Goal: Task Accomplishment & Management: Use online tool/utility

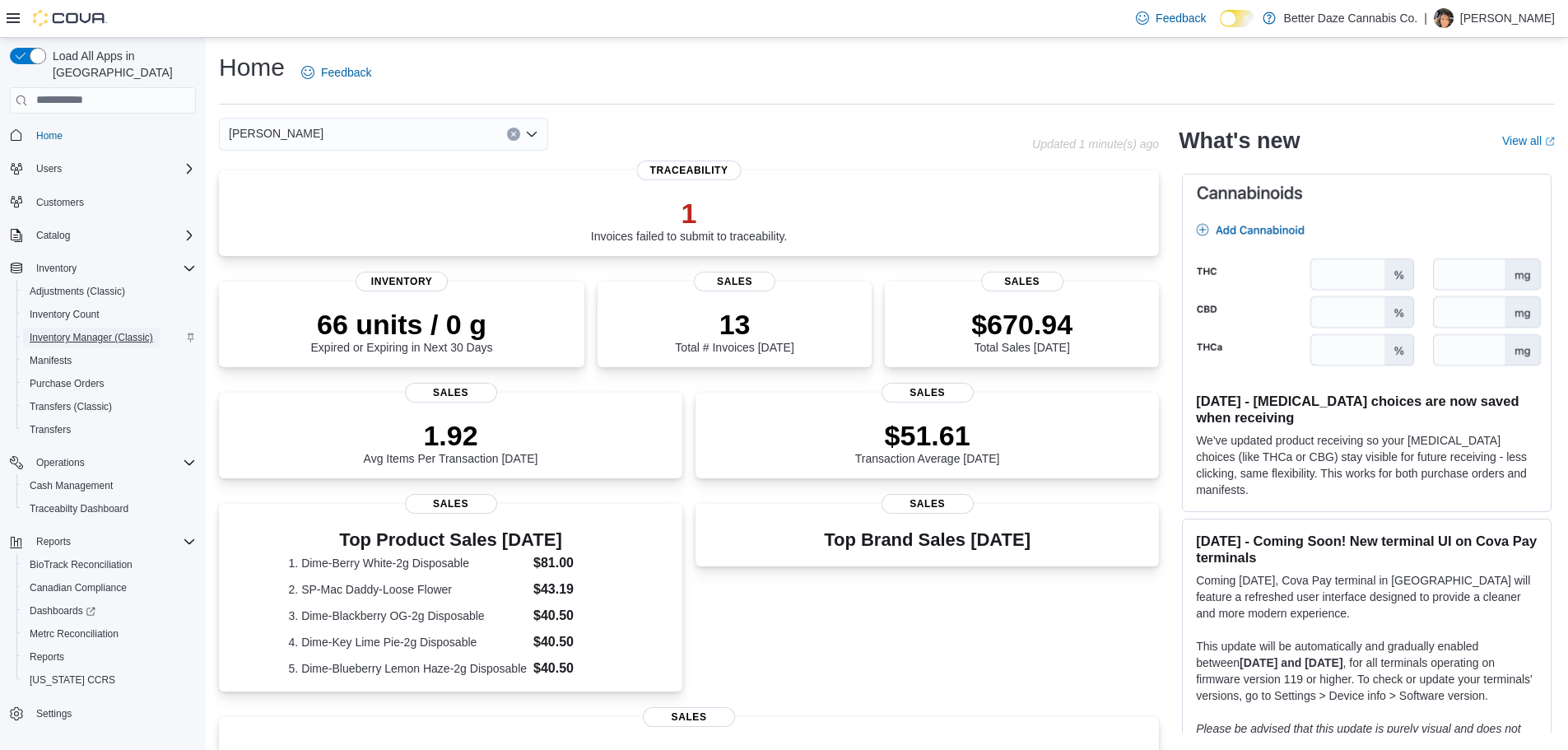
click at [85, 331] on span "Inventory Manager (Classic)" at bounding box center [91, 337] width 124 height 13
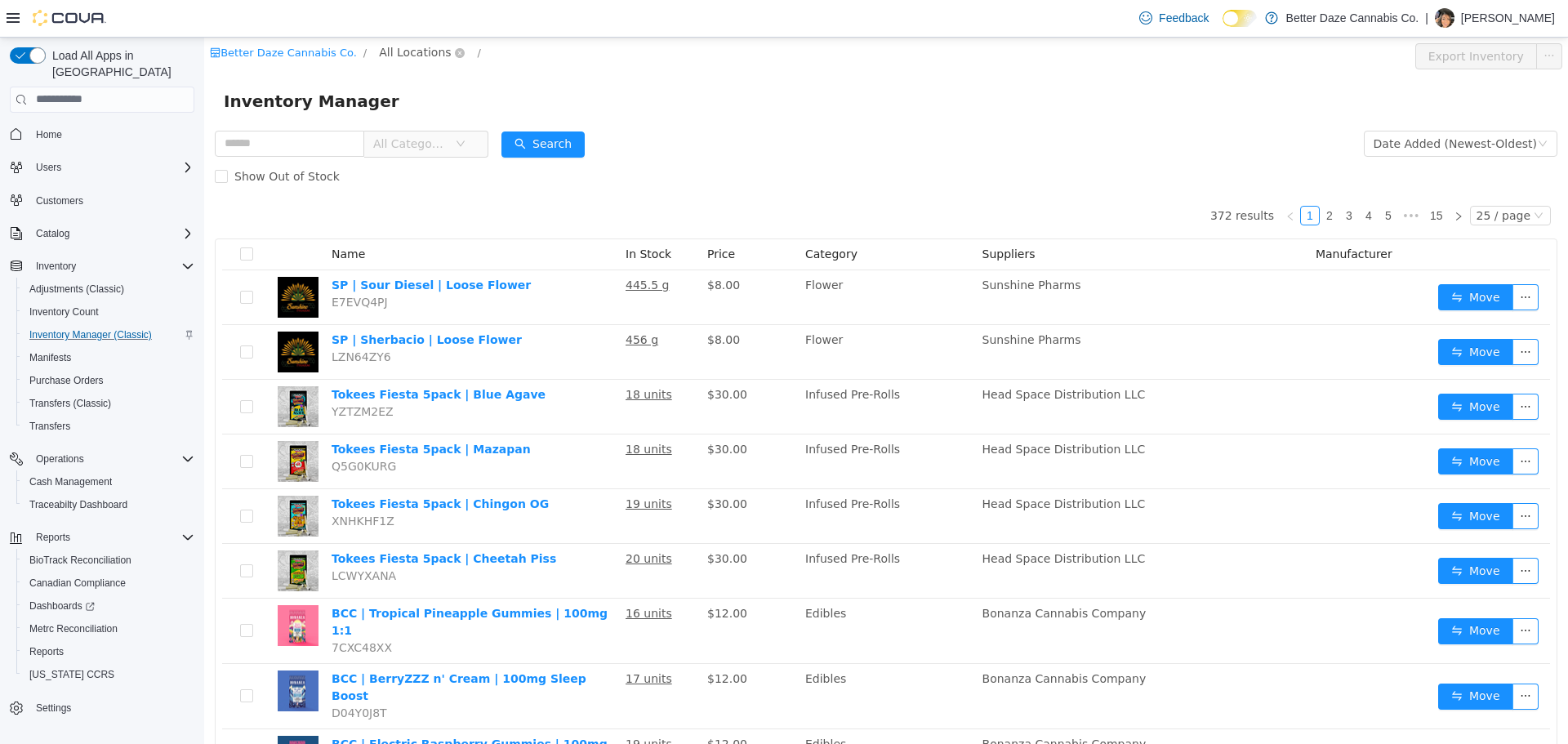
click at [395, 53] on span "All Locations" at bounding box center [415, 51] width 72 height 18
click at [424, 169] on span "Lovington" at bounding box center [428, 168] width 56 height 13
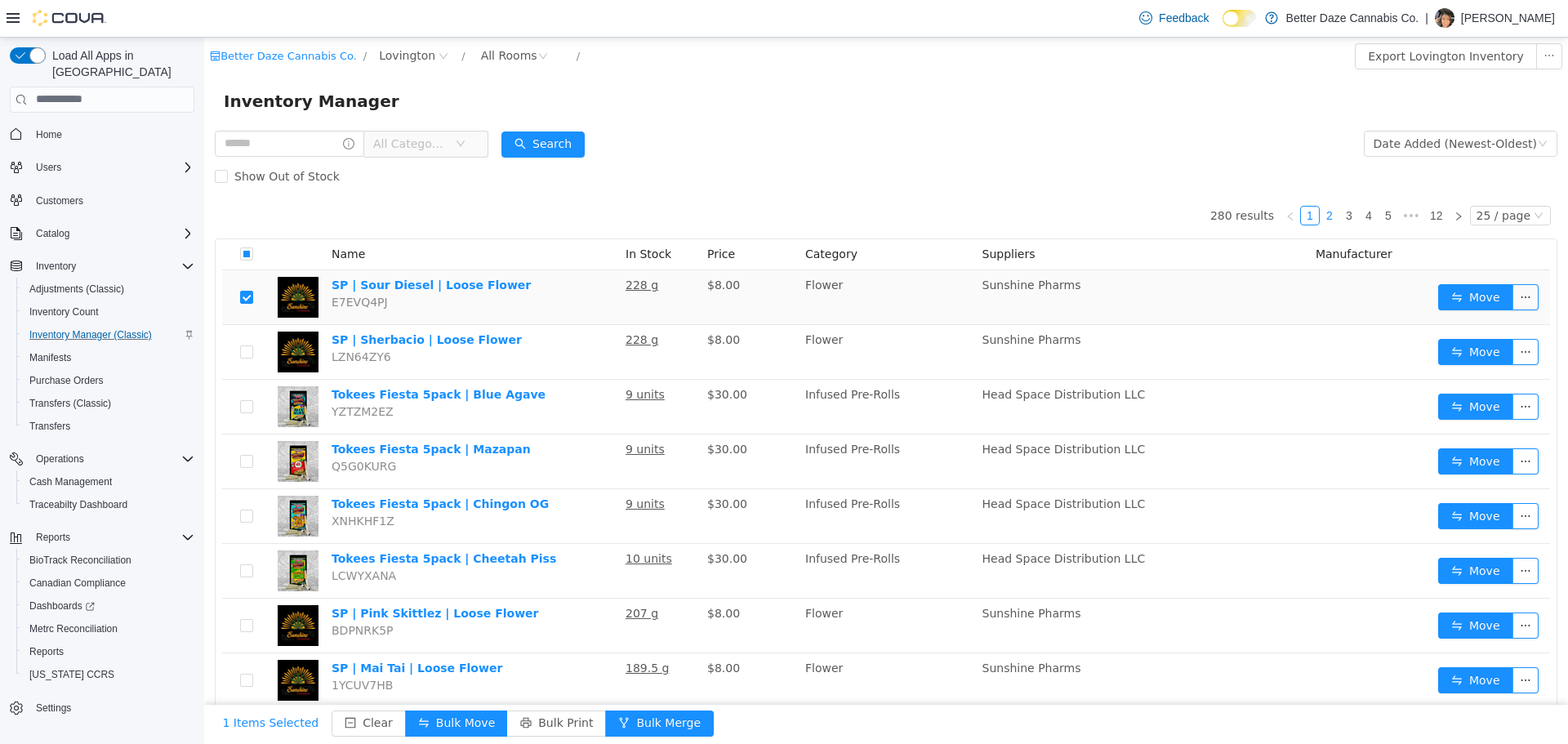
click at [1330, 213] on link "2" at bounding box center [1329, 214] width 18 height 18
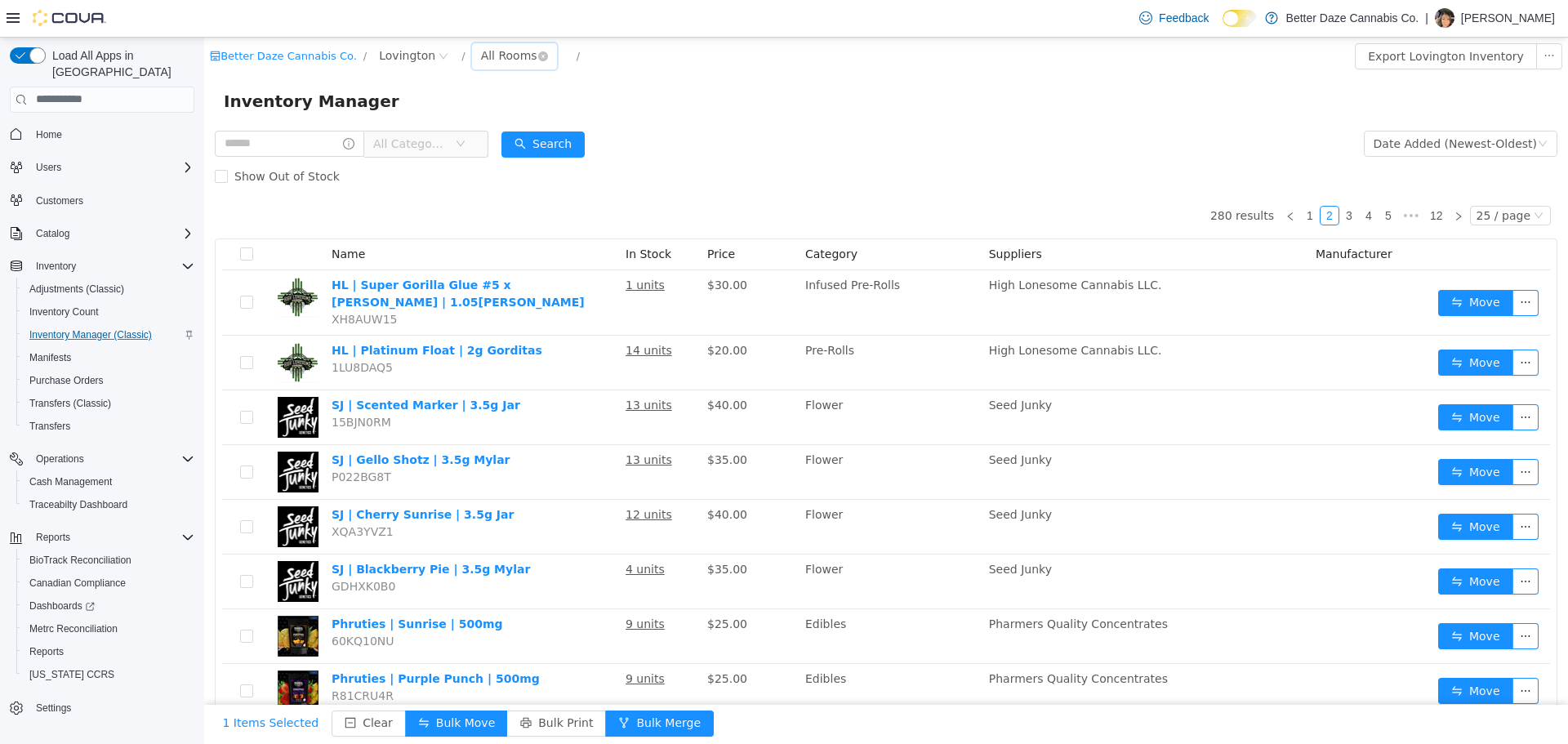
click at [492, 54] on div "All Rooms" at bounding box center [509, 54] width 56 height 25
click at [494, 136] on li "Receiving Room" at bounding box center [501, 140] width 98 height 26
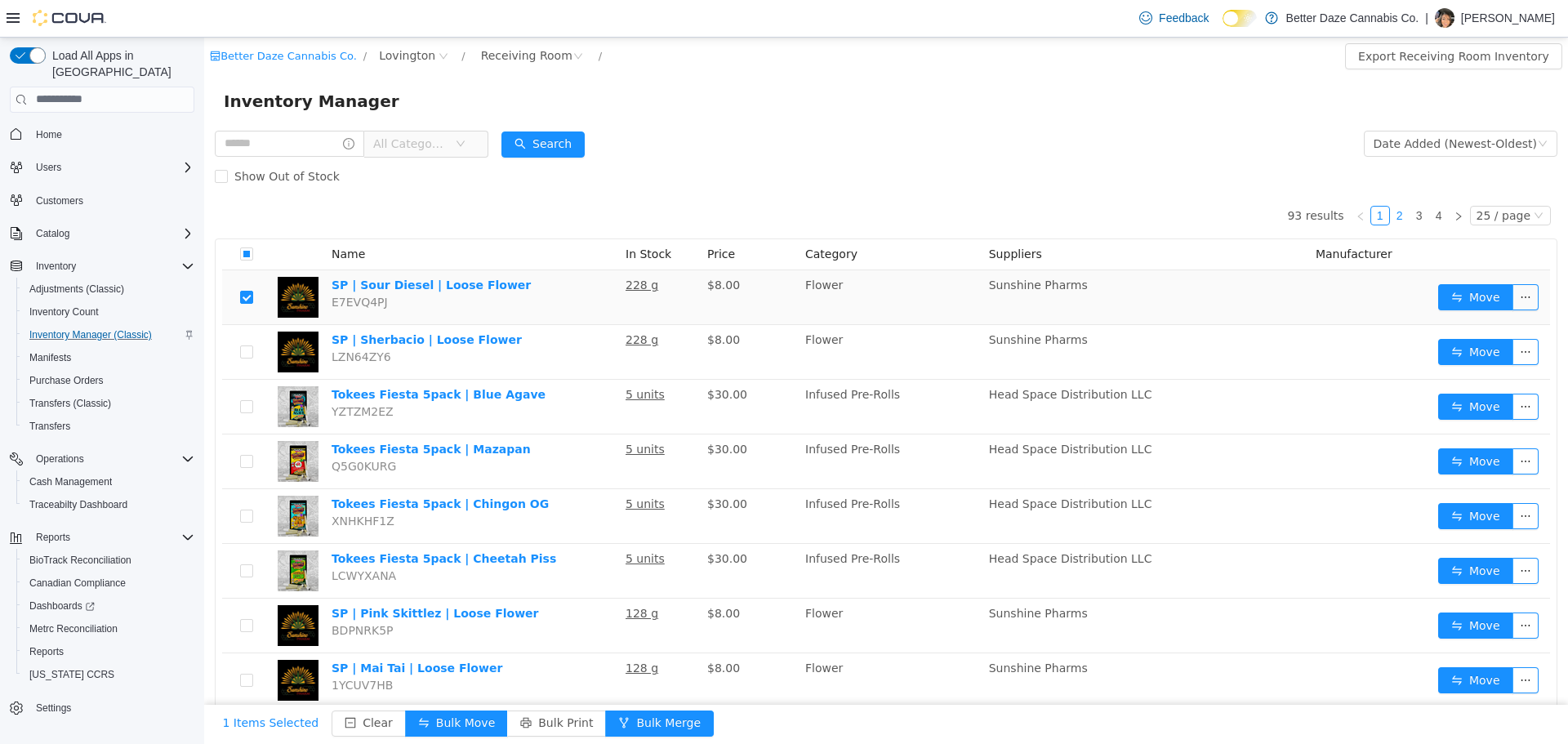
click at [1397, 216] on link "2" at bounding box center [1399, 214] width 18 height 18
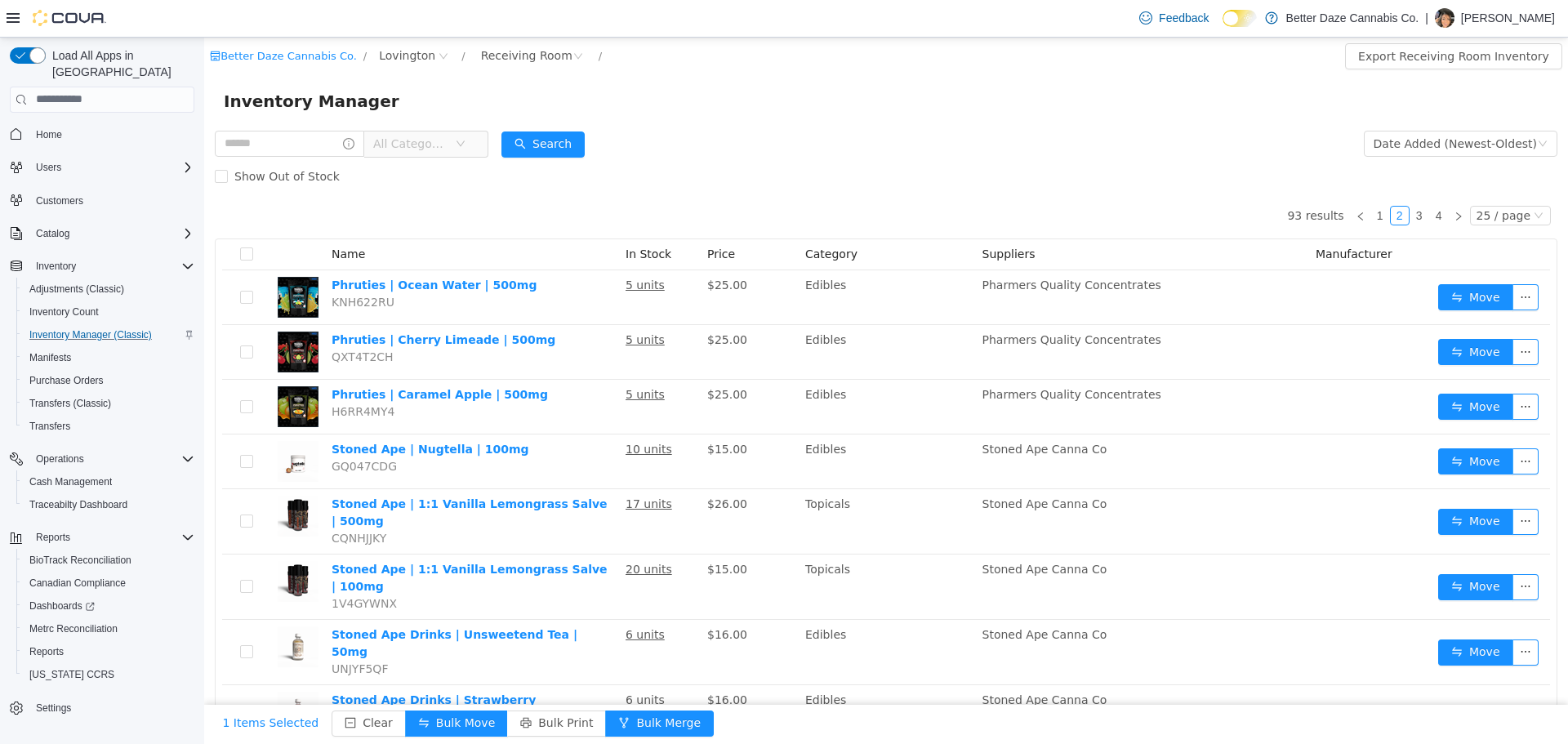
click at [410, 136] on span "All Categories" at bounding box center [410, 143] width 75 height 17
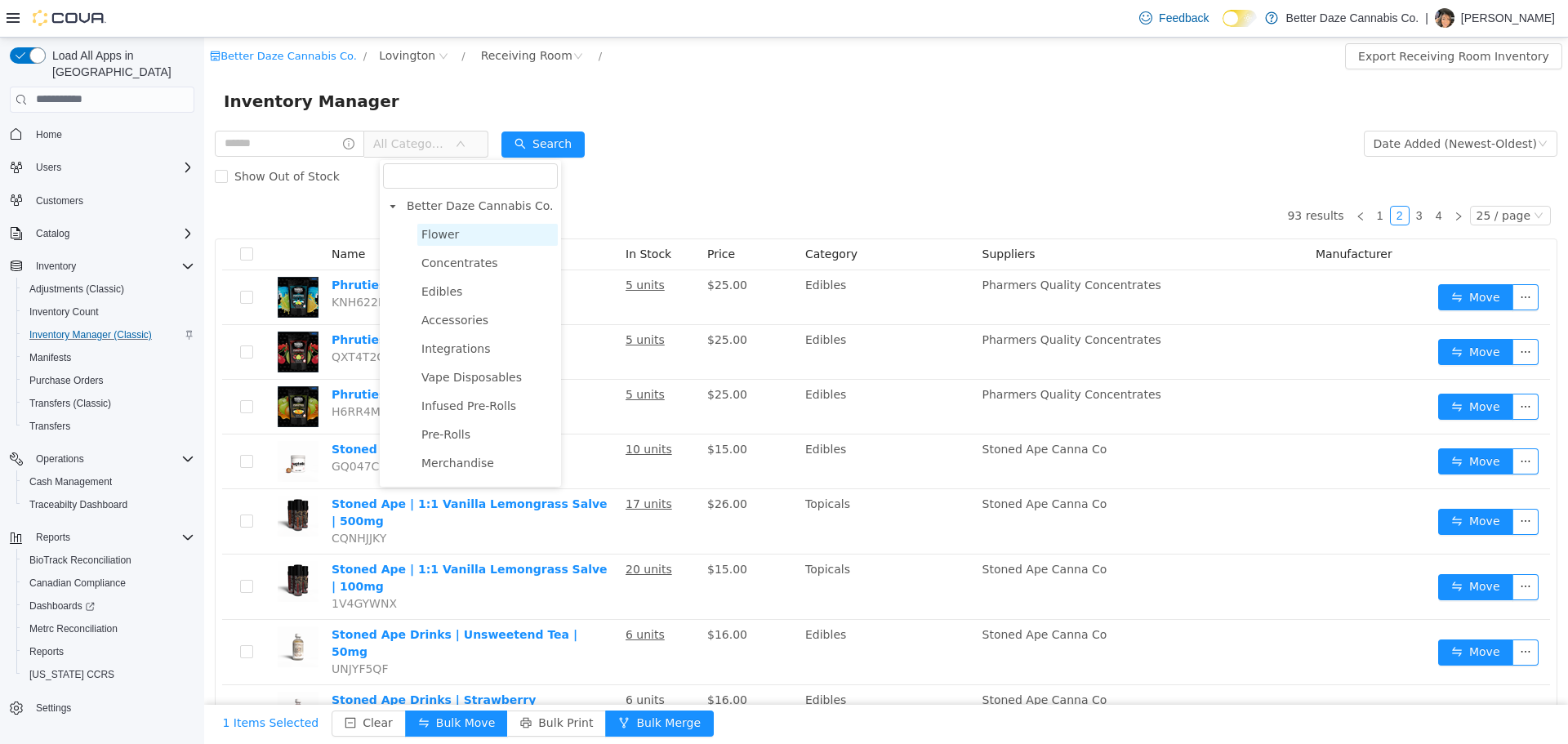
click at [430, 236] on span "Flower" at bounding box center [440, 233] width 38 height 13
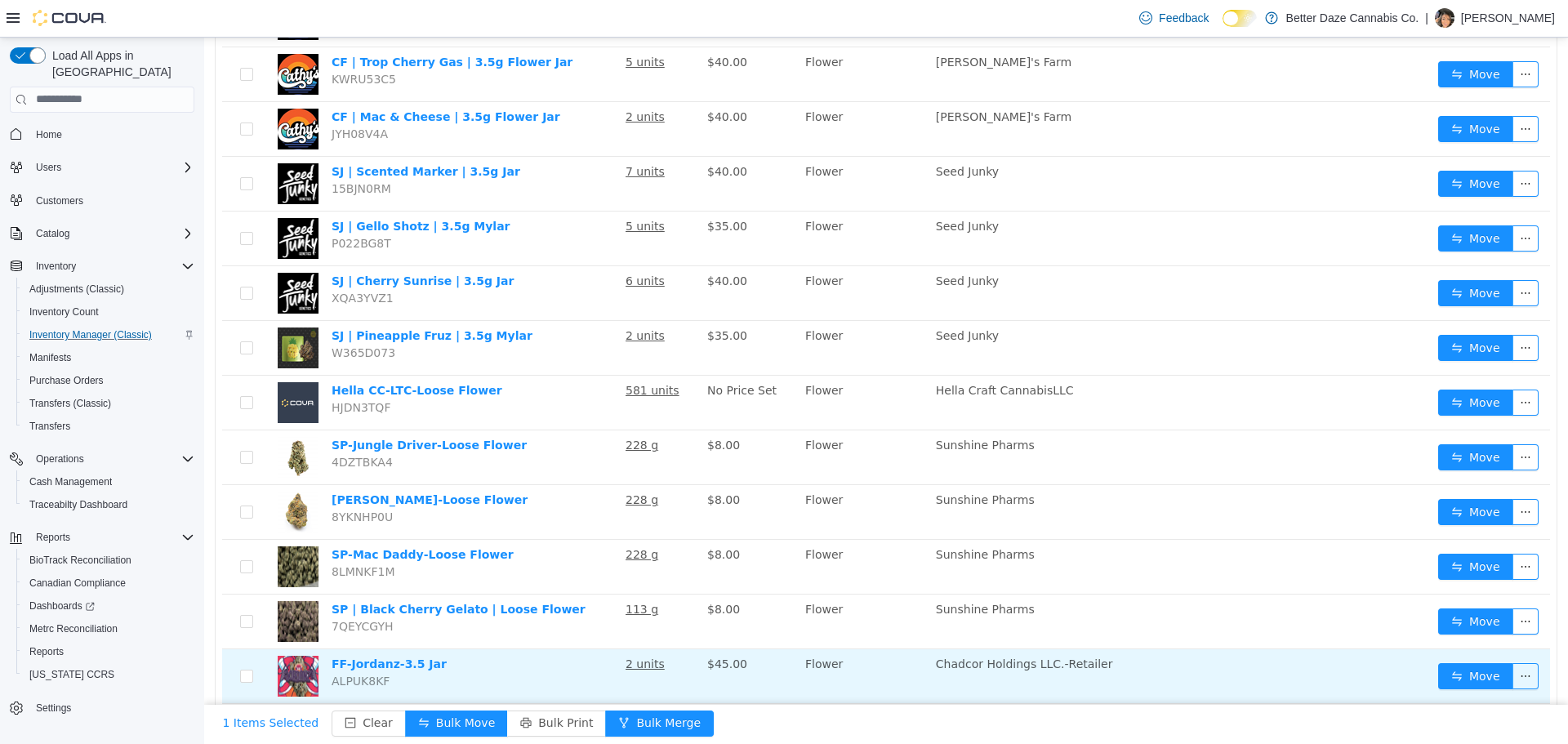
scroll to position [941, 0]
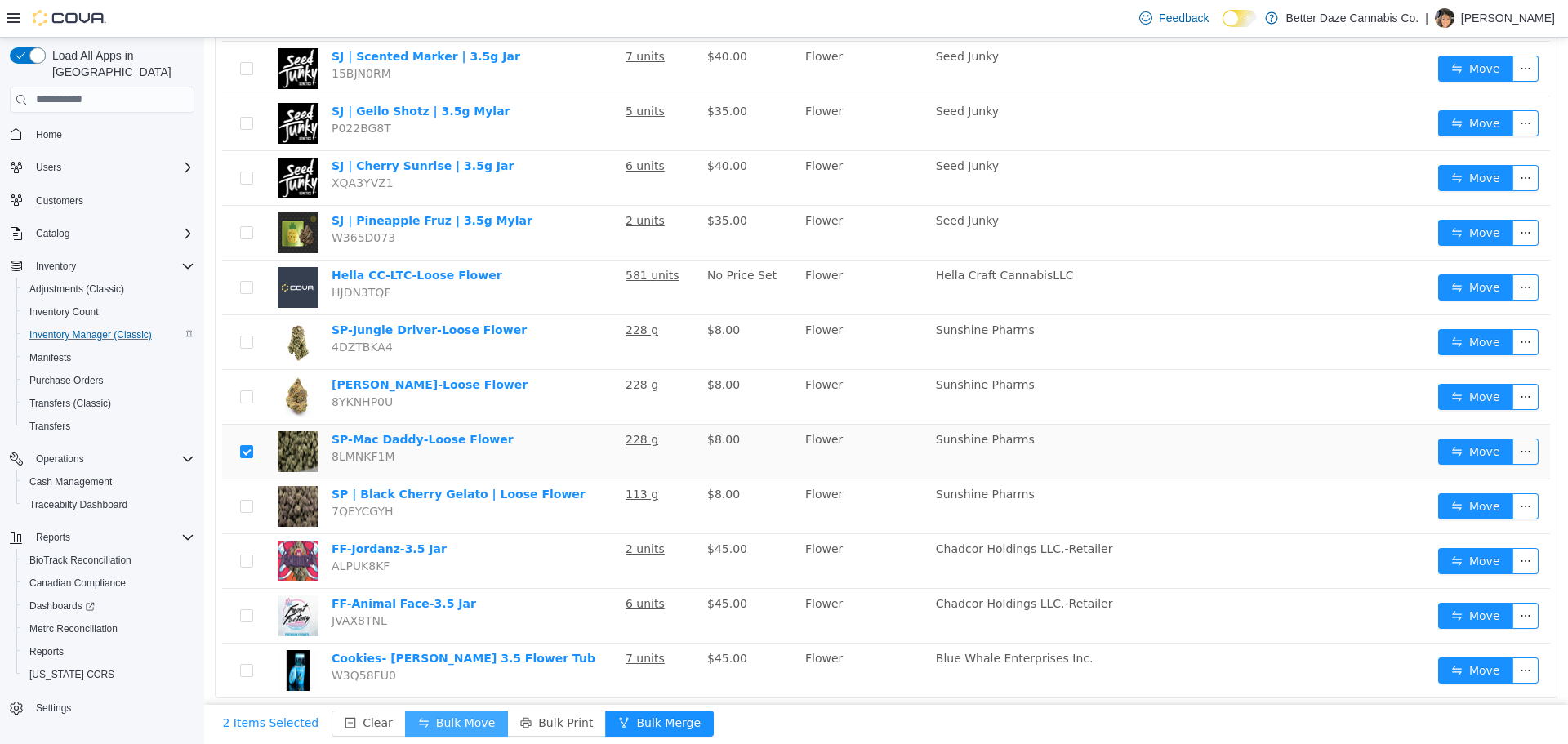
click at [456, 728] on button "Bulk Move" at bounding box center [456, 723] width 103 height 26
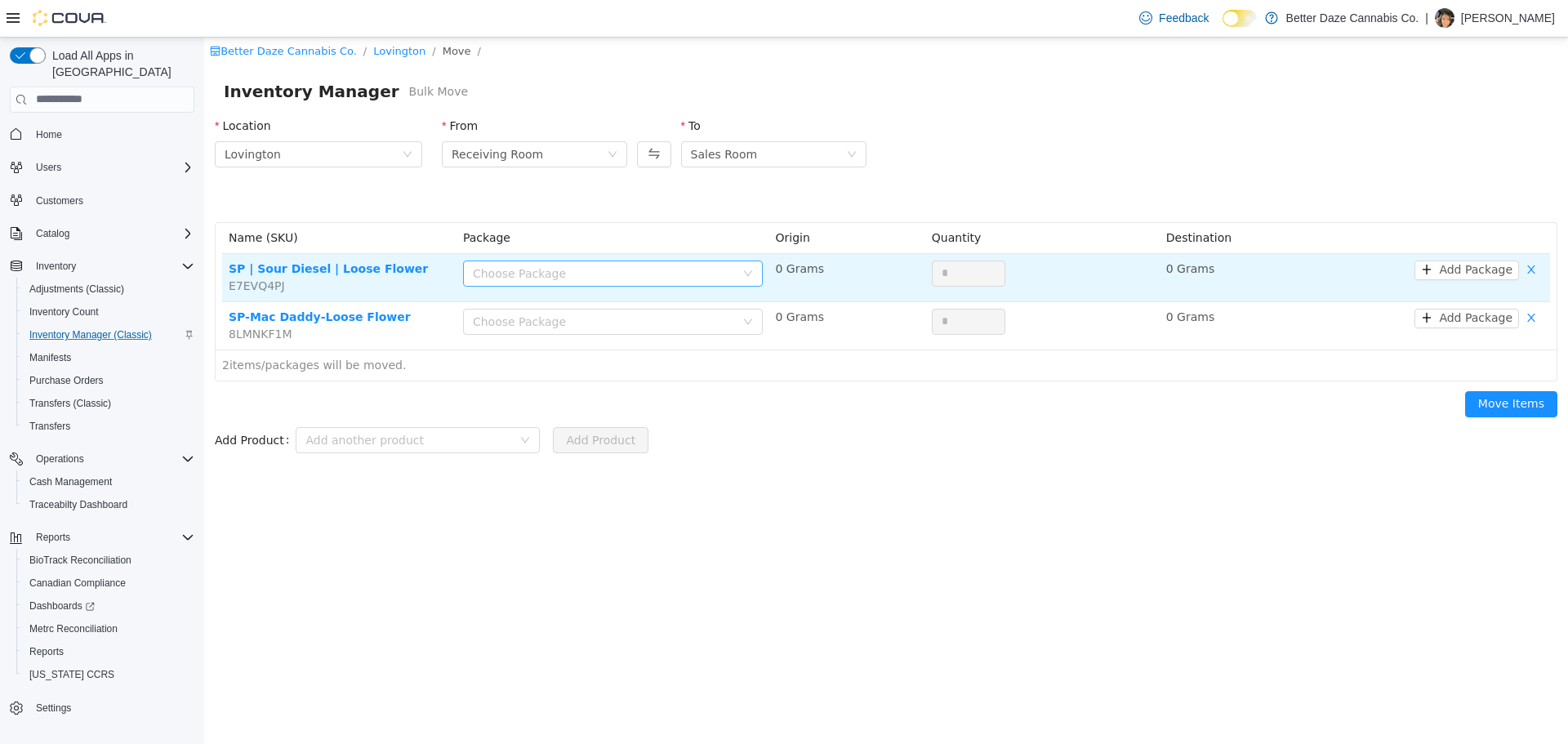
click at [585, 277] on div "Choose Package" at bounding box center [604, 273] width 262 height 17
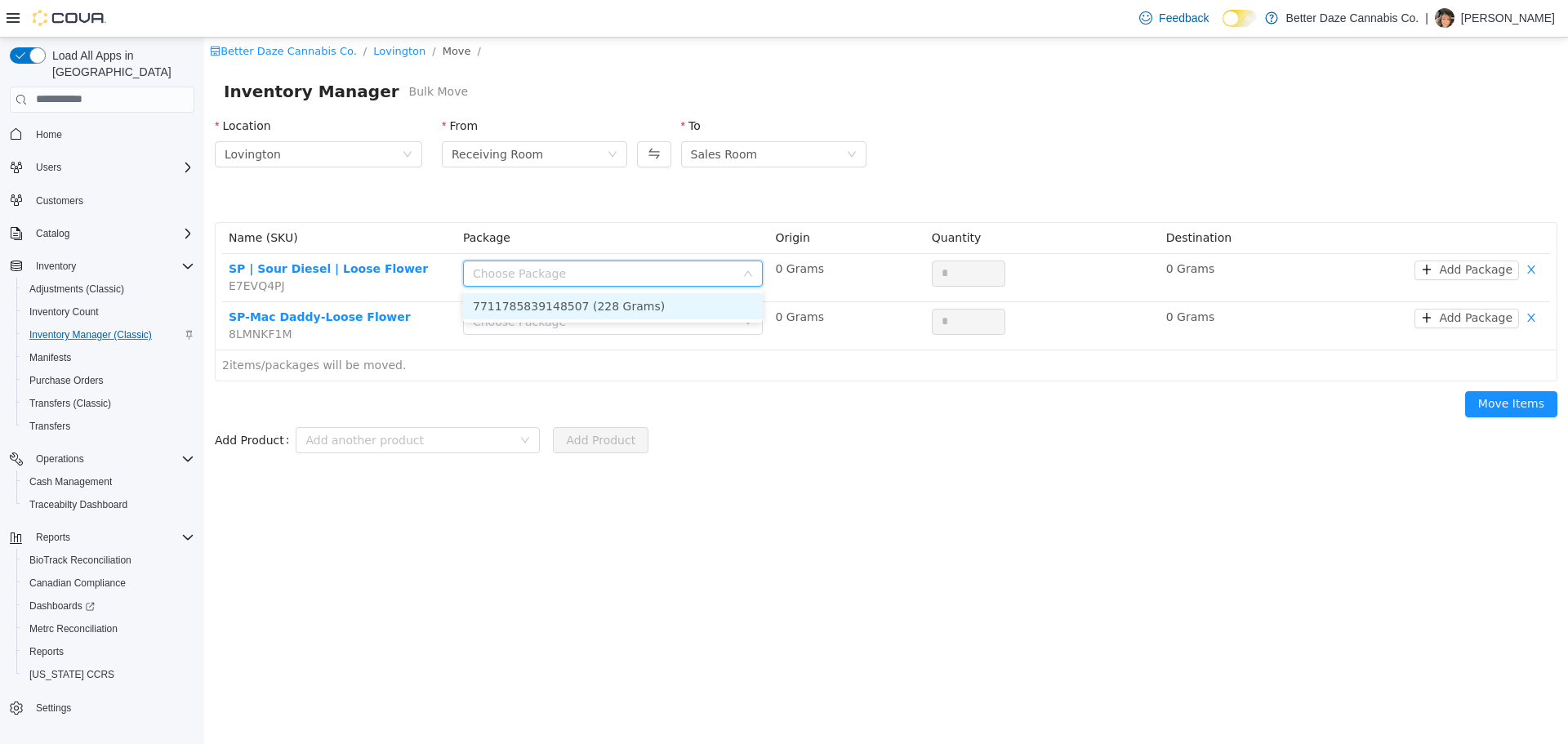
click at [603, 309] on li "7711785839148507 (228 Grams)" at bounding box center [612, 305] width 300 height 26
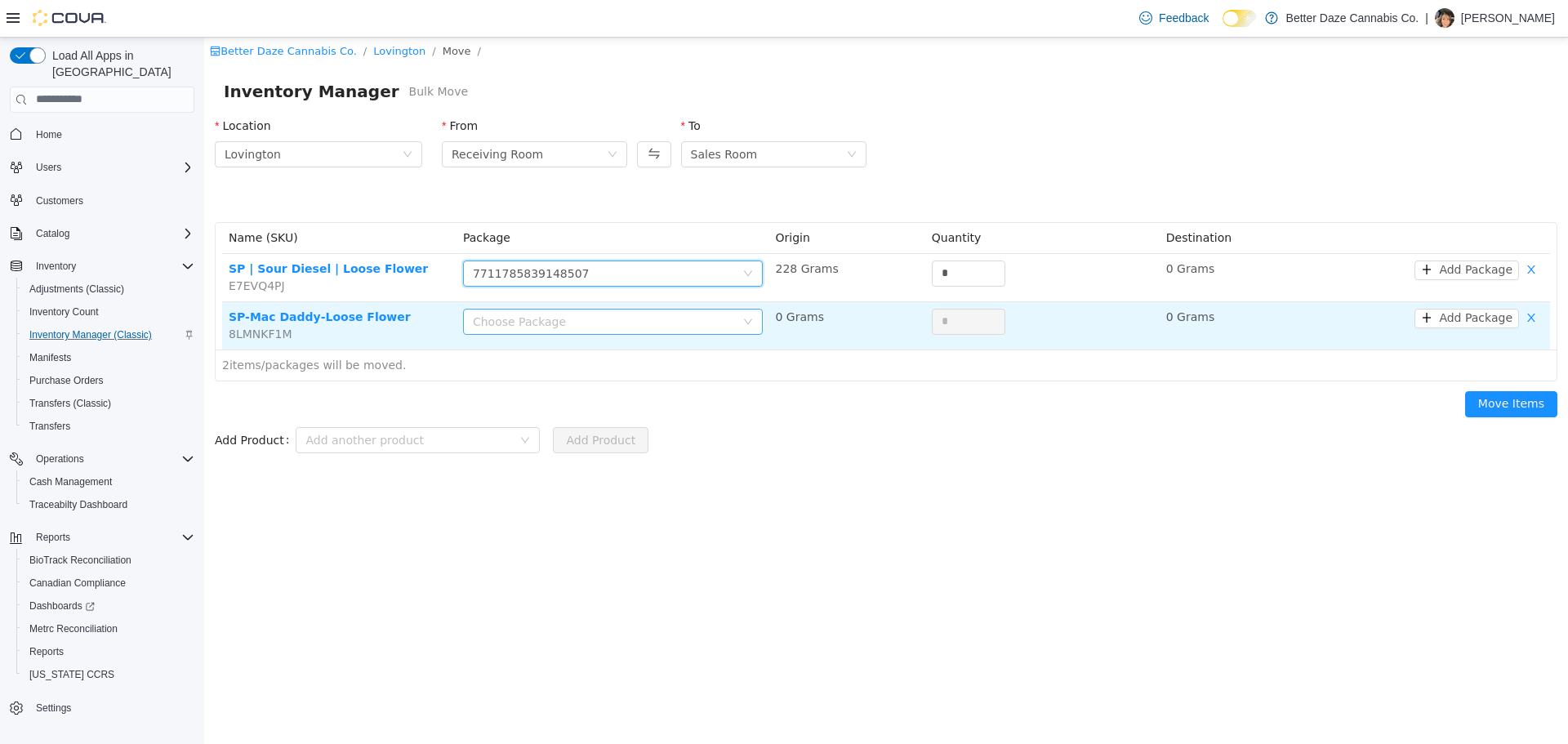
click at [606, 316] on div "Choose Package" at bounding box center [604, 321] width 262 height 17
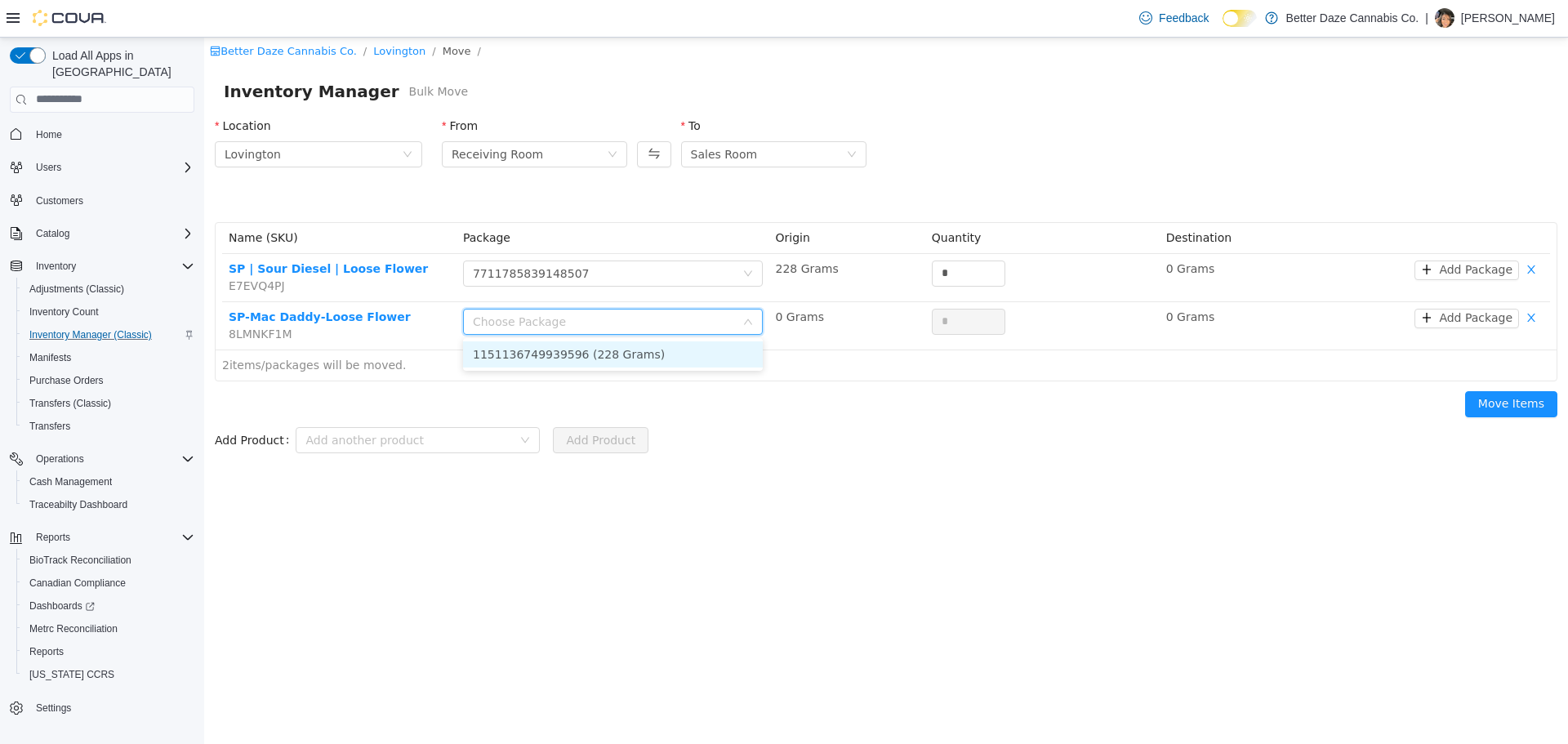
click at [627, 353] on li "1151136749939596 (228 Grams)" at bounding box center [612, 353] width 300 height 26
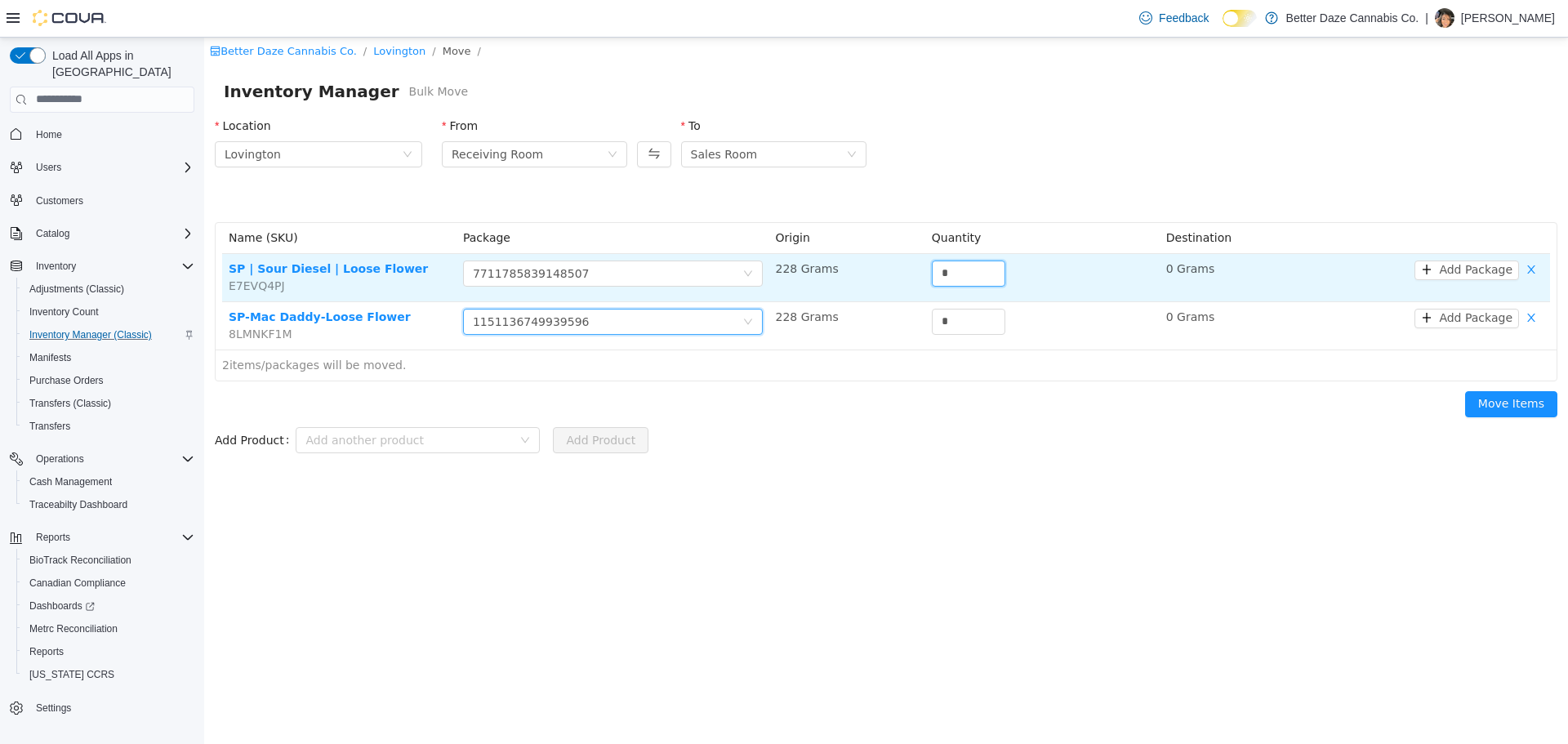
drag, startPoint x: 966, startPoint y: 271, endPoint x: 807, endPoint y: 265, distance: 159.1
click at [819, 268] on tr "SP | Sour Diesel | Loose Flower E7EVQ4PJ Choose Package 7711785839148507 228 Gr…" at bounding box center [886, 278] width 1328 height 48
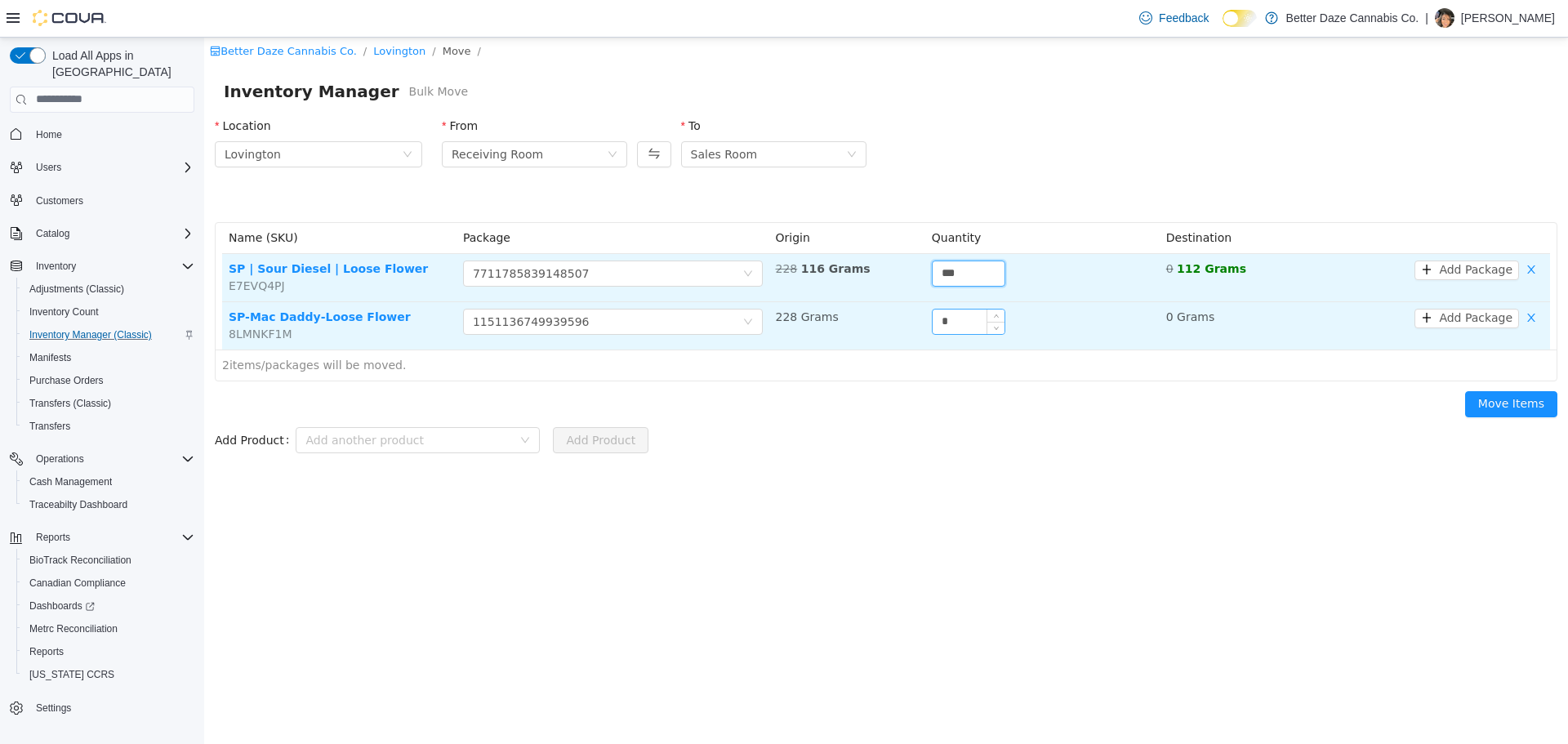
type input "***"
drag, startPoint x: 976, startPoint y: 326, endPoint x: 807, endPoint y: 315, distance: 169.4
click at [807, 315] on tr "SP-Mac Daddy-Loose Flower 8LMNKF1M Choose Package 1151136749939596 228 Grams * …" at bounding box center [886, 325] width 1328 height 47
type input "***"
click at [1518, 396] on button "Move Items" at bounding box center [1512, 404] width 92 height 26
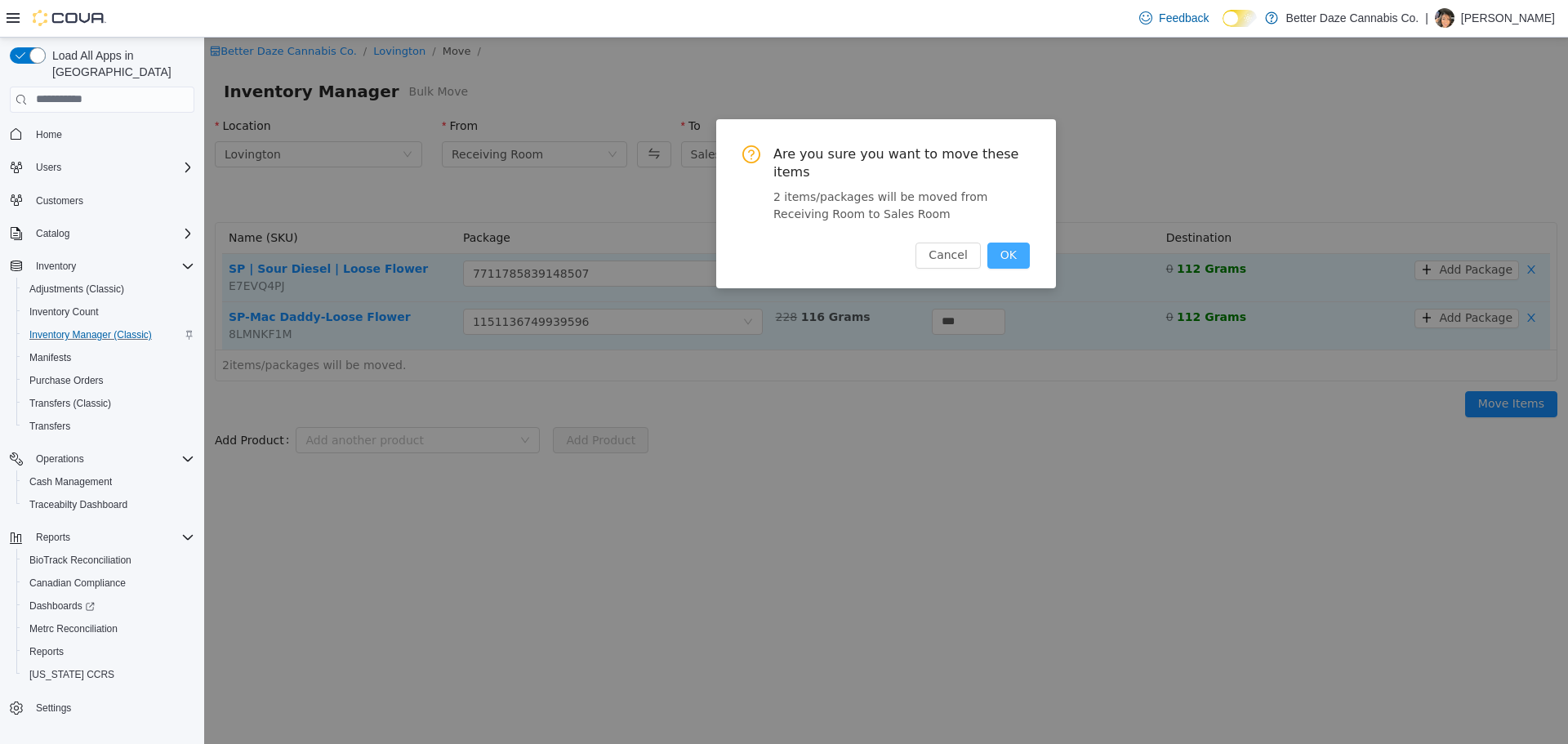
click at [1016, 242] on button "OK" at bounding box center [1008, 254] width 42 height 26
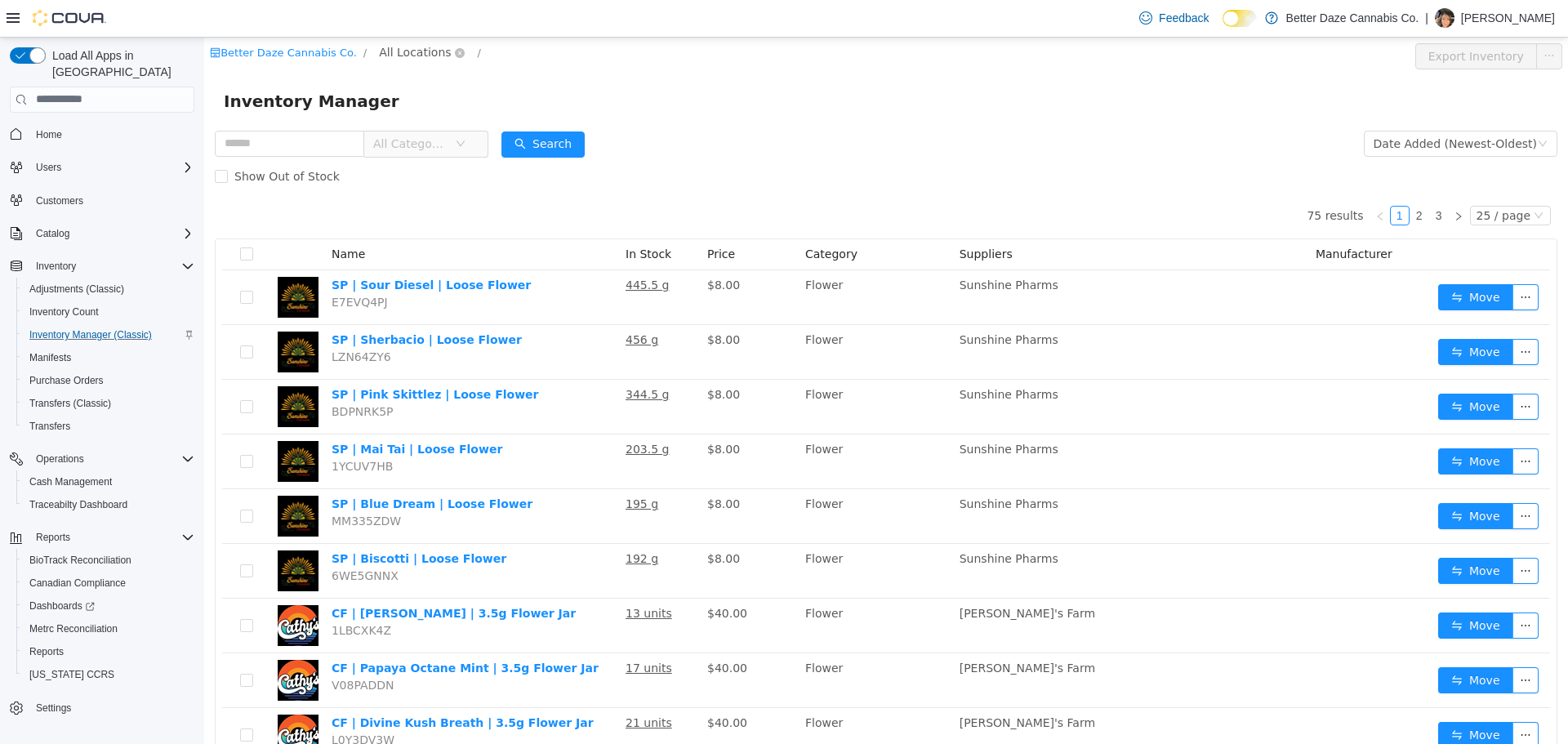
click at [389, 47] on span "All Locations" at bounding box center [415, 51] width 72 height 18
click at [426, 171] on span "Lovington" at bounding box center [428, 168] width 56 height 13
click at [435, 148] on span "All Categories" at bounding box center [410, 143] width 75 height 17
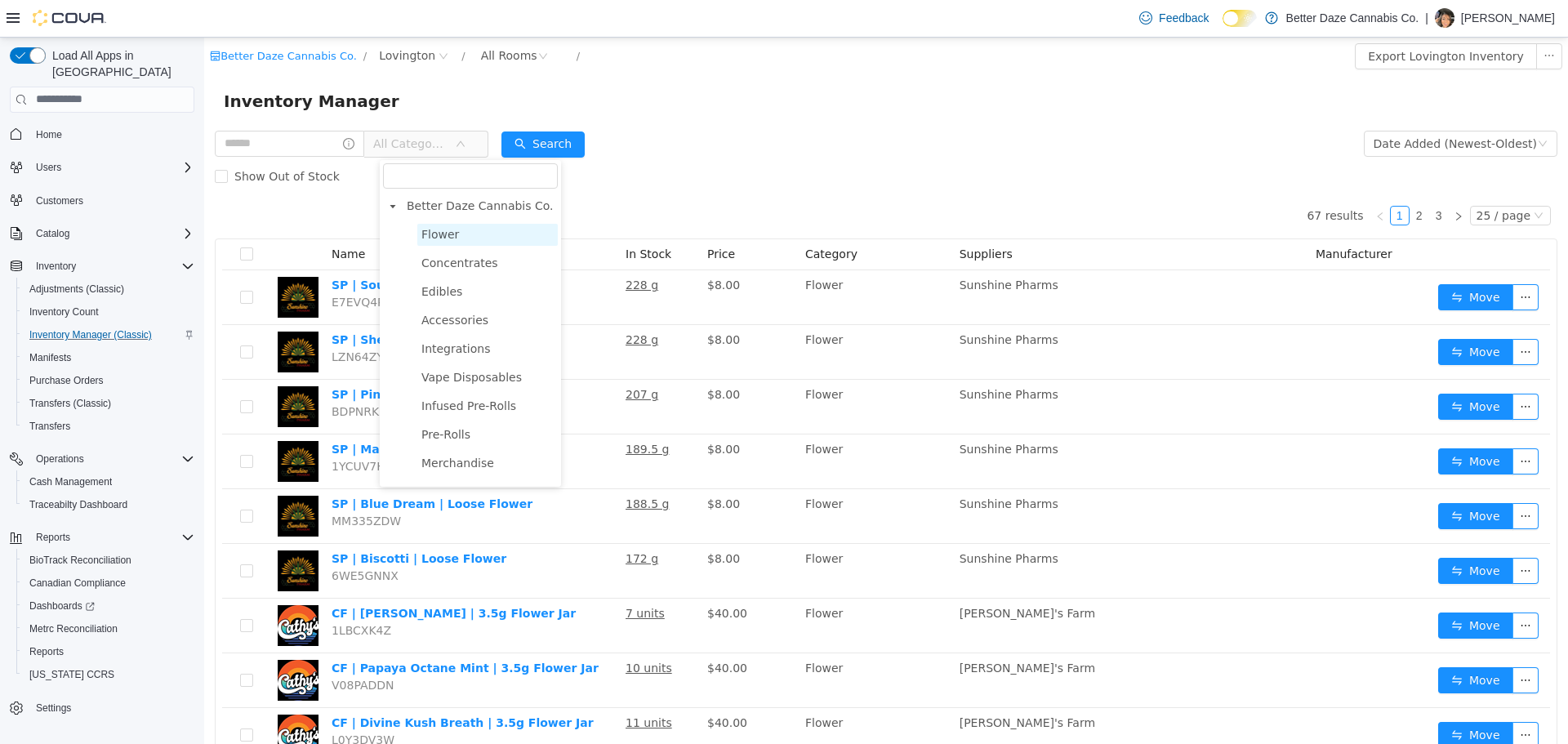
click at [432, 225] on span "Flower" at bounding box center [488, 234] width 140 height 22
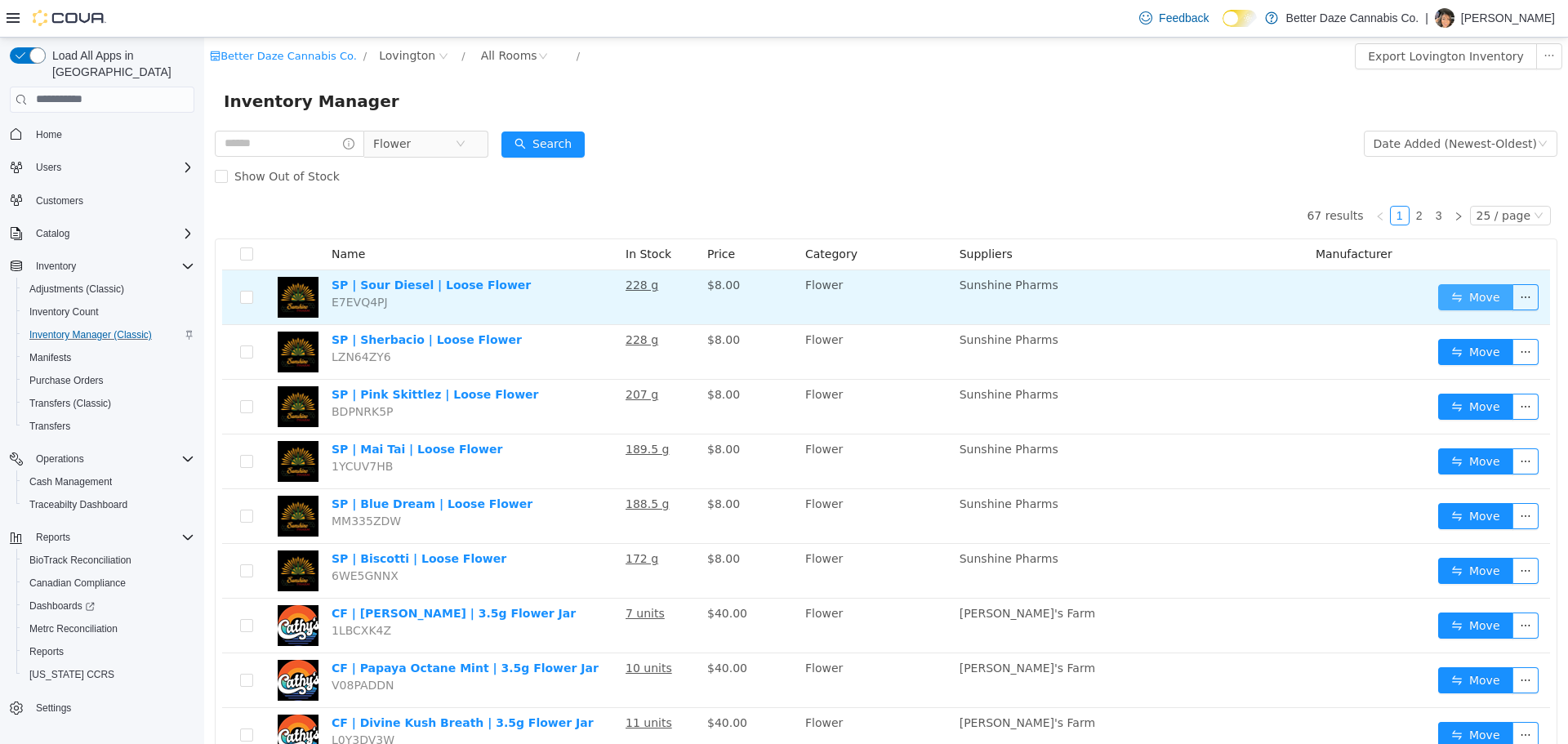
click at [1468, 295] on button "Move" at bounding box center [1476, 296] width 76 height 26
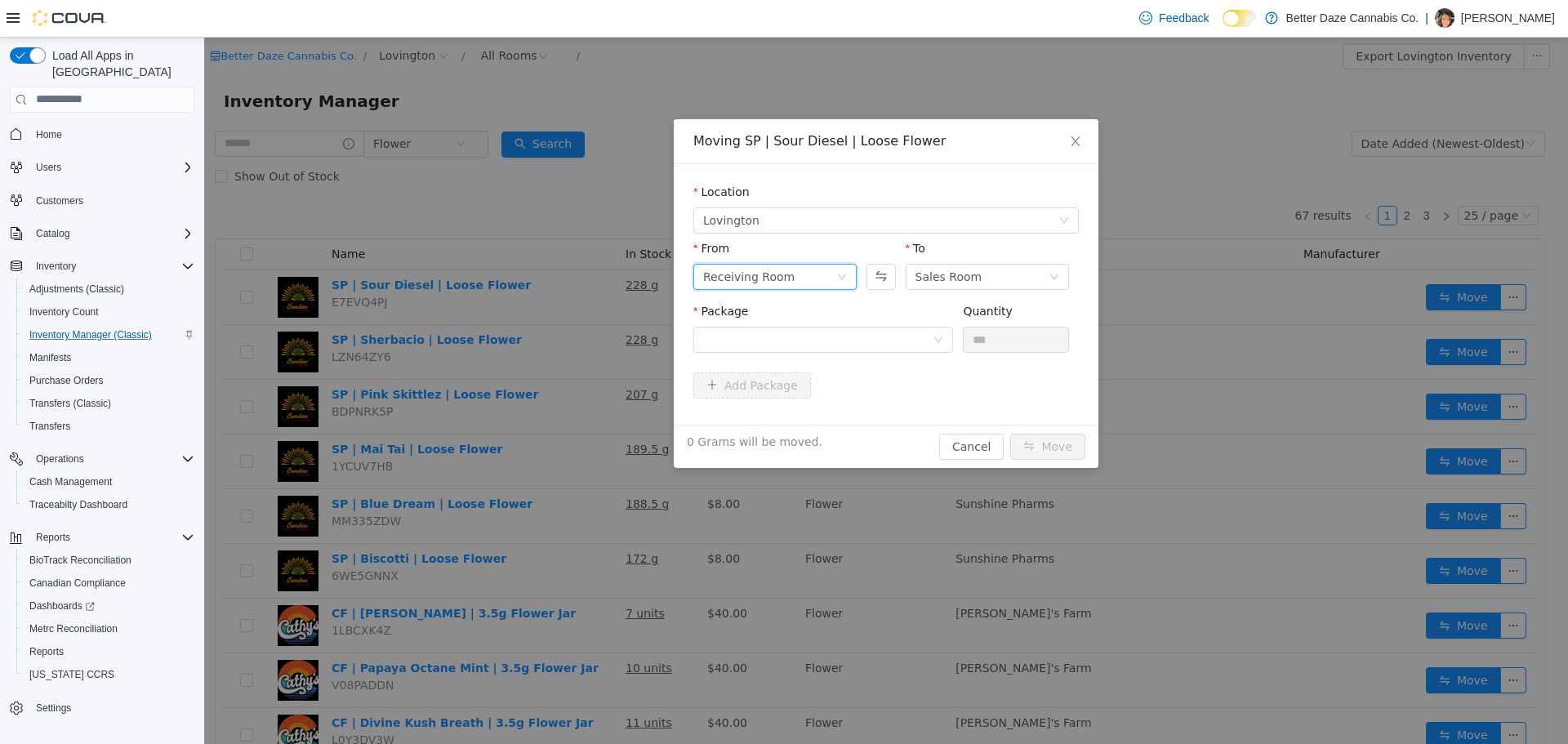
click at [769, 270] on div "Receiving Room" at bounding box center [749, 276] width 91 height 25
click at [765, 338] on li "Sales Room" at bounding box center [774, 335] width 163 height 26
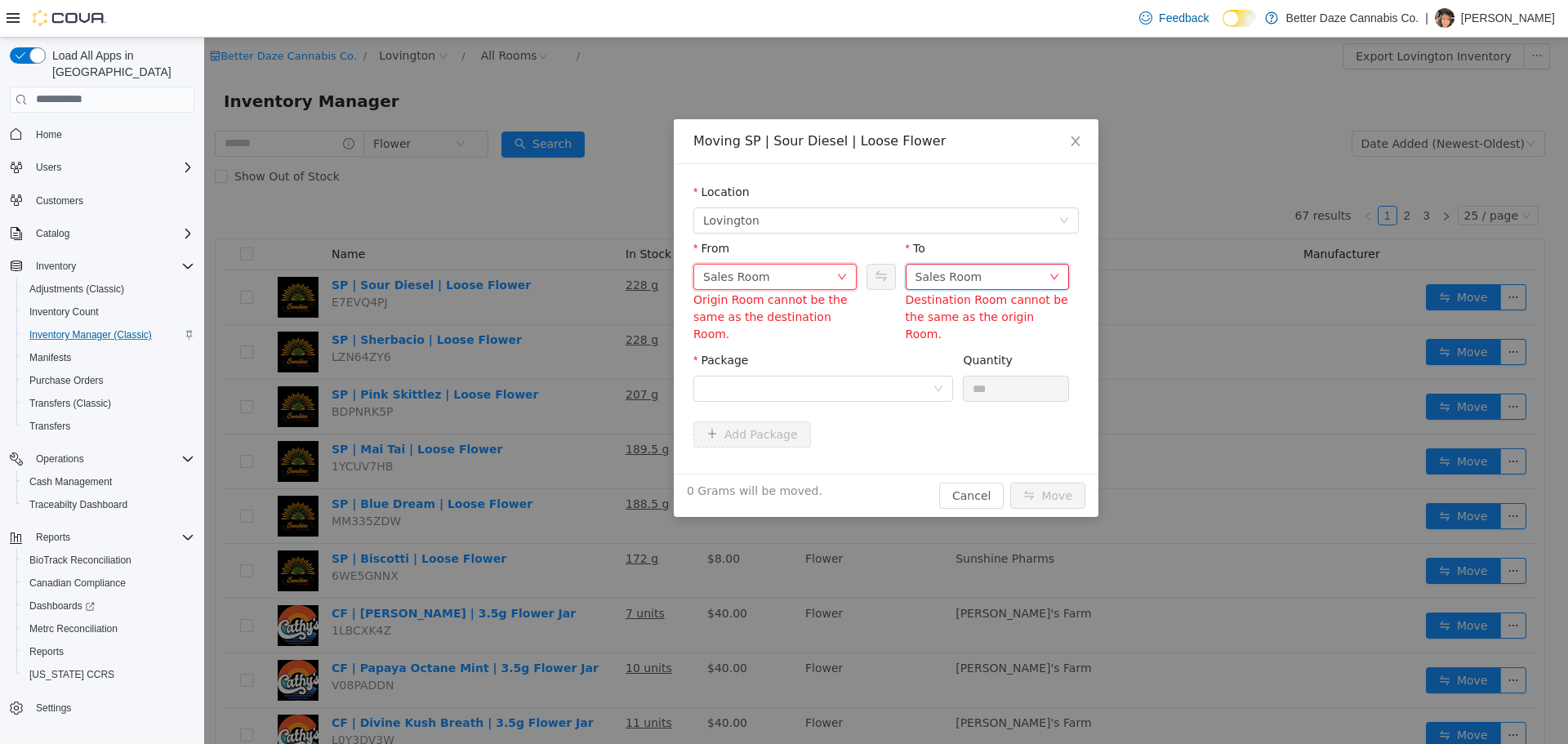
click at [949, 280] on div "Sales Room" at bounding box center [949, 276] width 67 height 25
click at [941, 360] on li "Receiving Room" at bounding box center [987, 360] width 163 height 26
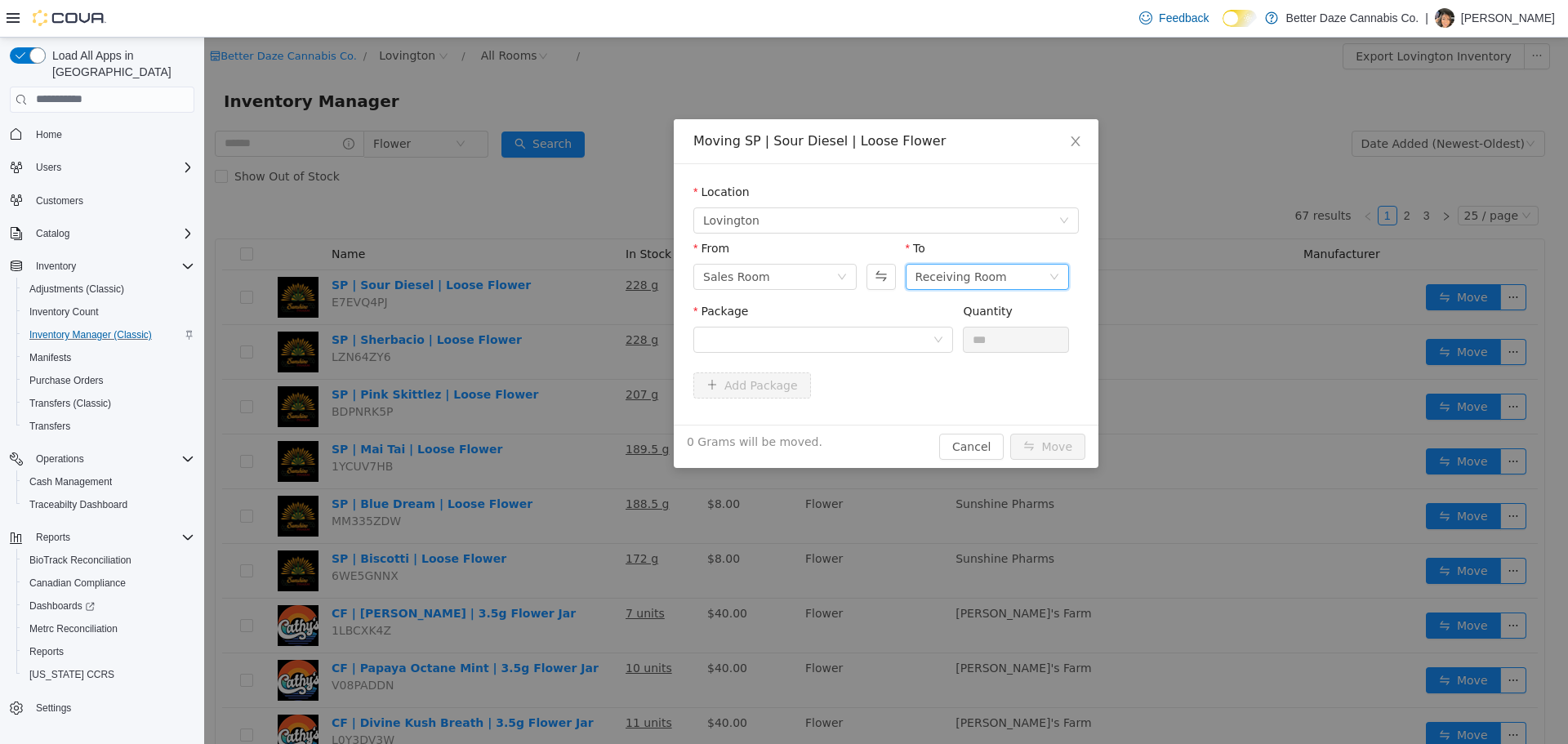
click at [846, 363] on div "Package Quantity ***" at bounding box center [886, 334] width 385 height 63
click at [865, 339] on div at bounding box center [818, 338] width 230 height 25
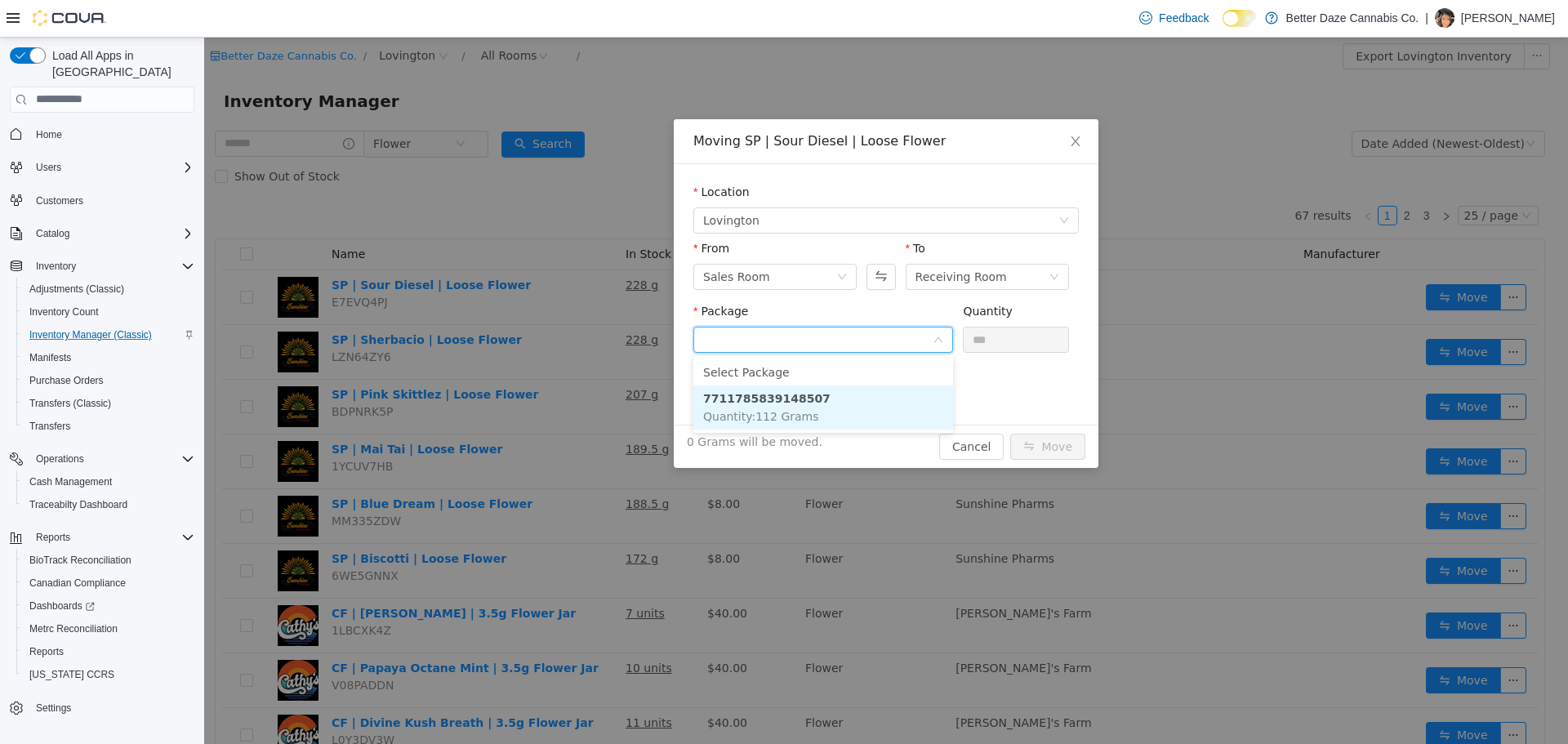
click at [819, 399] on li "7711785839148507 Quantity : 112 Grams" at bounding box center [823, 407] width 260 height 44
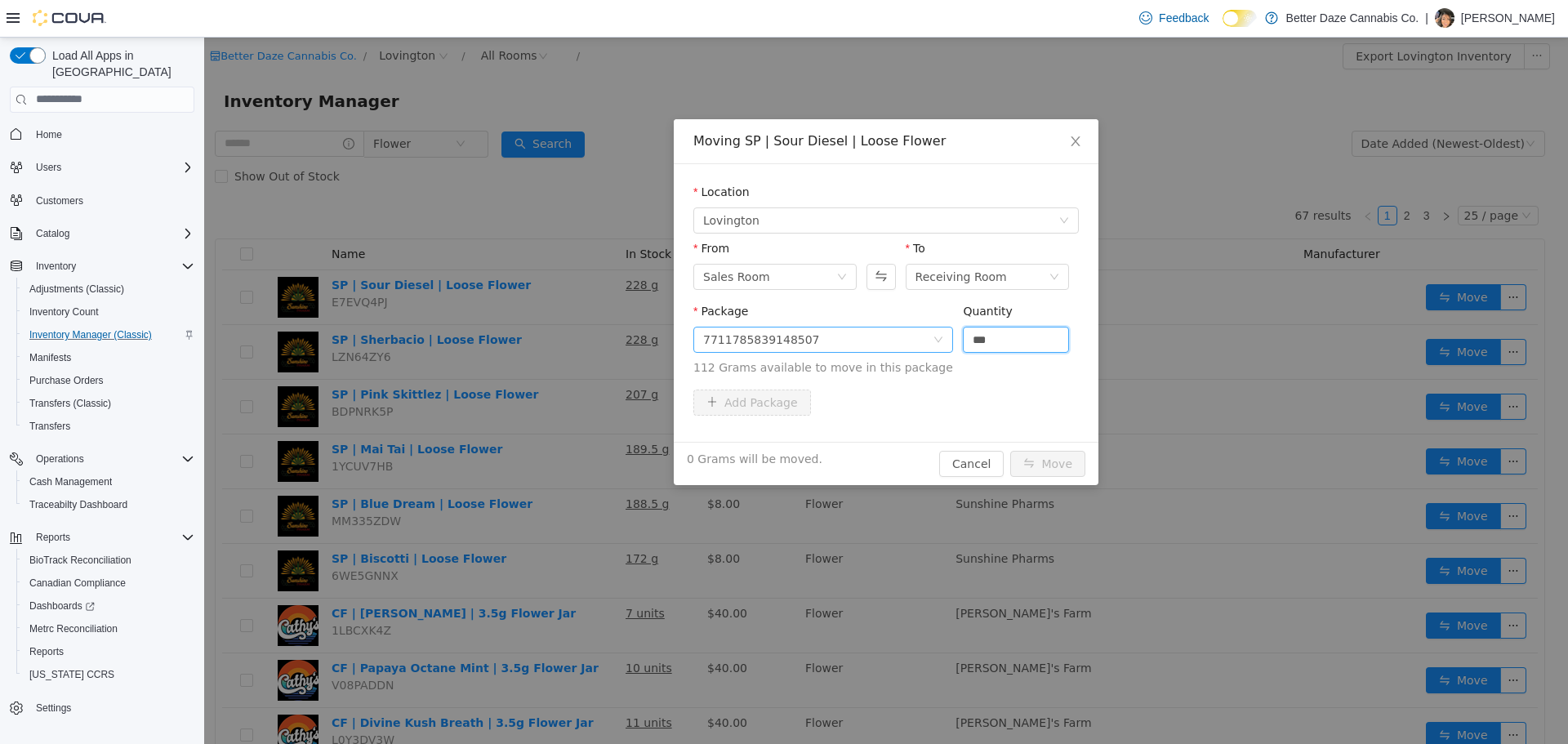
drag, startPoint x: 1003, startPoint y: 342, endPoint x: 886, endPoint y: 330, distance: 117.6
click at [900, 337] on span "Package 7711785839148507 Quantity *** 112 Grams available to move in this packa…" at bounding box center [886, 340] width 385 height 72
type input "*****"
click at [1068, 464] on button "Move" at bounding box center [1048, 463] width 76 height 26
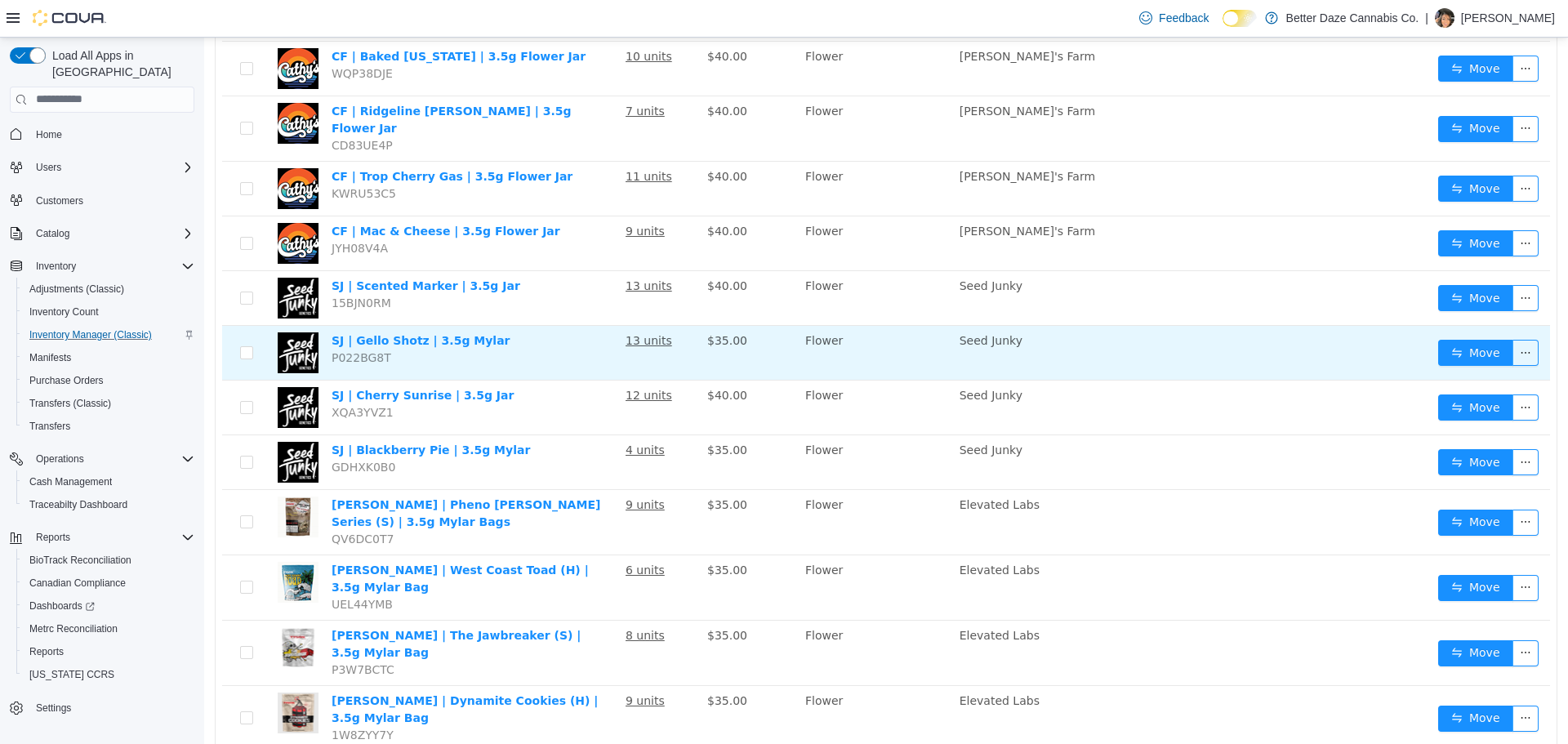
scroll to position [941, 0]
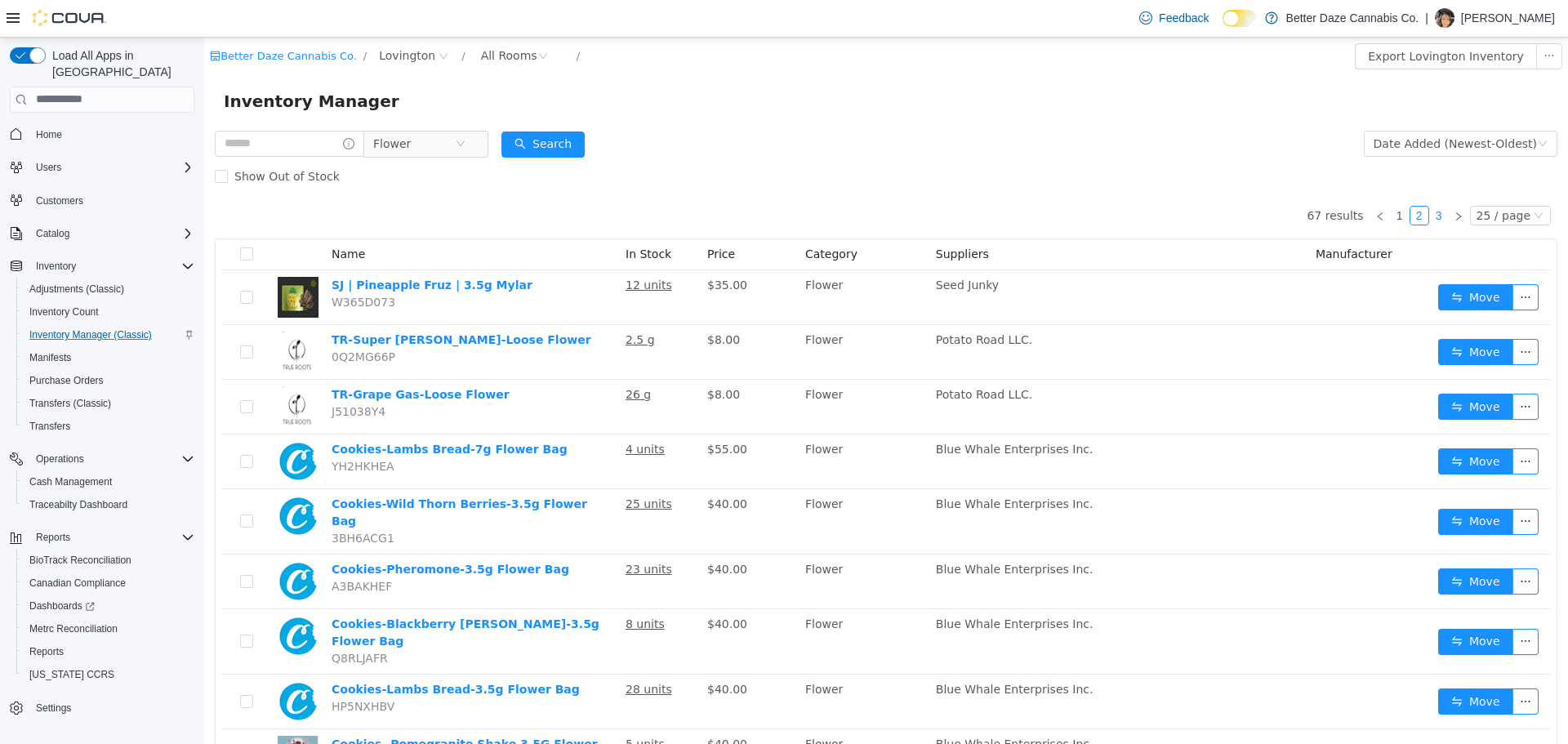
click at [1432, 215] on link "3" at bounding box center [1438, 214] width 18 height 18
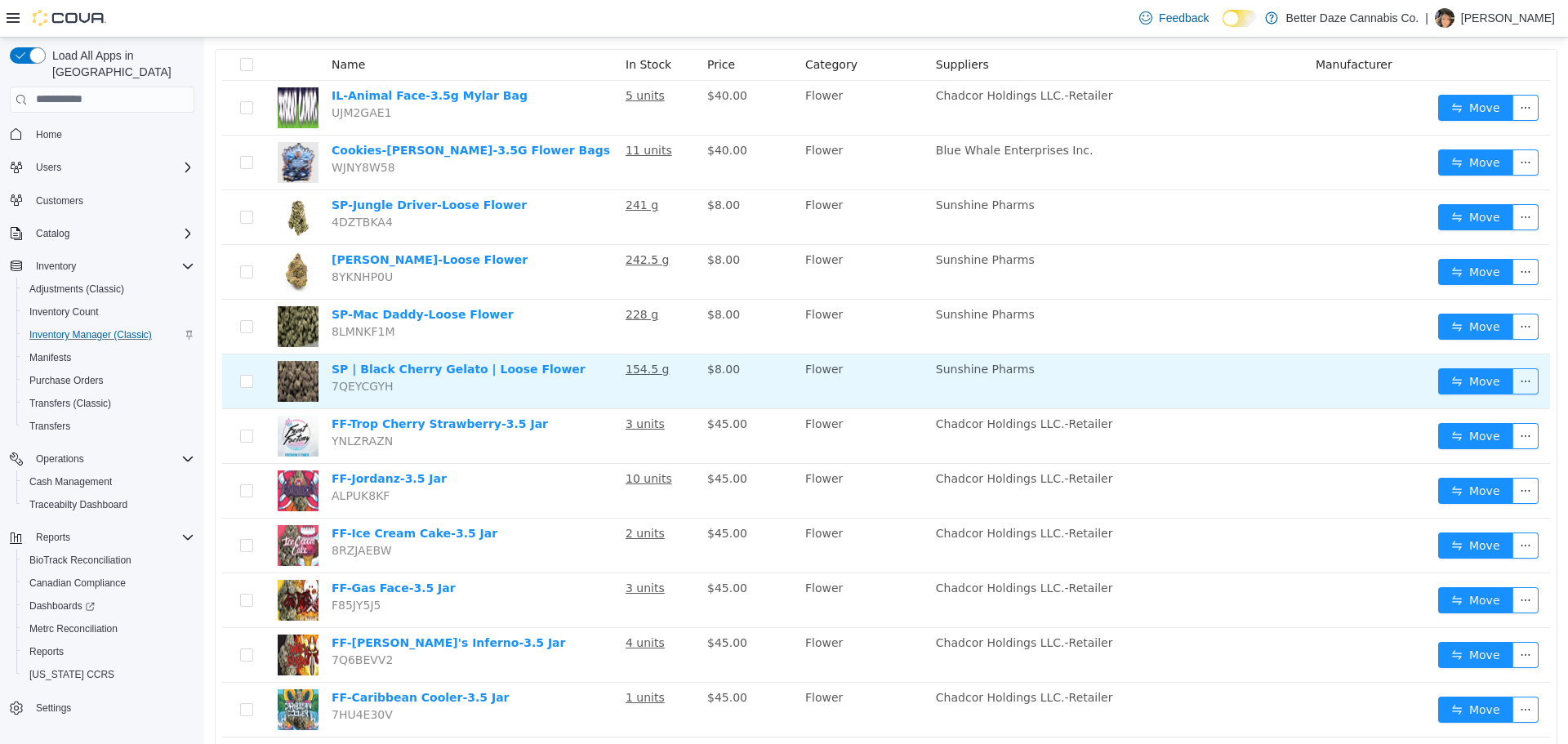
scroll to position [176, 0]
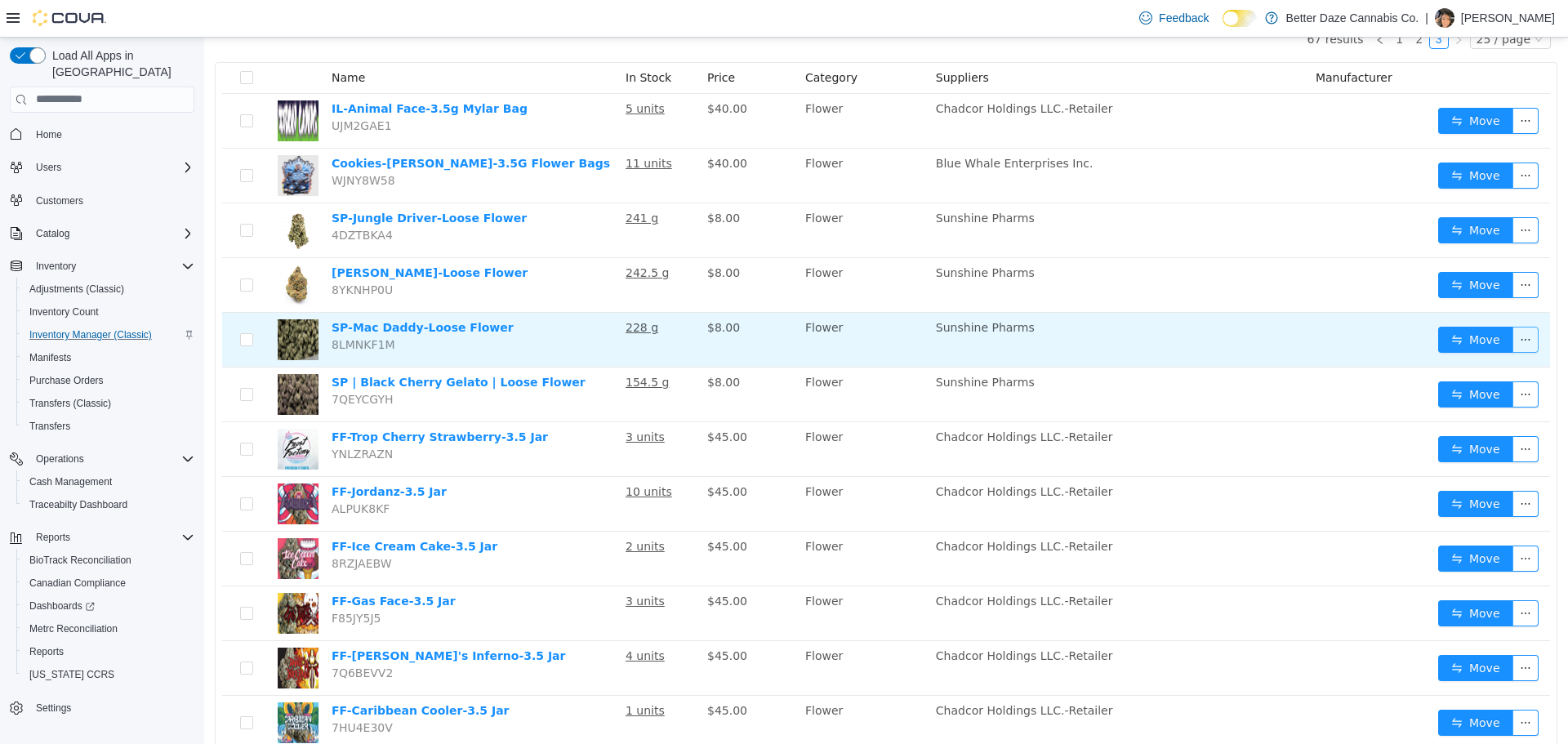
click at [1513, 339] on button "button" at bounding box center [1526, 339] width 26 height 26
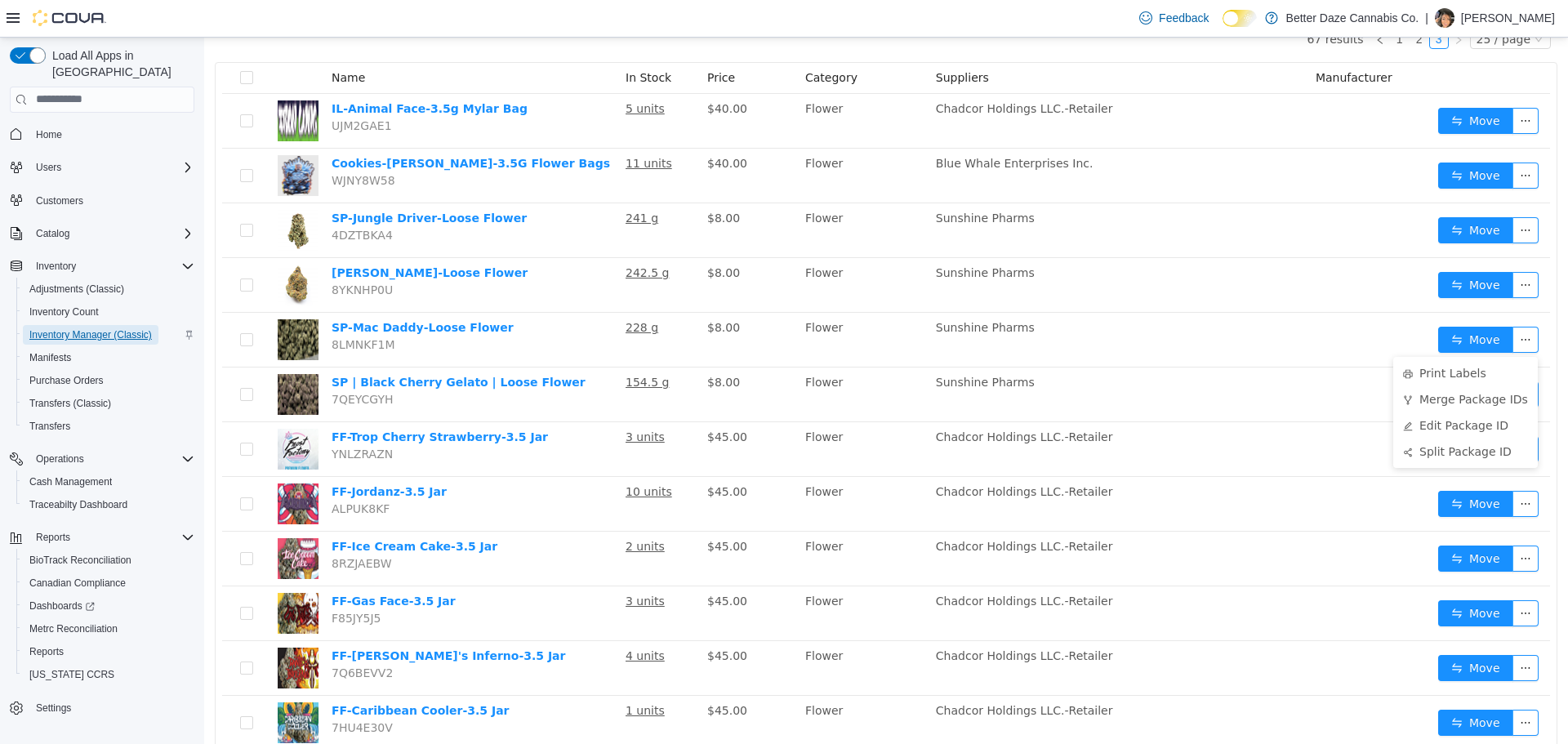
click at [115, 328] on span "Inventory Manager (Classic)" at bounding box center [90, 335] width 123 height 13
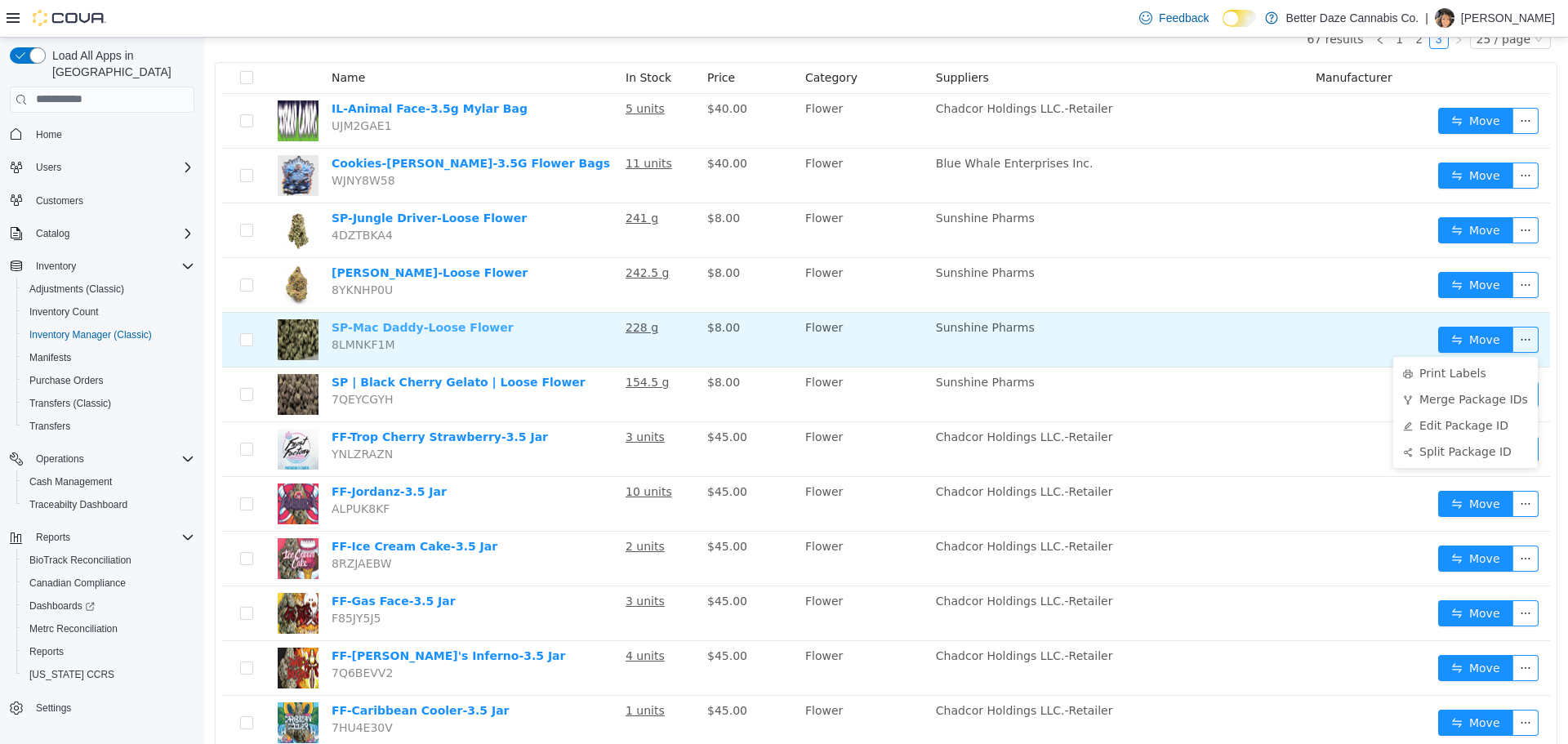
click at [438, 333] on link "SP-Mac Daddy-Loose Flower" at bounding box center [423, 326] width 183 height 13
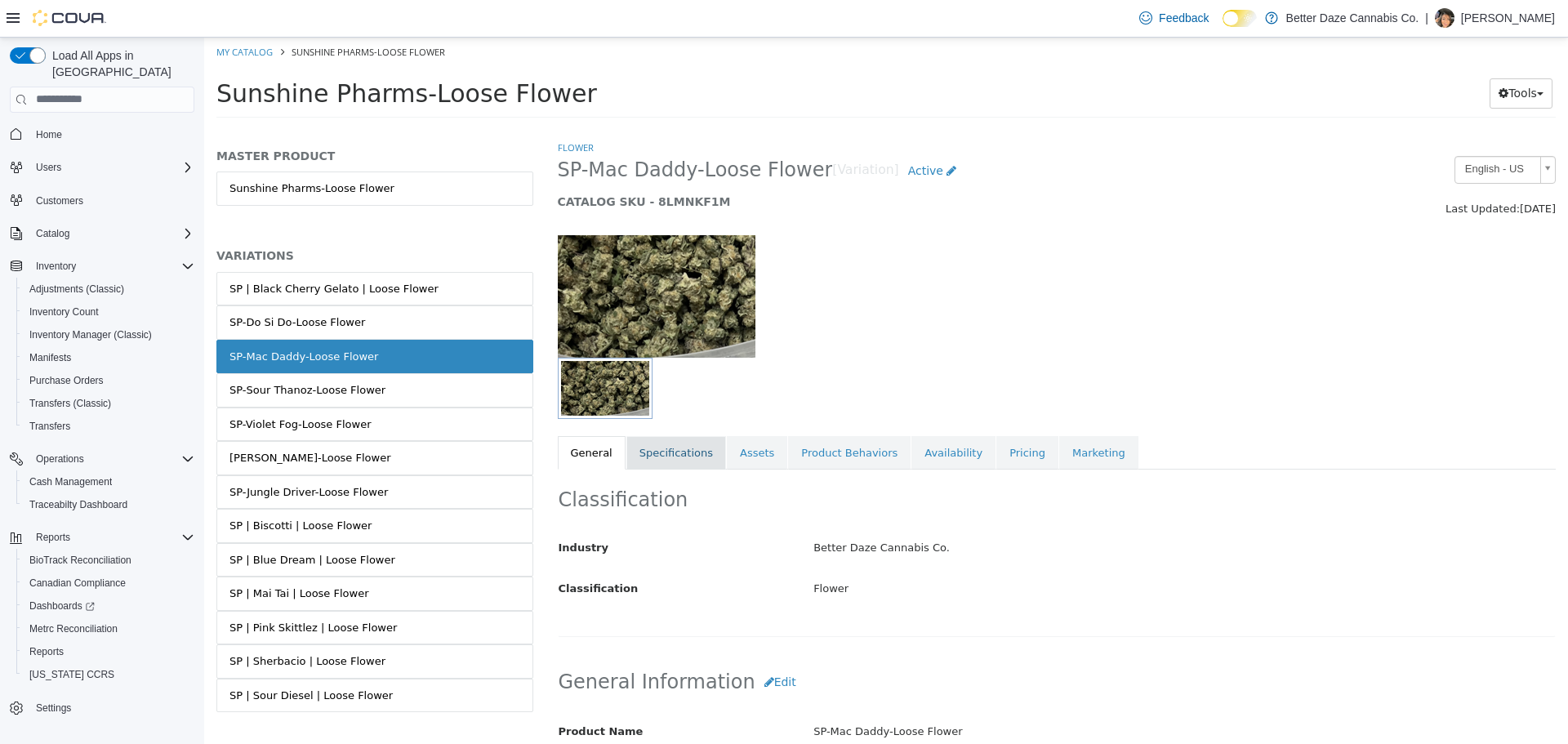
click at [663, 456] on link "Specifications" at bounding box center [677, 452] width 100 height 34
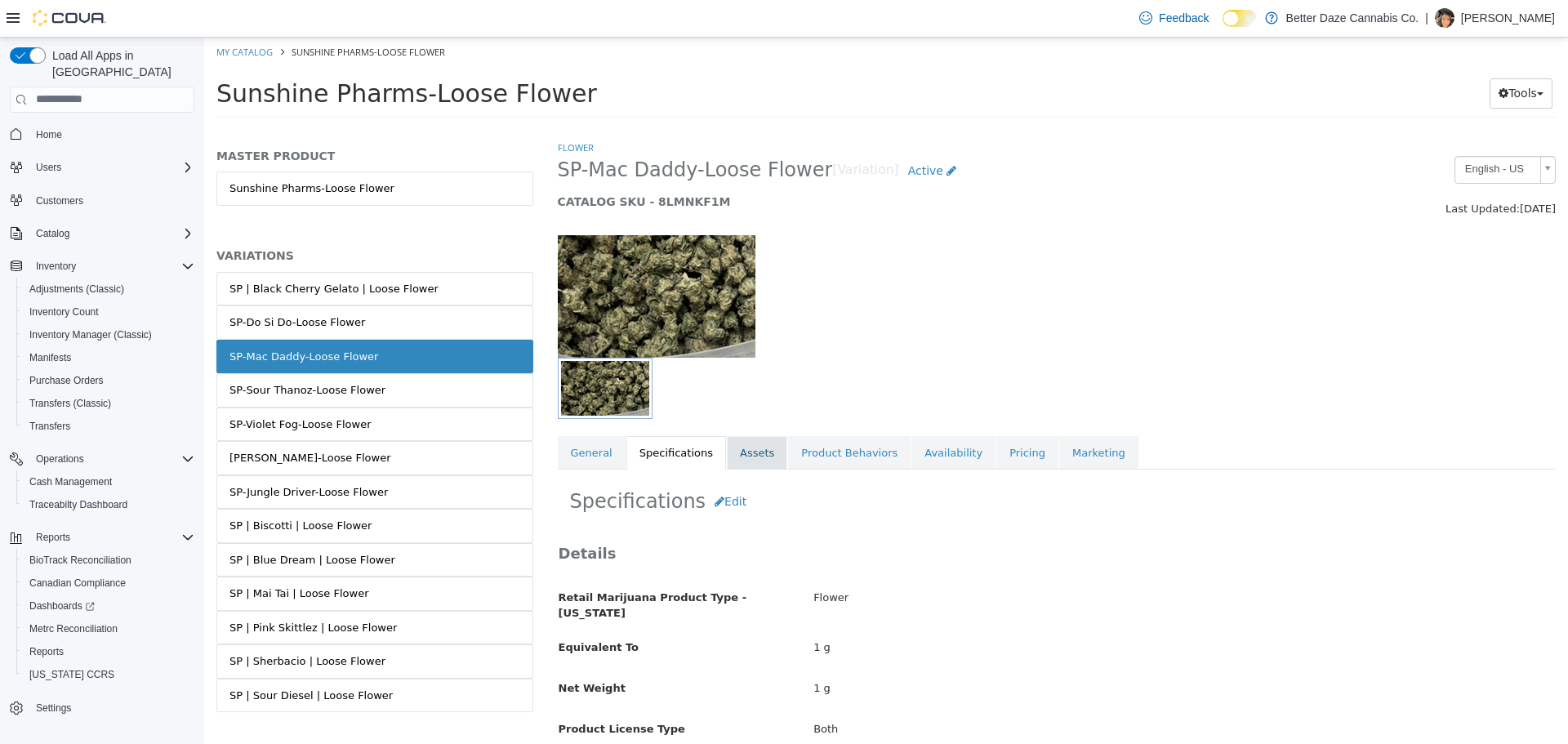
click at [742, 447] on link "Assets" at bounding box center [758, 452] width 61 height 34
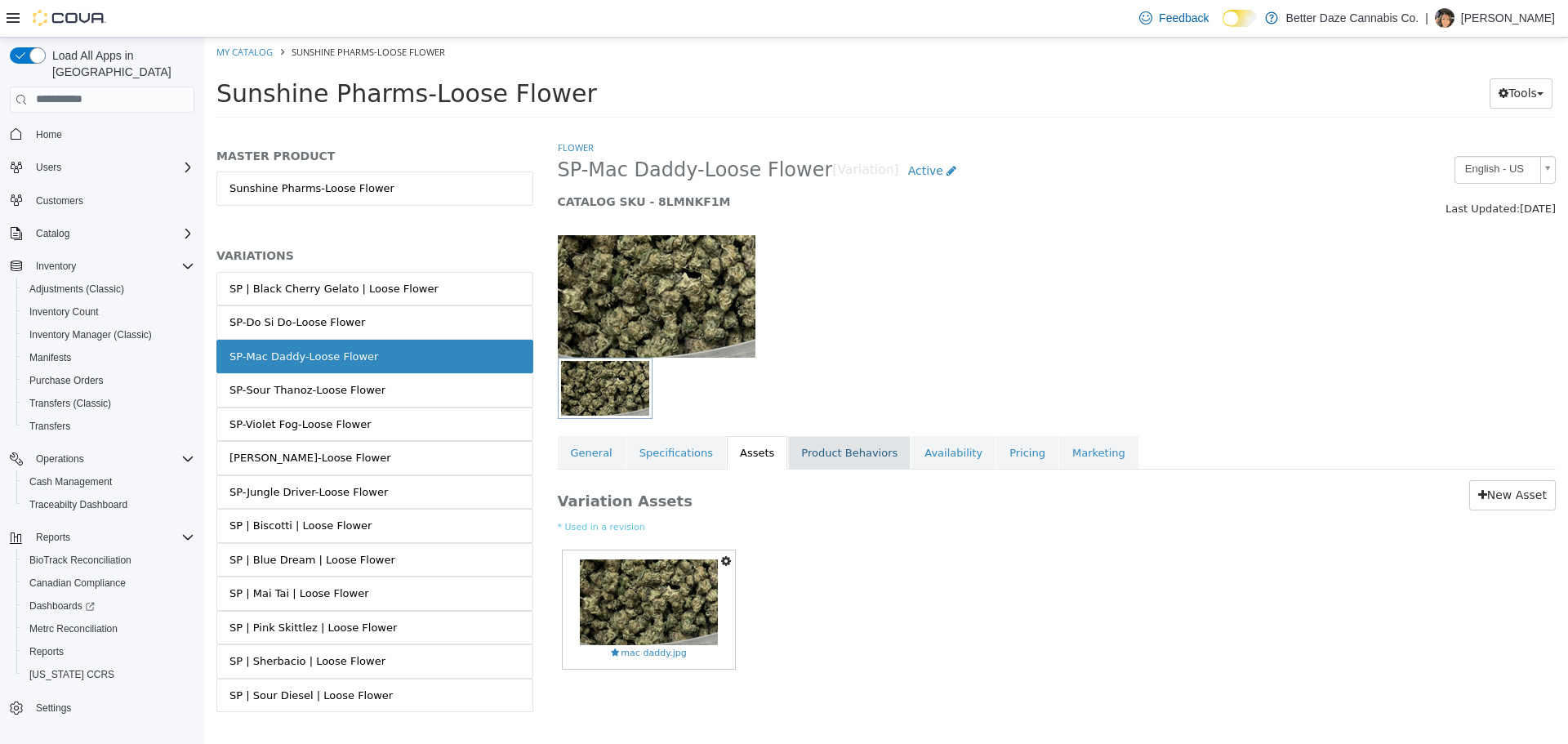
click at [834, 452] on link "Product Behaviors" at bounding box center [849, 452] width 123 height 34
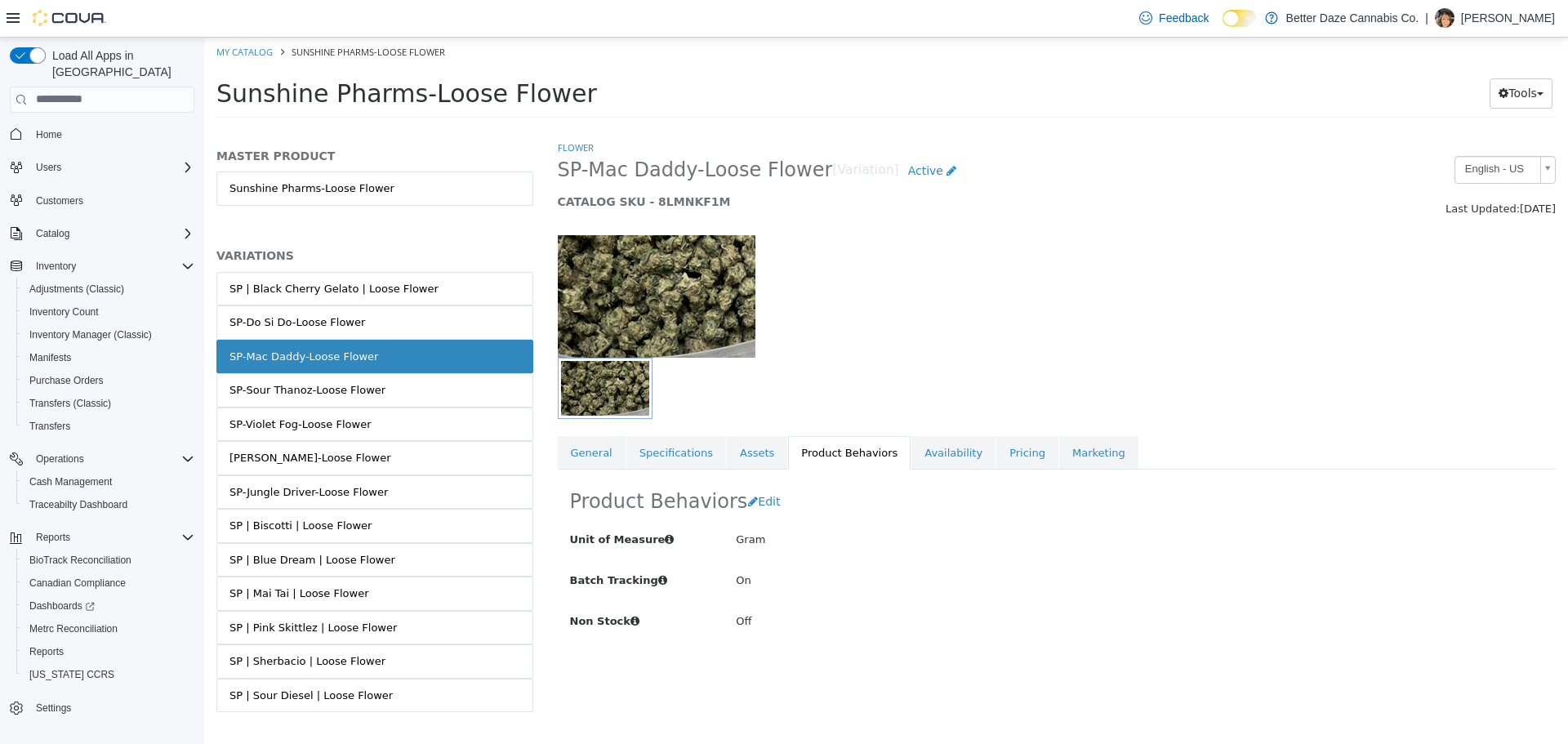
click at [926, 471] on div "Product Behaviors Edit Unit of Measure Gram Batch Tracking On Non Stock Off Can…" at bounding box center [890, 559] width 666 height 179
click at [933, 462] on link "Availability" at bounding box center [953, 452] width 84 height 34
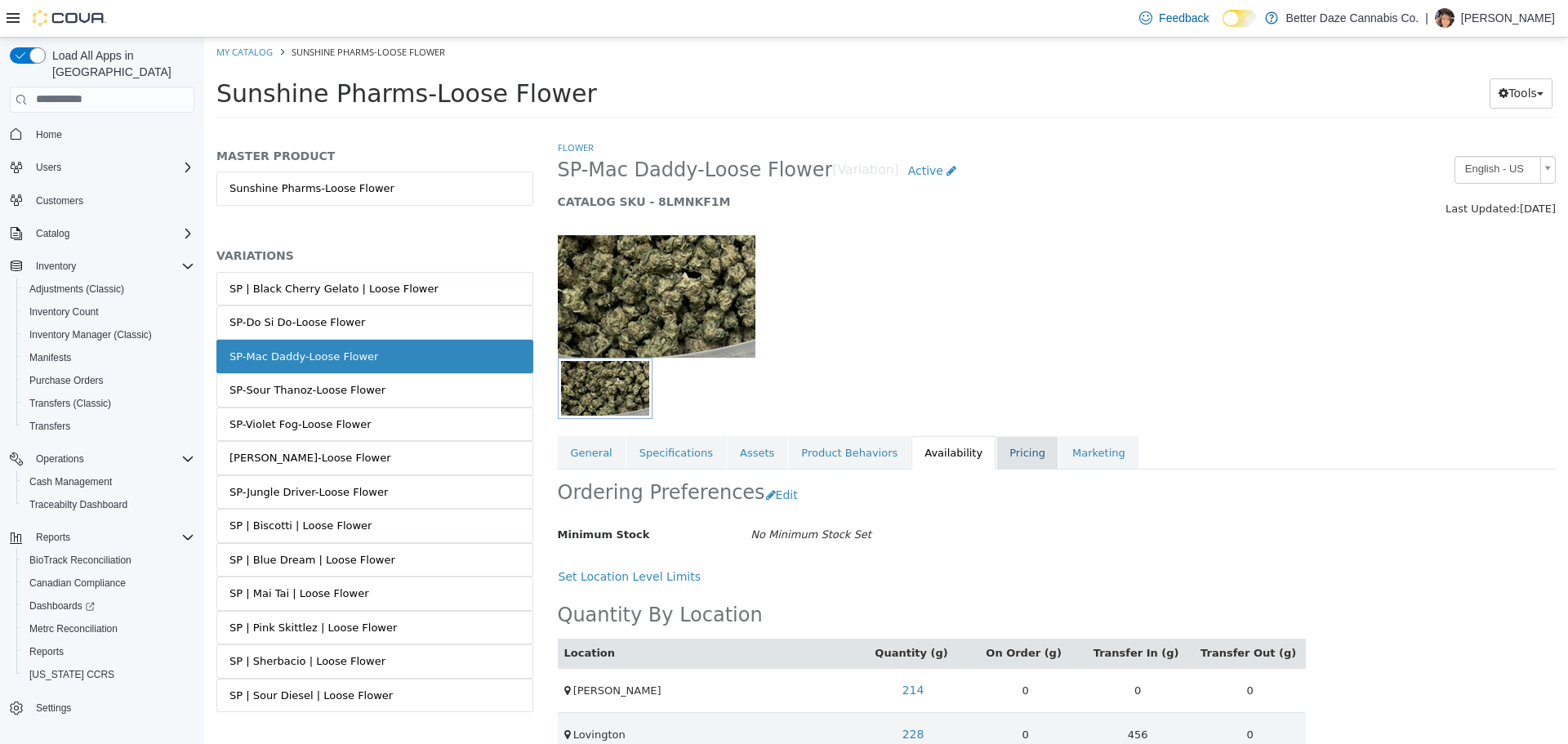
click at [1000, 462] on link "Pricing" at bounding box center [1027, 452] width 62 height 34
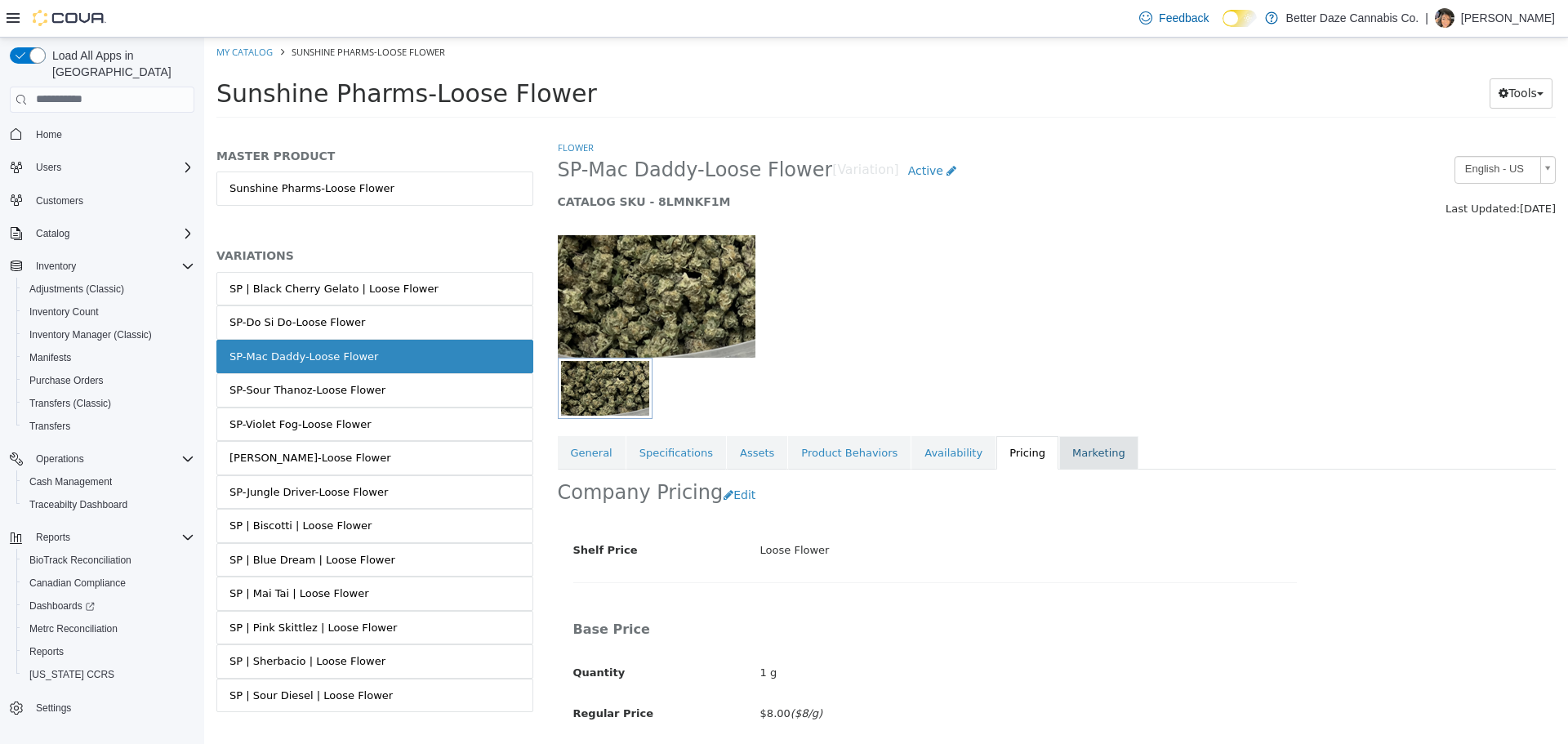
click at [1059, 443] on link "Marketing" at bounding box center [1099, 452] width 79 height 34
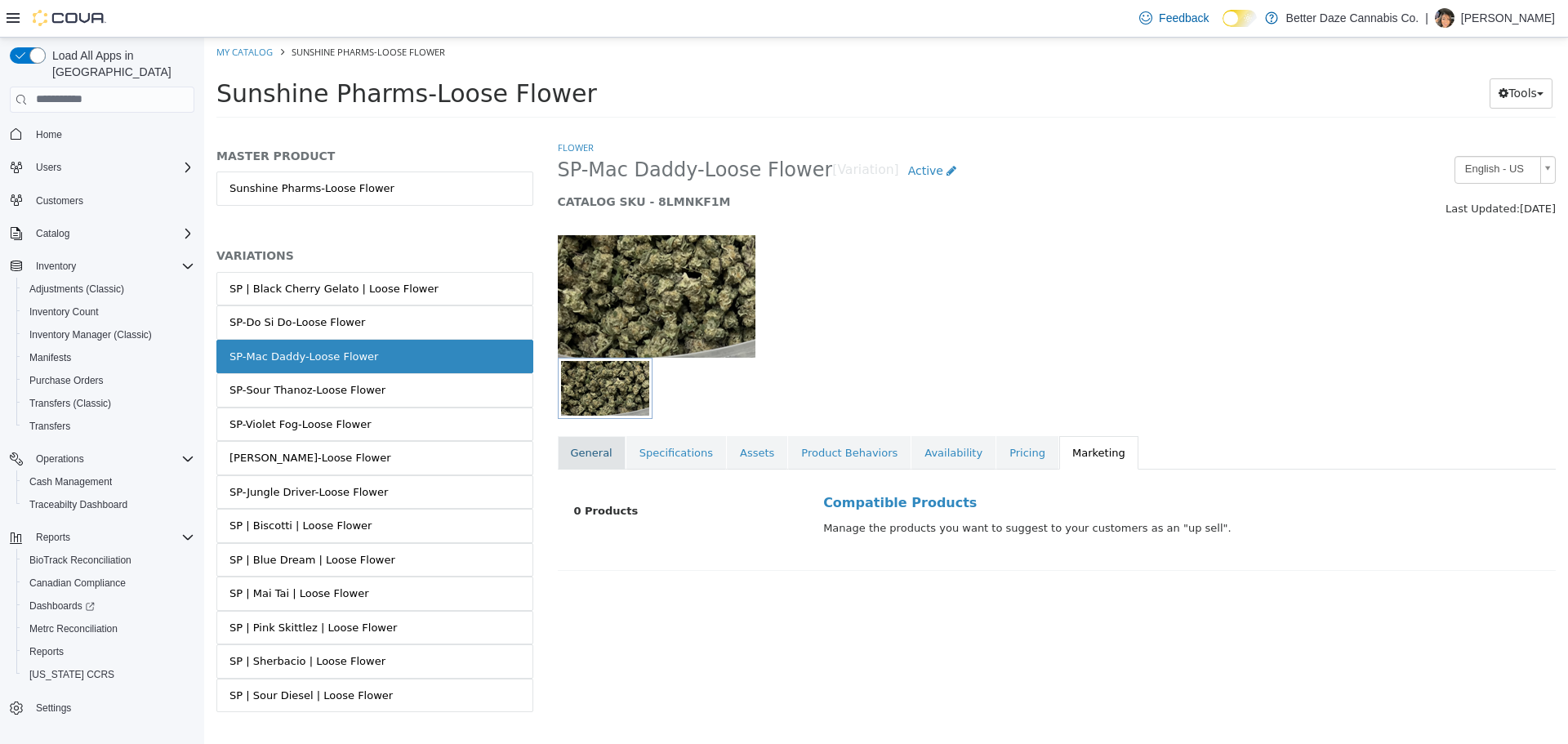
click at [591, 444] on link "General" at bounding box center [592, 452] width 68 height 34
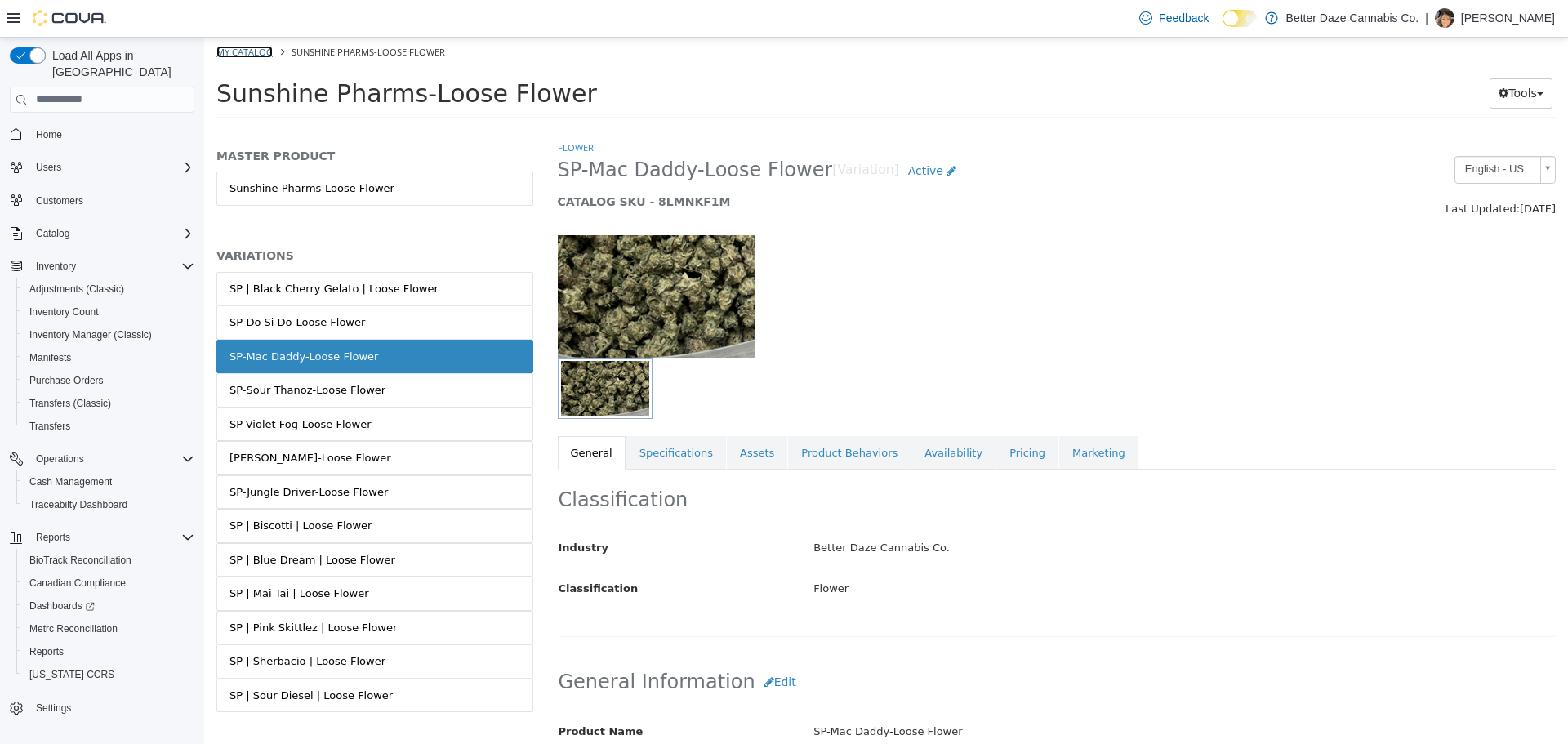
click at [253, 46] on link "My Catalog" at bounding box center [244, 51] width 56 height 12
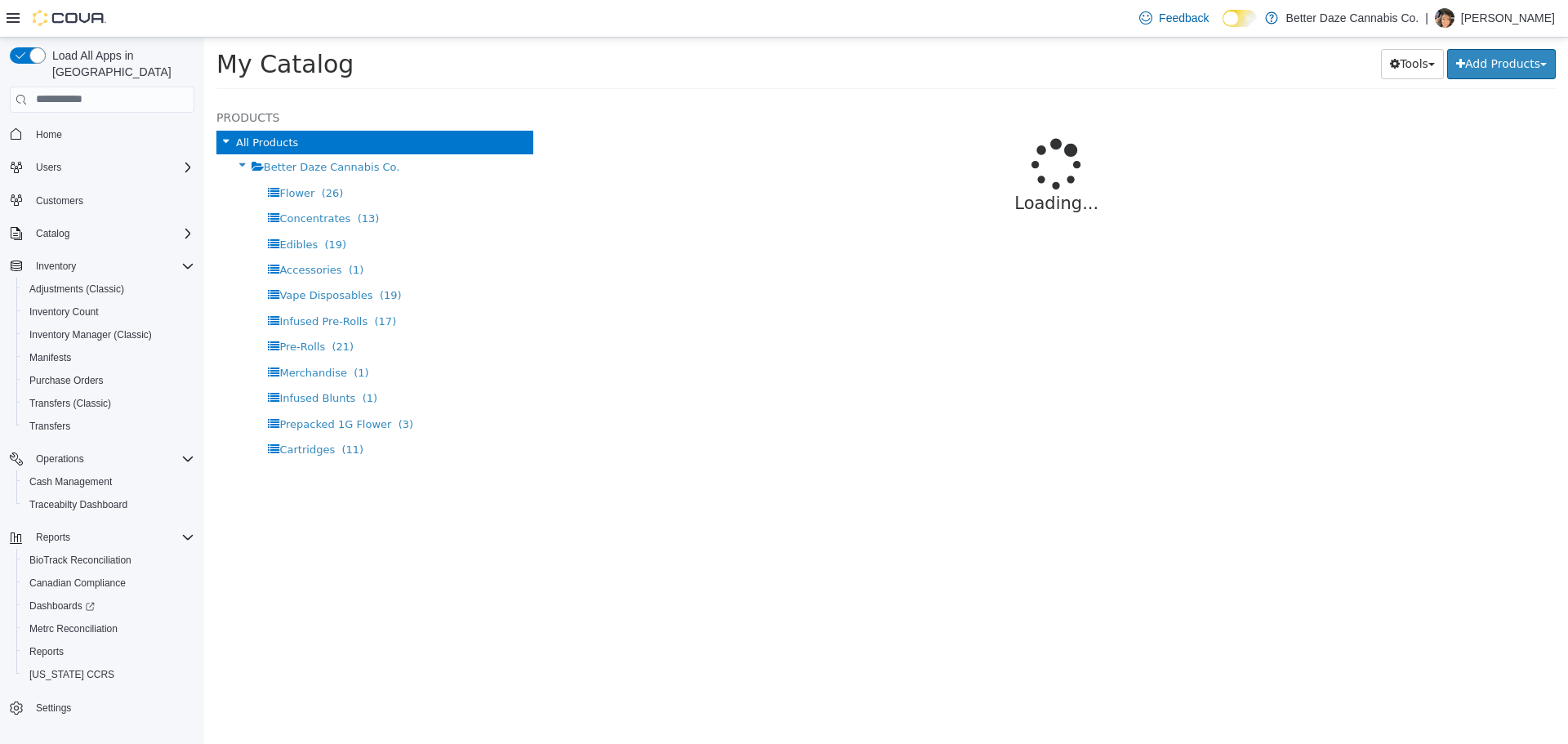
select select "**********"
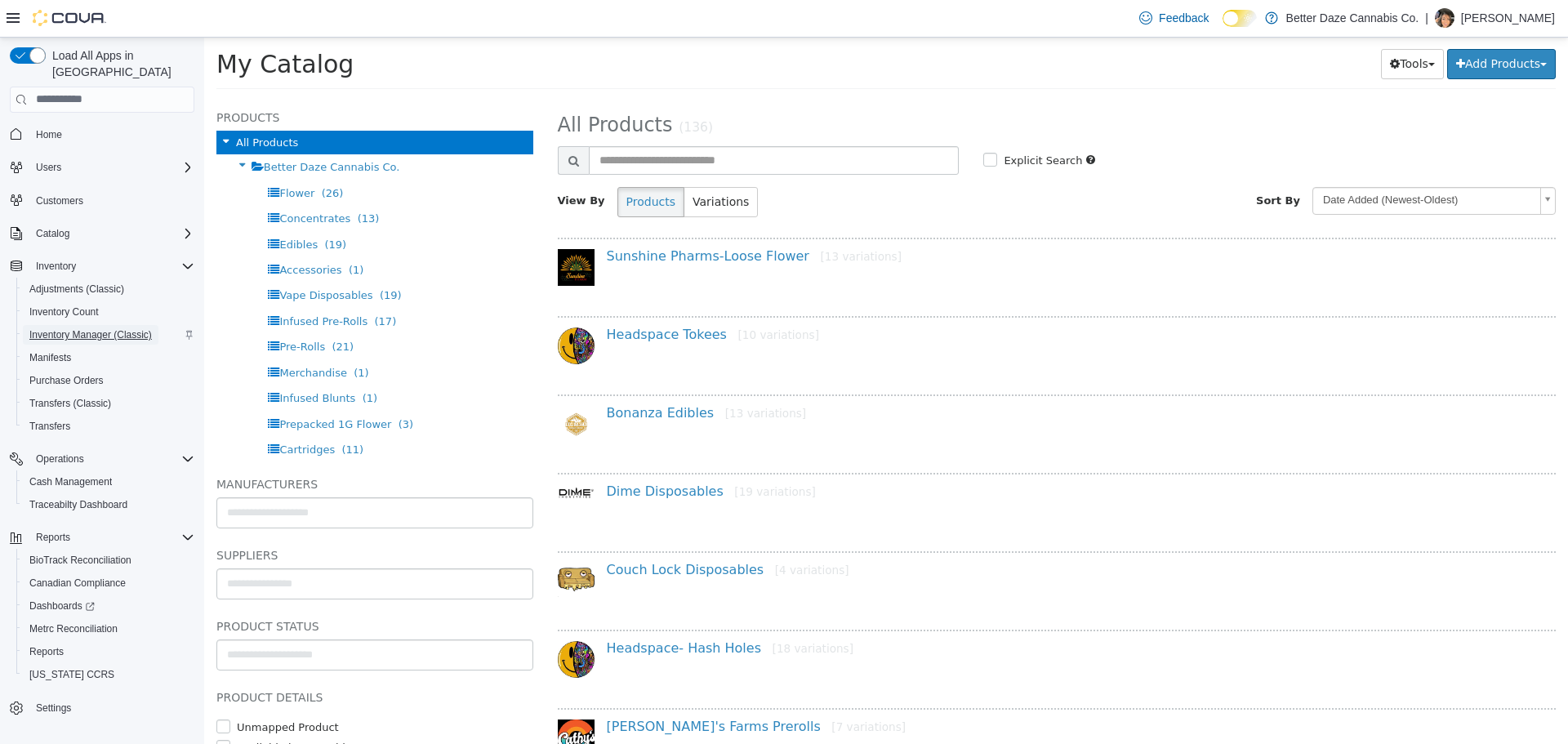
click at [98, 328] on span "Inventory Manager (Classic)" at bounding box center [90, 335] width 123 height 13
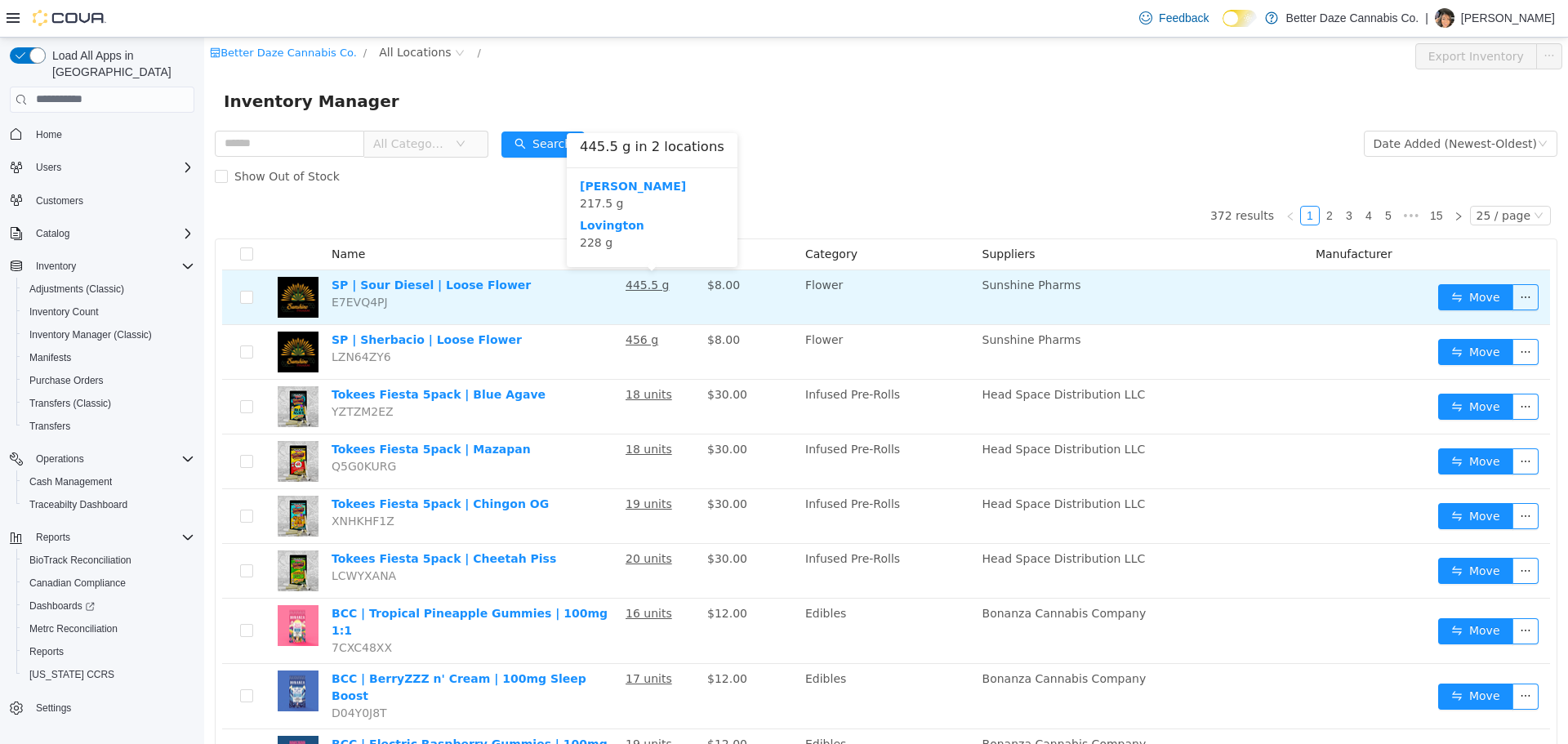
click at [649, 284] on u "445.5 g" at bounding box center [647, 284] width 43 height 13
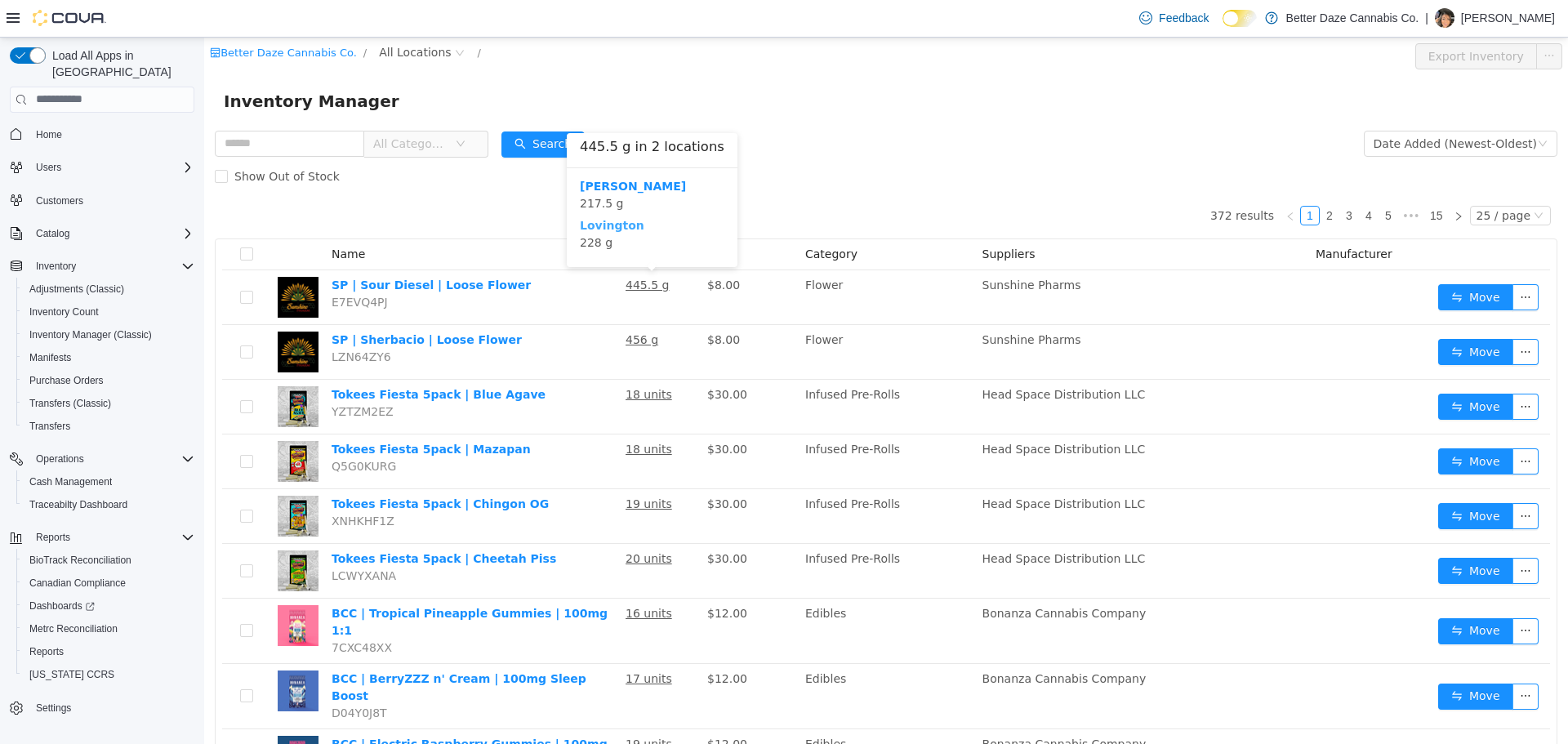
click at [594, 224] on b "Lovington" at bounding box center [612, 225] width 65 height 13
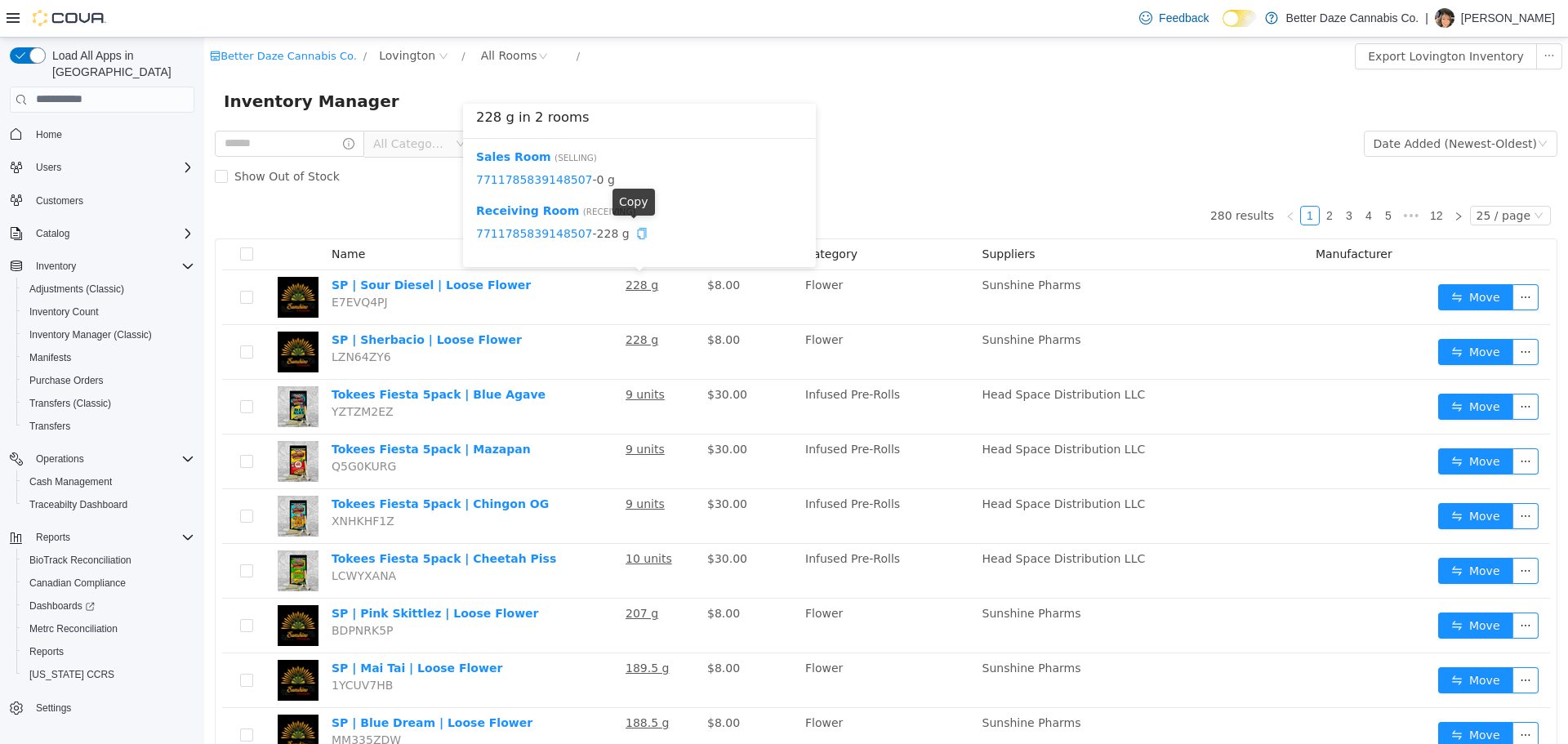
click at [637, 234] on icon "icon: copy" at bounding box center [642, 232] width 9 height 11
click at [636, 234] on icon "icon: check" at bounding box center [642, 232] width 11 height 11
click at [510, 230] on link "7711785839148507" at bounding box center [535, 232] width 117 height 13
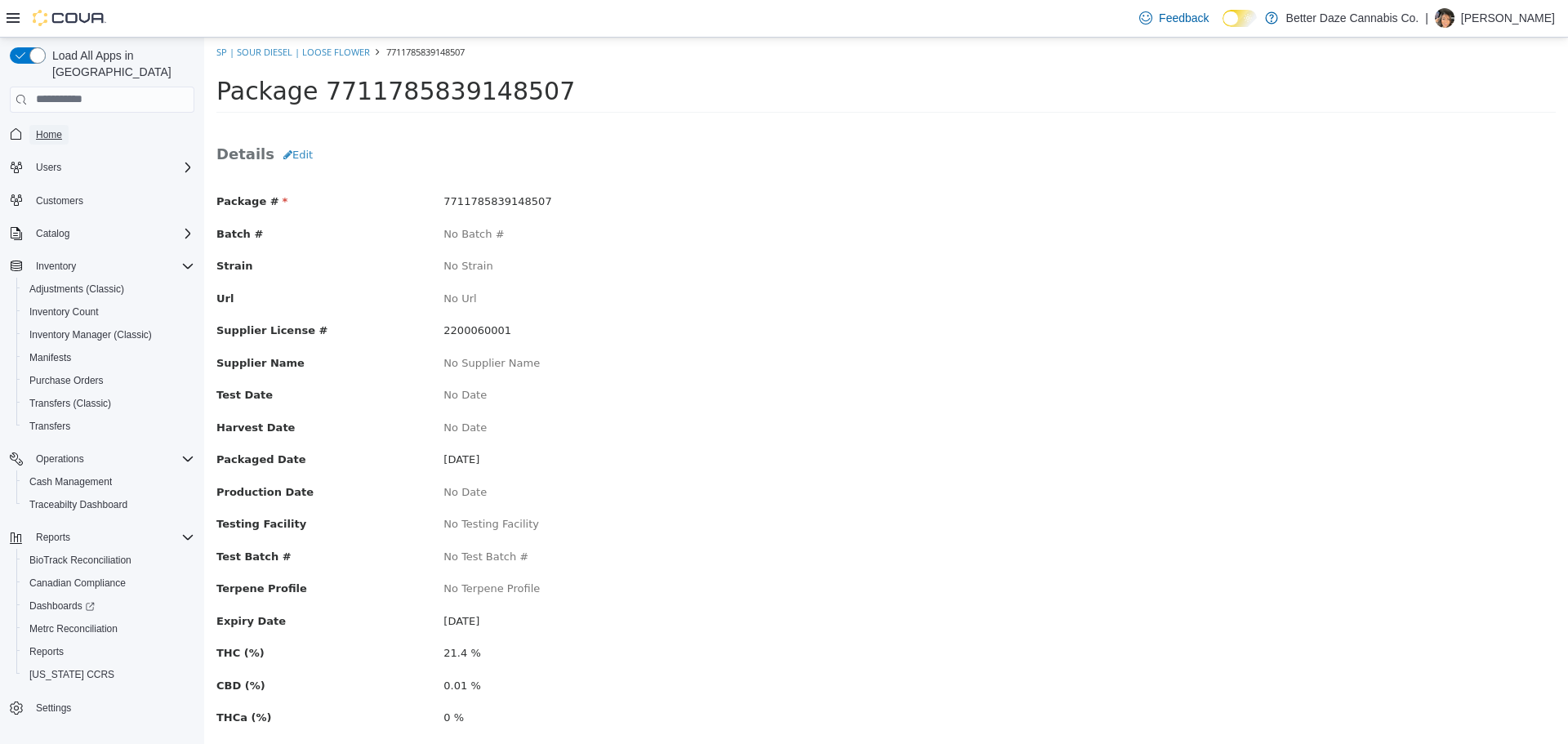
click at [51, 128] on span "Home" at bounding box center [49, 135] width 26 height 13
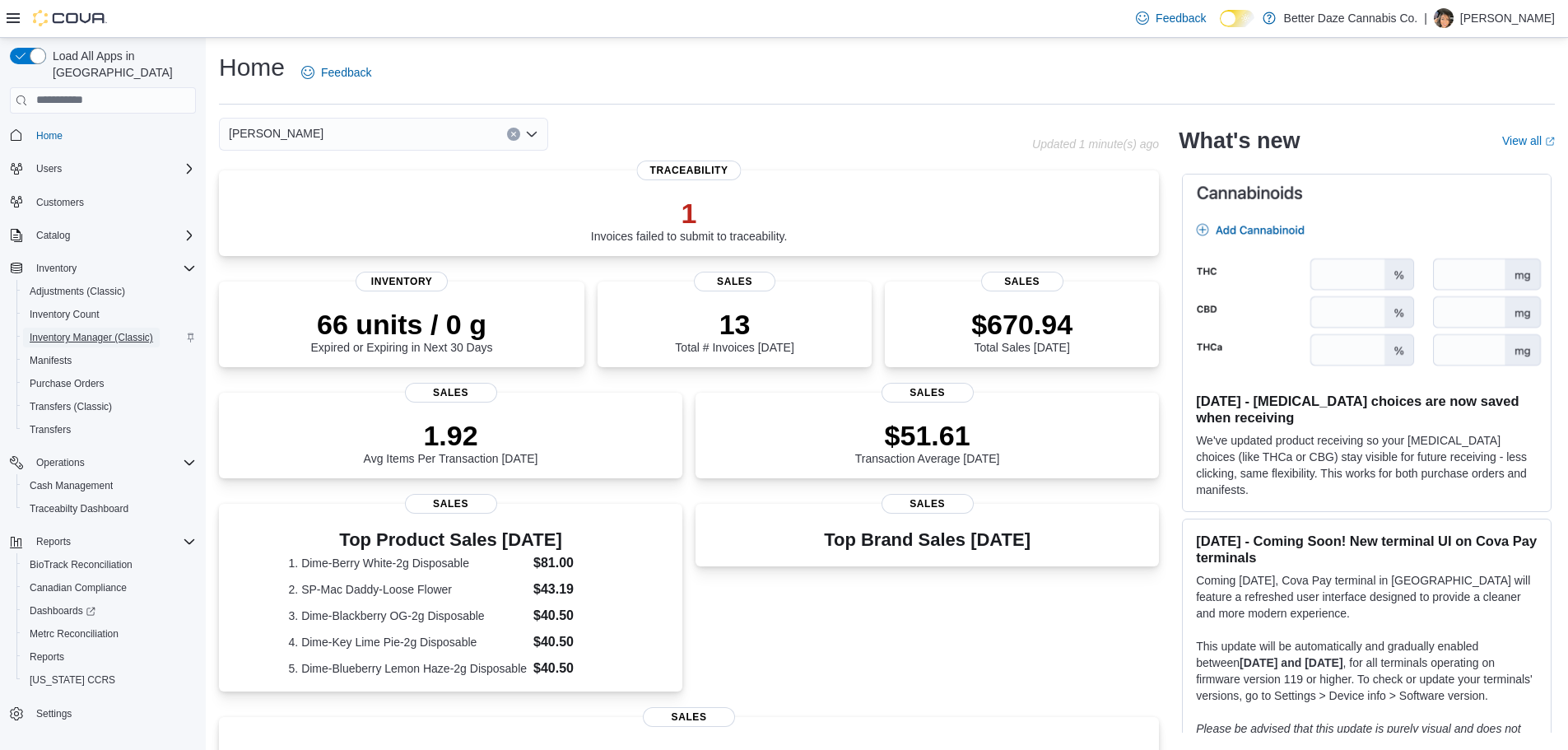
click at [92, 331] on span "Inventory Manager (Classic)" at bounding box center [91, 337] width 124 height 13
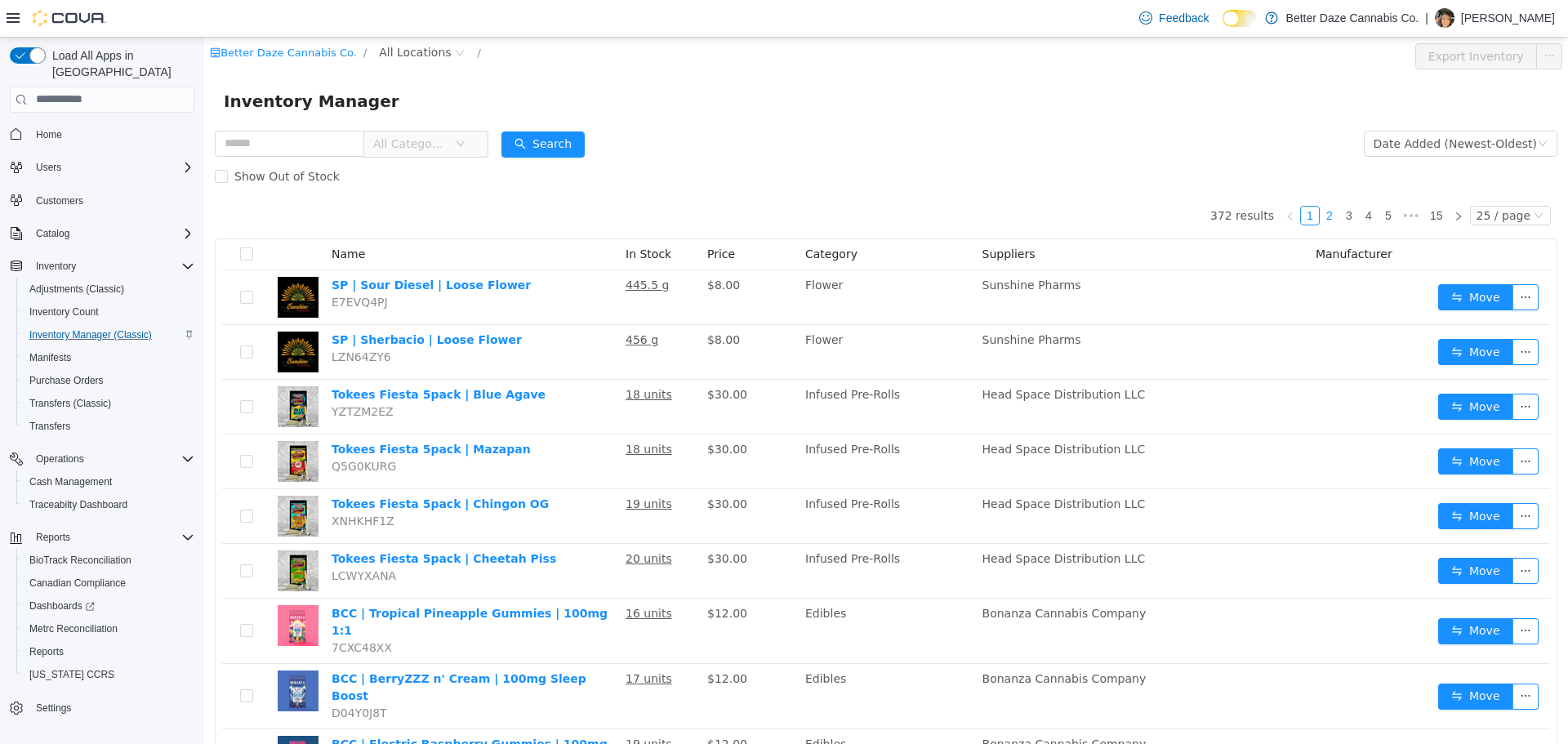
click at [1321, 215] on link "2" at bounding box center [1329, 214] width 18 height 18
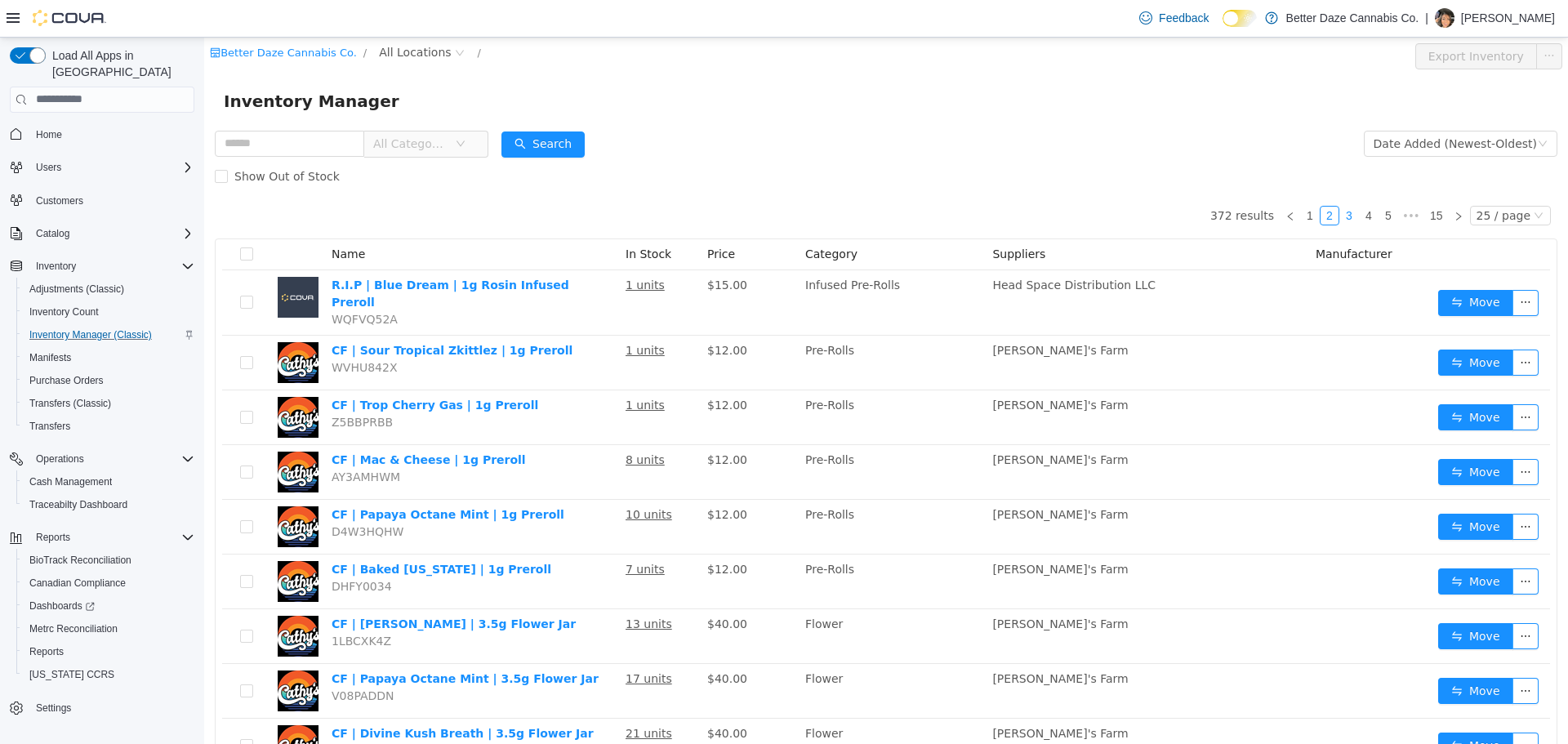
click at [1344, 218] on link "3" at bounding box center [1349, 214] width 18 height 18
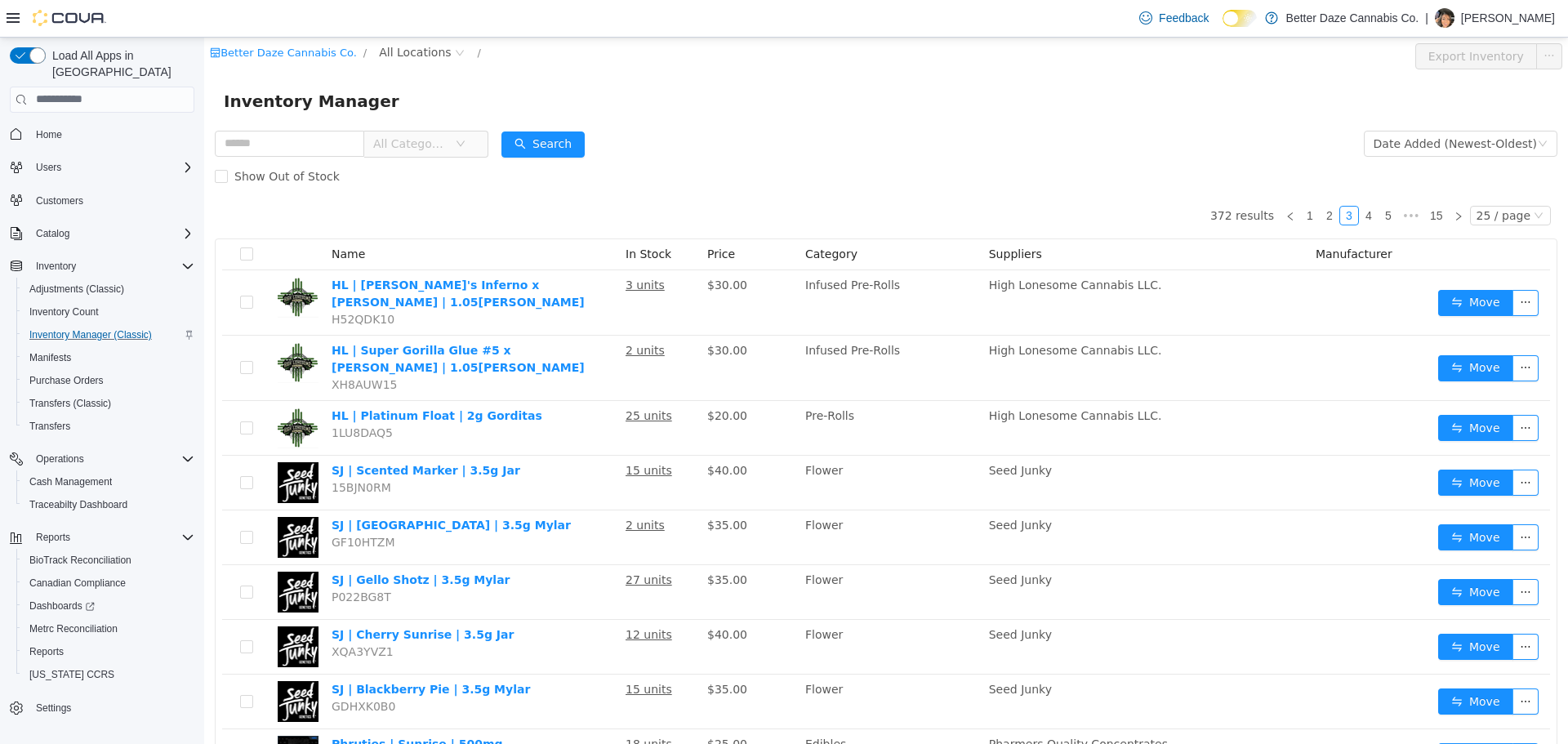
click at [433, 149] on span "All Categories" at bounding box center [410, 143] width 75 height 17
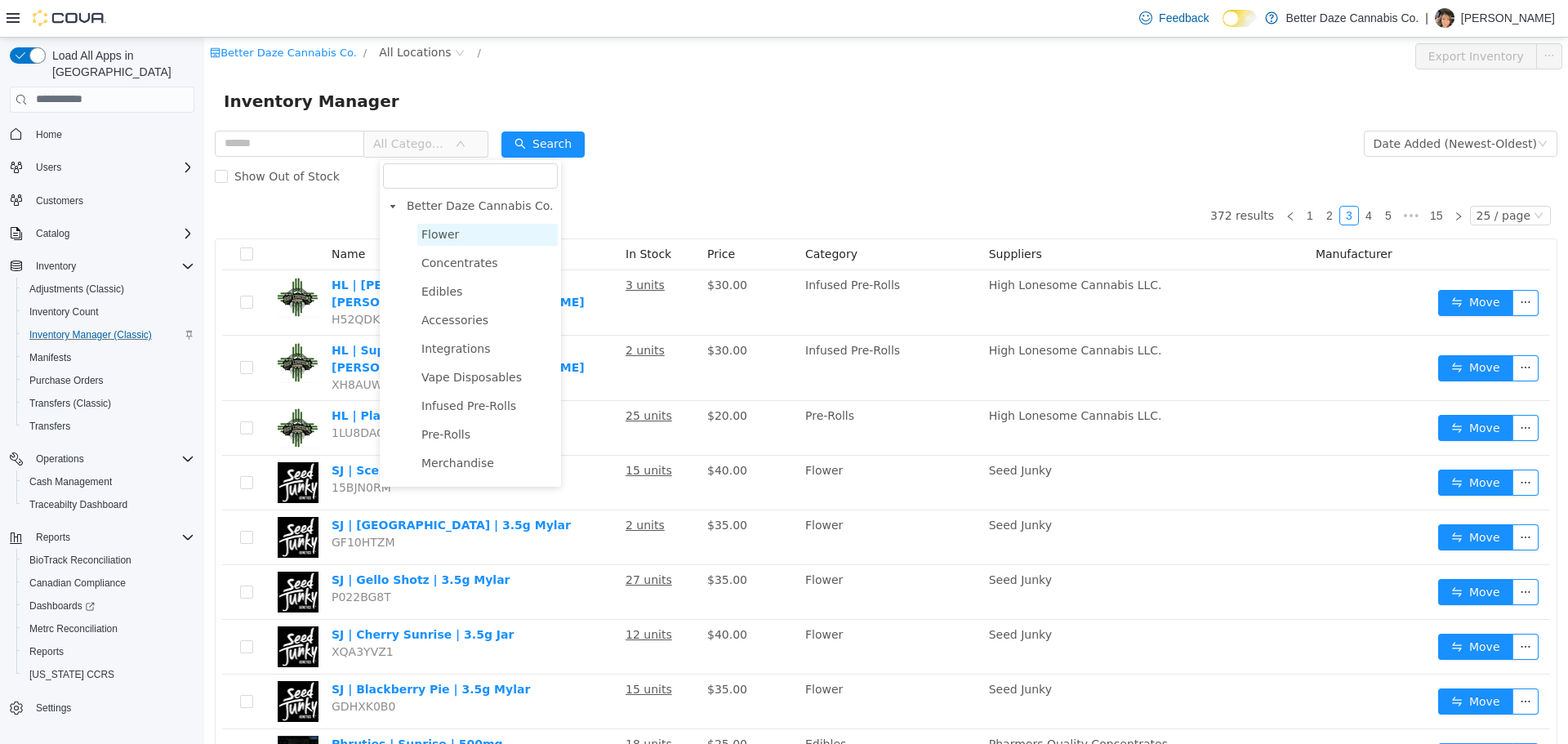
click at [434, 231] on span "Flower" at bounding box center [440, 233] width 38 height 13
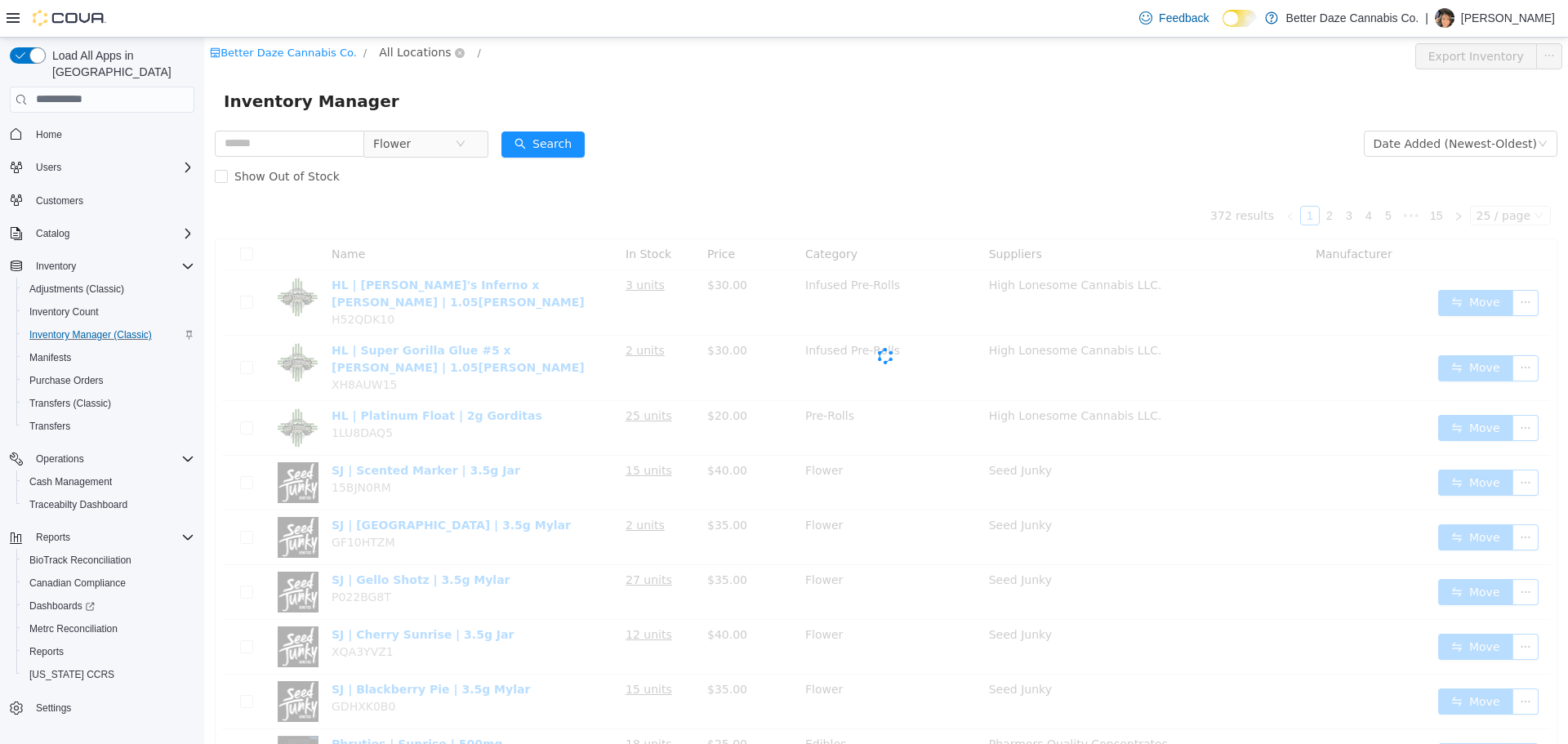
click at [405, 57] on span "All Locations" at bounding box center [415, 51] width 72 height 18
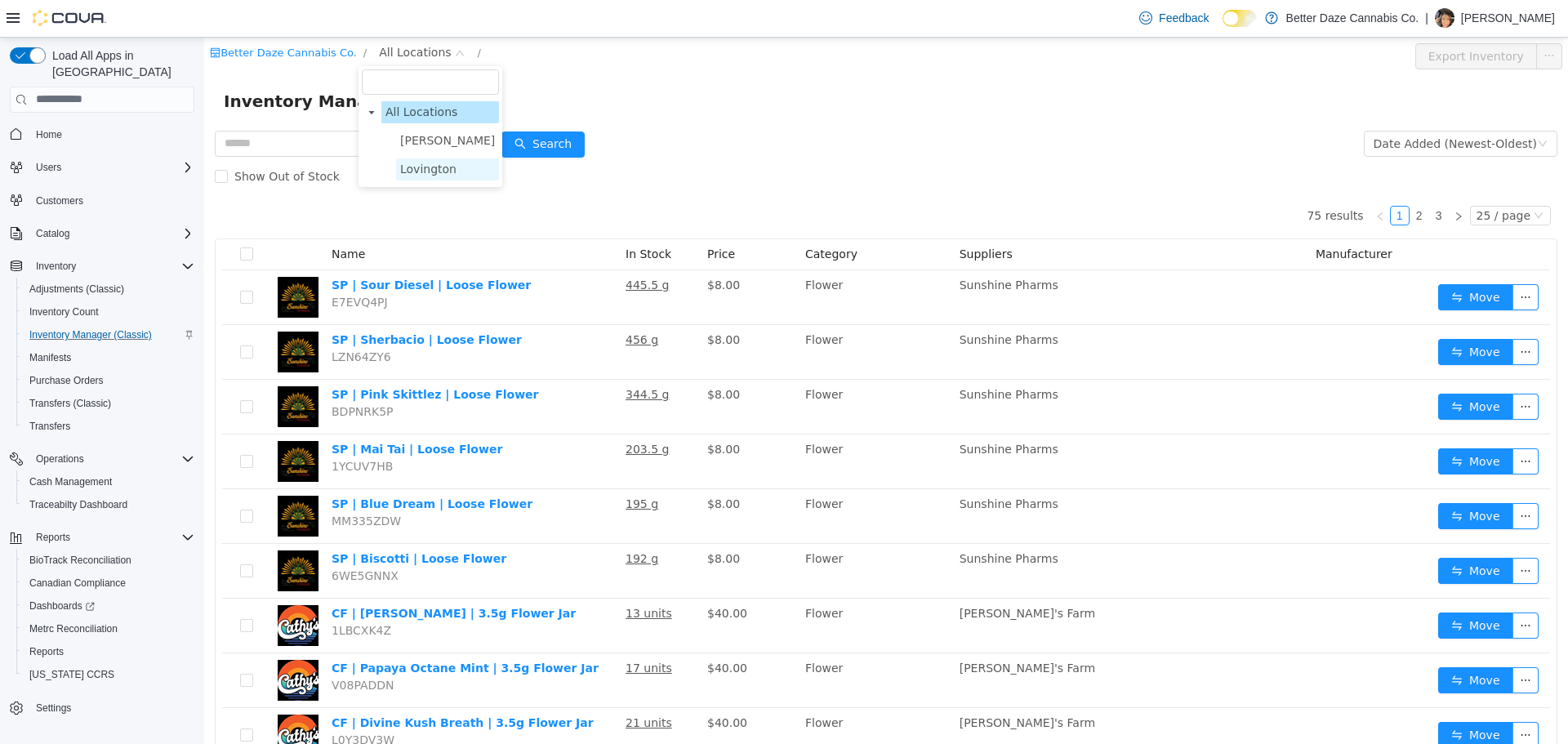
click at [417, 169] on span "Lovington" at bounding box center [428, 168] width 56 height 13
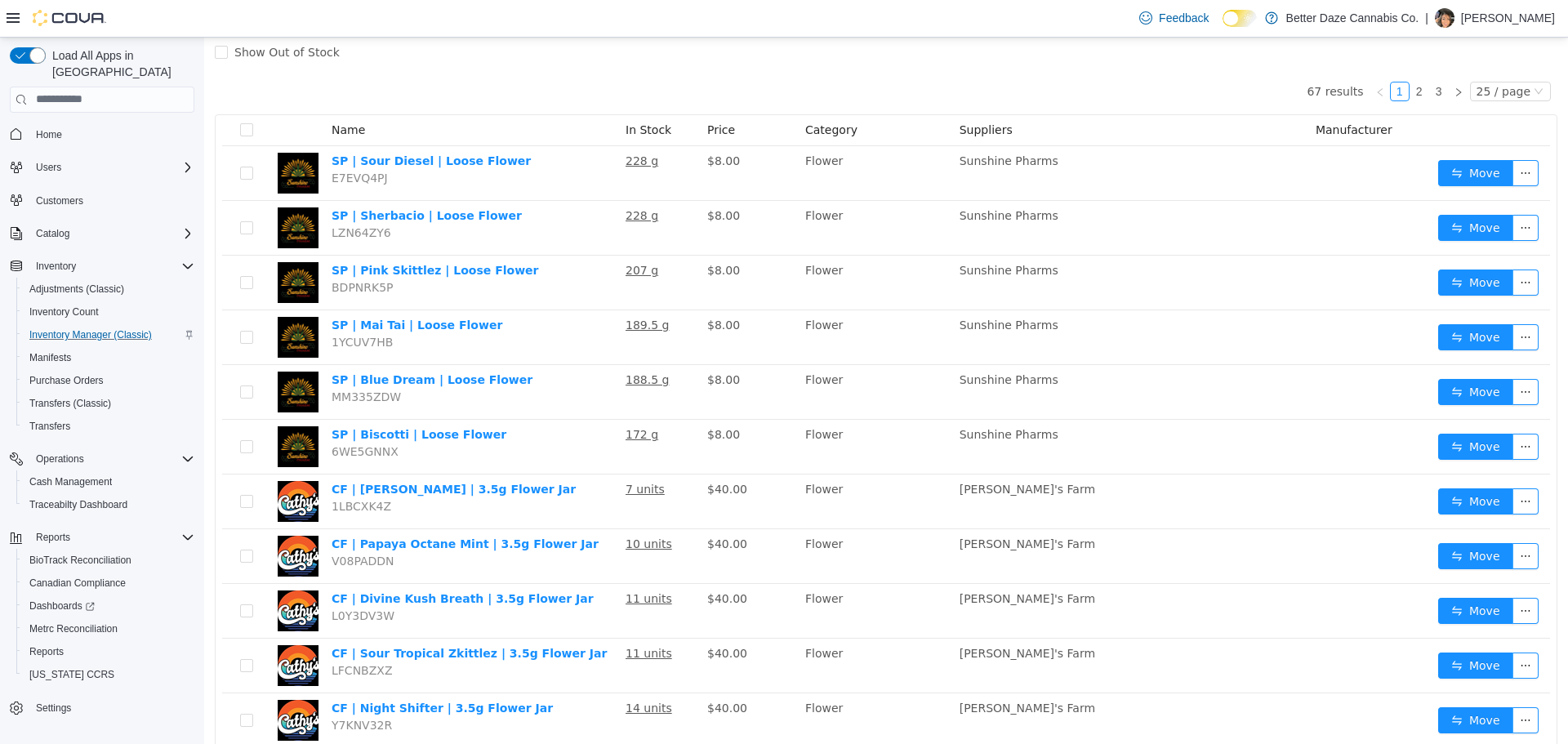
scroll to position [42, 0]
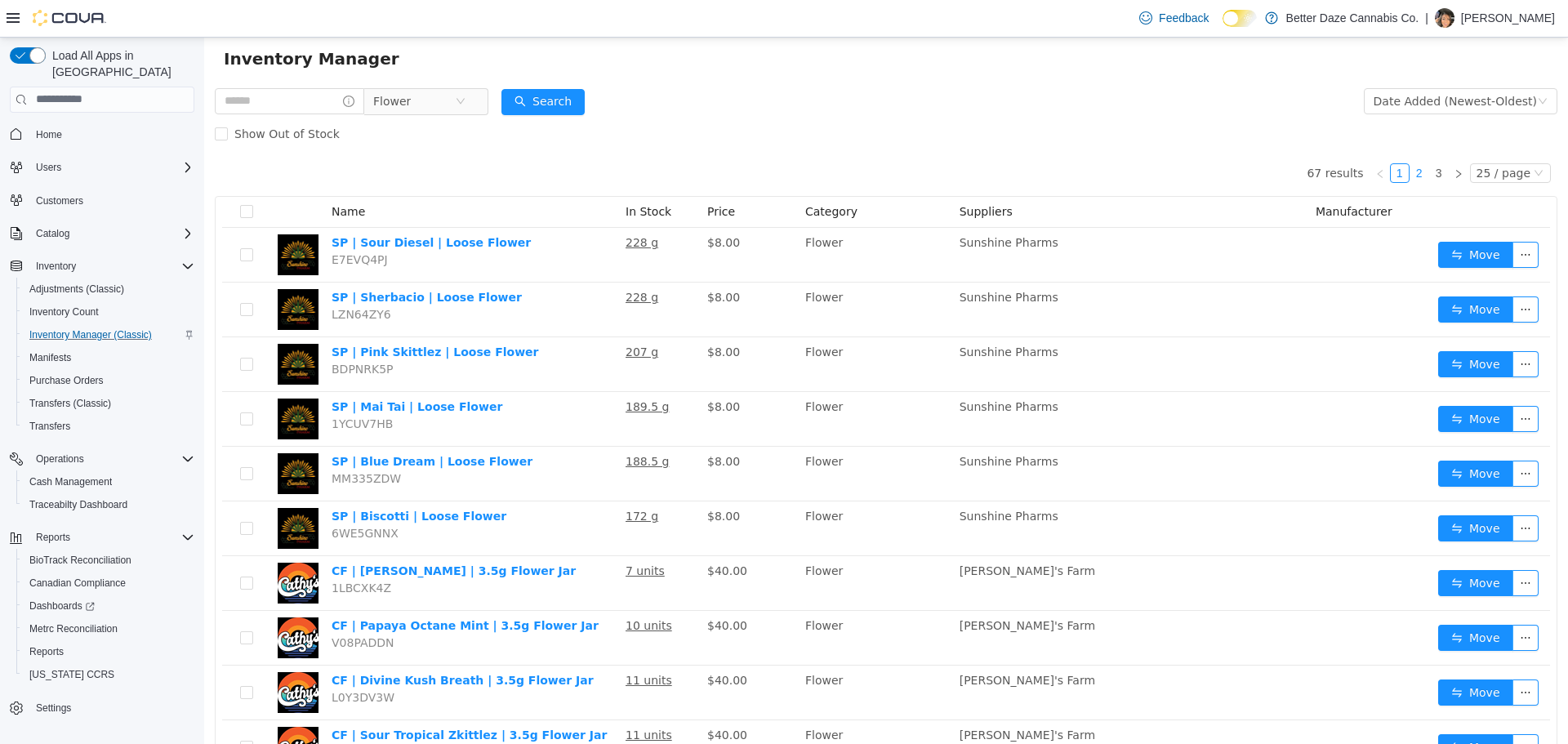
click at [1416, 171] on link "2" at bounding box center [1419, 171] width 18 height 18
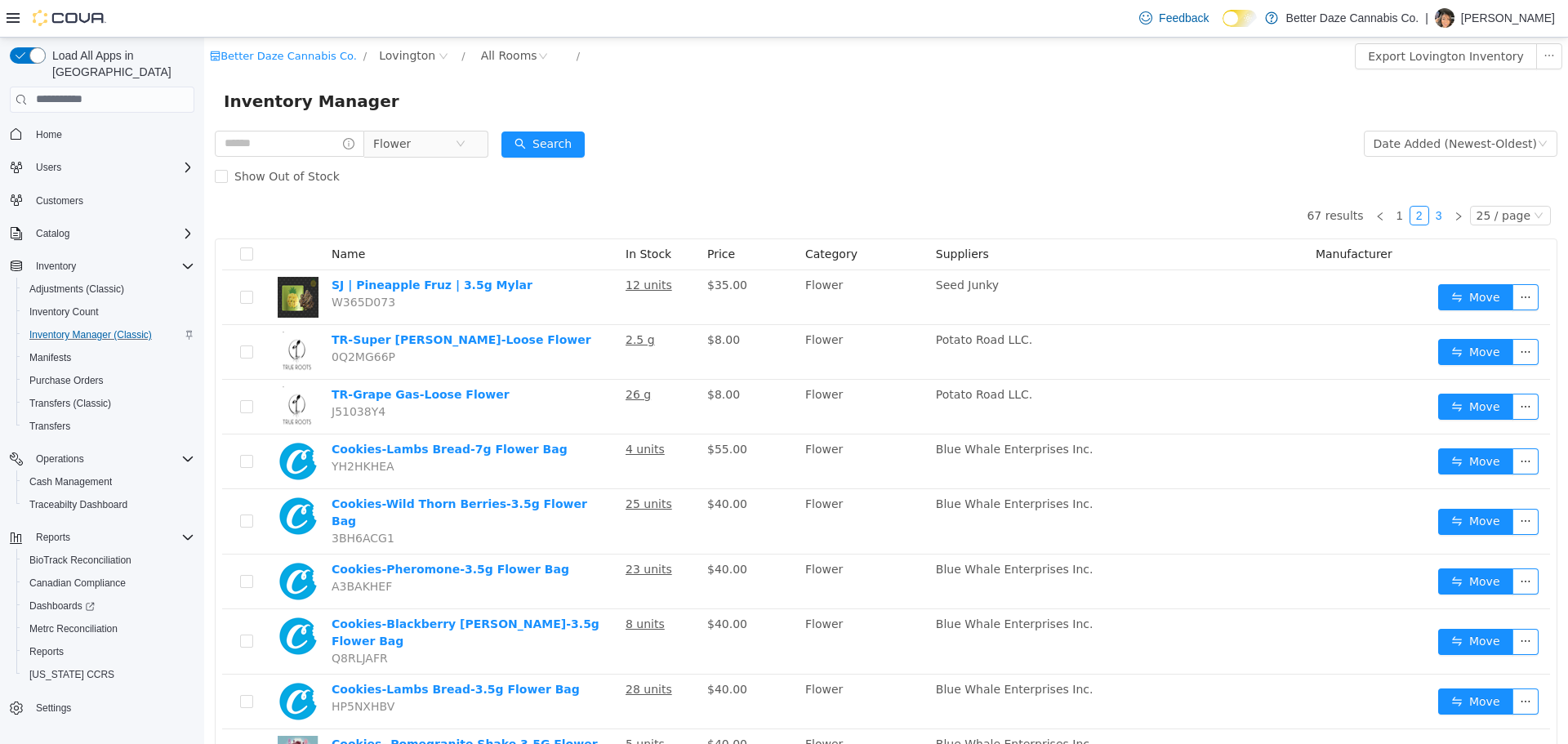
click at [1432, 217] on link "3" at bounding box center [1438, 214] width 18 height 18
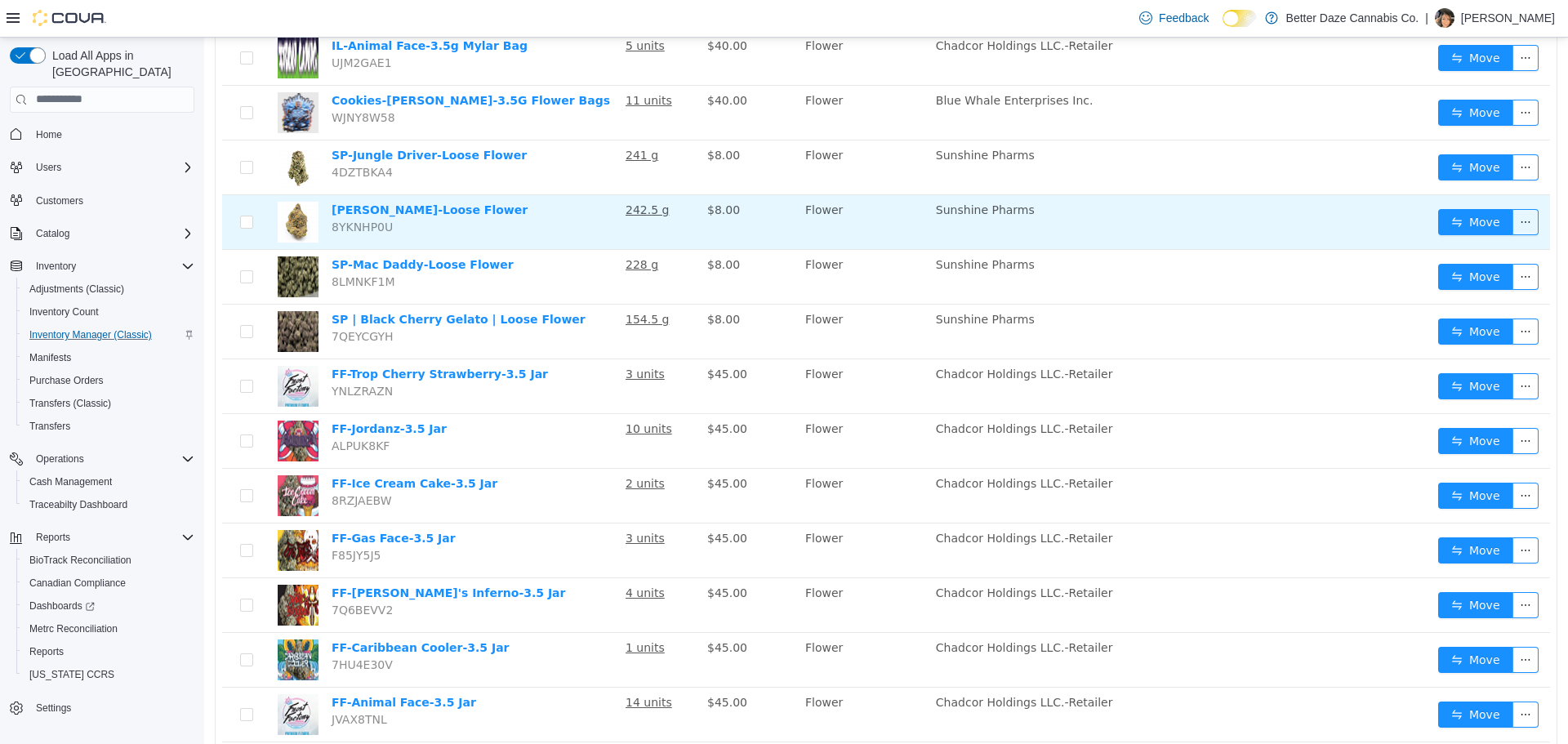
scroll to position [245, 0]
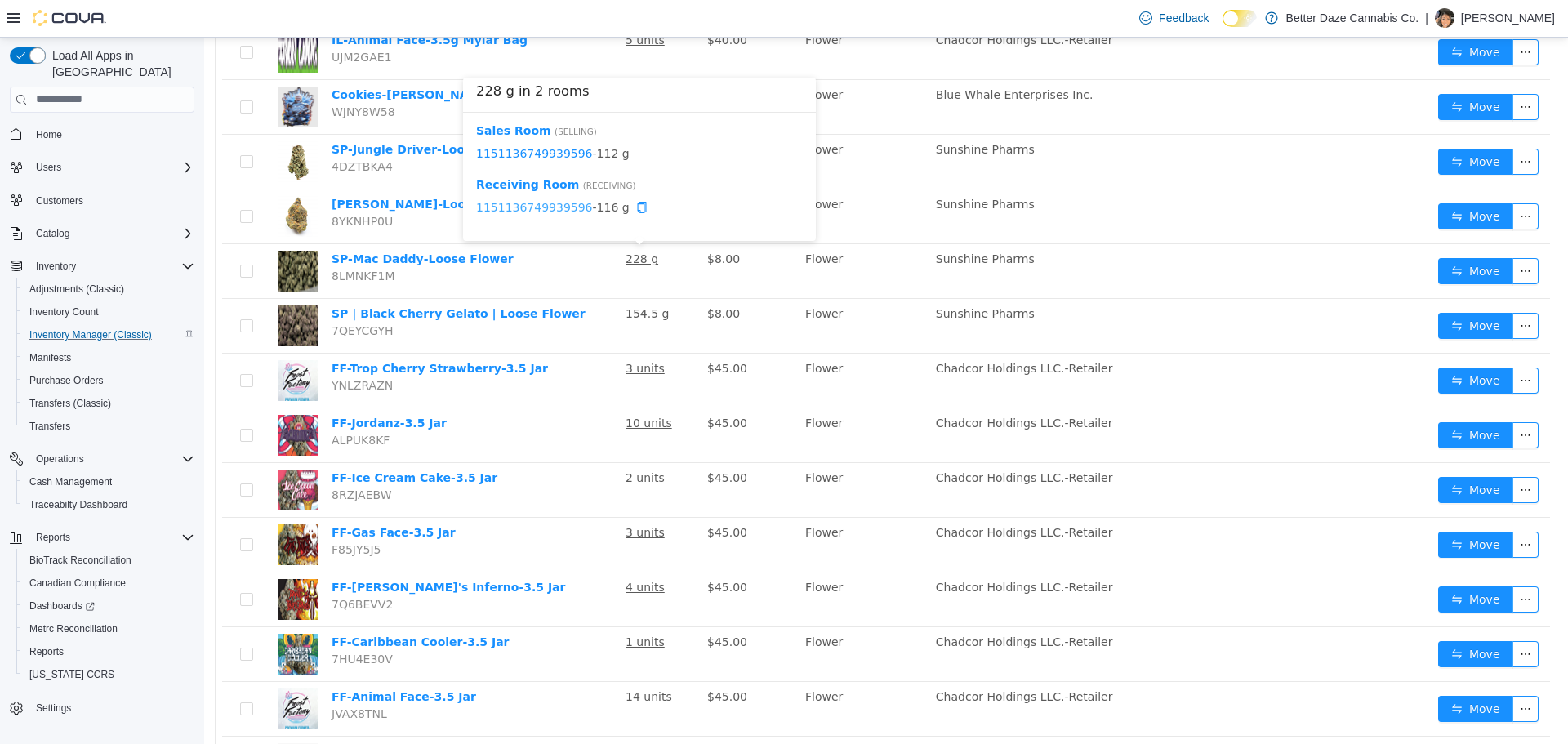
click at [556, 211] on link "1151136749939596" at bounding box center [535, 207] width 117 height 13
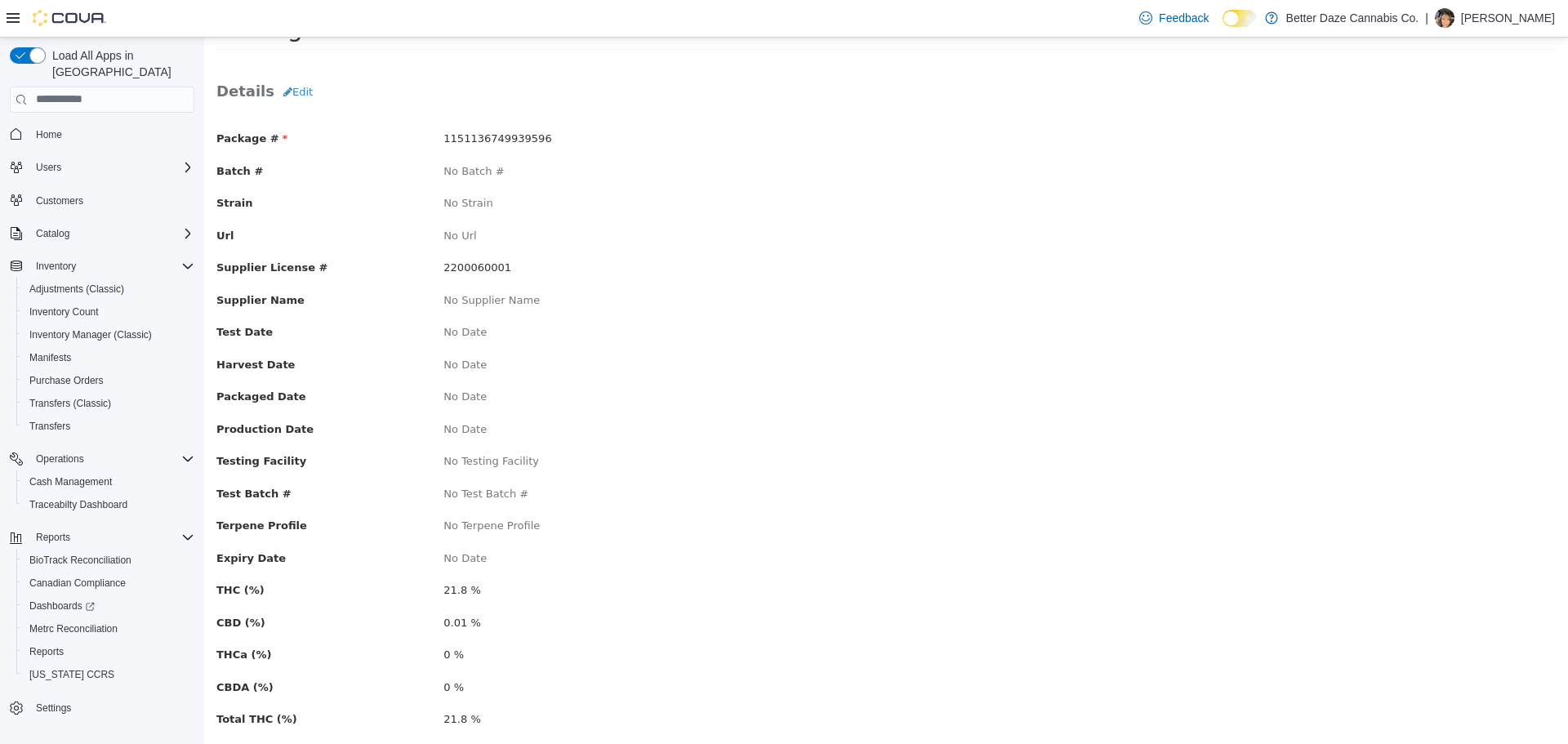
scroll to position [126, 0]
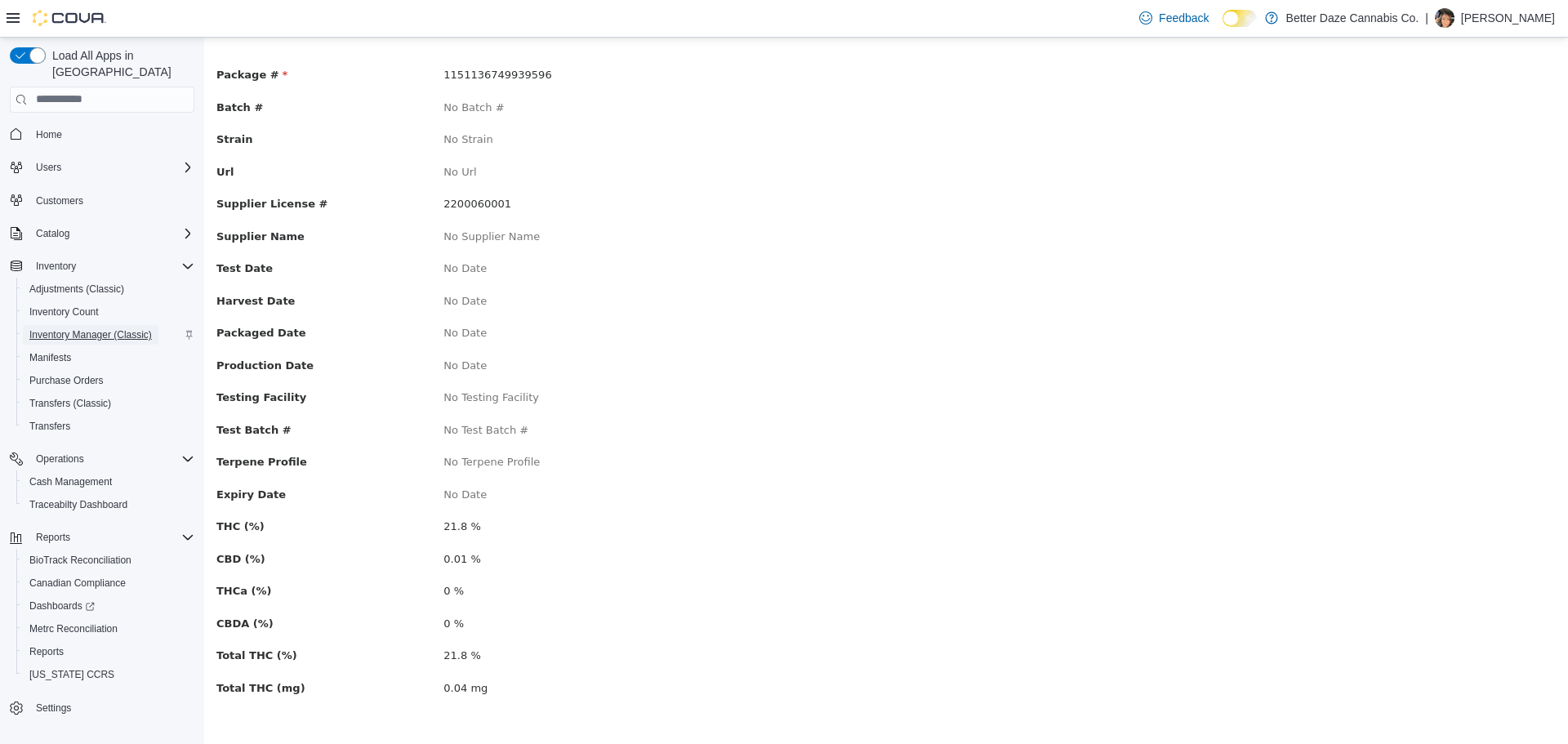
click at [96, 328] on span "Inventory Manager (Classic)" at bounding box center [90, 335] width 123 height 13
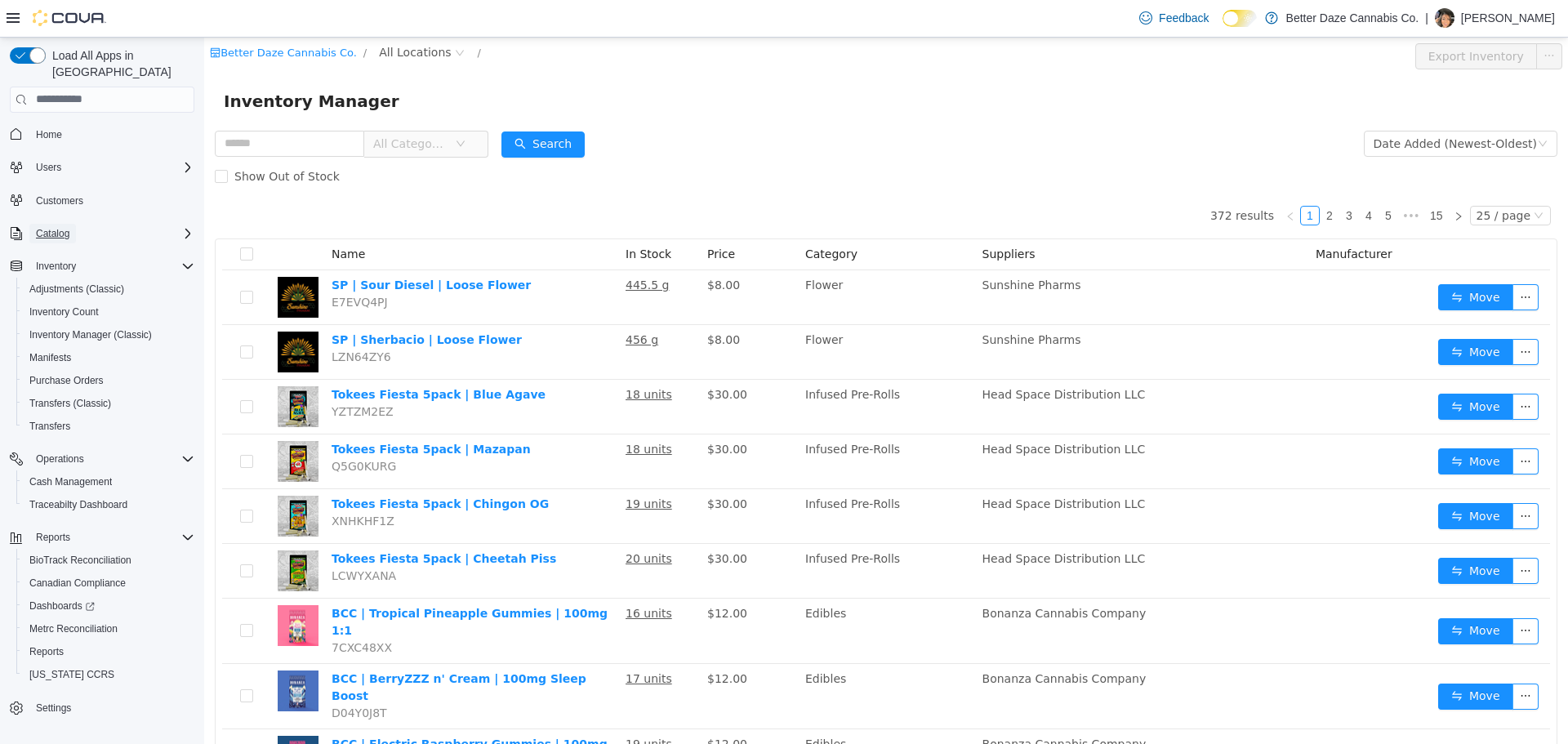
click at [61, 227] on span "Catalog" at bounding box center [53, 233] width 33 height 13
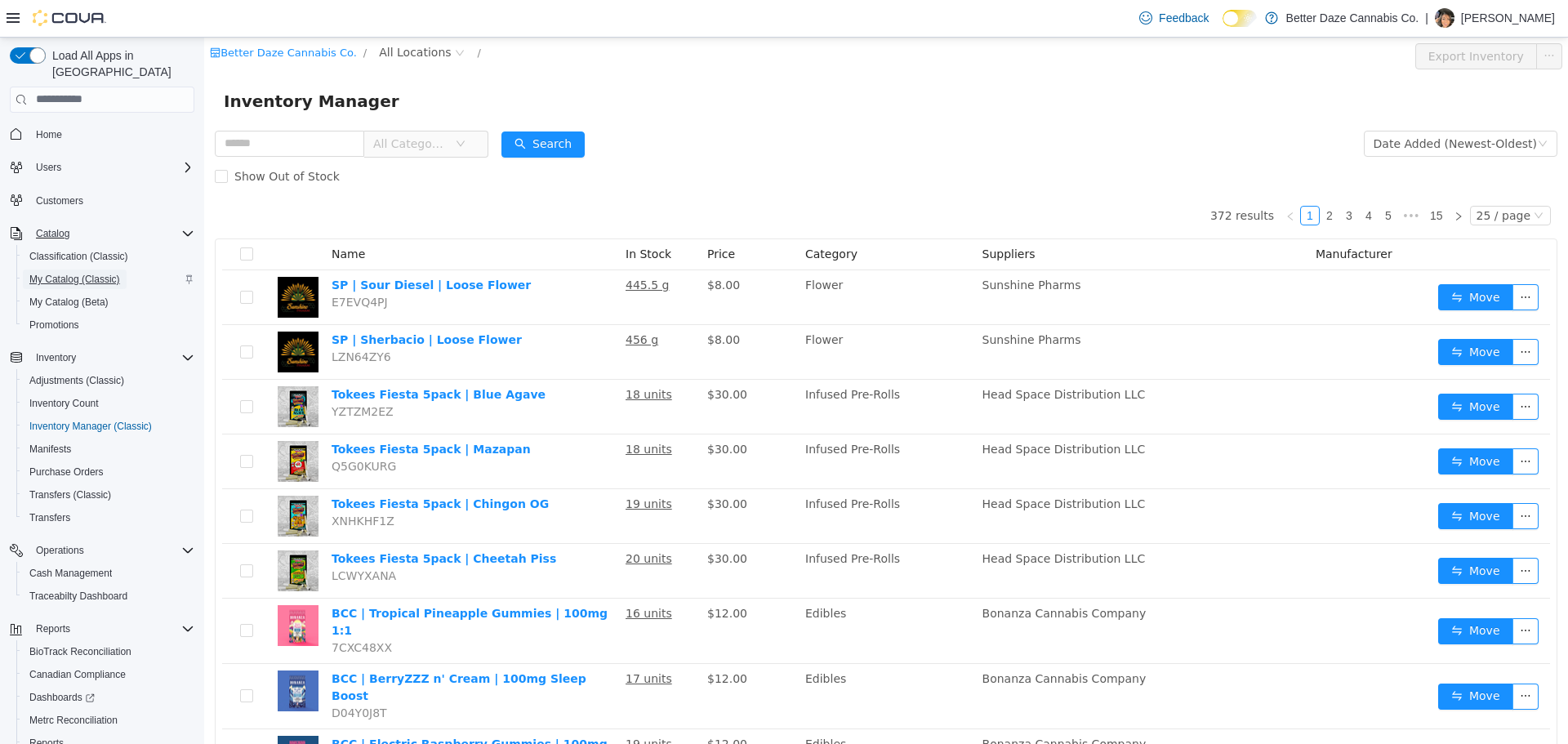
click at [88, 273] on span "My Catalog (Classic)" at bounding box center [75, 279] width 90 height 13
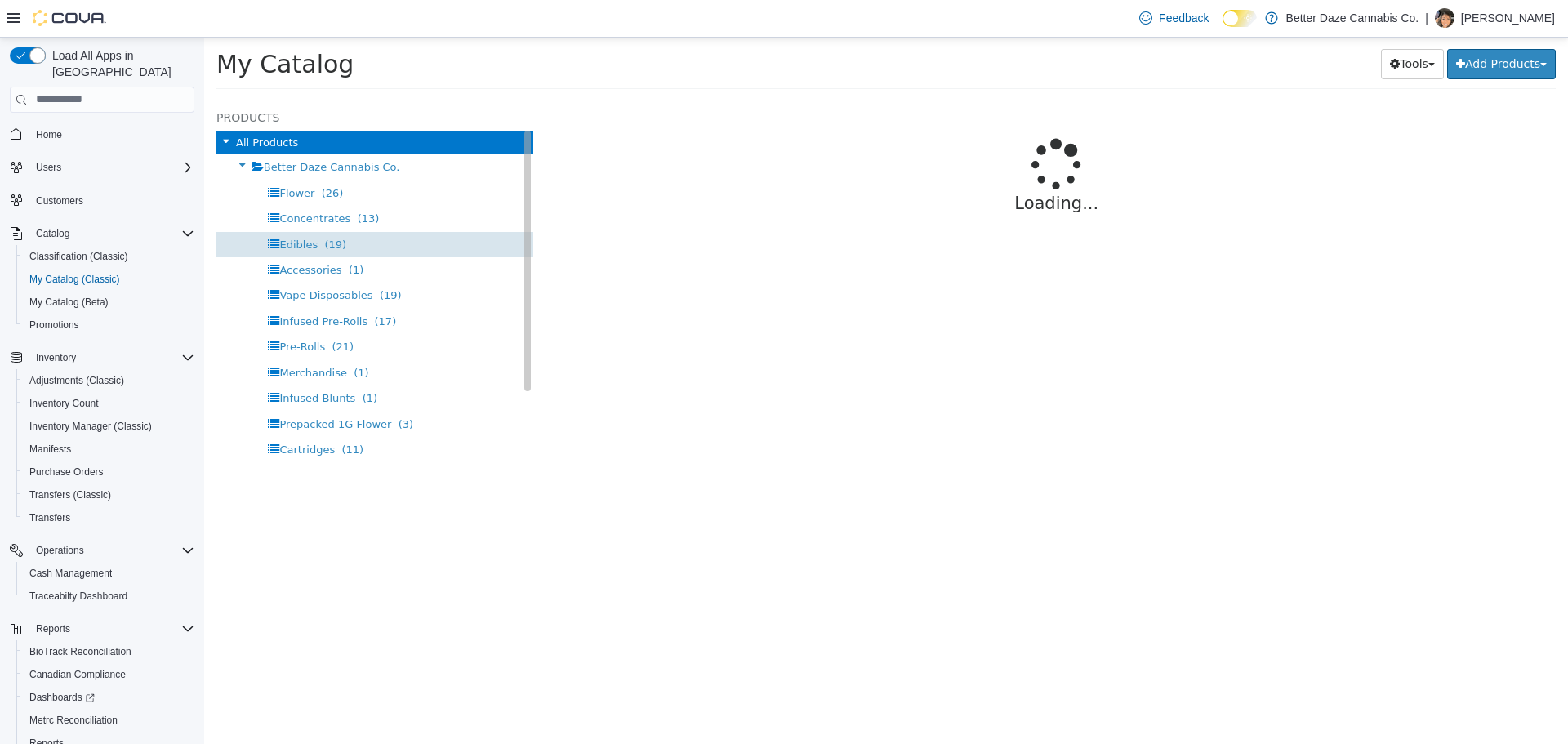
select select "**********"
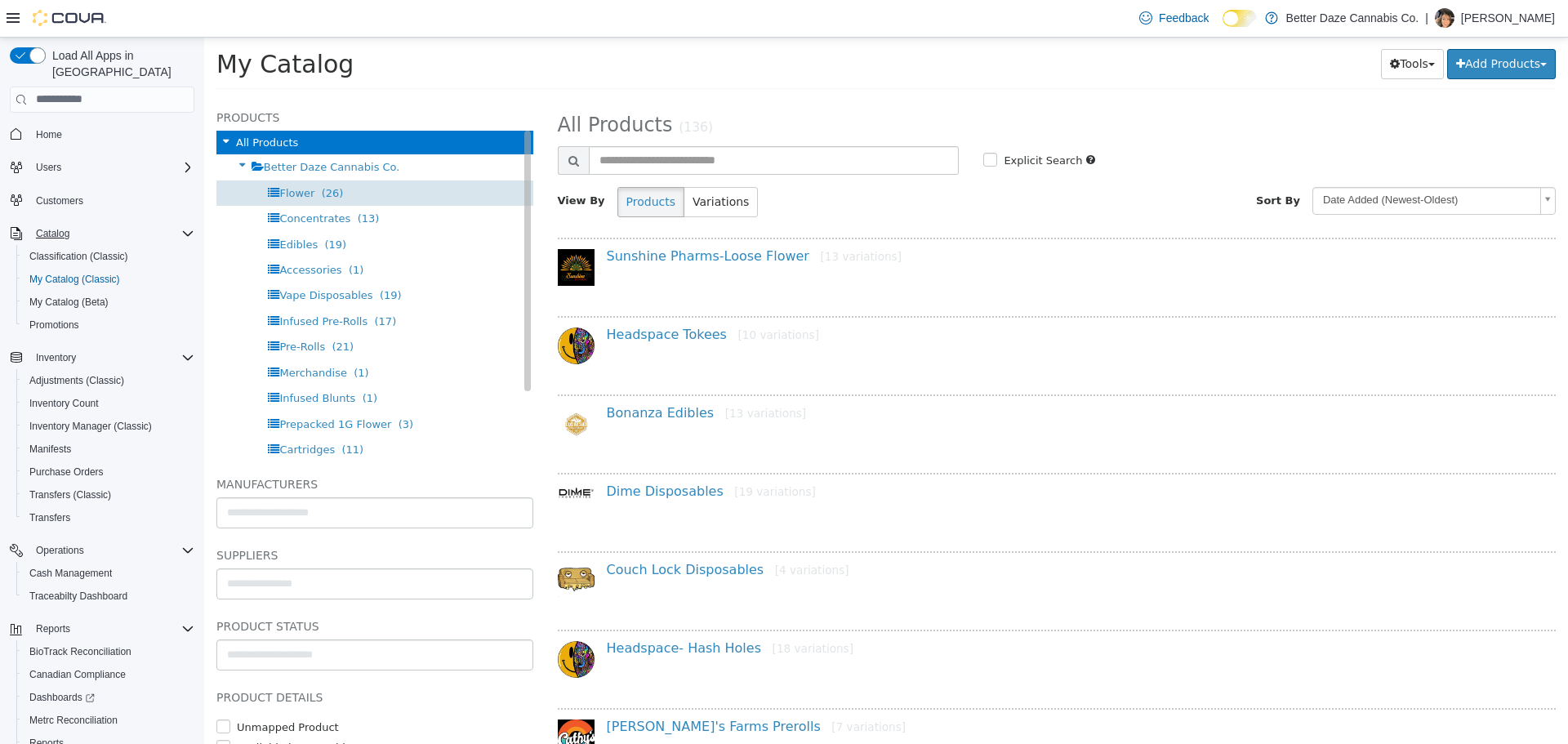
click at [362, 192] on div "Flower (26)" at bounding box center [375, 192] width 317 height 25
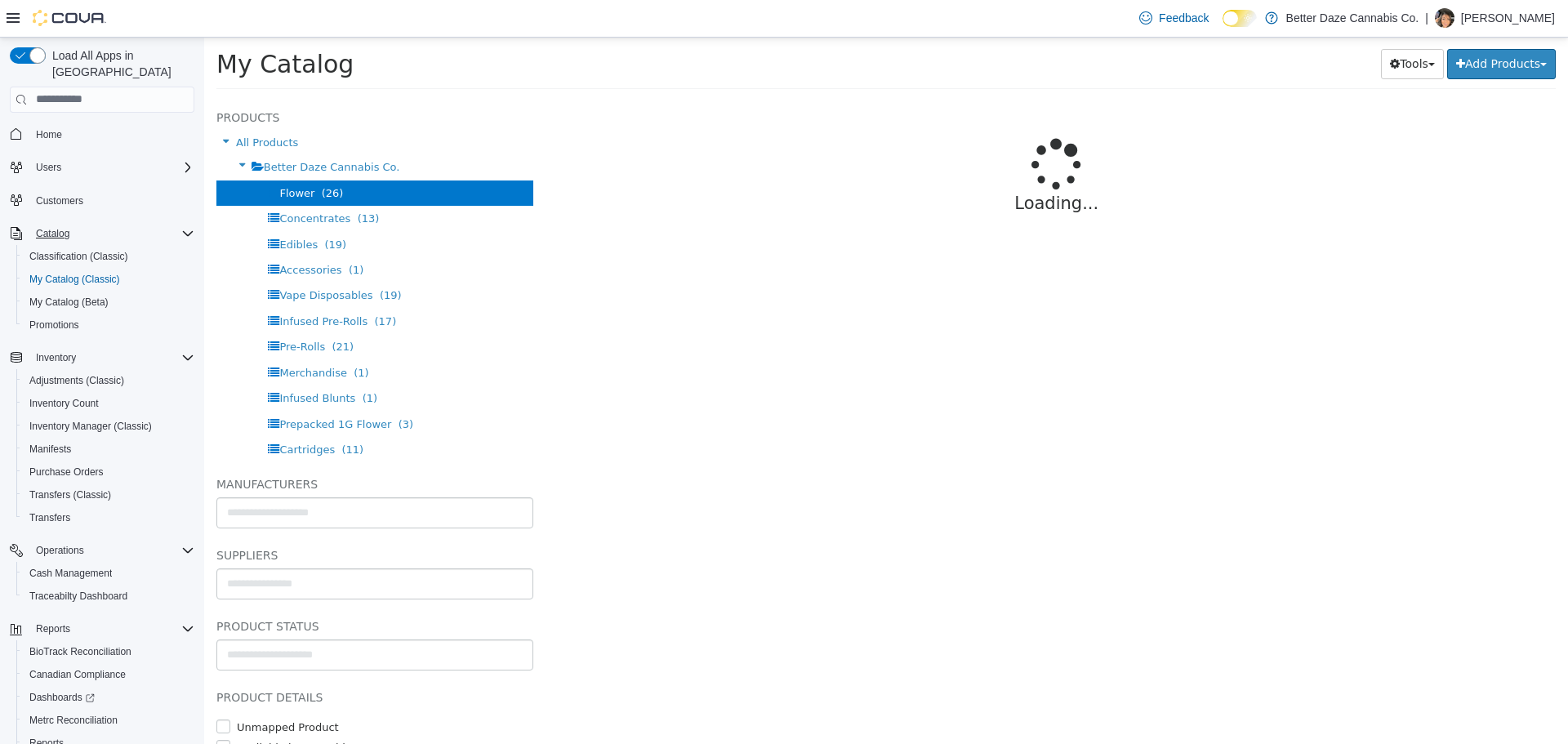
select select "**********"
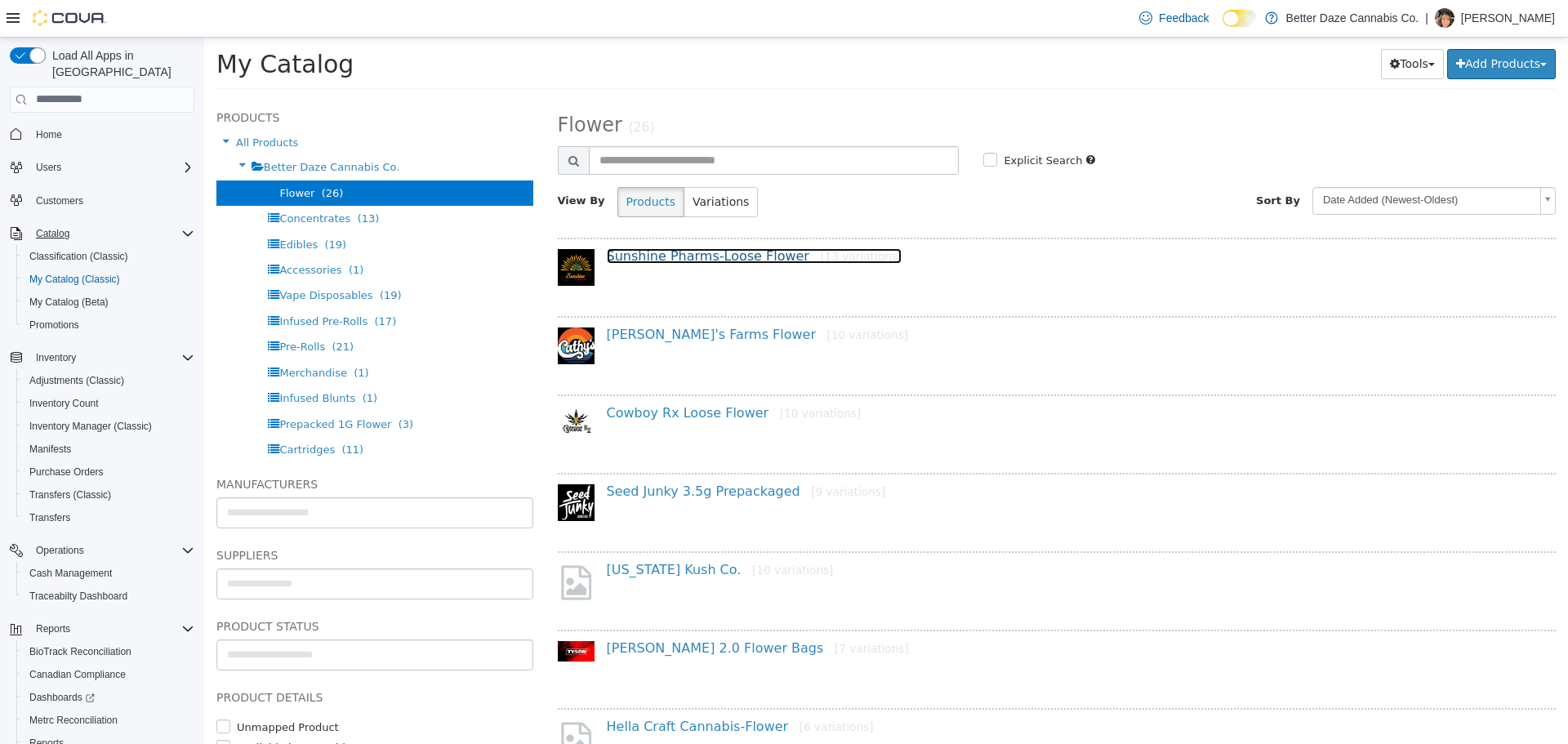
click at [756, 262] on link "Sunshine Pharms-Loose Flower [13 variations]" at bounding box center [754, 254] width 295 height 16
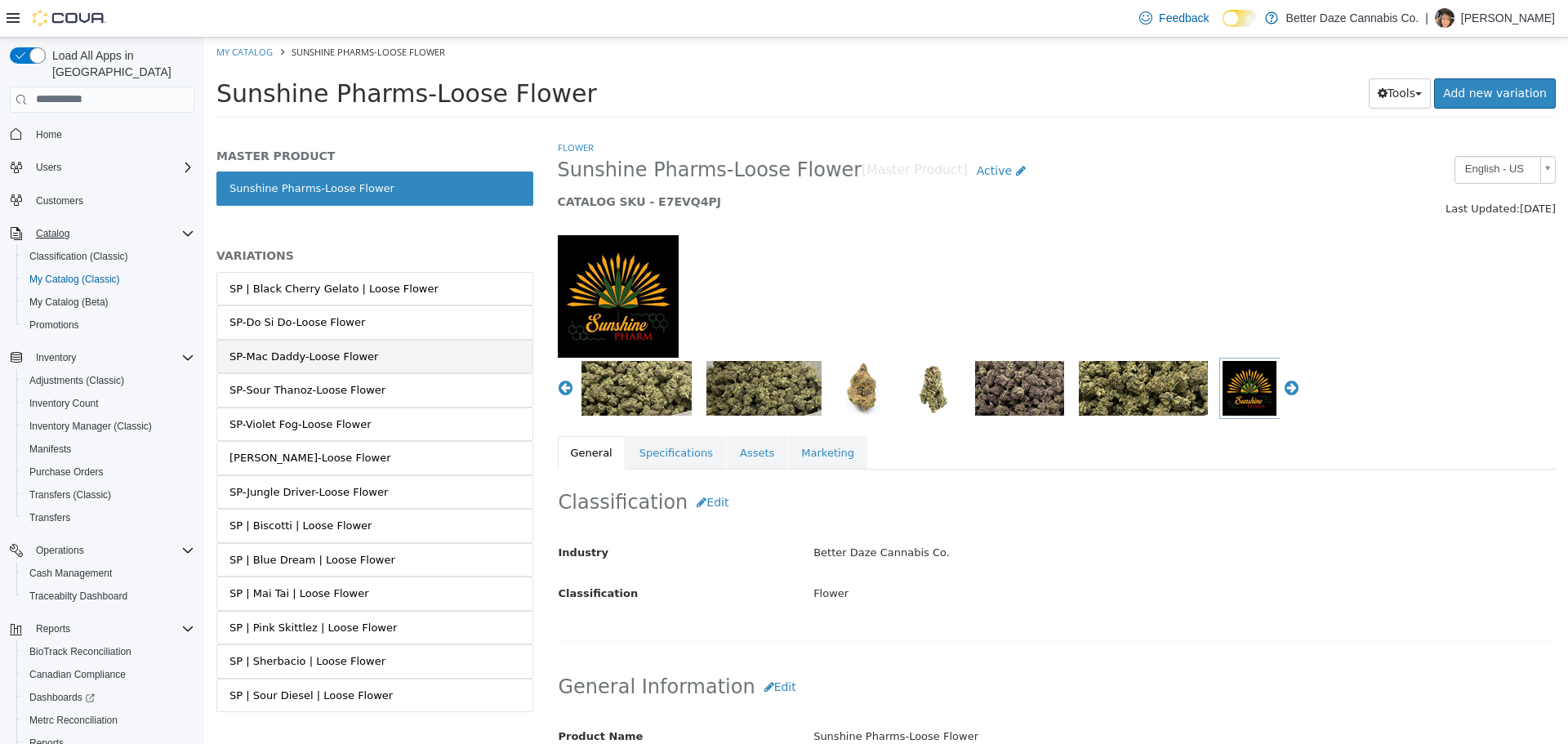
click at [423, 361] on link "SP-Mac Daddy-Loose Flower" at bounding box center [375, 356] width 317 height 34
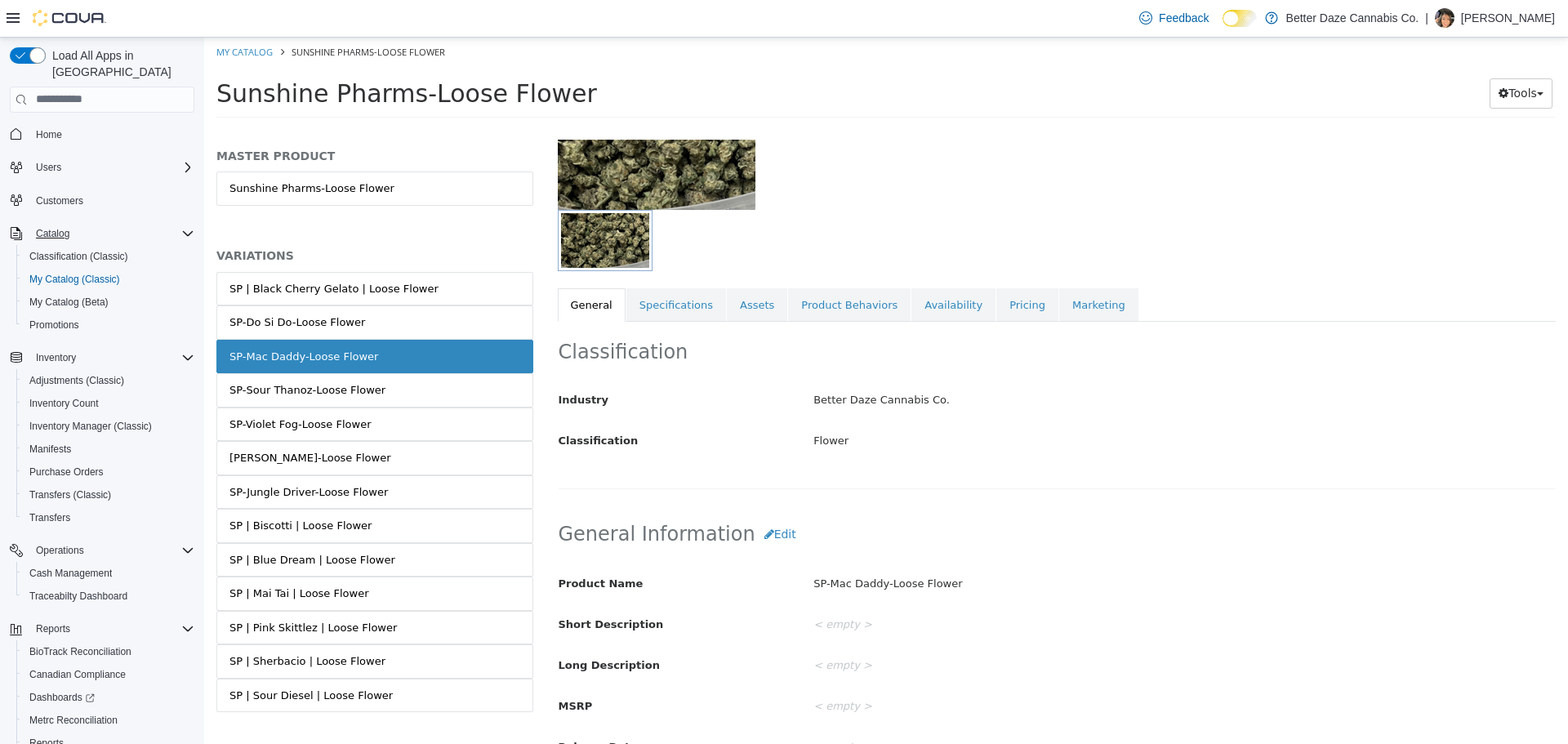
scroll to position [139, 0]
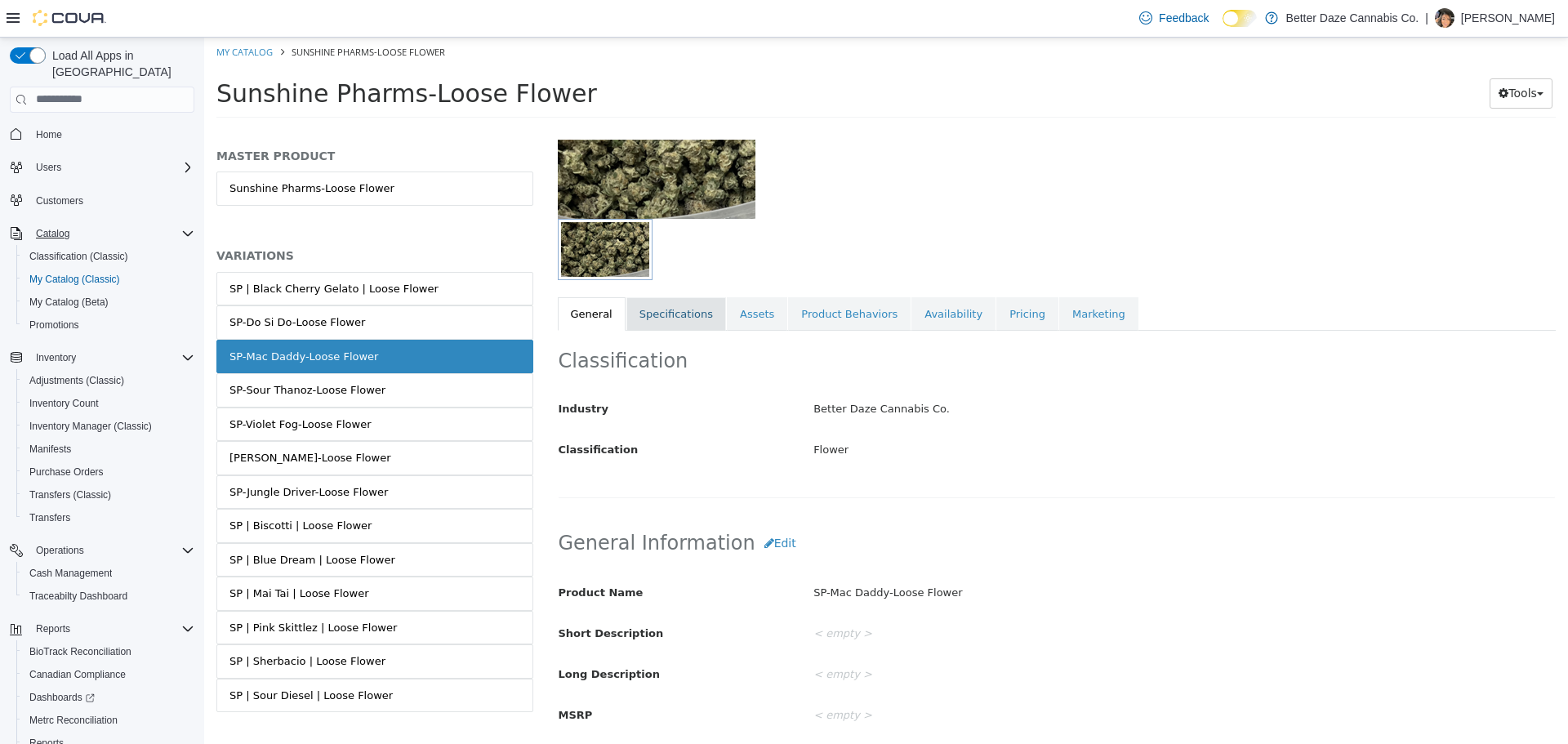
click at [670, 316] on link "Specifications" at bounding box center [677, 313] width 100 height 34
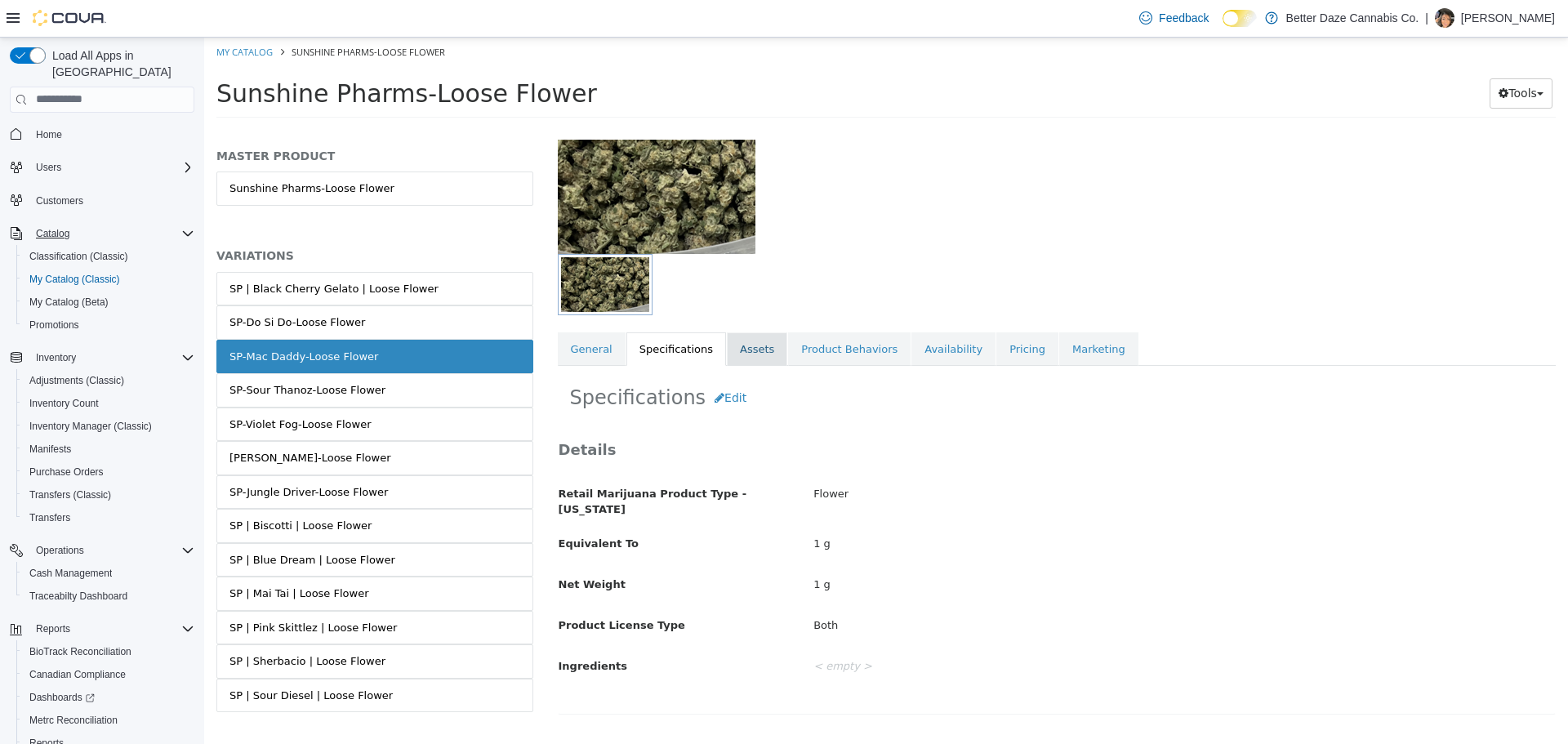
scroll to position [89, 0]
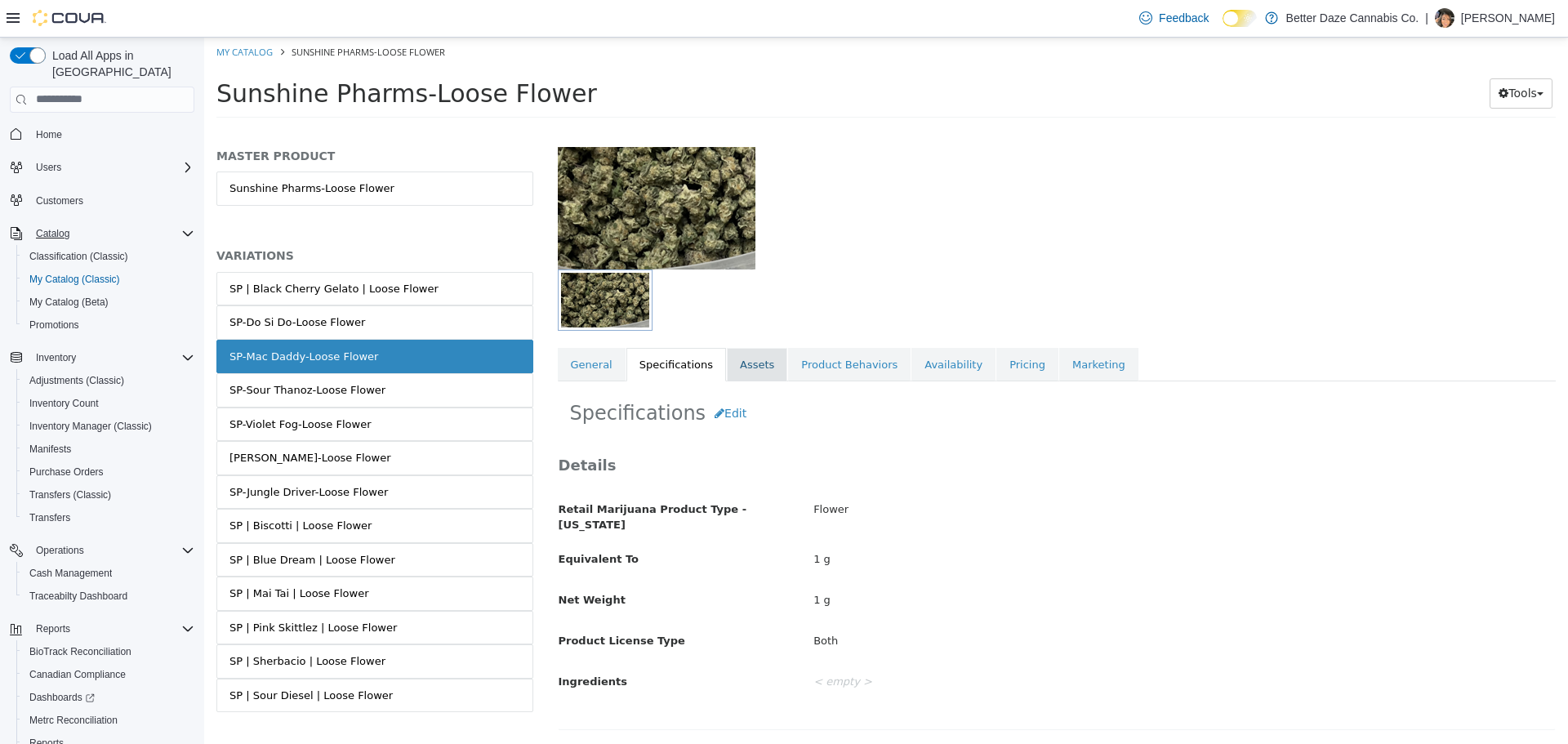
click at [744, 357] on link "Assets" at bounding box center [758, 364] width 61 height 34
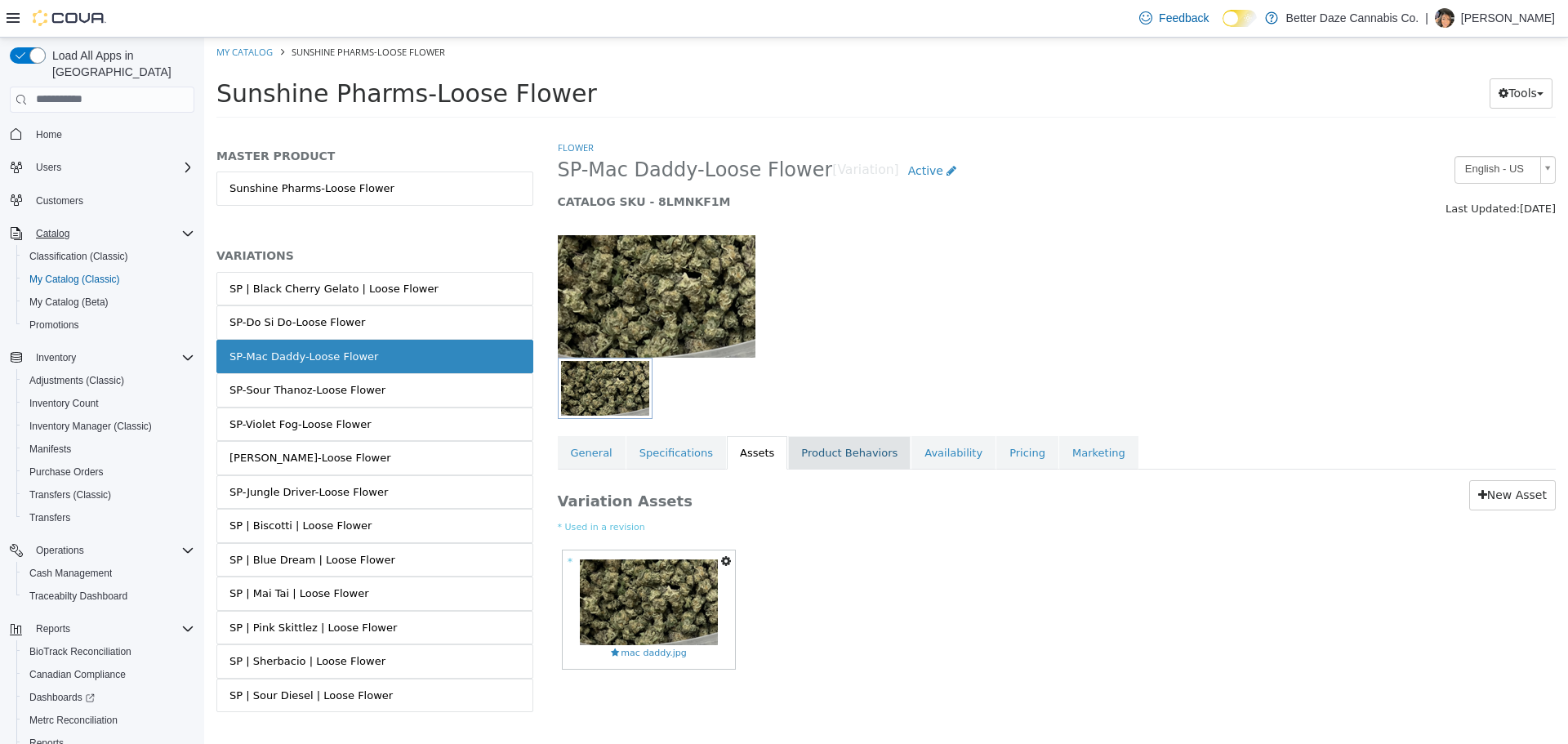
click at [820, 444] on link "Product Behaviors" at bounding box center [849, 452] width 123 height 34
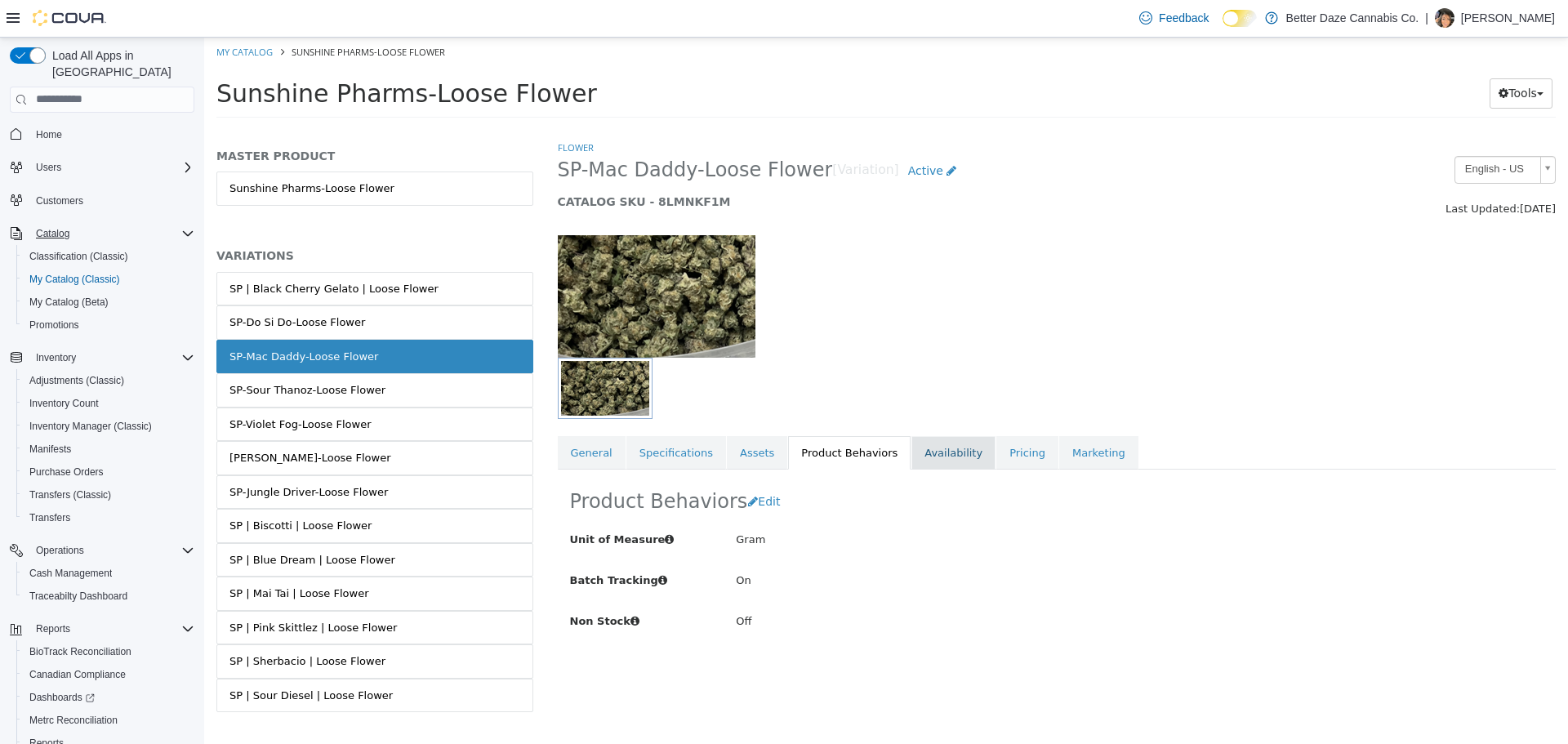
click at [932, 455] on link "Availability" at bounding box center [953, 452] width 84 height 34
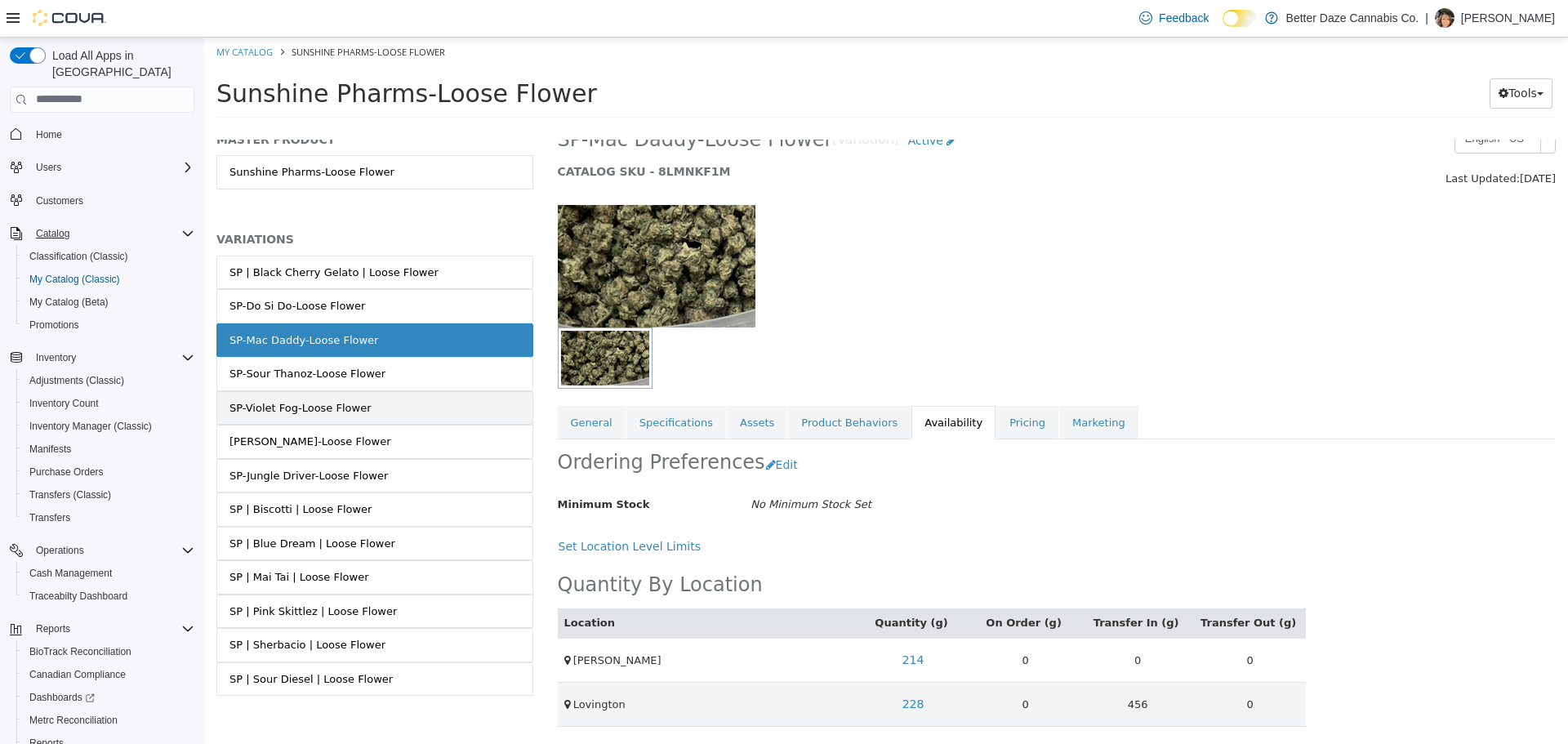
scroll to position [24, 0]
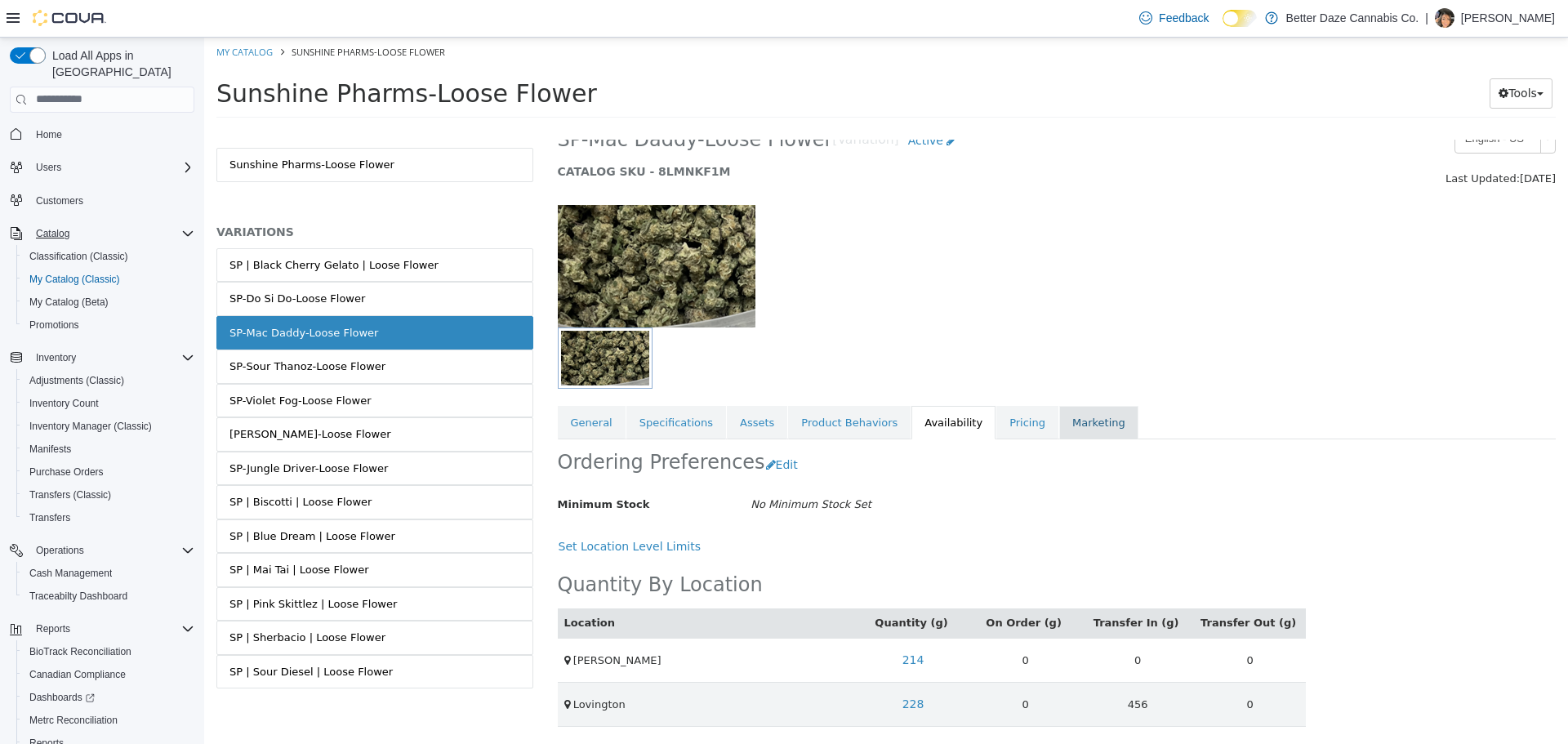
click at [1059, 415] on link "Marketing" at bounding box center [1099, 421] width 79 height 34
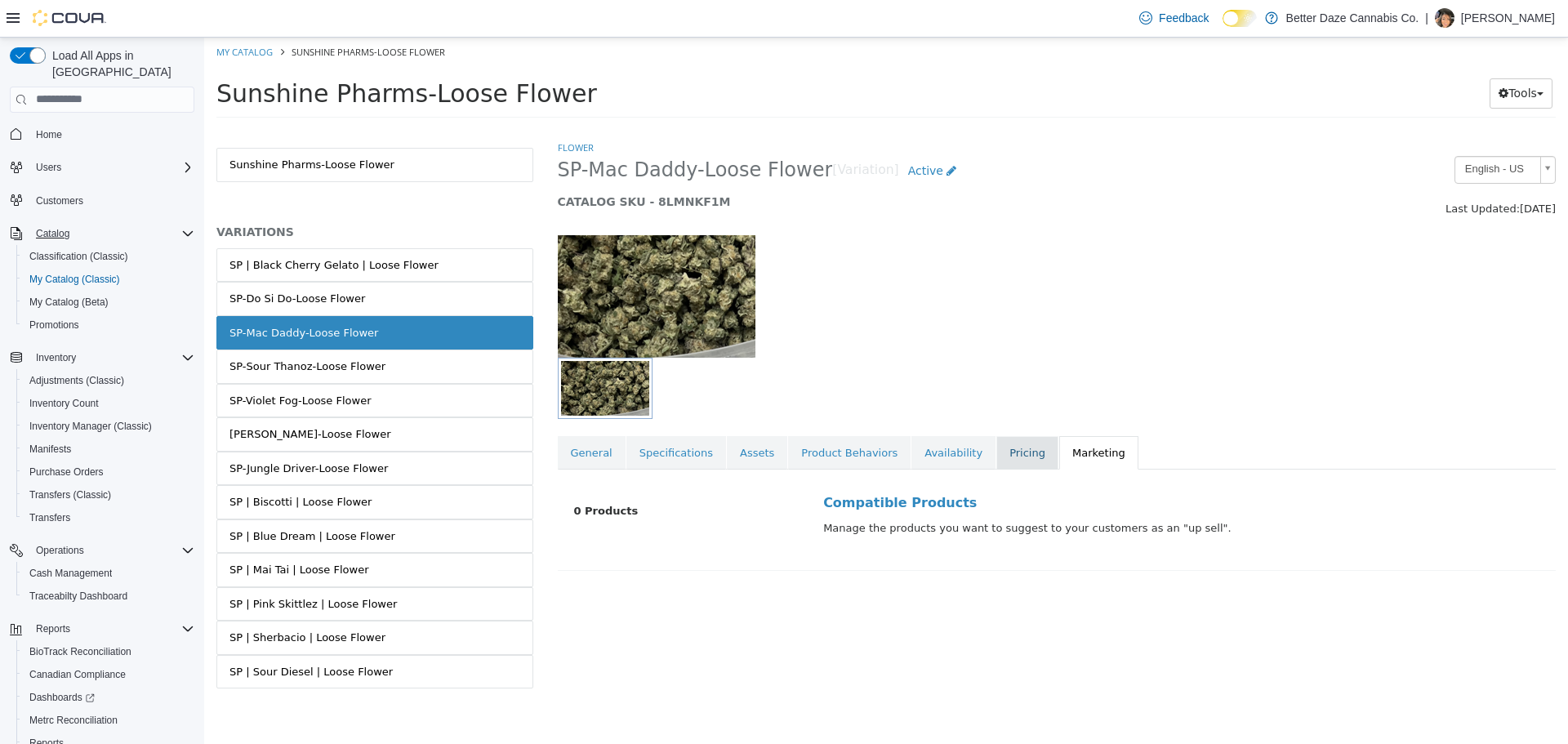
click at [996, 453] on link "Pricing" at bounding box center [1027, 452] width 62 height 34
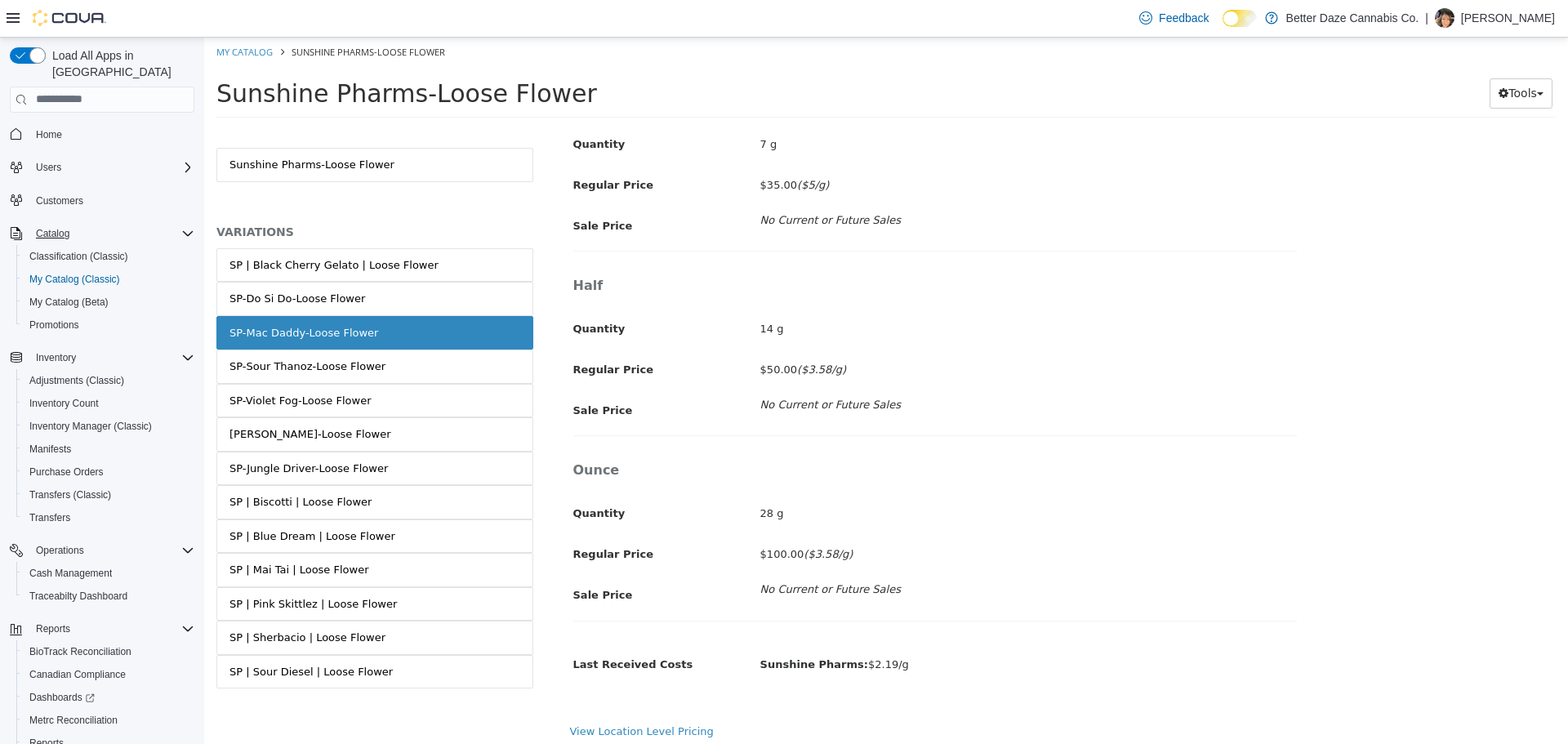
scroll to position [906, 0]
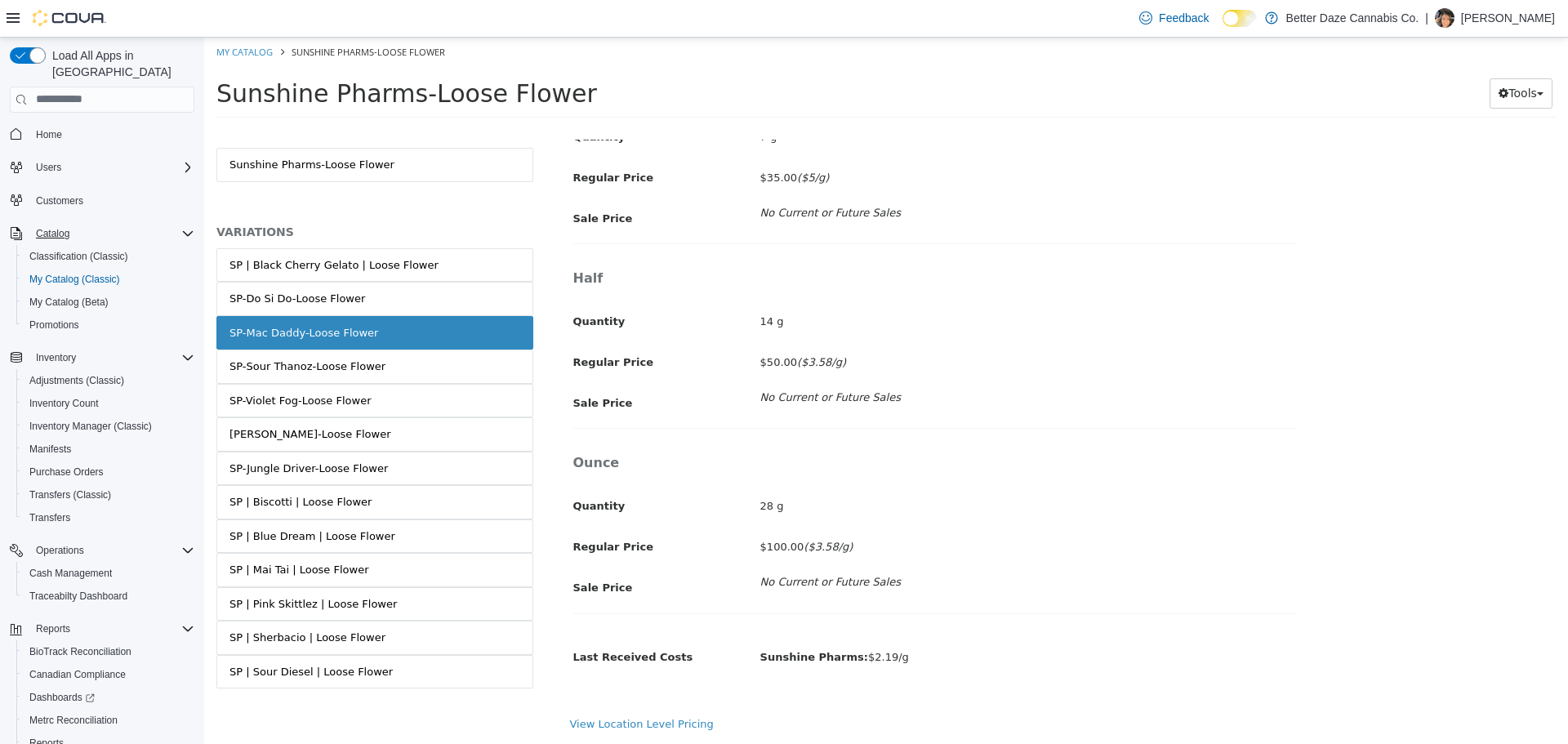
click at [351, 326] on div "SP-Mac Daddy-Loose Flower" at bounding box center [303, 333] width 148 height 17
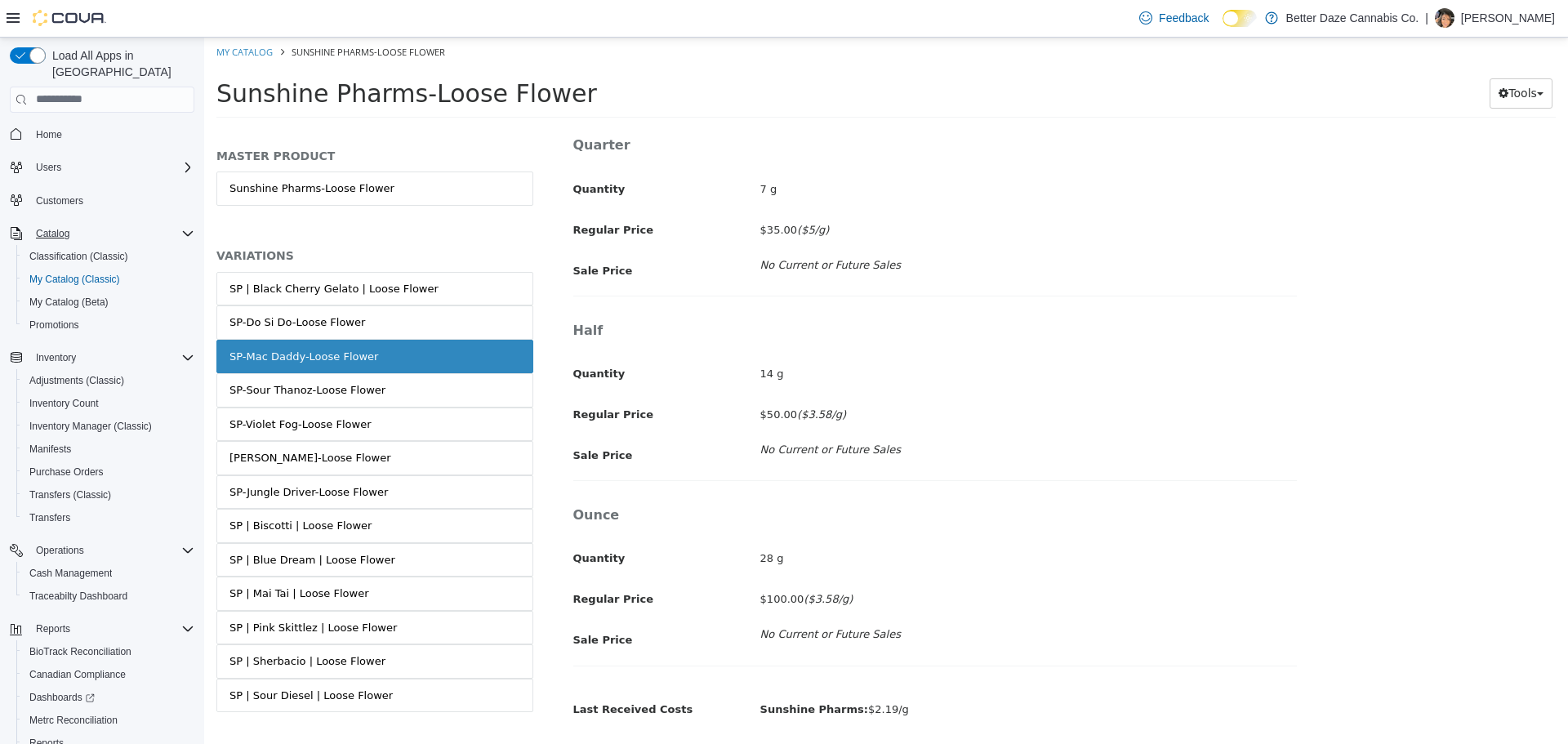
scroll to position [825, 0]
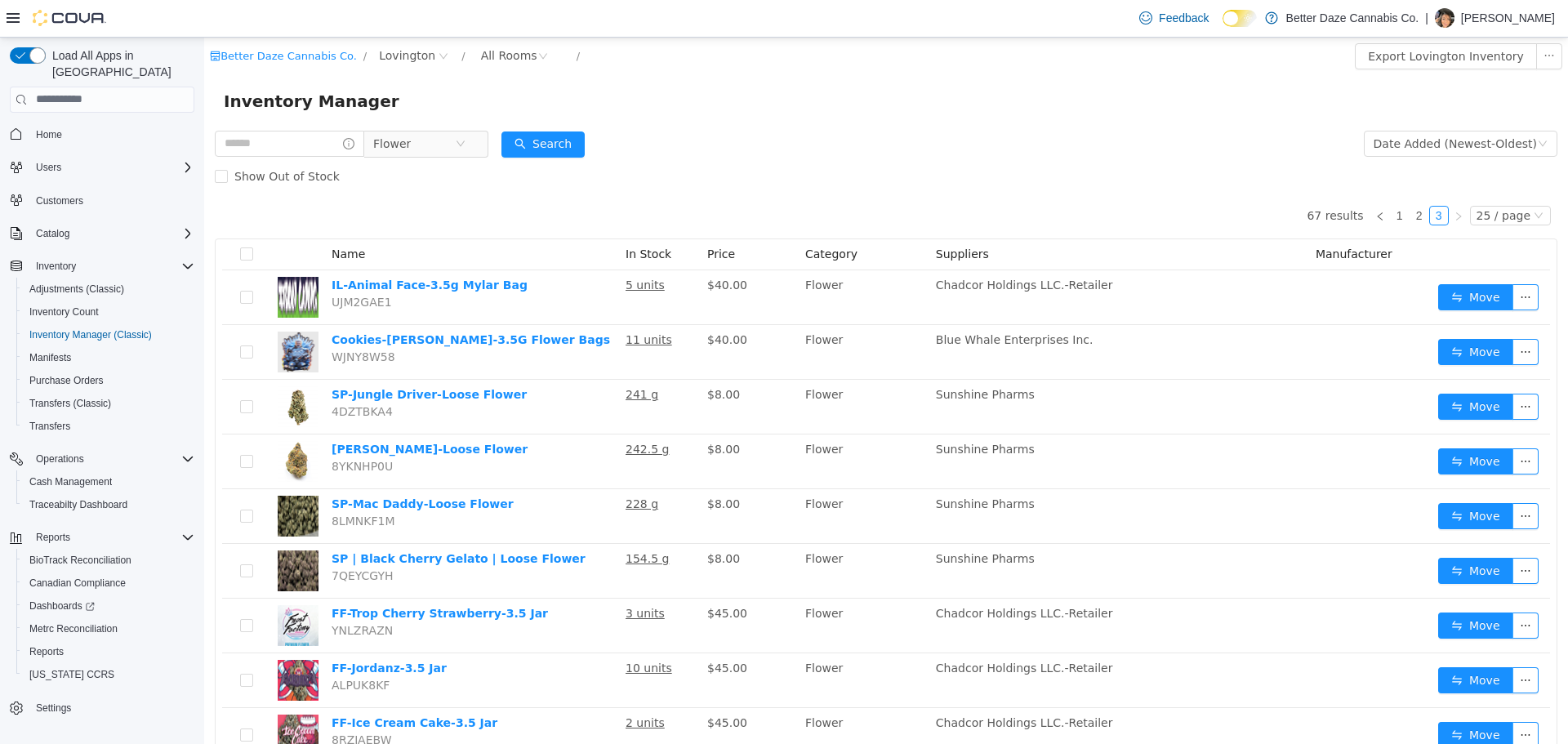
scroll to position [176, 0]
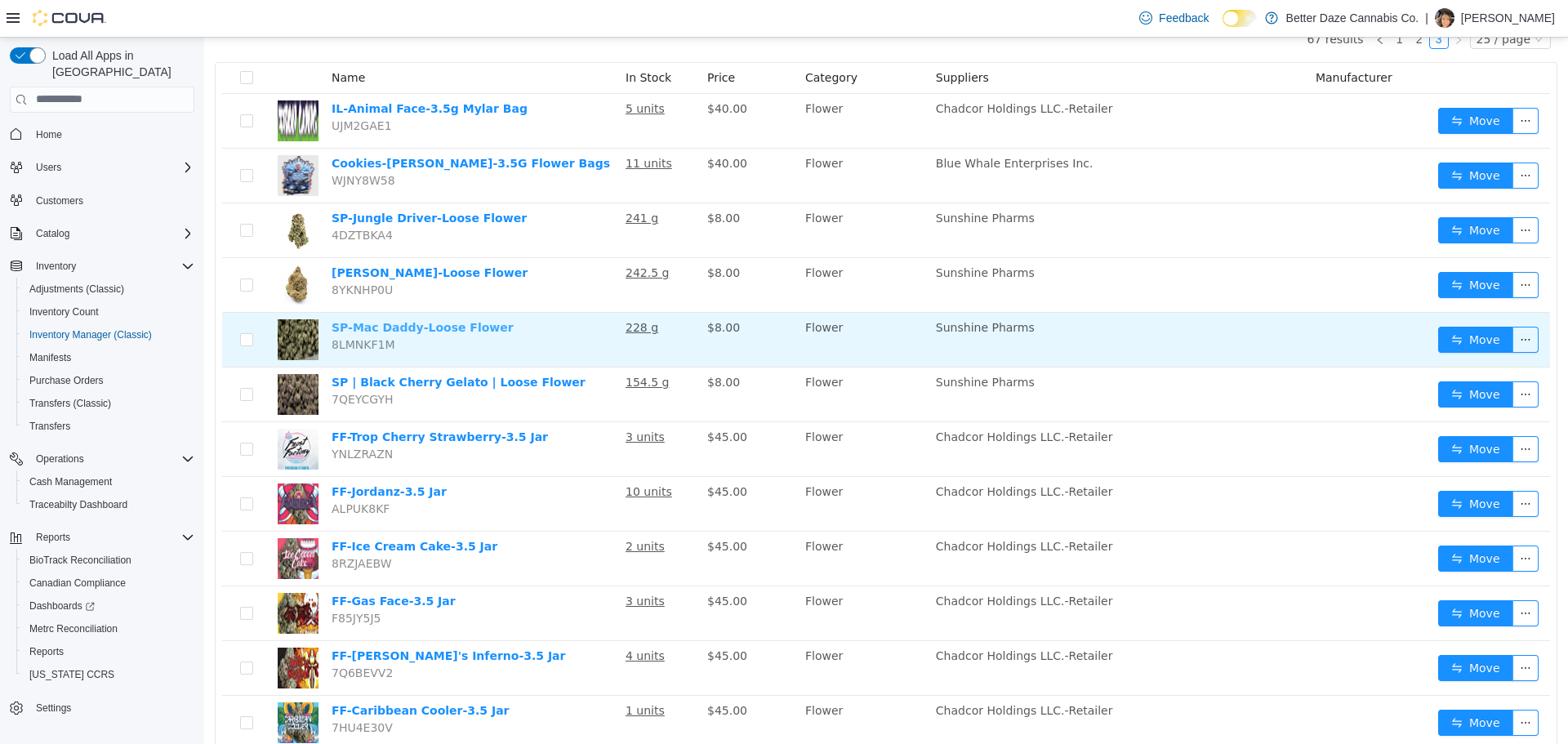
click at [436, 327] on link "SP-Mac Daddy-Loose Flower" at bounding box center [423, 326] width 183 height 13
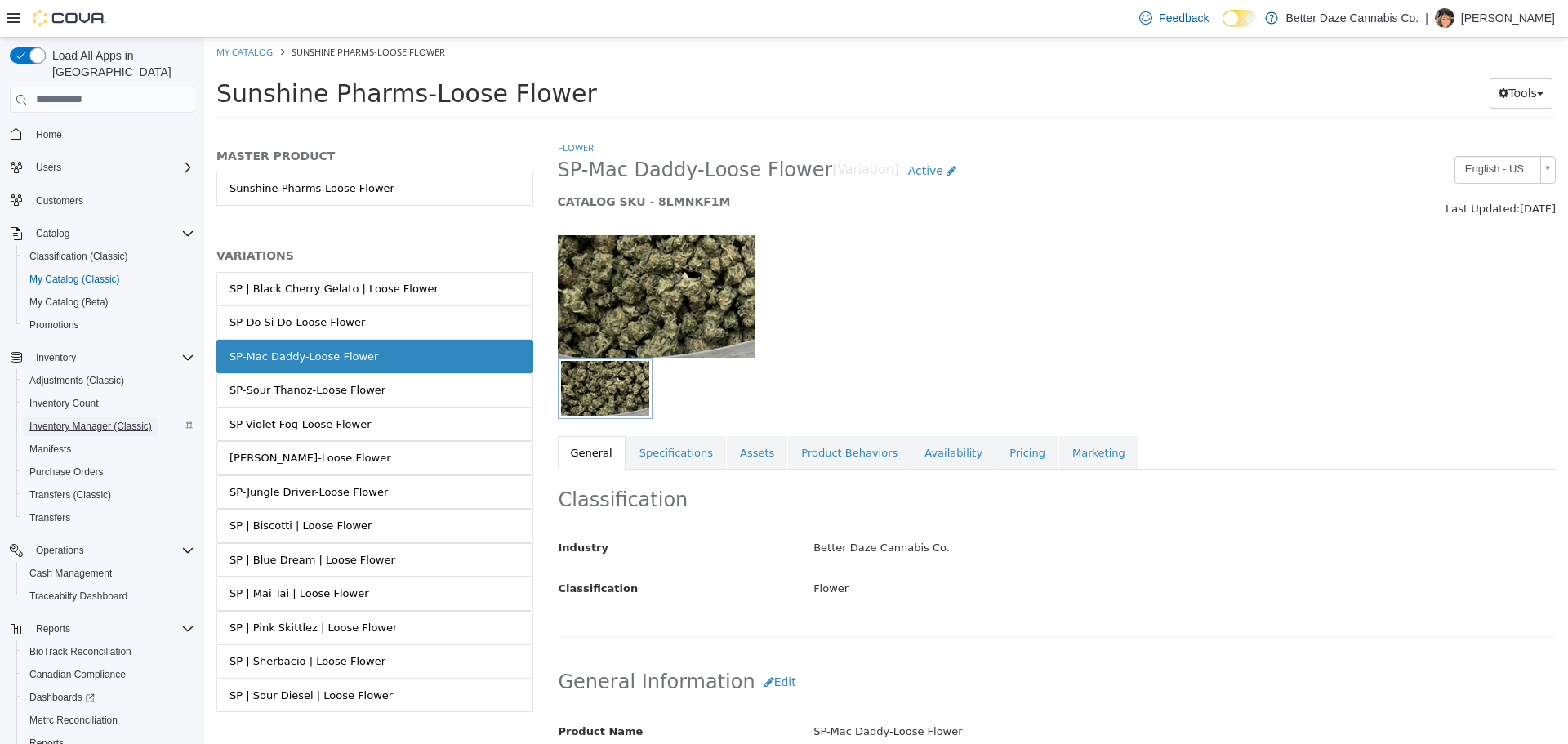
click at [114, 419] on span "Inventory Manager (Classic)" at bounding box center [90, 426] width 123 height 13
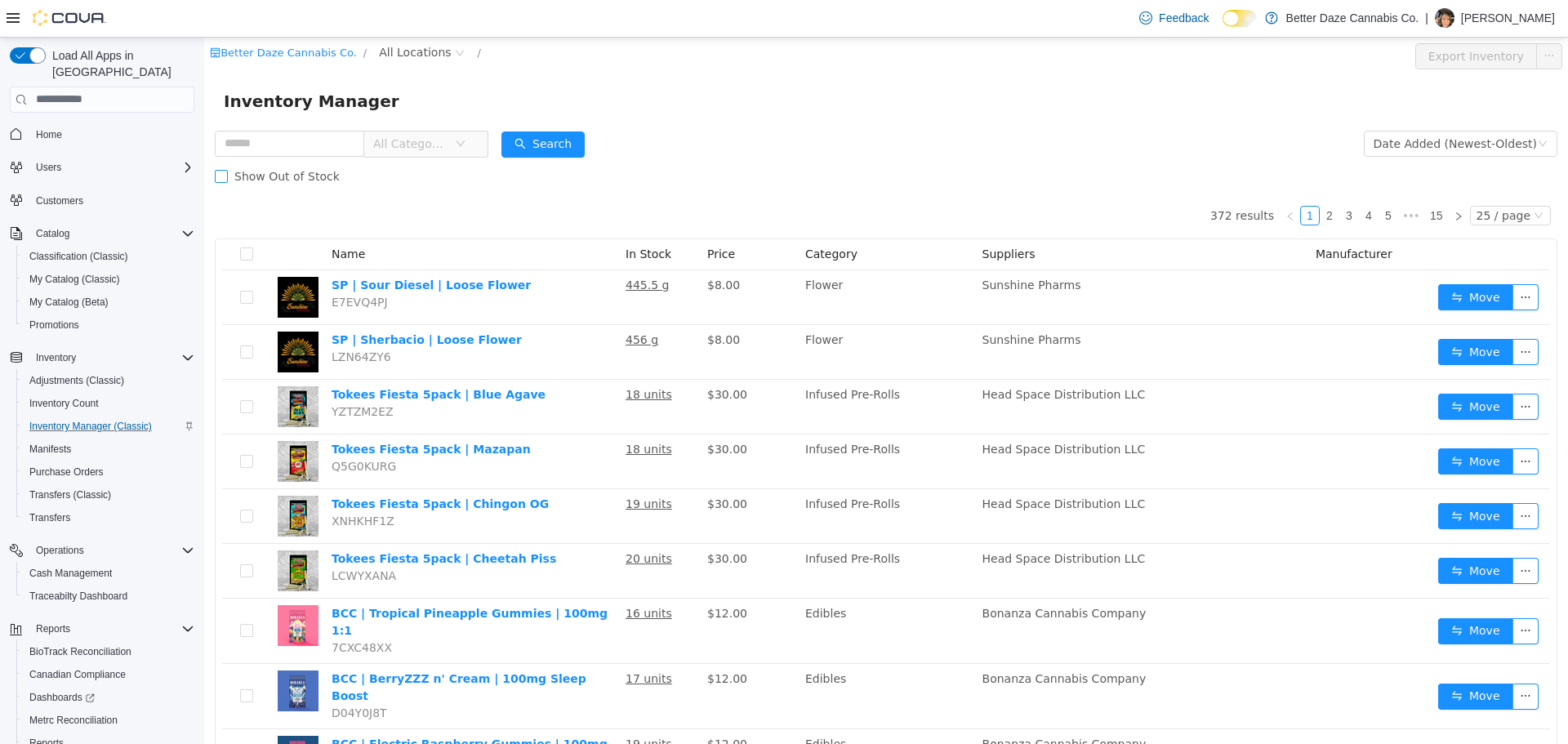
click at [228, 178] on span "Show Out of Stock" at bounding box center [287, 175] width 118 height 13
click at [286, 147] on input "text" at bounding box center [289, 143] width 149 height 26
click at [394, 50] on span "All Locations" at bounding box center [415, 51] width 72 height 18
click at [432, 165] on span "Lovington" at bounding box center [428, 168] width 56 height 13
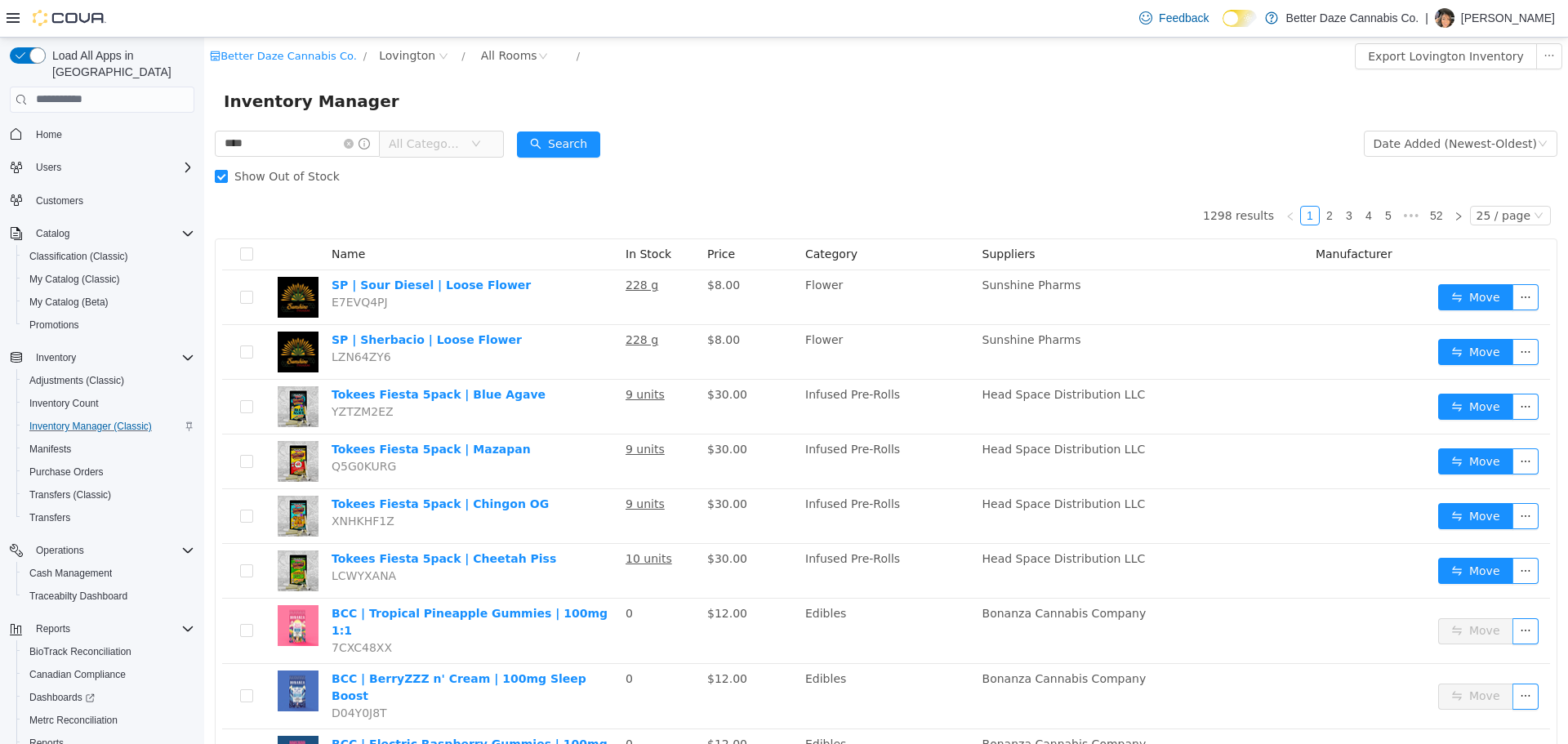
click at [451, 145] on span "All Categories" at bounding box center [426, 143] width 75 height 17
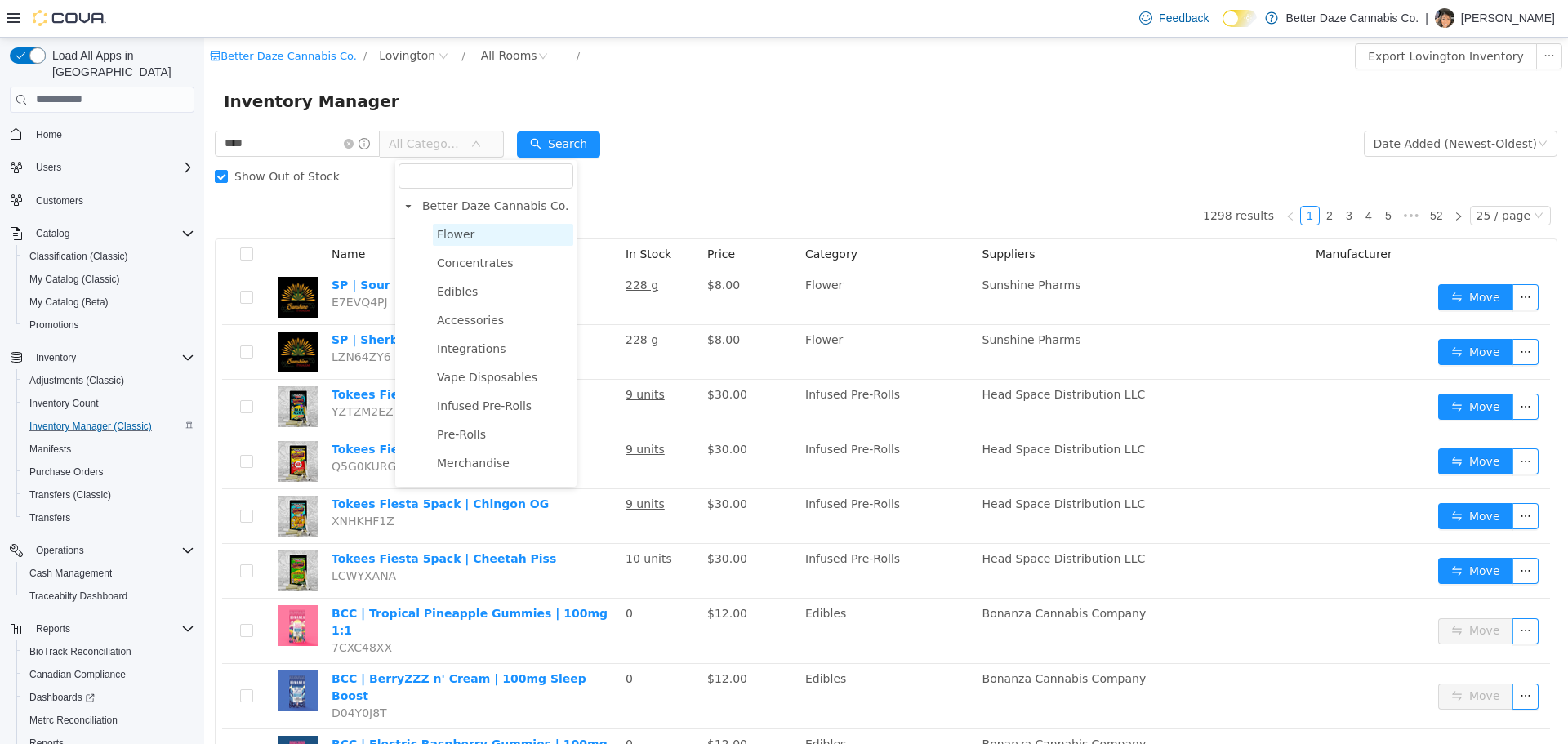
click at [462, 230] on span "Flower" at bounding box center [455, 233] width 38 height 13
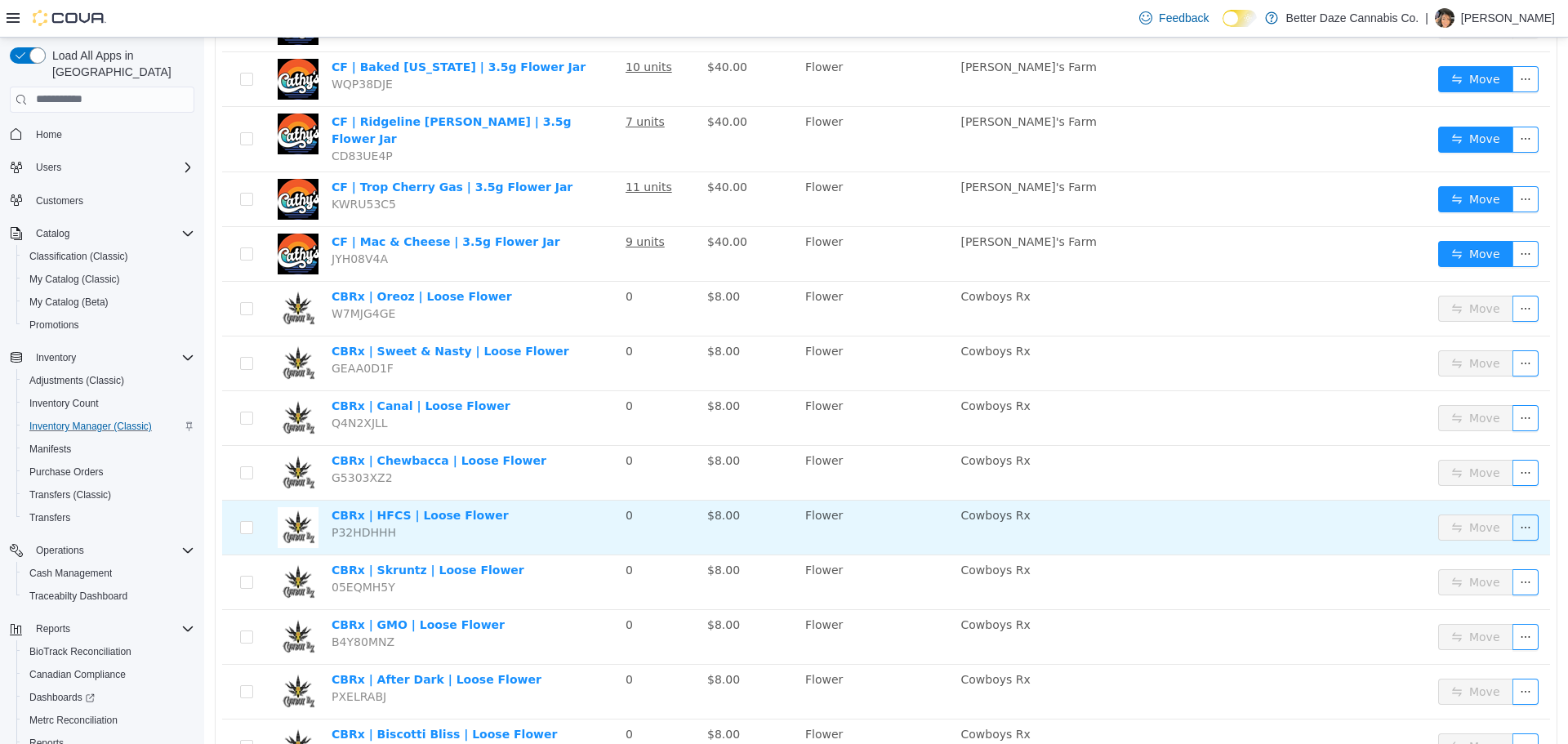
scroll to position [941, 0]
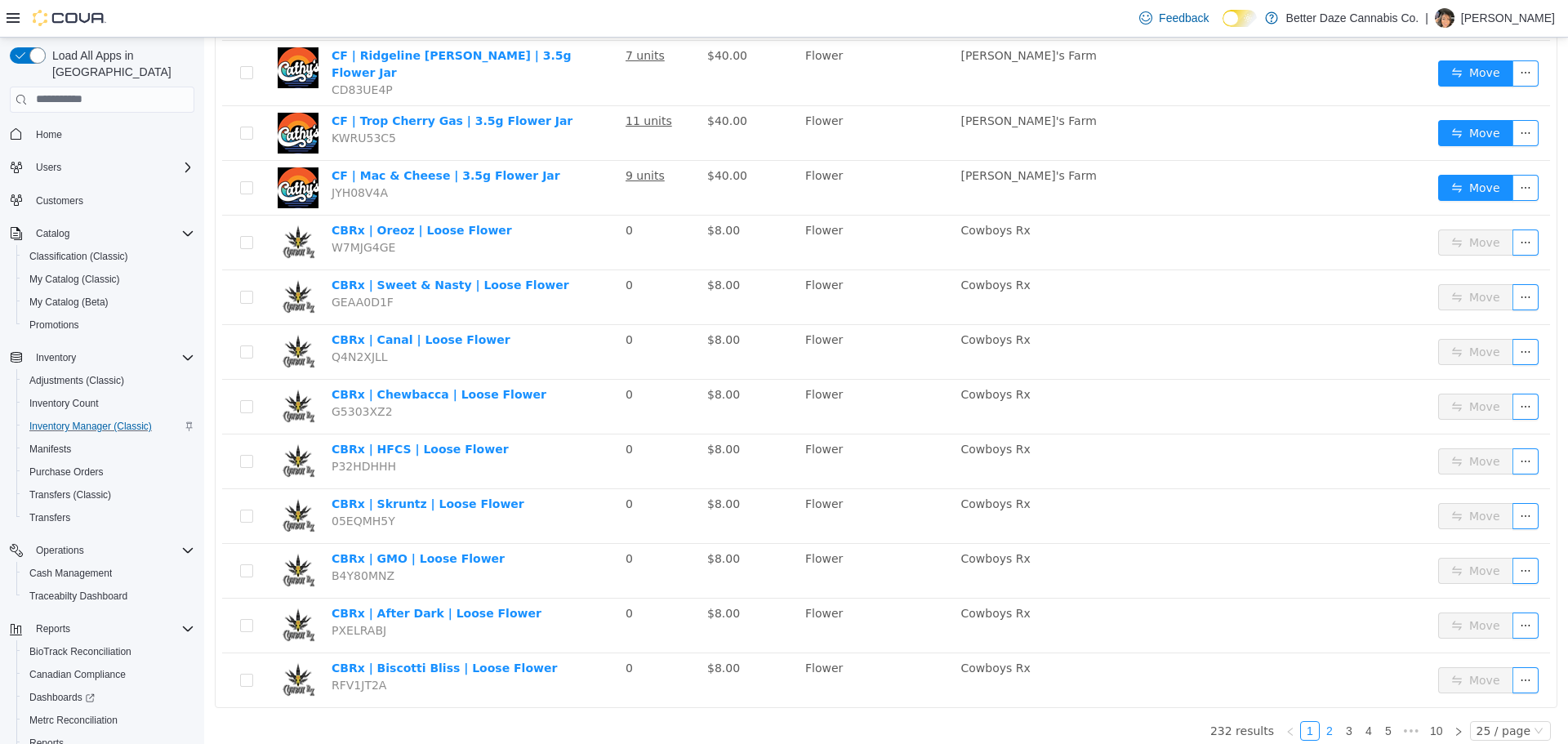
click at [1326, 724] on link "2" at bounding box center [1329, 729] width 18 height 18
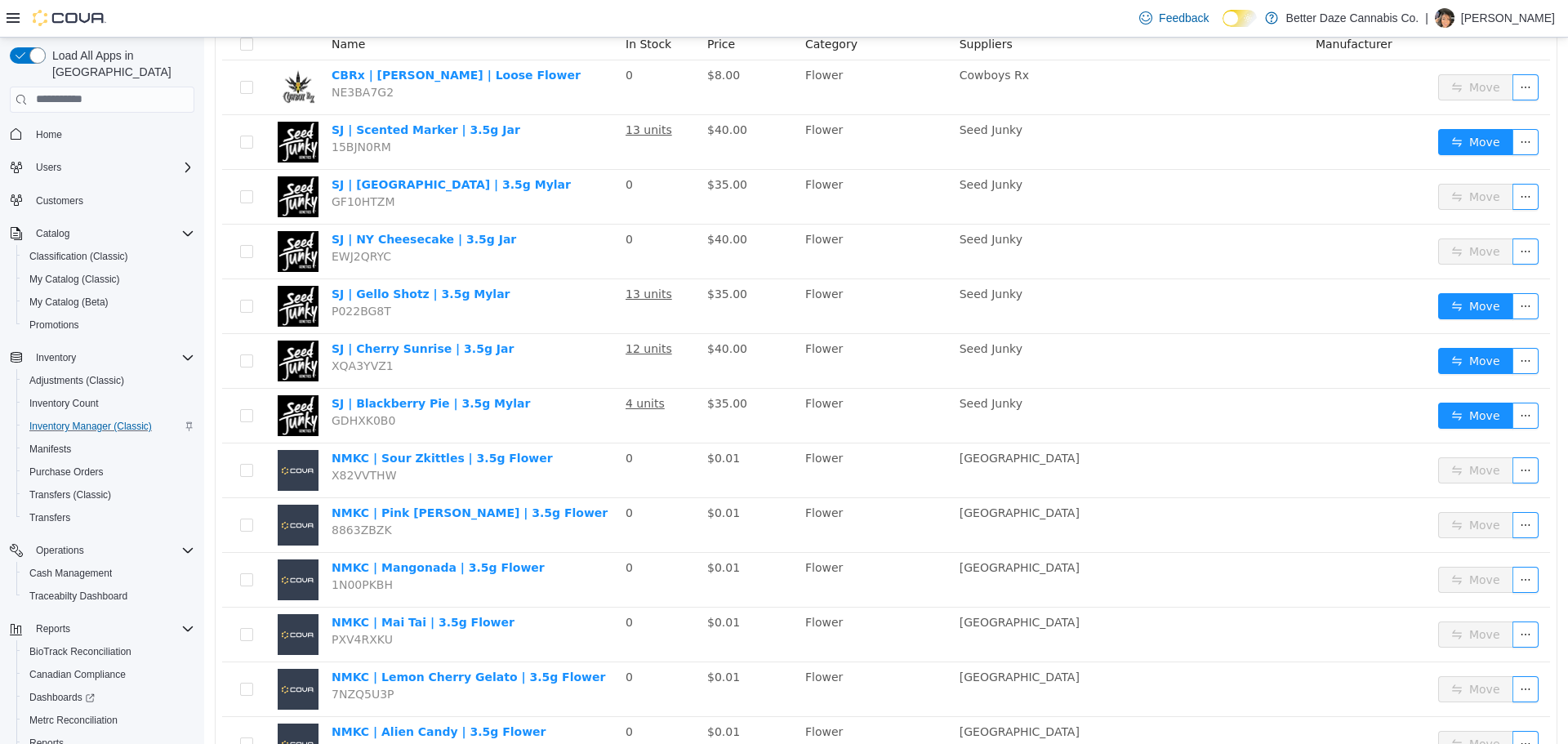
scroll to position [42, 0]
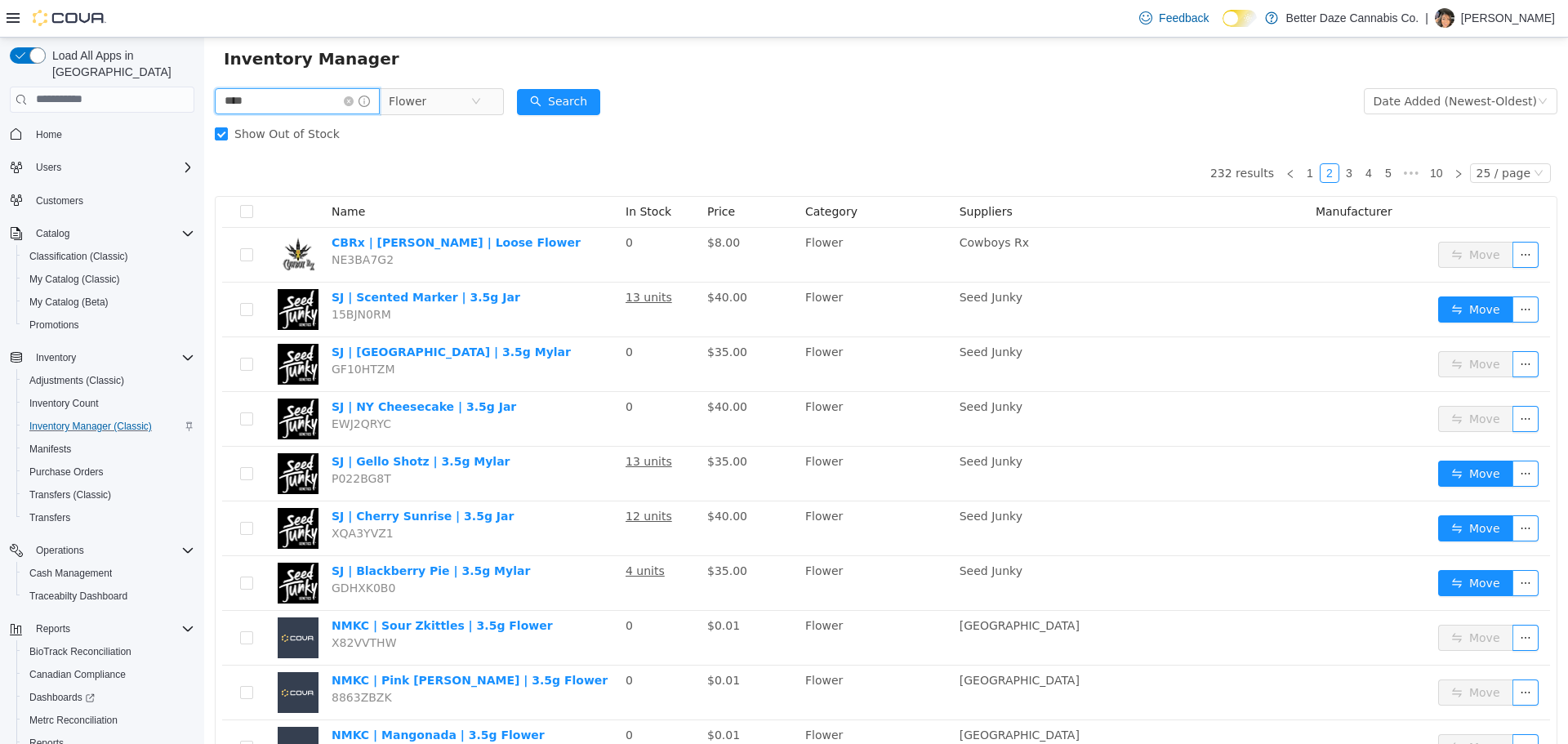
drag, startPoint x: 284, startPoint y: 104, endPoint x: 46, endPoint y: 93, distance: 238.3
click at [205, 93] on html "Better Daze Cannabis Co. / Lovington / All Rooms / Export Lovington Inventory I…" at bounding box center [887, 348] width 1364 height 706
type input "**"
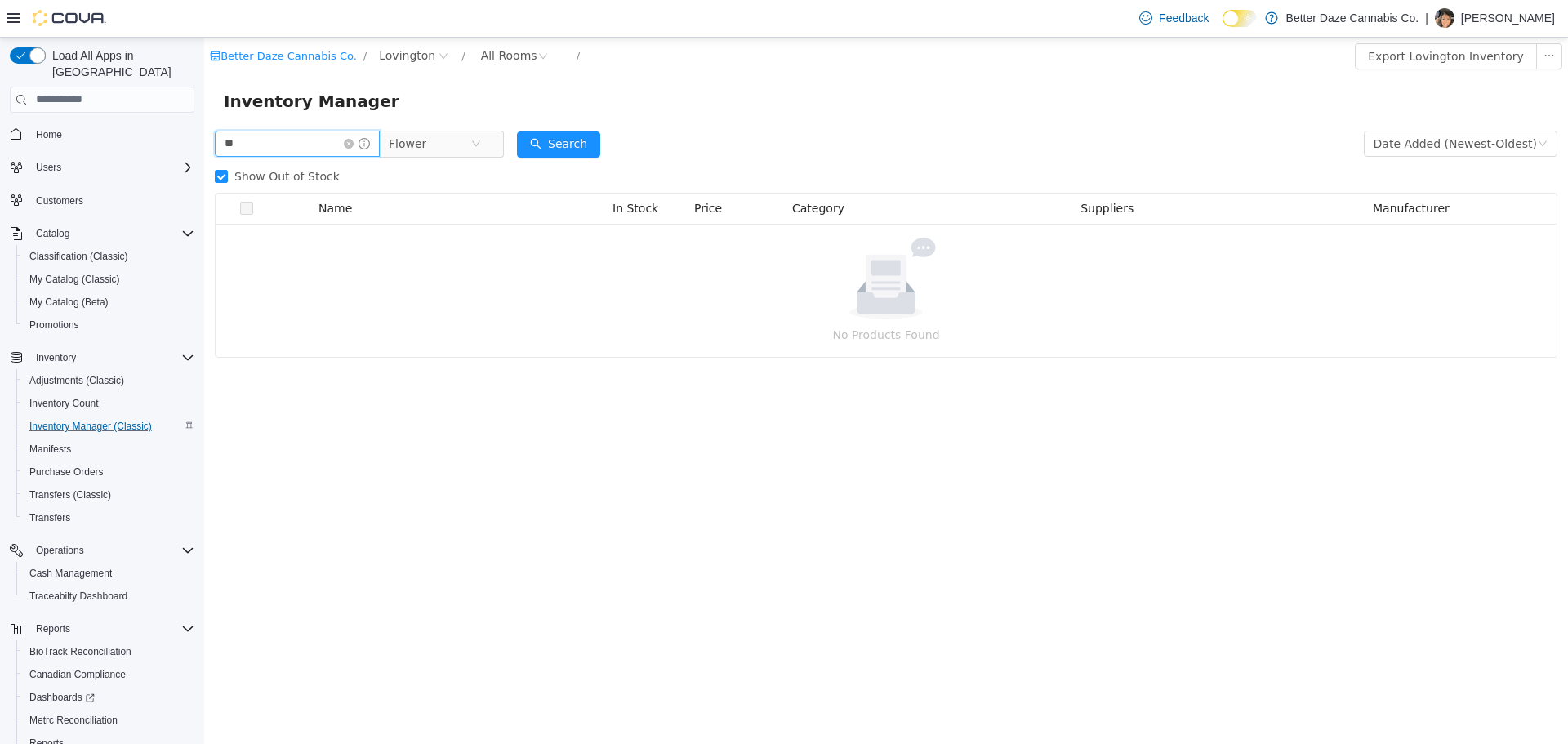
drag, startPoint x: 304, startPoint y: 149, endPoint x: 130, endPoint y: 140, distance: 174.2
click at [205, 140] on html "Better Daze Cannabis Co. / Lovington / All Rooms / Export Lovington Inventory I…" at bounding box center [887, 390] width 1364 height 706
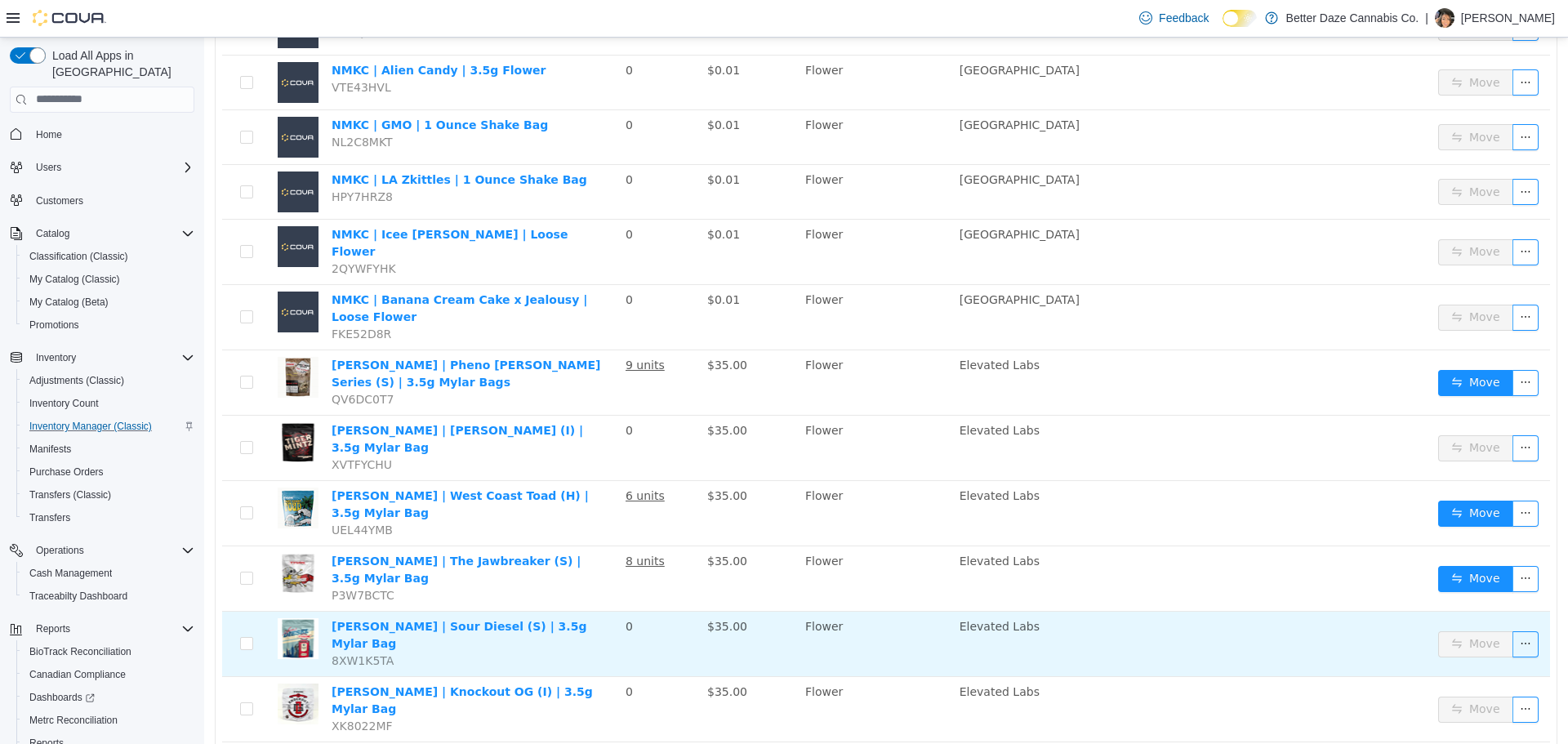
scroll to position [941, 0]
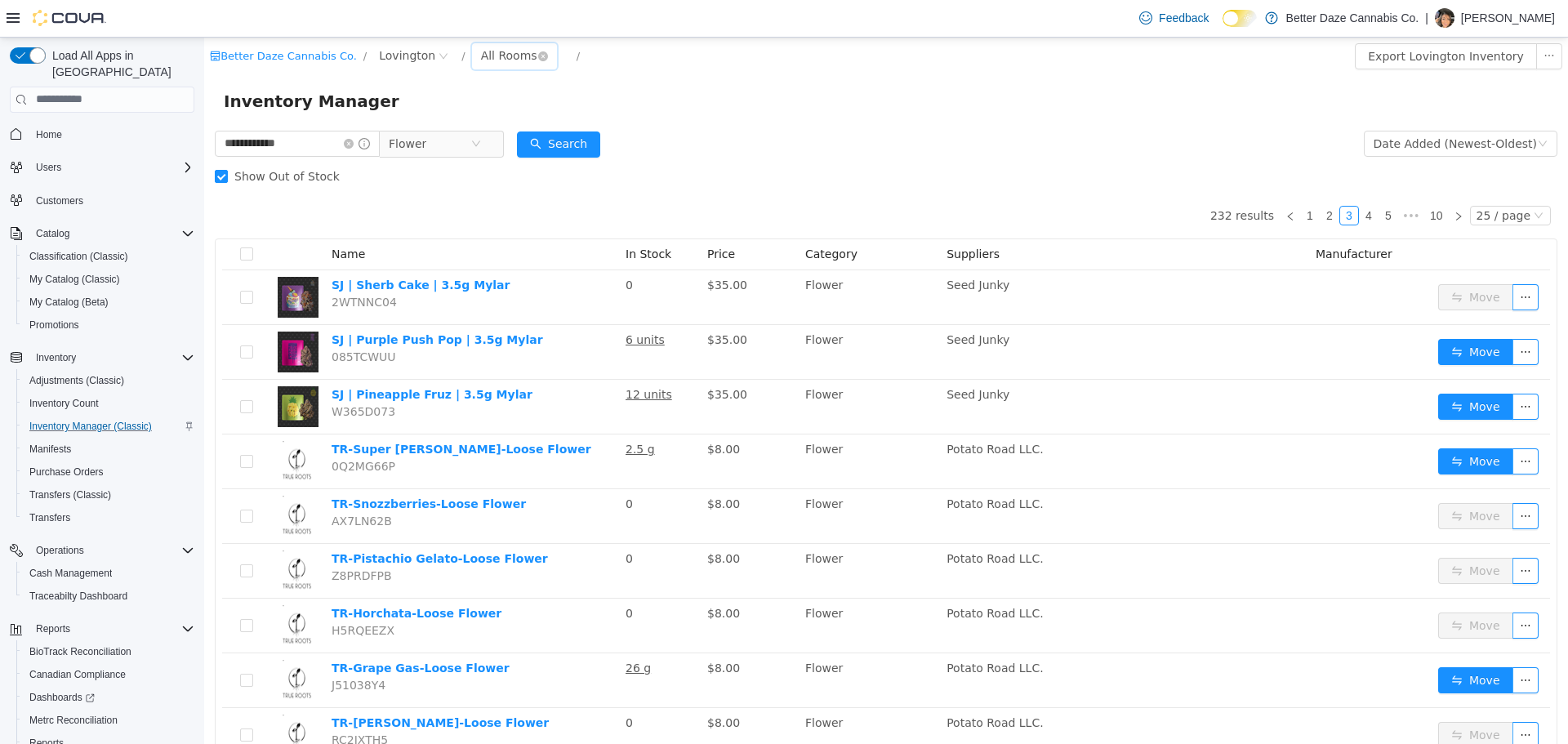
click at [494, 56] on div "All Rooms" at bounding box center [509, 54] width 56 height 25
click at [401, 48] on span "Lovington" at bounding box center [407, 54] width 56 height 18
click at [397, 147] on span "[PERSON_NAME]" at bounding box center [448, 144] width 103 height 22
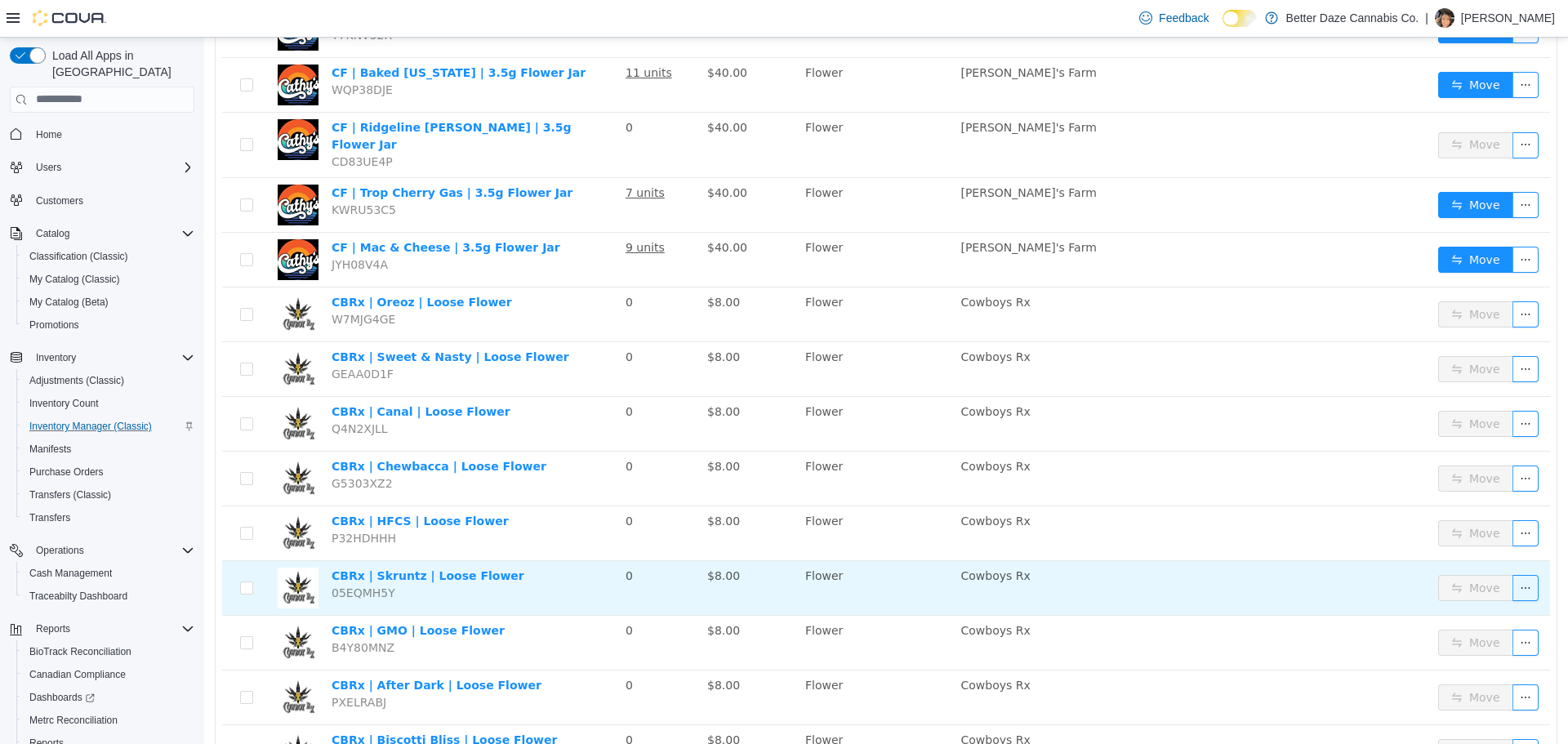
scroll to position [941, 0]
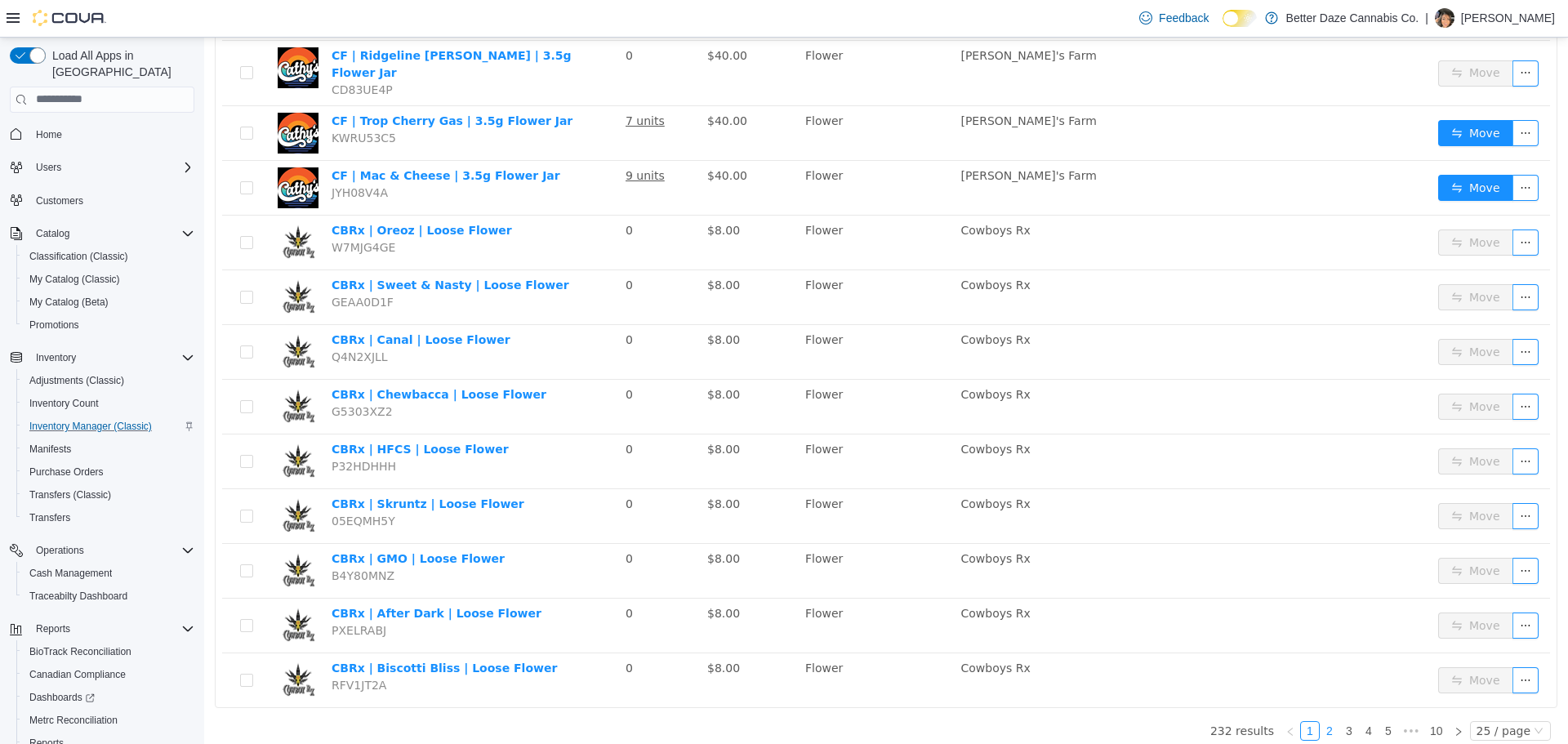
click at [1326, 721] on link "2" at bounding box center [1329, 729] width 18 height 18
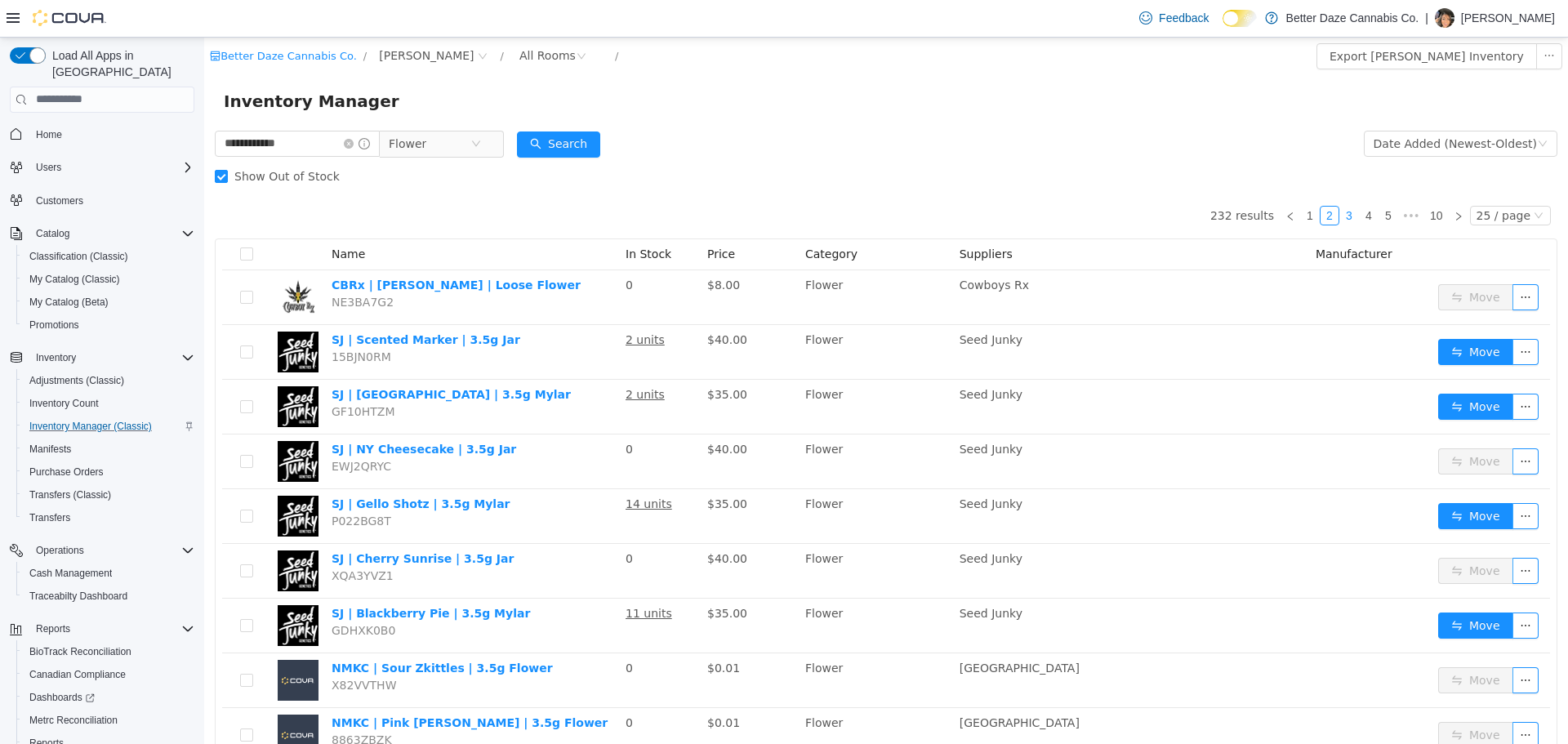
click at [1344, 218] on link "3" at bounding box center [1349, 214] width 18 height 18
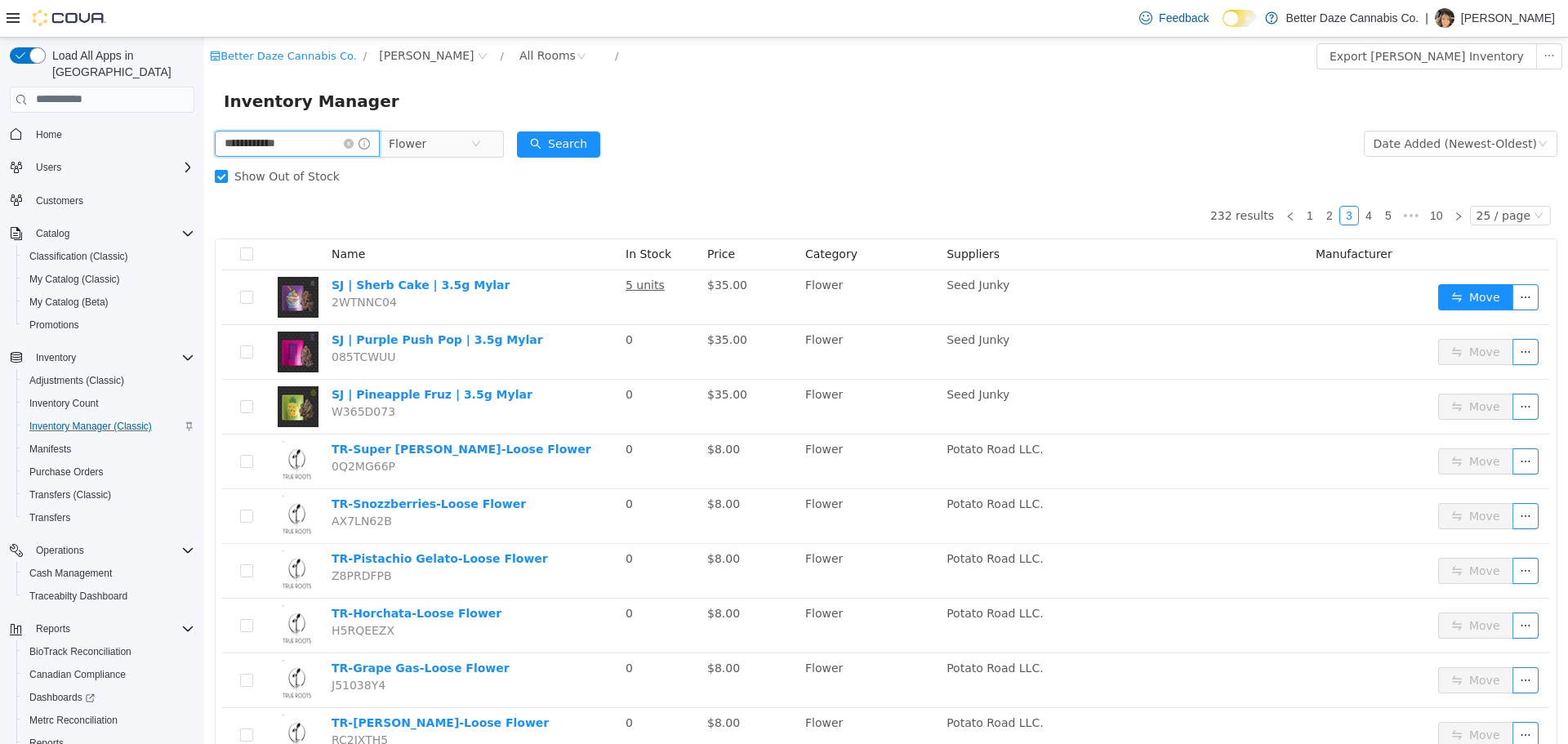
click at [348, 140] on input "**********" at bounding box center [297, 143] width 165 height 26
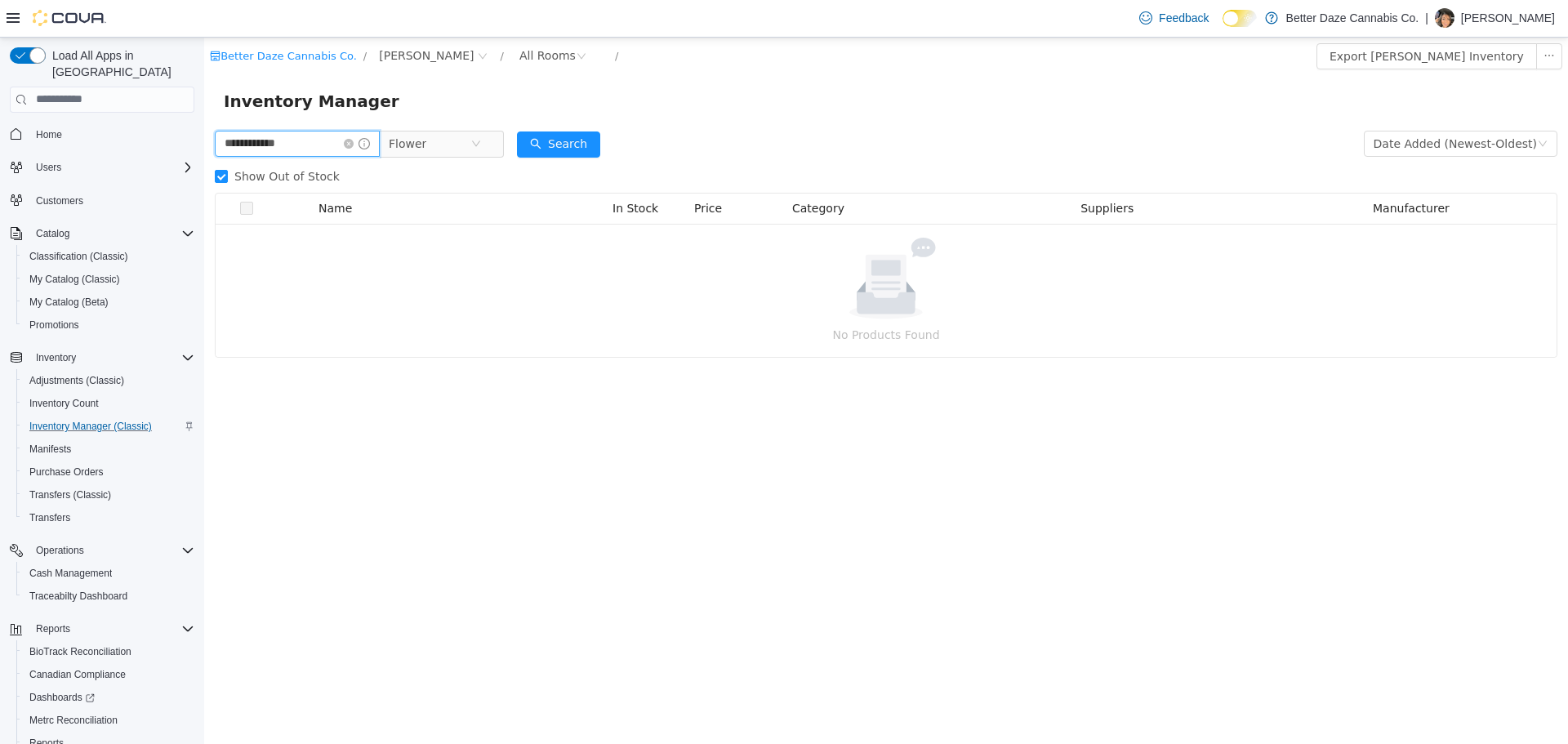
drag, startPoint x: 312, startPoint y: 144, endPoint x: 237, endPoint y: 152, distance: 75.4
click at [237, 152] on input "**********" at bounding box center [297, 143] width 165 height 26
type input "**"
drag, startPoint x: 283, startPoint y: 142, endPoint x: 149, endPoint y: 158, distance: 135.0
click at [205, 158] on html "Better Daze Cannabis Co. / Eunice / All Rooms / Export Eunice Inventory Invento…" at bounding box center [887, 390] width 1364 height 706
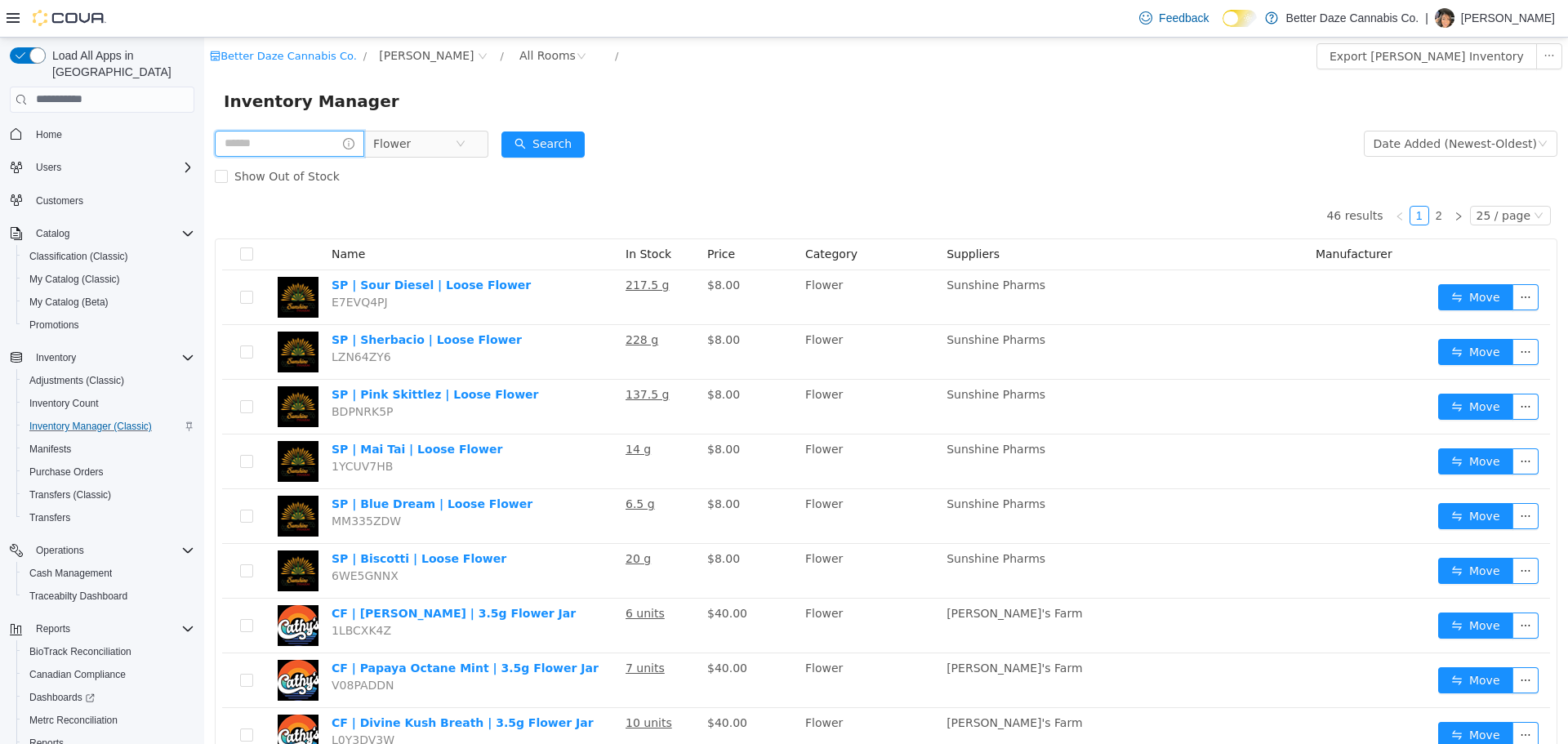
click at [259, 148] on input "text" at bounding box center [289, 143] width 149 height 26
type input "**"
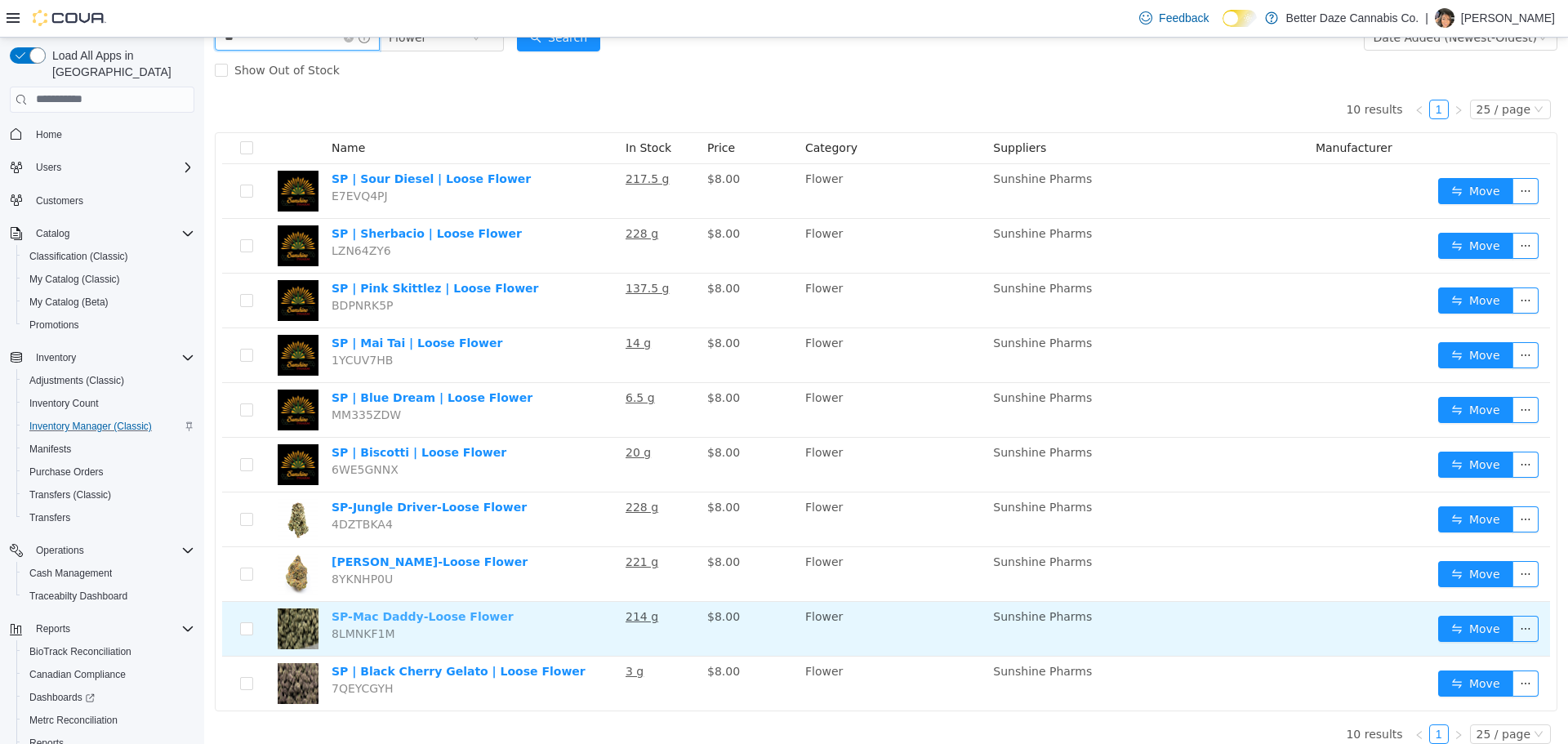
scroll to position [120, 0]
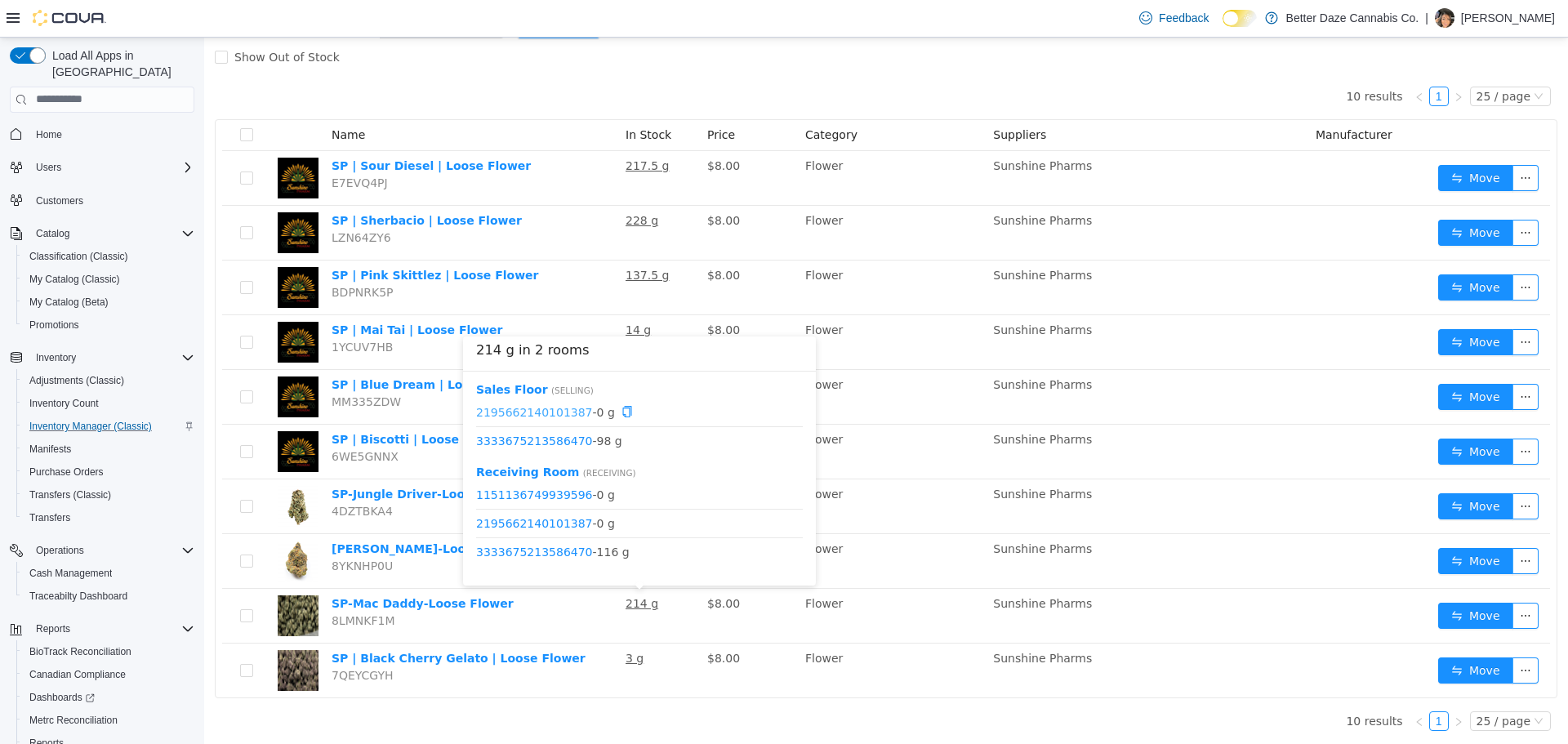
click at [520, 412] on link "2195662140101387" at bounding box center [535, 411] width 117 height 13
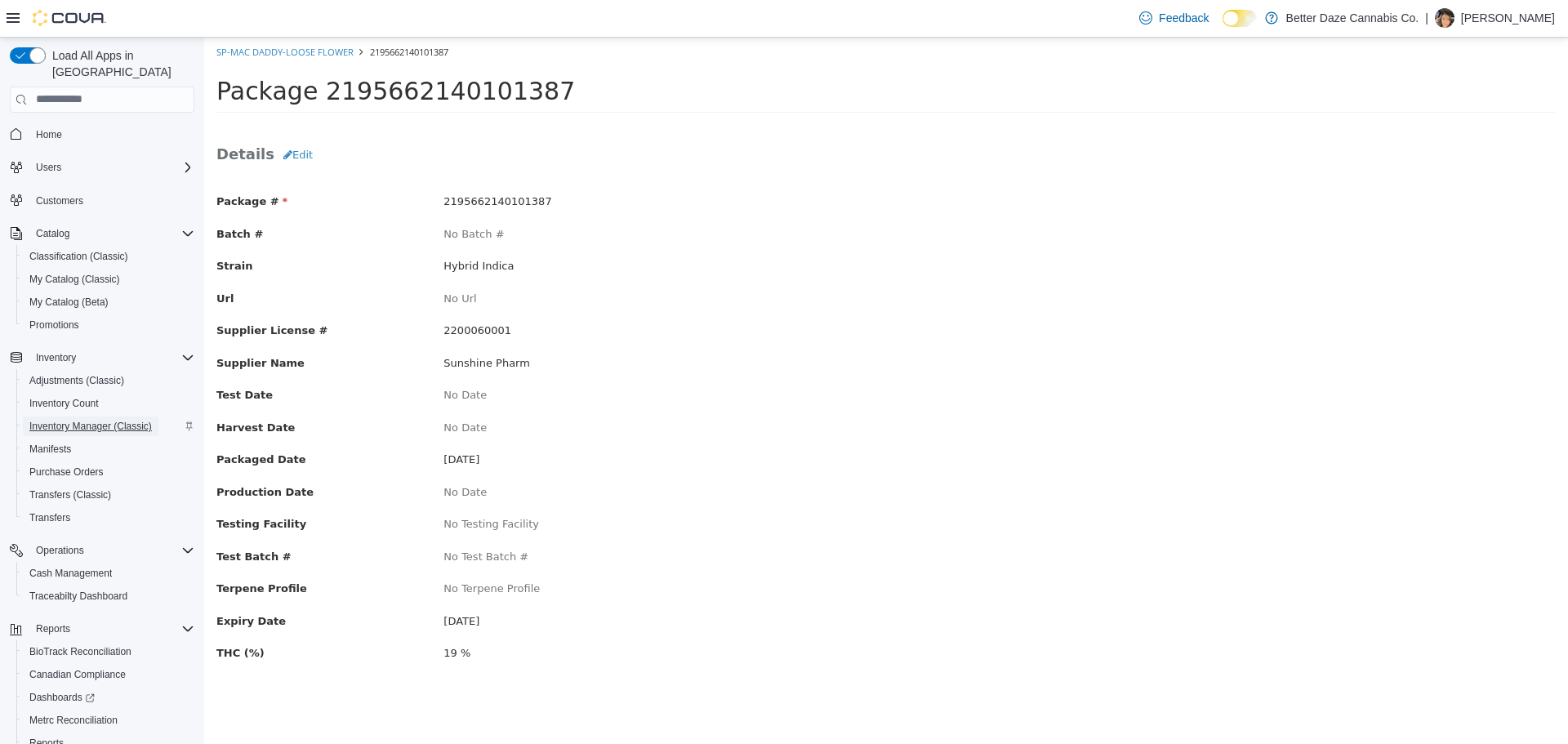
click at [112, 419] on span "Inventory Manager (Classic)" at bounding box center [90, 426] width 123 height 13
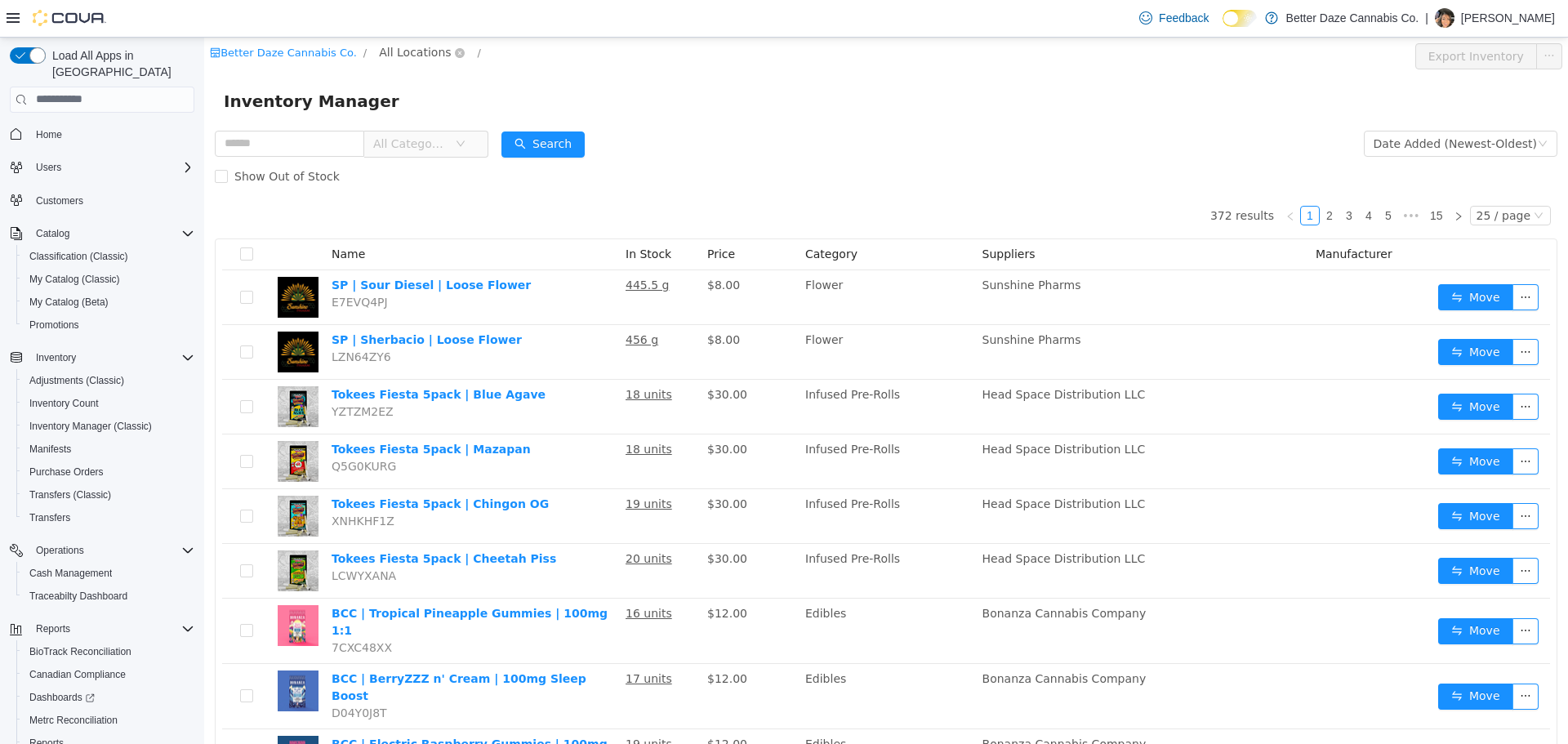
click at [405, 49] on span "All Locations" at bounding box center [415, 51] width 72 height 18
click at [423, 182] on div "All Locations [GEOGRAPHIC_DATA][PERSON_NAME]" at bounding box center [430, 125] width 144 height 121
click at [423, 175] on span "Lovington" at bounding box center [428, 168] width 56 height 13
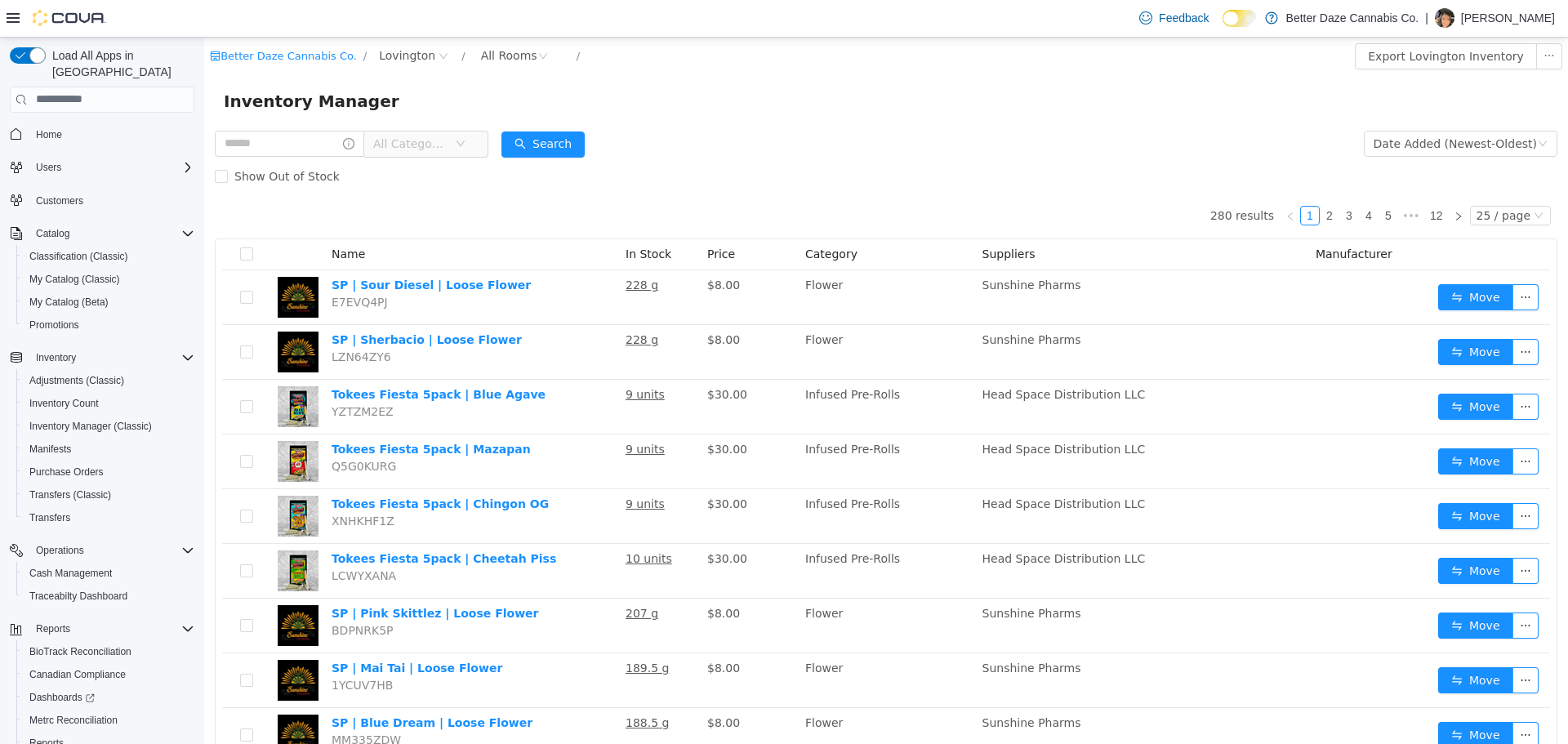
click at [427, 144] on span "All Categories" at bounding box center [410, 143] width 75 height 17
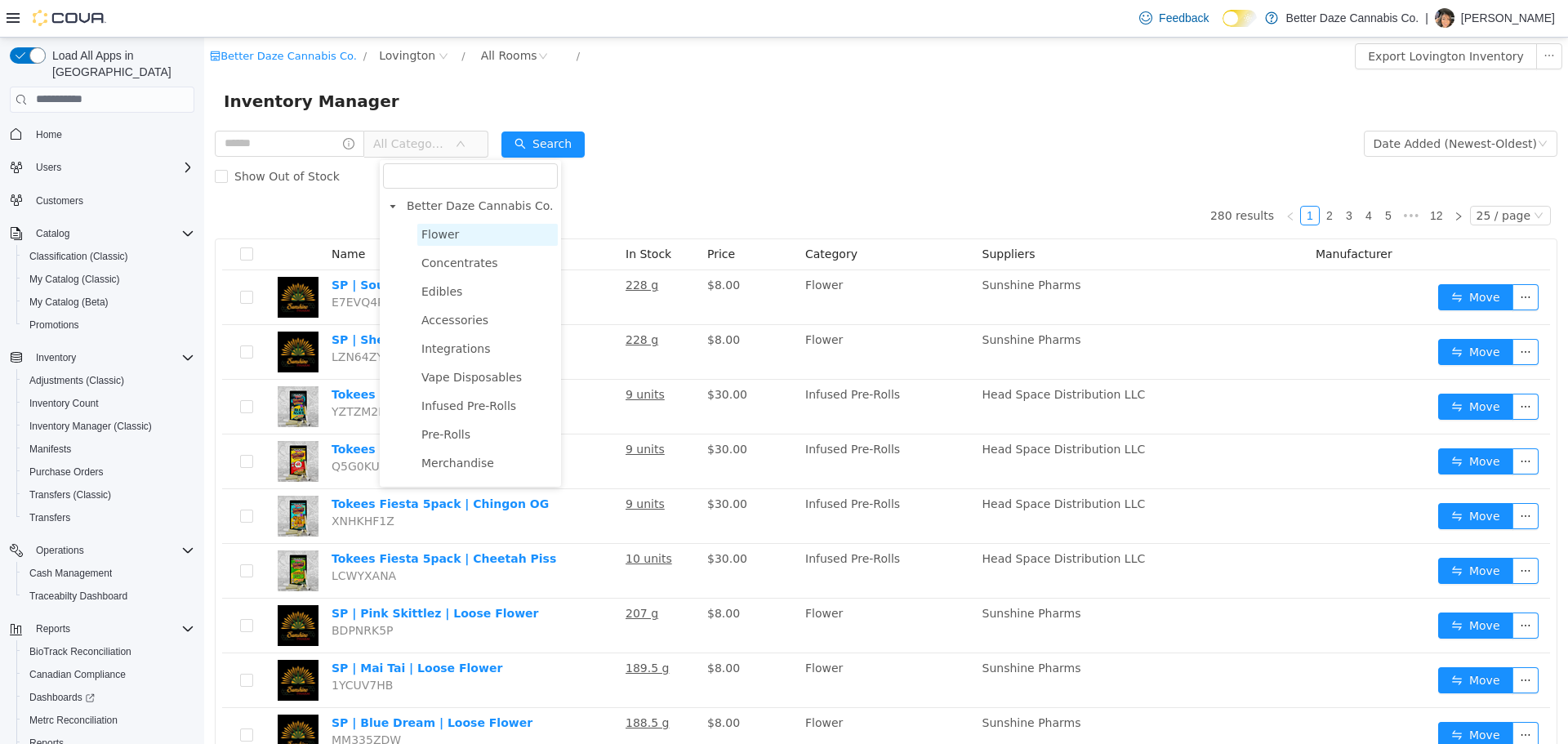
click at [441, 233] on span "Flower" at bounding box center [440, 233] width 38 height 13
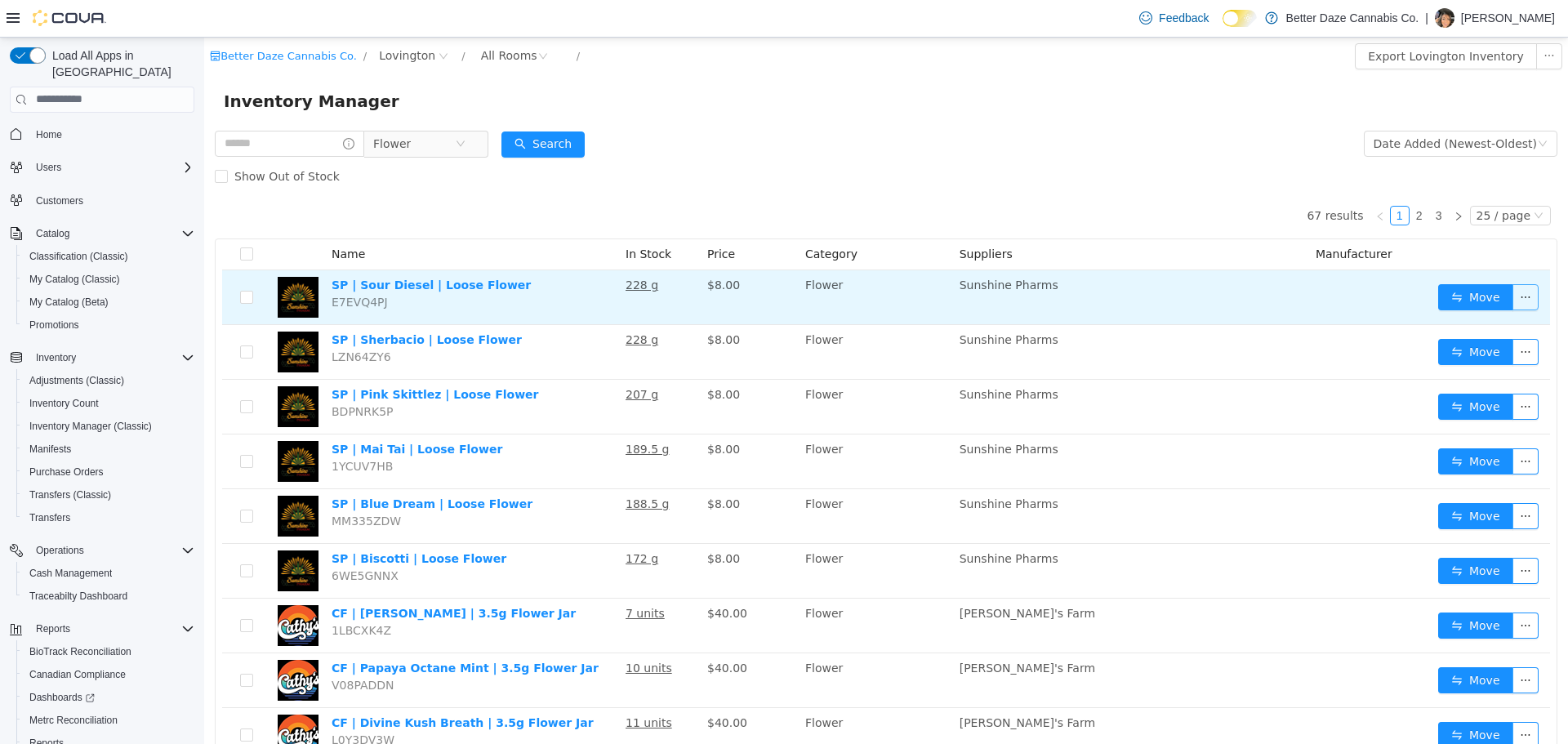
click at [1522, 300] on button "button" at bounding box center [1526, 296] width 26 height 26
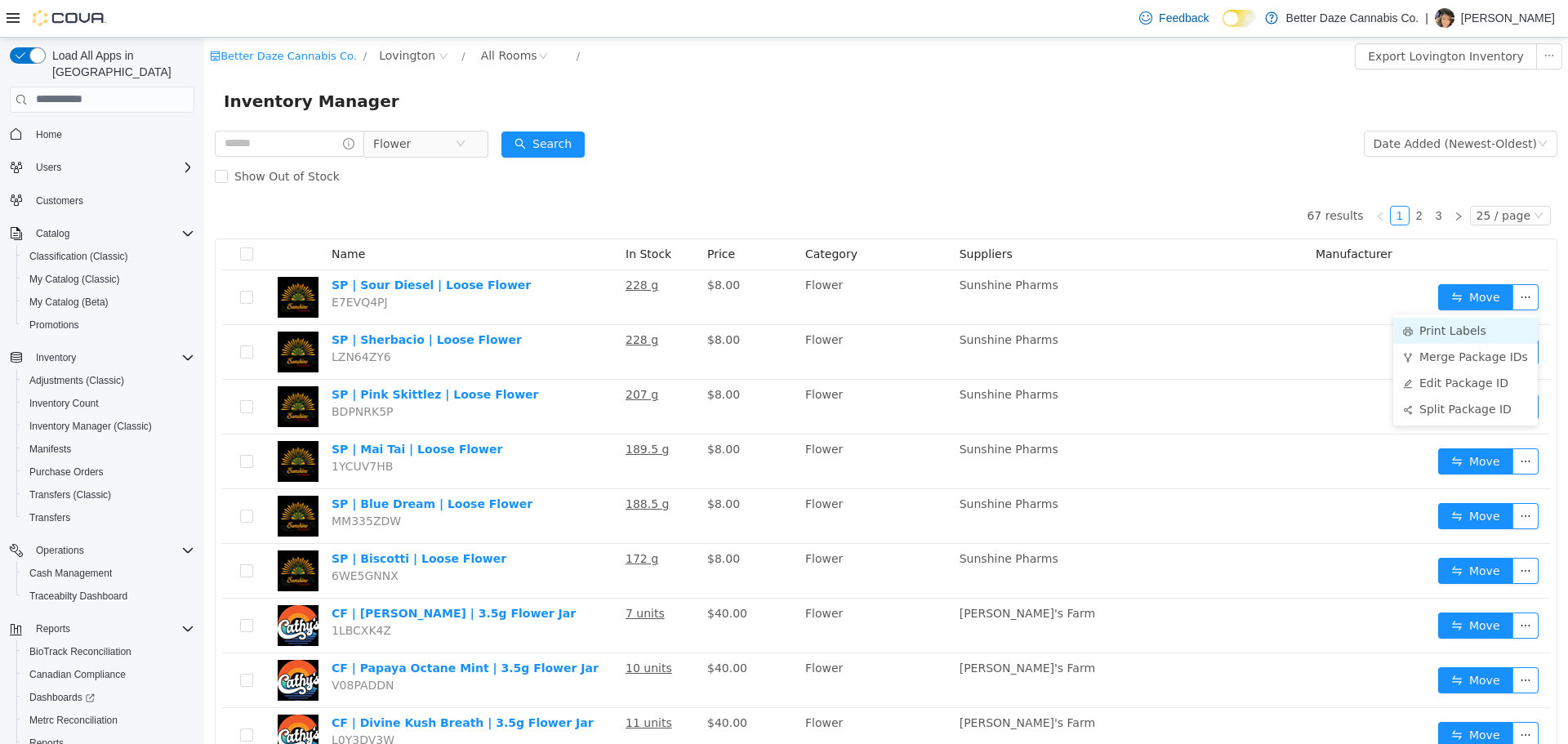
click at [1483, 335] on li "Print Labels" at bounding box center [1466, 330] width 145 height 26
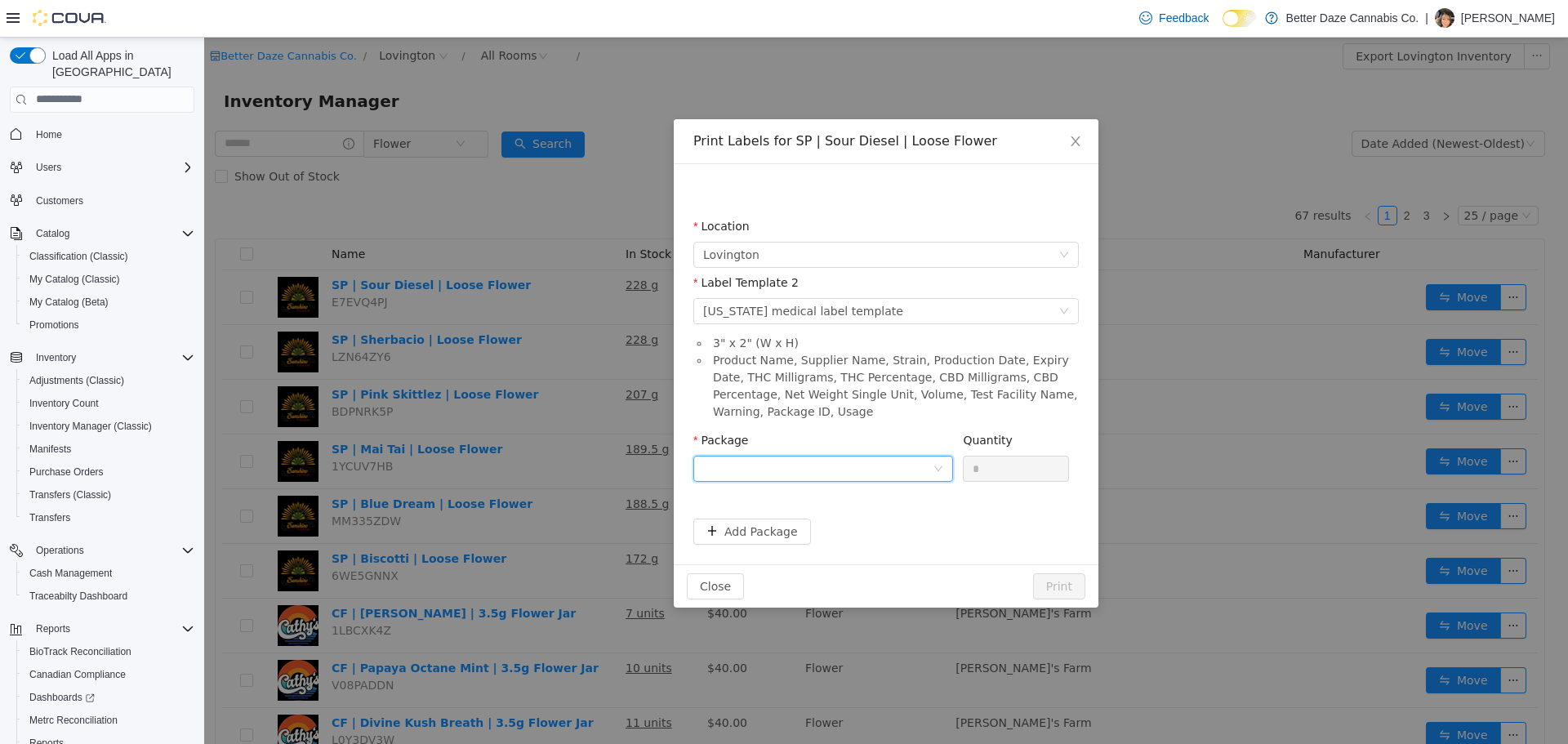
click at [820, 469] on div at bounding box center [818, 467] width 230 height 25
click at [819, 525] on li "7711785839148507" at bounding box center [823, 526] width 260 height 26
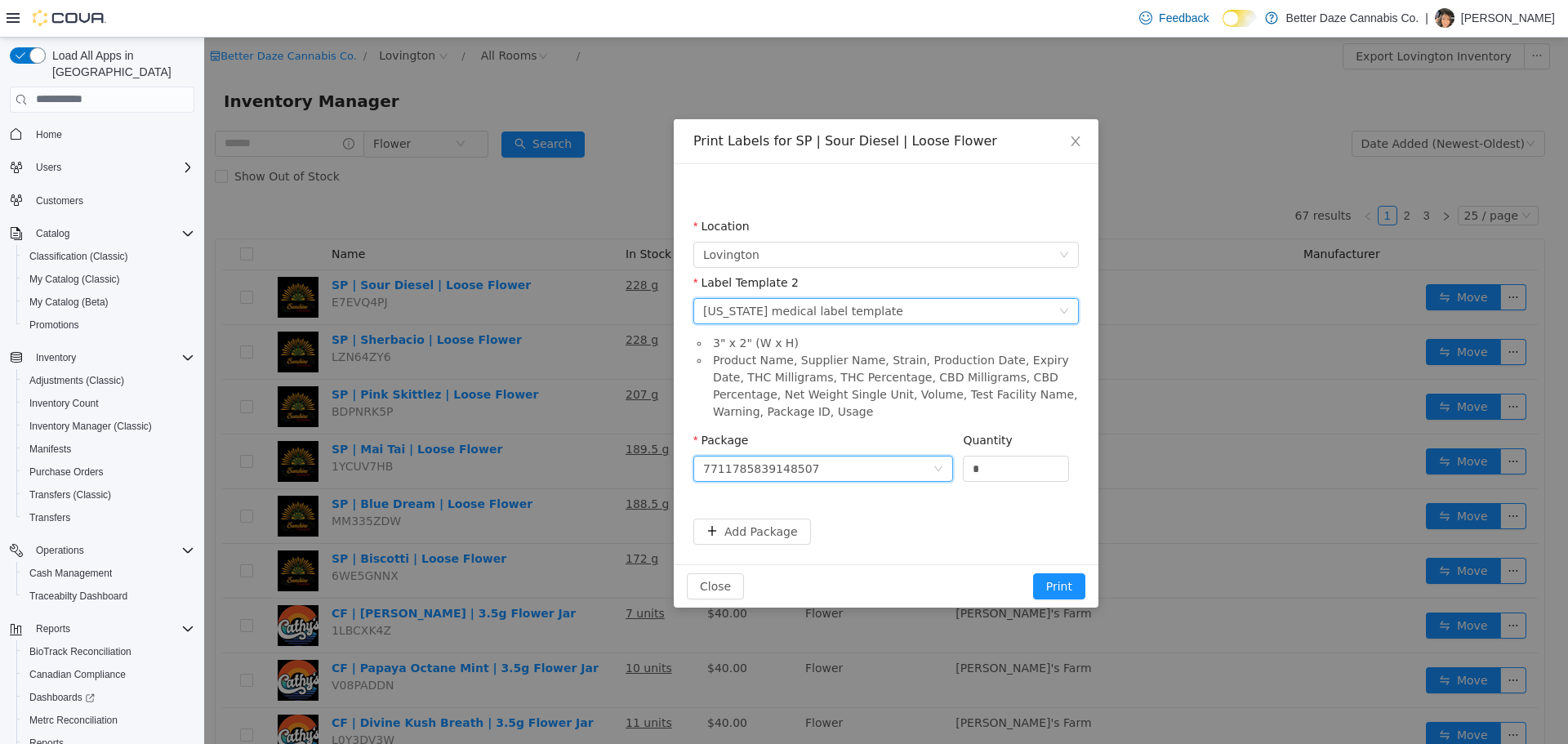
click at [850, 311] on div "[US_STATE] medical label template" at bounding box center [803, 310] width 200 height 25
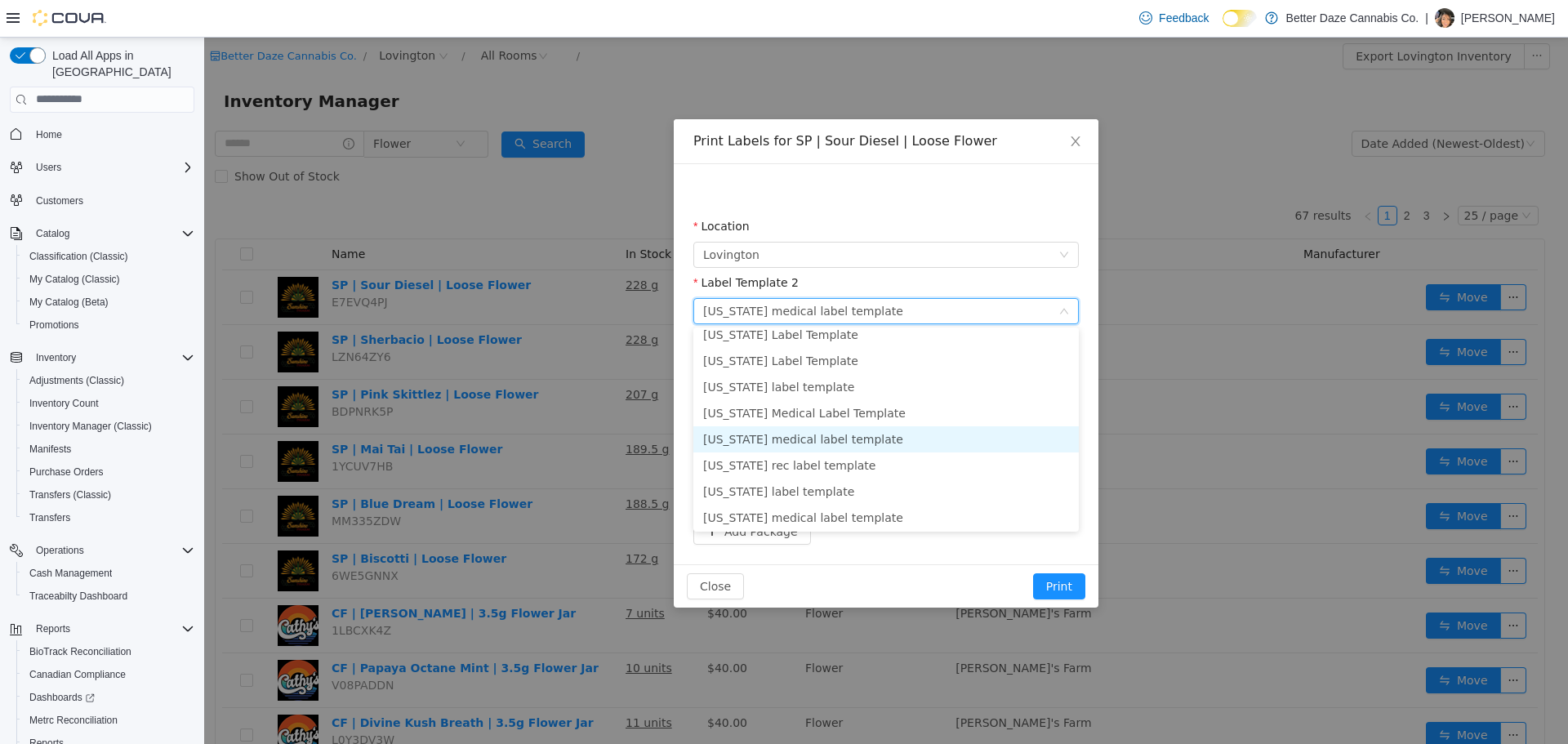
scroll to position [163, 0]
click at [844, 448] on li "[US_STATE] rec label template" at bounding box center [886, 441] width 385 height 26
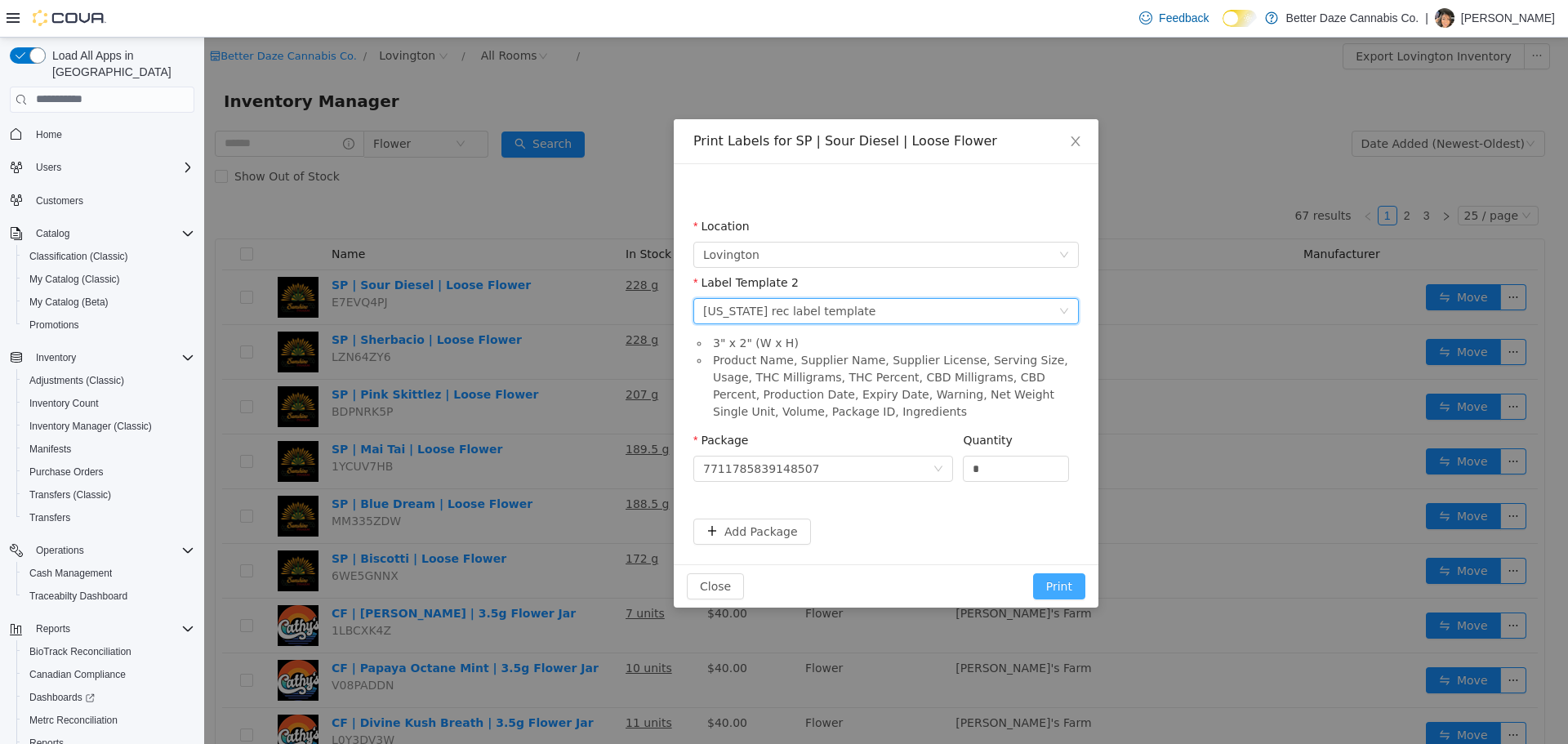
click at [1057, 584] on button "Print" at bounding box center [1059, 585] width 53 height 26
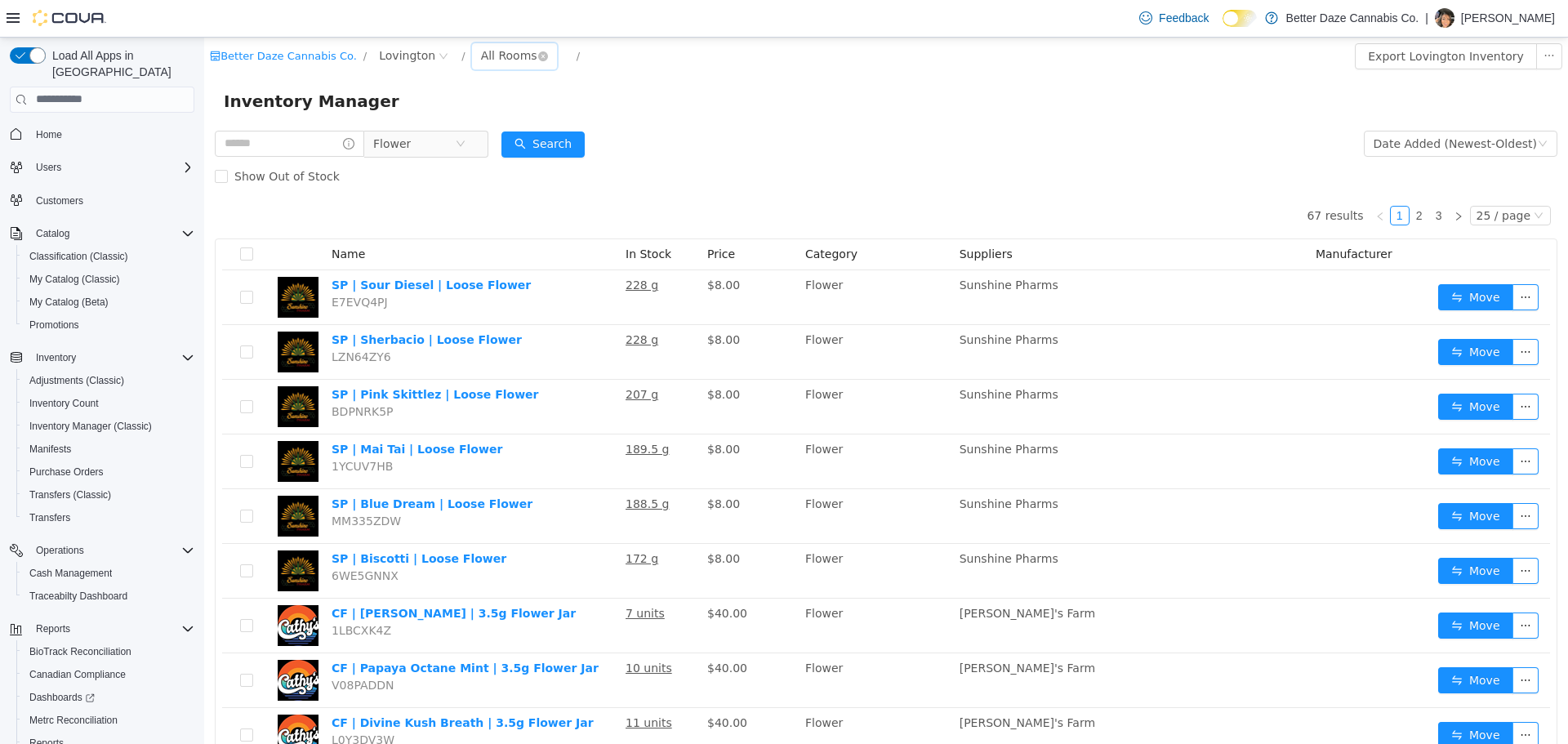
drag, startPoint x: 477, startPoint y: 61, endPoint x: 475, endPoint y: 53, distance: 8.2
click at [481, 55] on div "All Rooms" at bounding box center [509, 54] width 56 height 25
click at [499, 116] on li "Sales Room" at bounding box center [501, 114] width 98 height 26
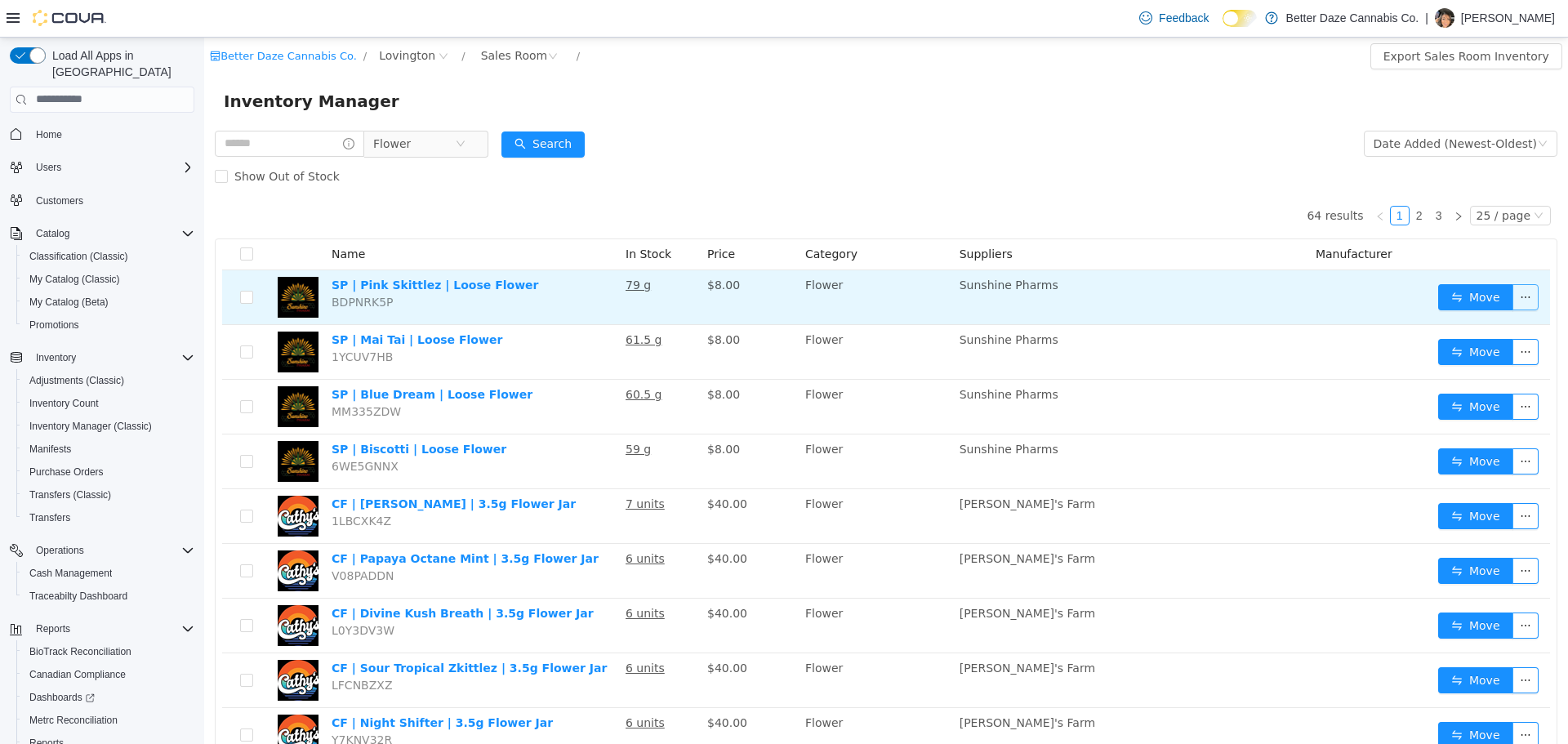
click at [1520, 290] on button "button" at bounding box center [1526, 296] width 26 height 26
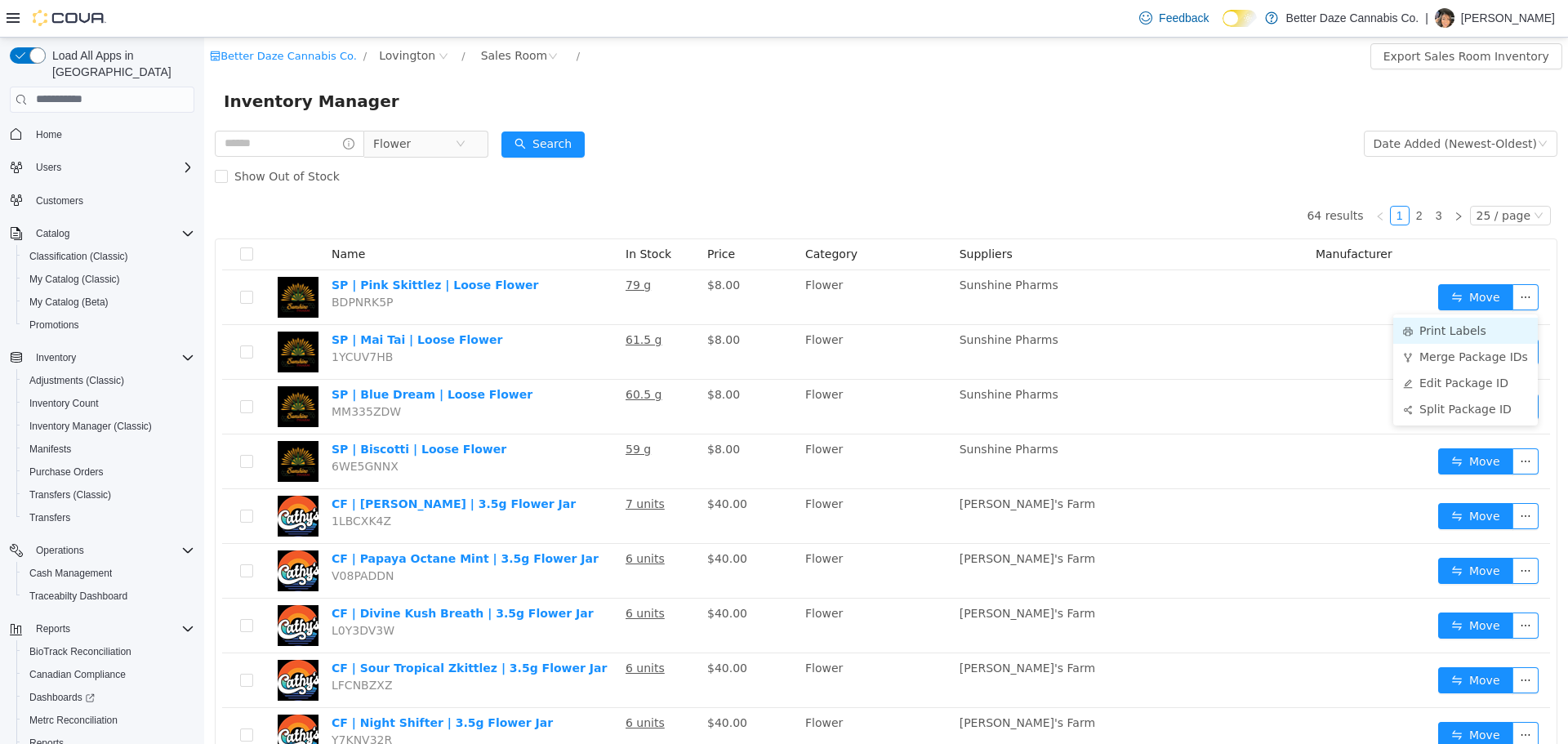
click at [1454, 331] on li "Print Labels" at bounding box center [1466, 330] width 145 height 26
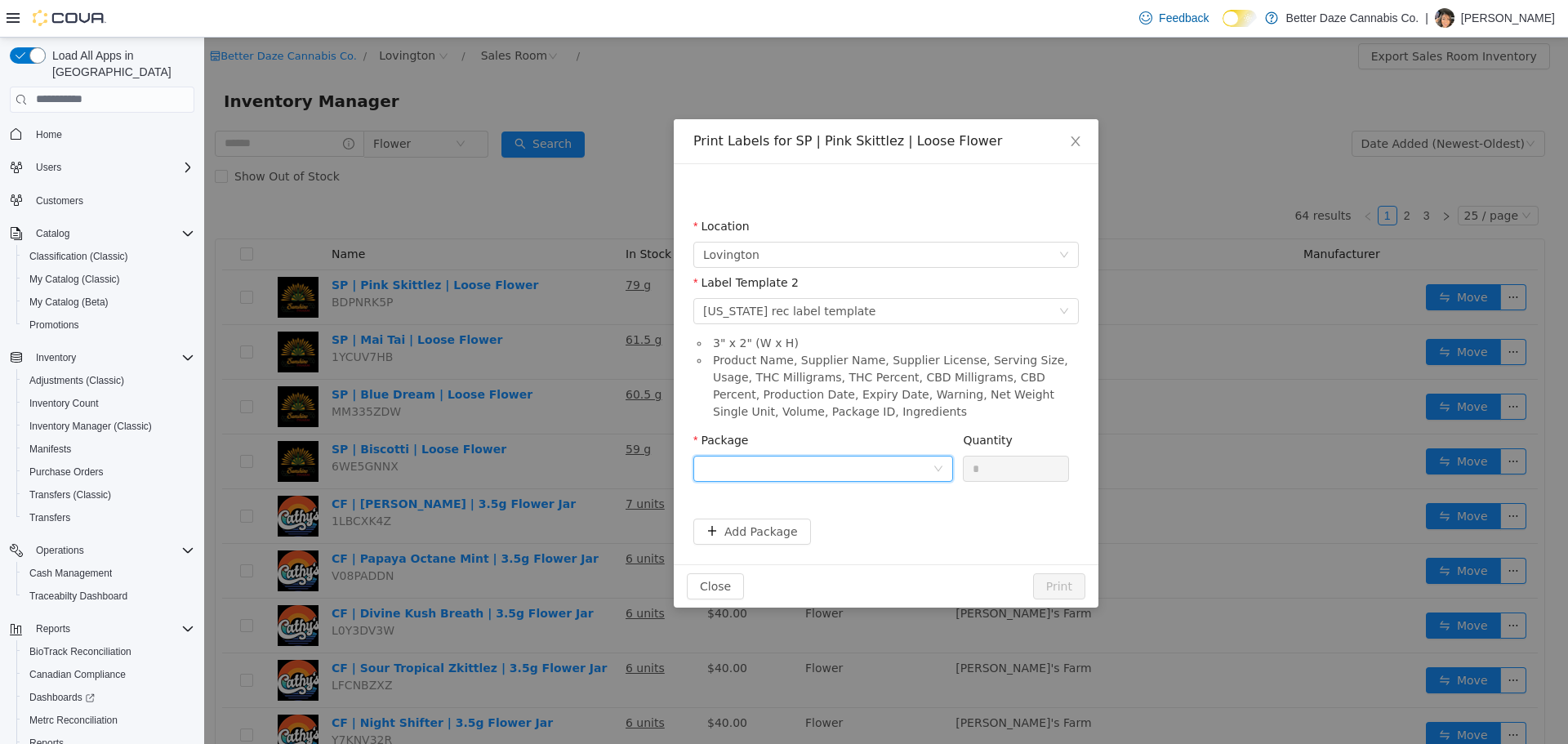
drag, startPoint x: 763, startPoint y: 467, endPoint x: 758, endPoint y: 479, distance: 13.0
click at [763, 467] on div at bounding box center [818, 467] width 230 height 25
click at [756, 524] on strong "8935822616066781" at bounding box center [767, 526] width 127 height 13
click at [1055, 586] on button "Print" at bounding box center [1059, 585] width 53 height 26
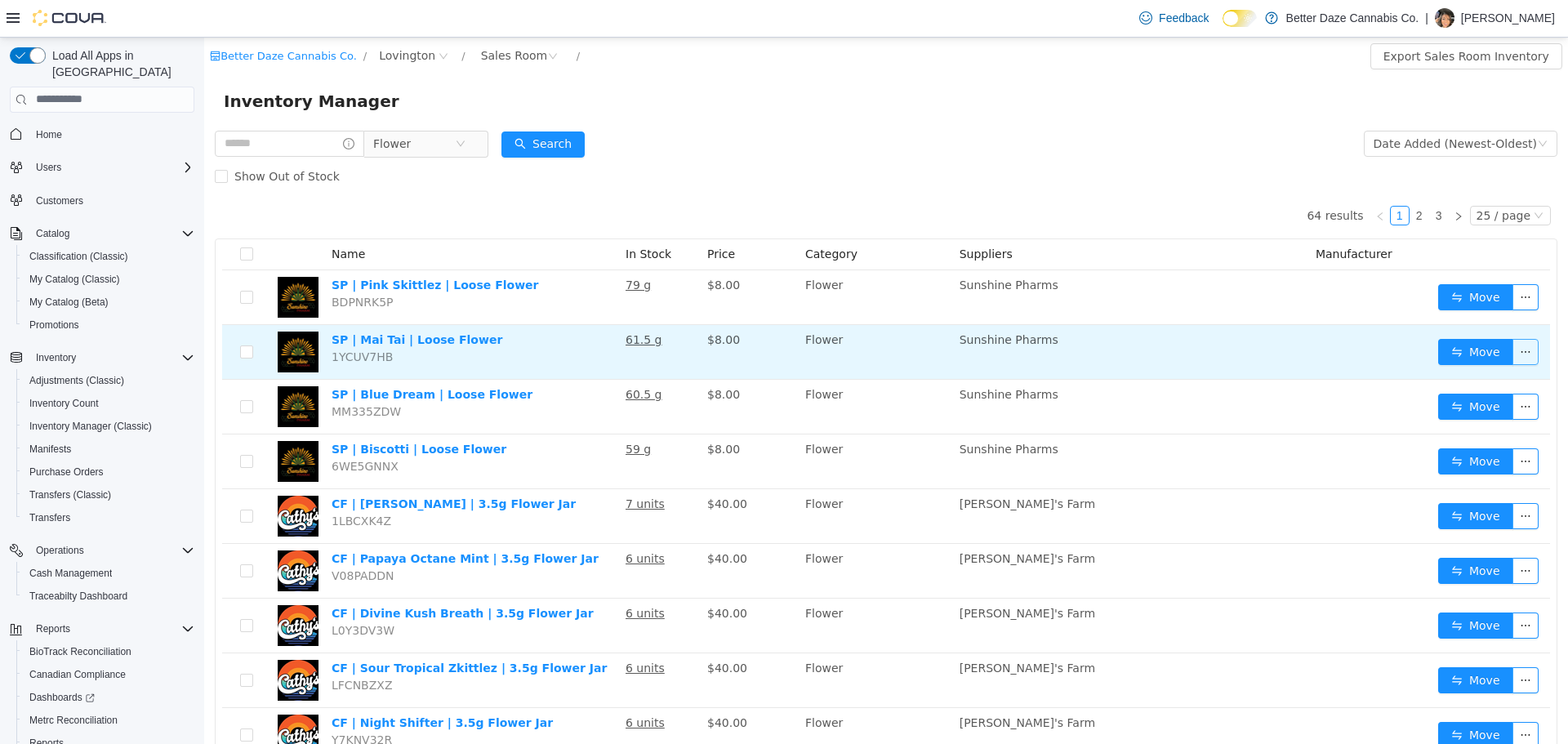
click at [1518, 348] on button "button" at bounding box center [1526, 351] width 26 height 26
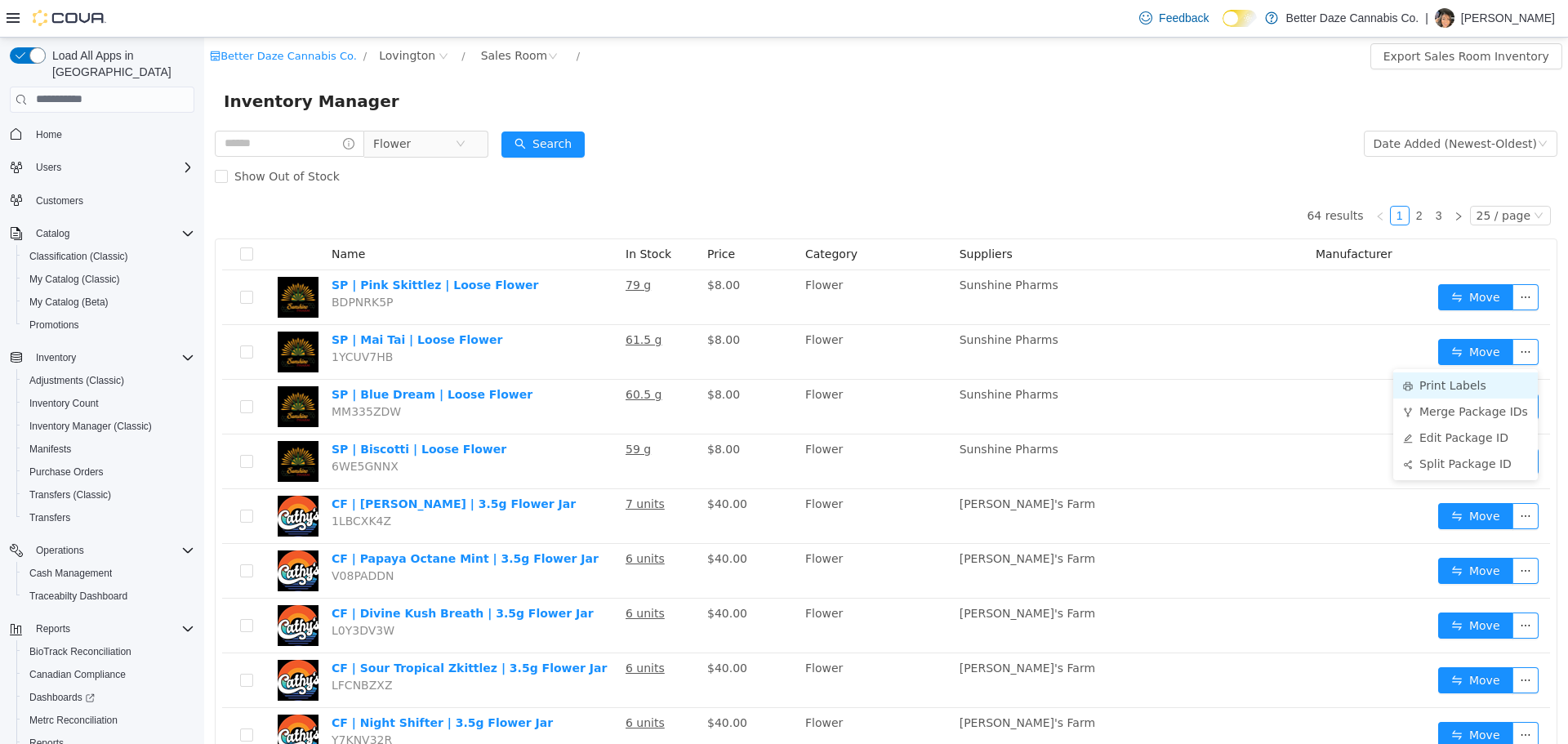
click at [1420, 385] on li "Print Labels" at bounding box center [1466, 384] width 145 height 26
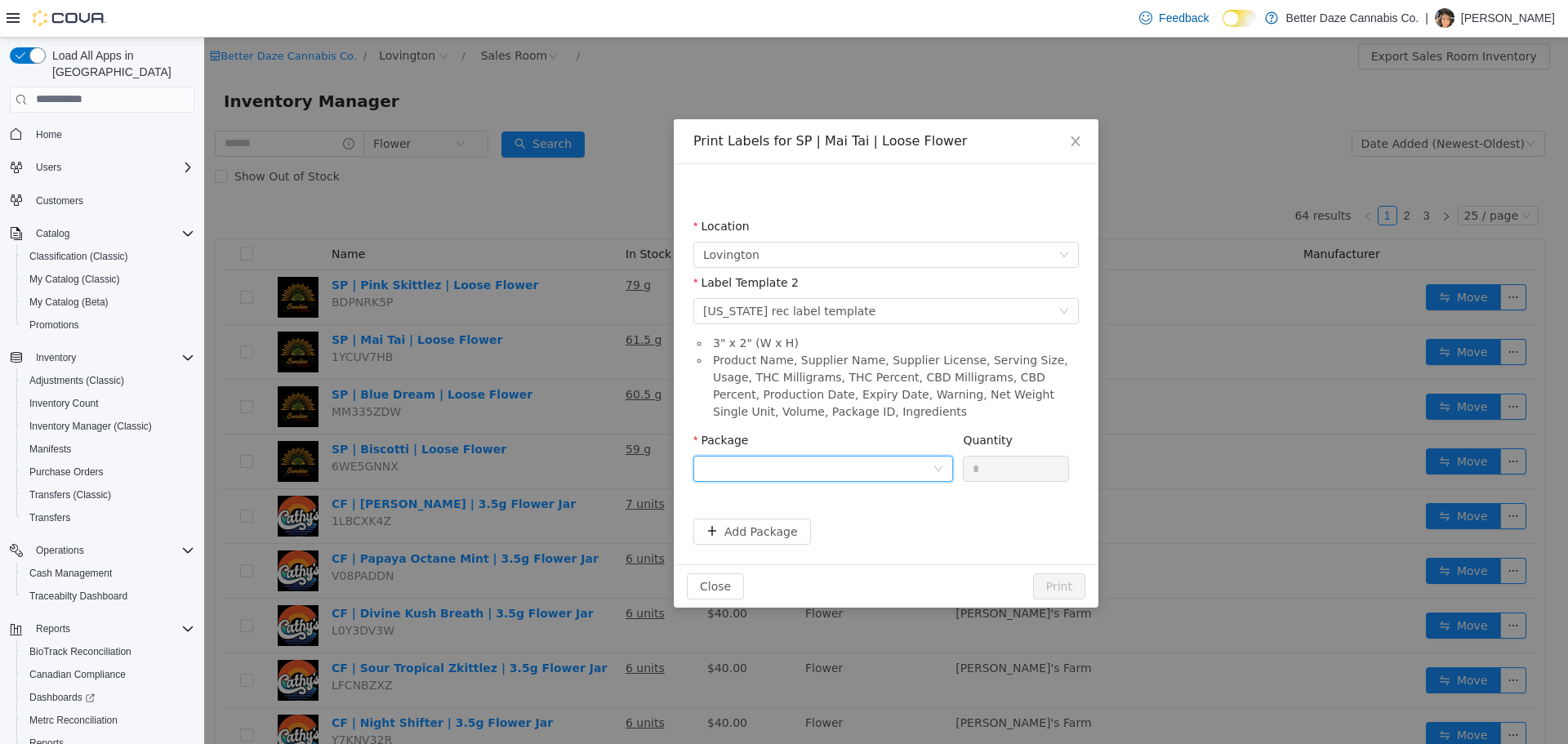
click at [779, 472] on div at bounding box center [818, 467] width 230 height 25
click at [778, 525] on strong "0426033697183124" at bounding box center [767, 526] width 127 height 13
click at [1057, 590] on button "Print" at bounding box center [1059, 585] width 53 height 26
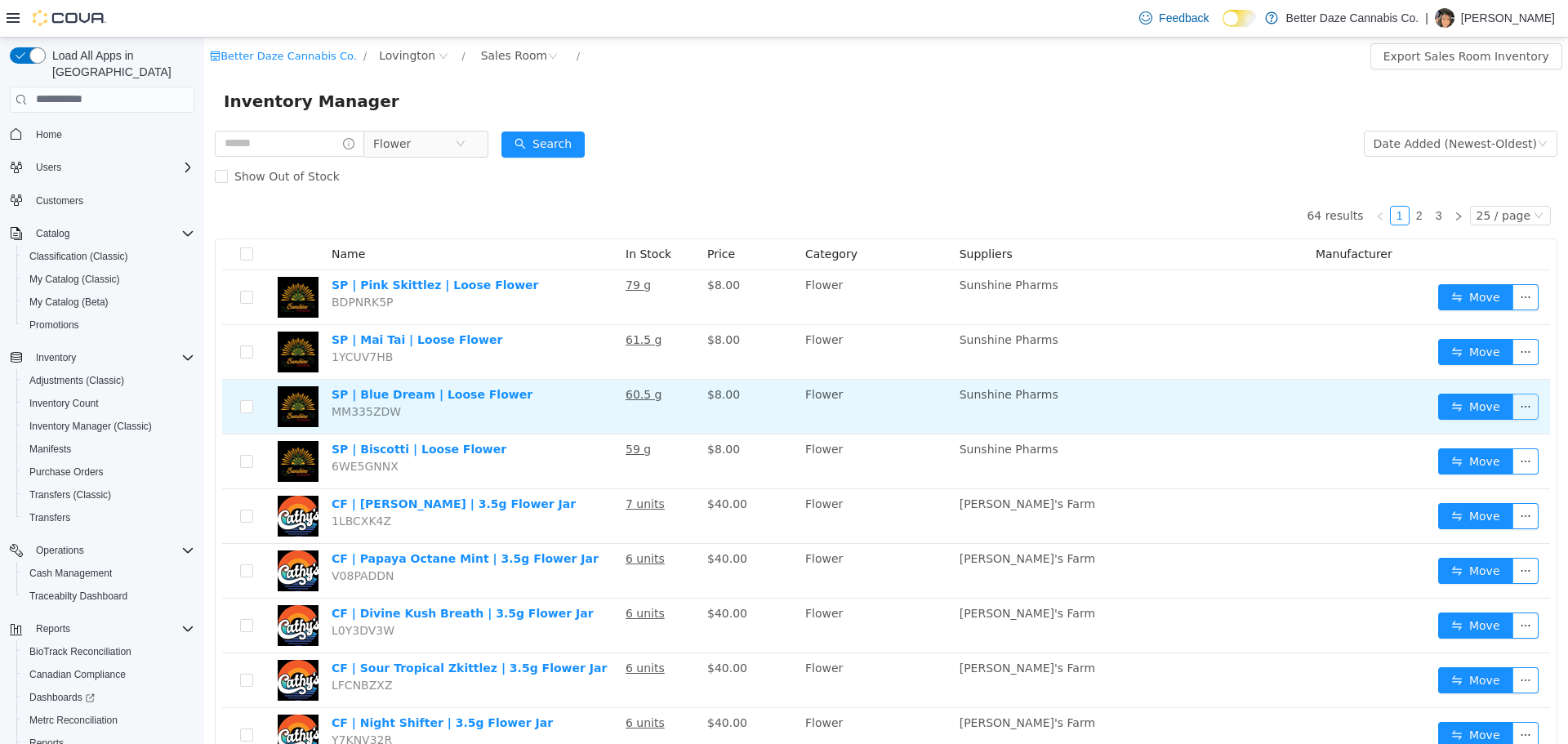
click at [1516, 409] on button "button" at bounding box center [1526, 406] width 26 height 26
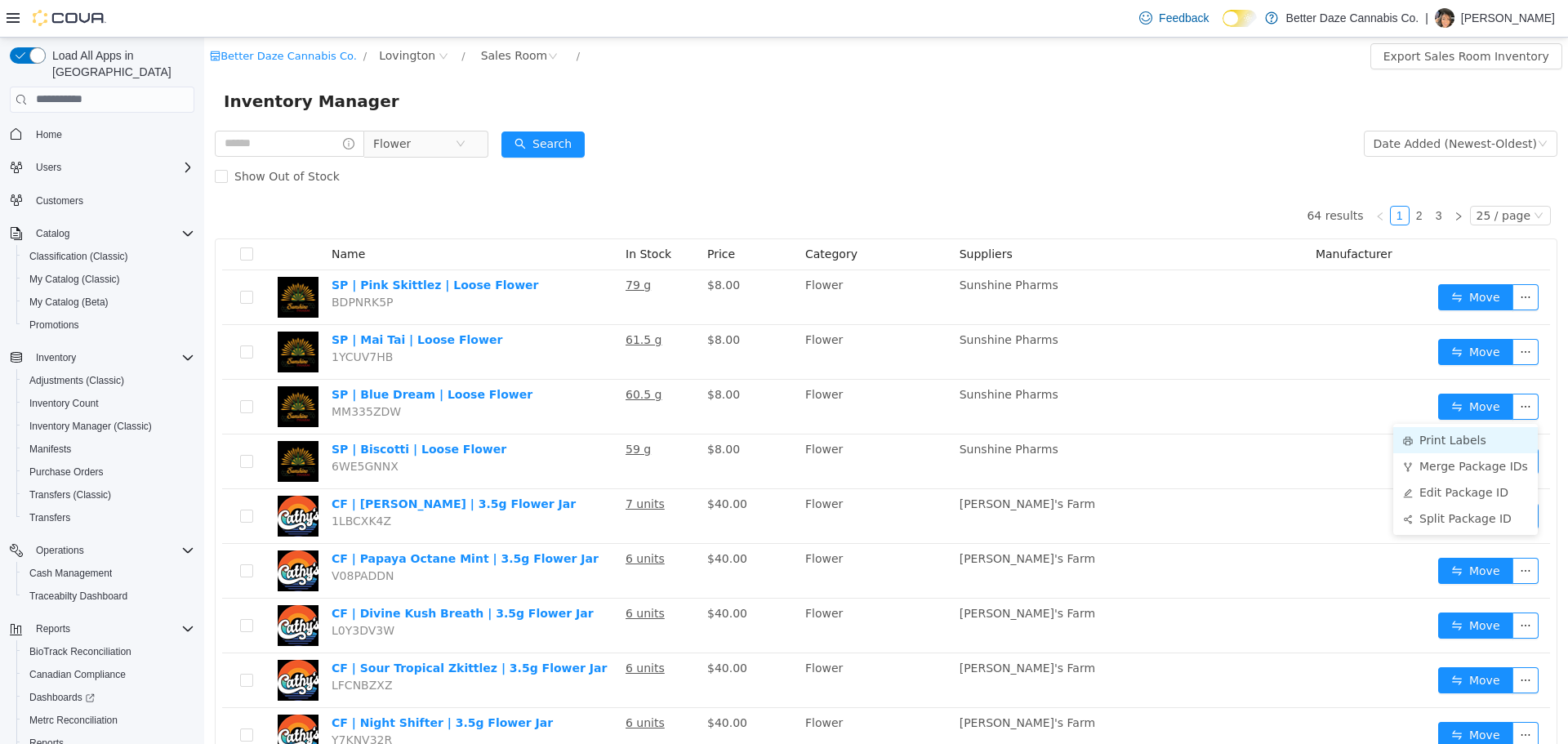
click at [1428, 431] on li "Print Labels" at bounding box center [1466, 440] width 145 height 26
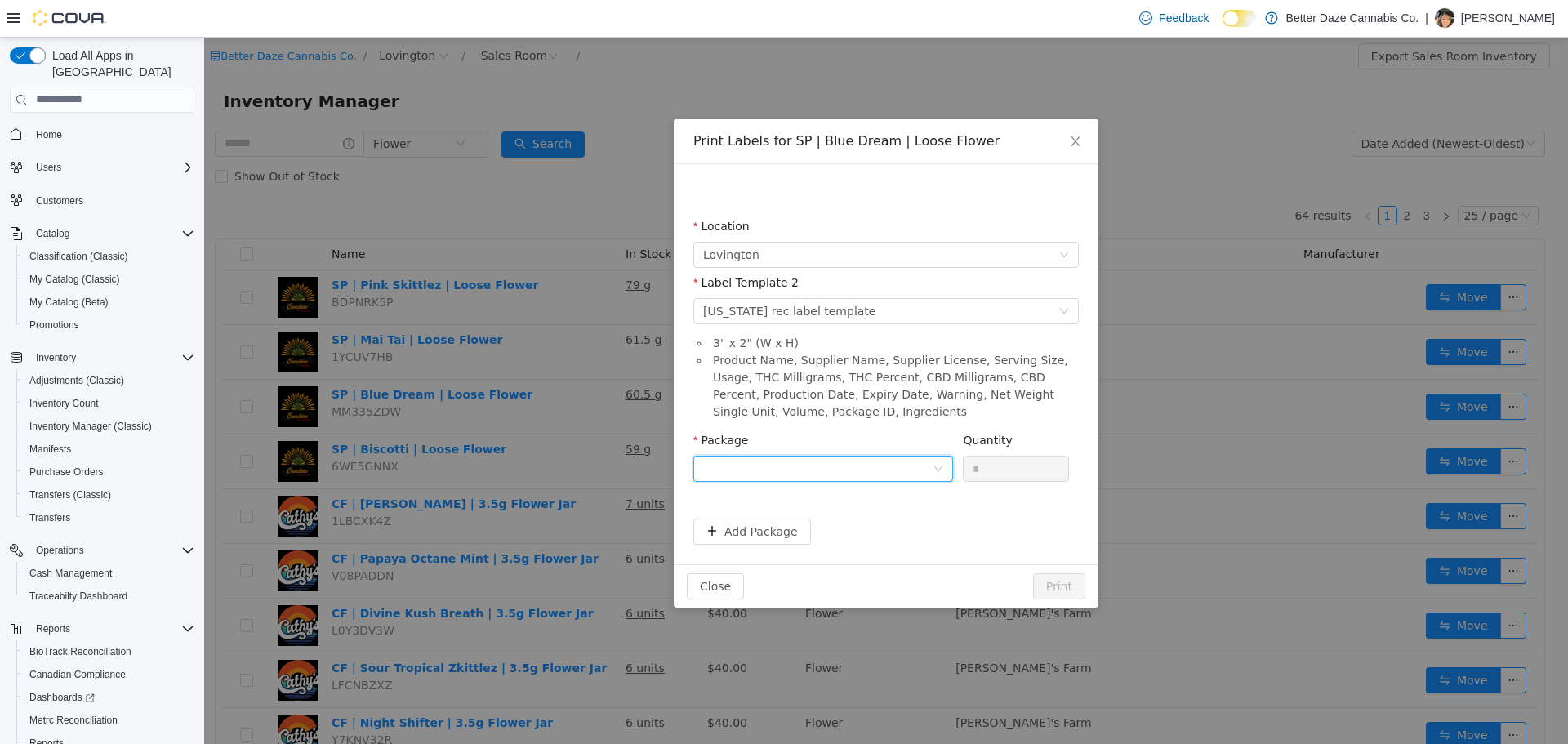
click at [756, 464] on div at bounding box center [818, 467] width 230 height 25
click at [792, 523] on strong "1500567234620361" at bounding box center [767, 526] width 127 height 13
click at [1073, 585] on button "Print" at bounding box center [1059, 585] width 53 height 26
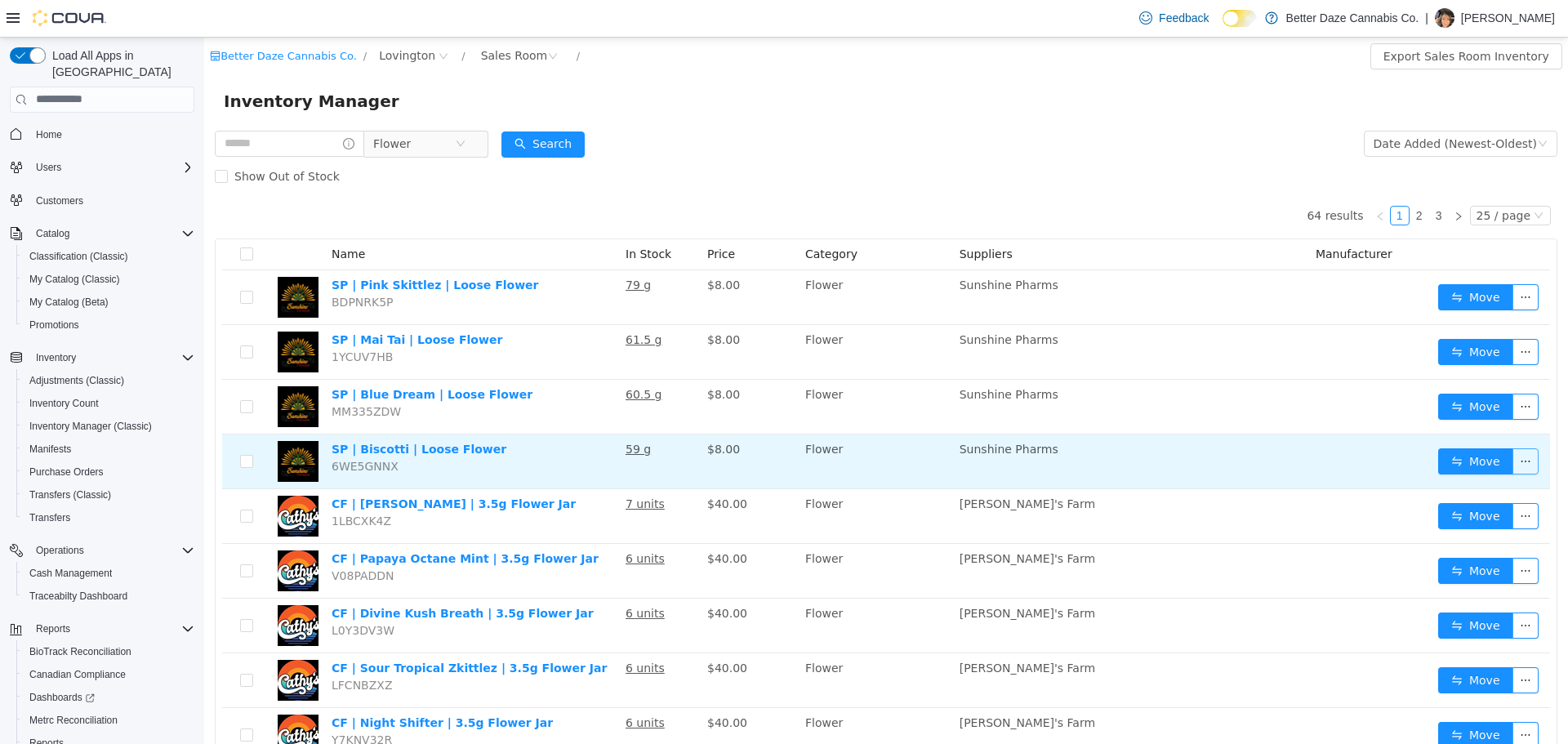
click at [1513, 463] on button "button" at bounding box center [1526, 461] width 26 height 26
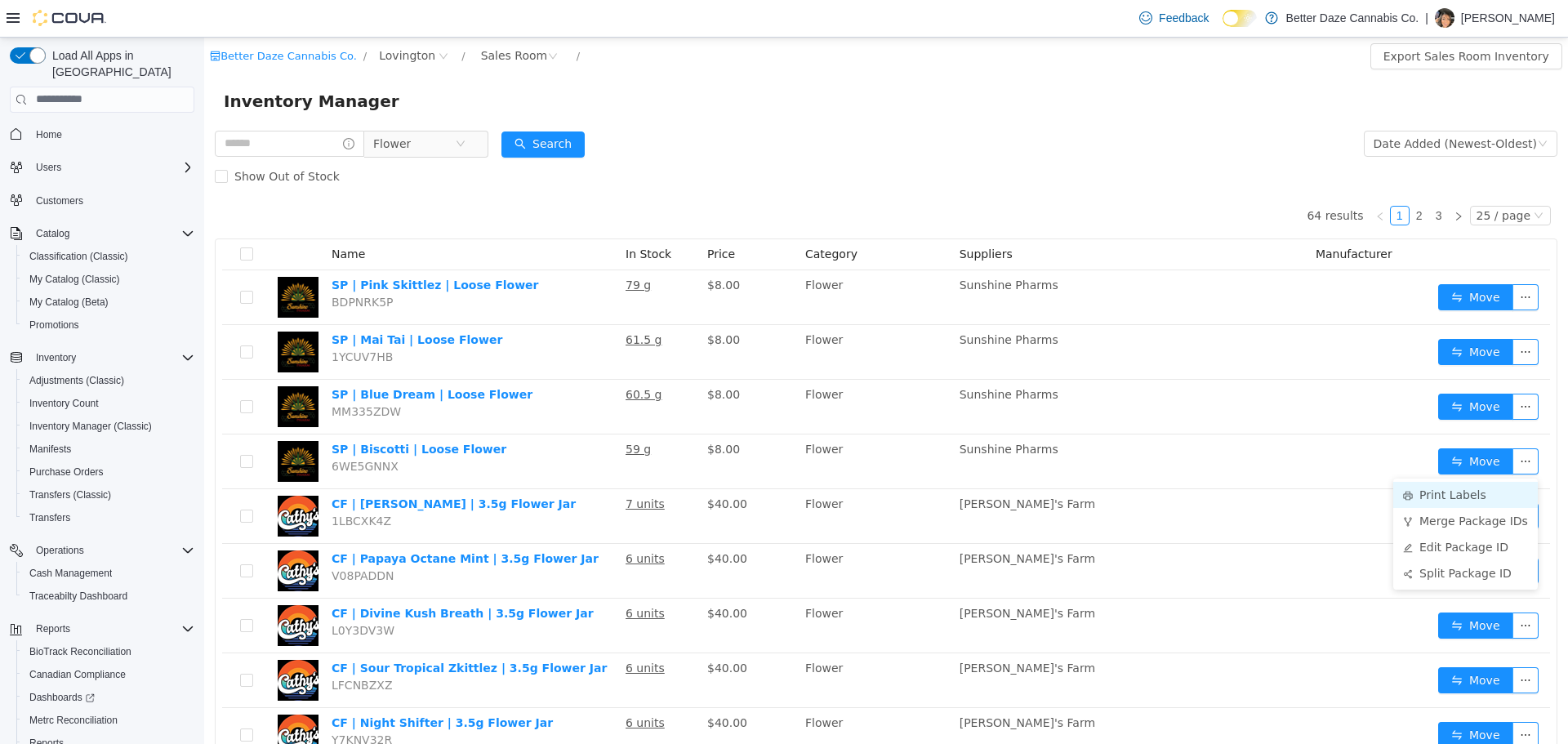
click at [1491, 498] on li "Print Labels" at bounding box center [1466, 494] width 145 height 26
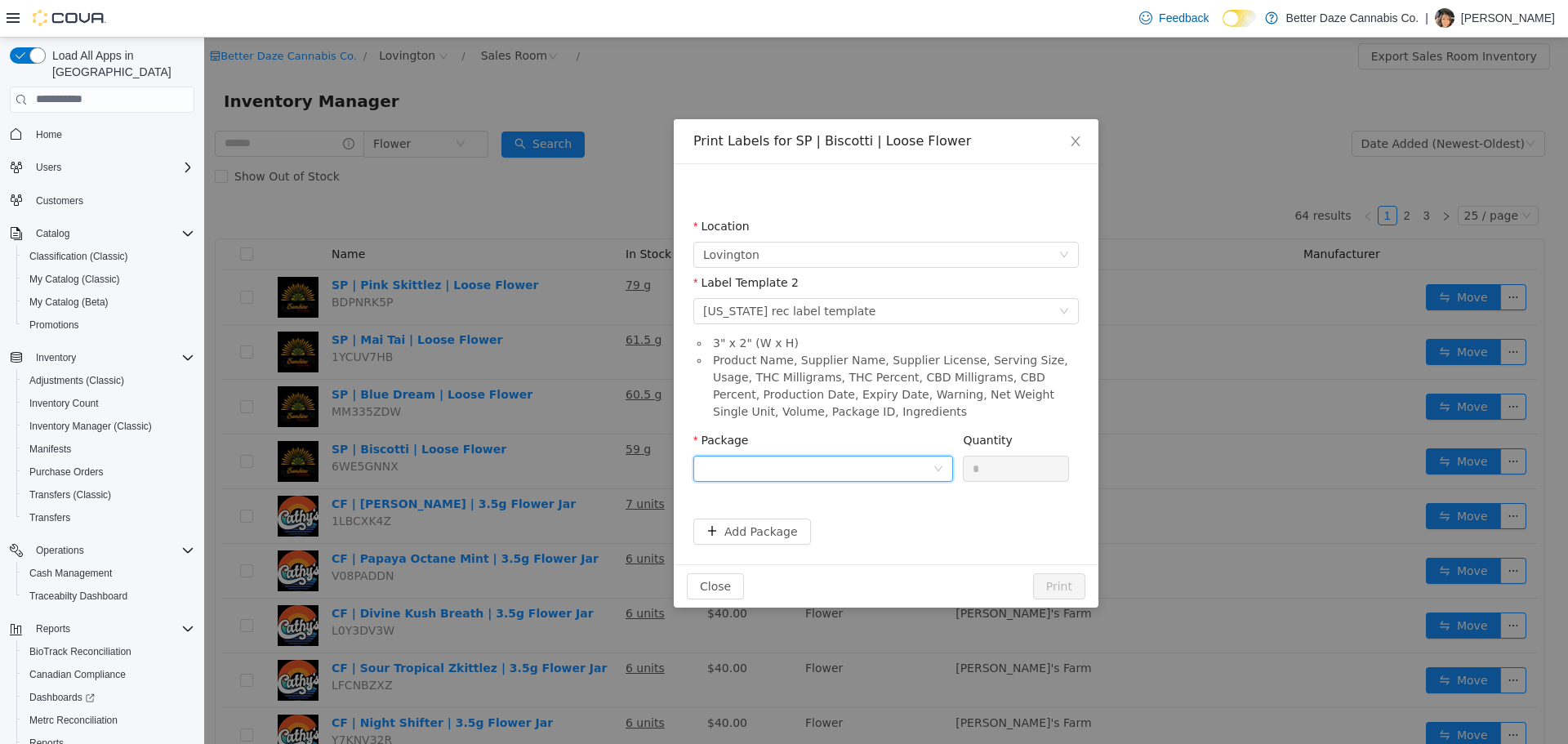
click at [830, 468] on div at bounding box center [818, 467] width 230 height 25
click at [835, 521] on li "2303846173169908" at bounding box center [823, 526] width 260 height 26
click at [1062, 585] on button "Print" at bounding box center [1059, 585] width 53 height 26
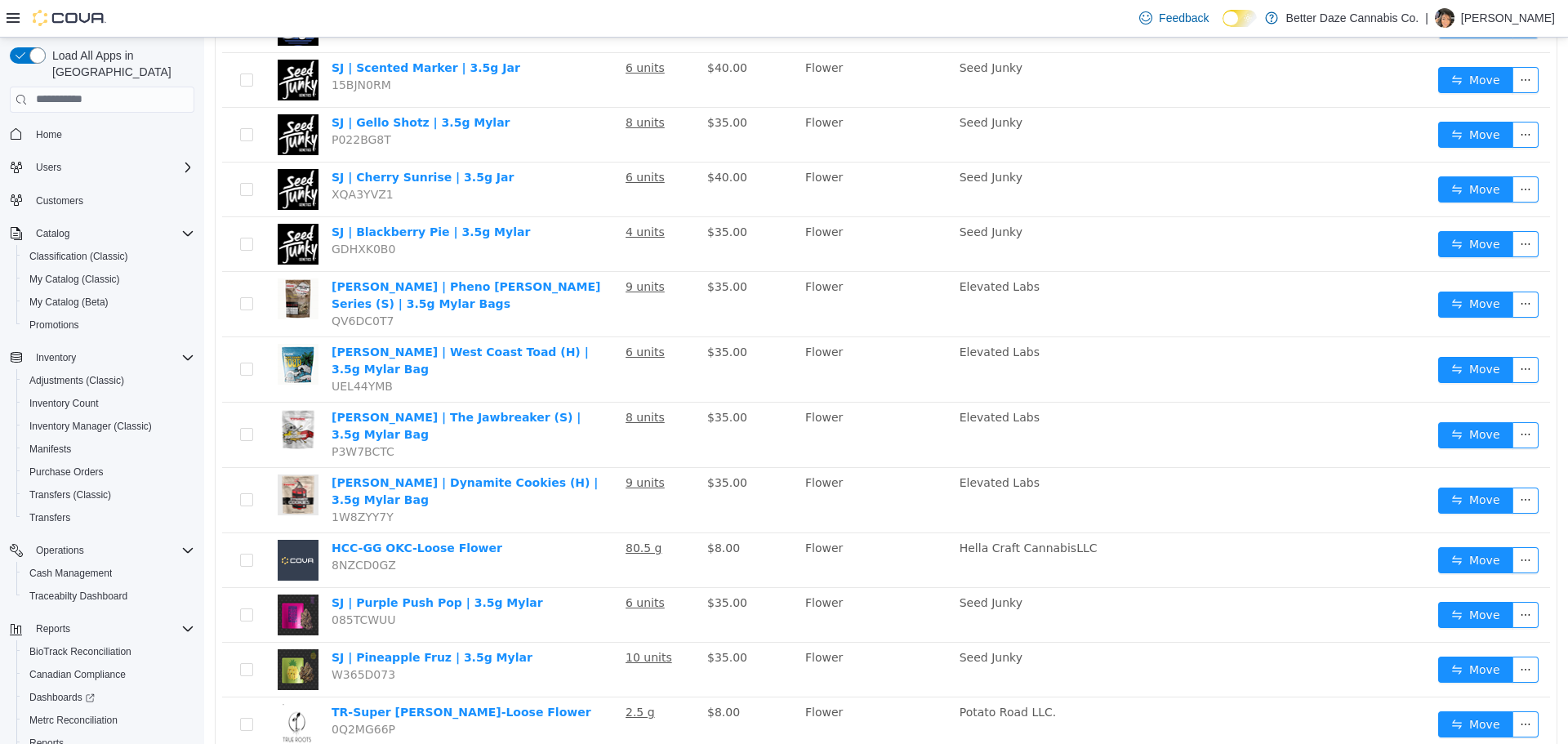
scroll to position [941, 0]
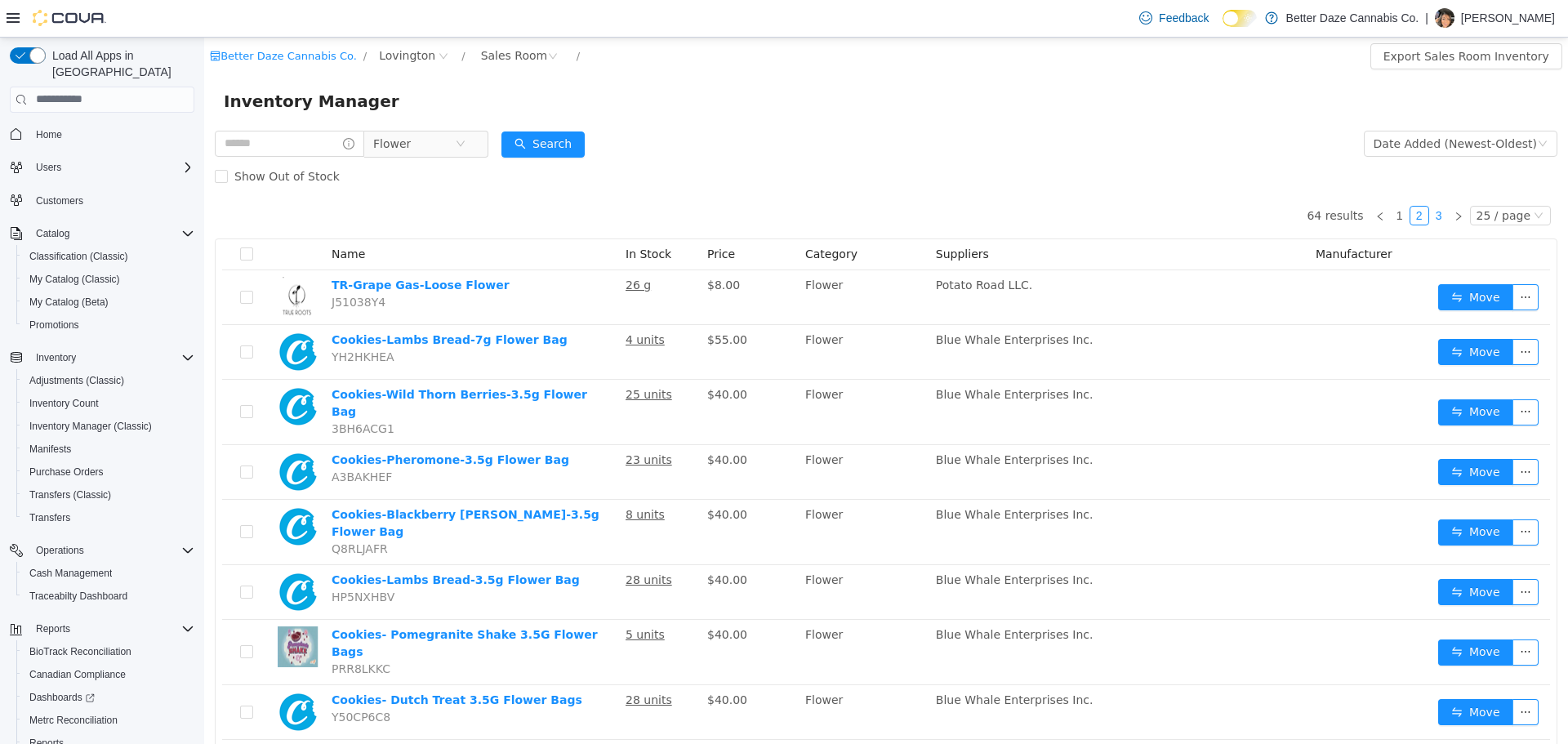
click at [1436, 212] on link "3" at bounding box center [1438, 214] width 18 height 18
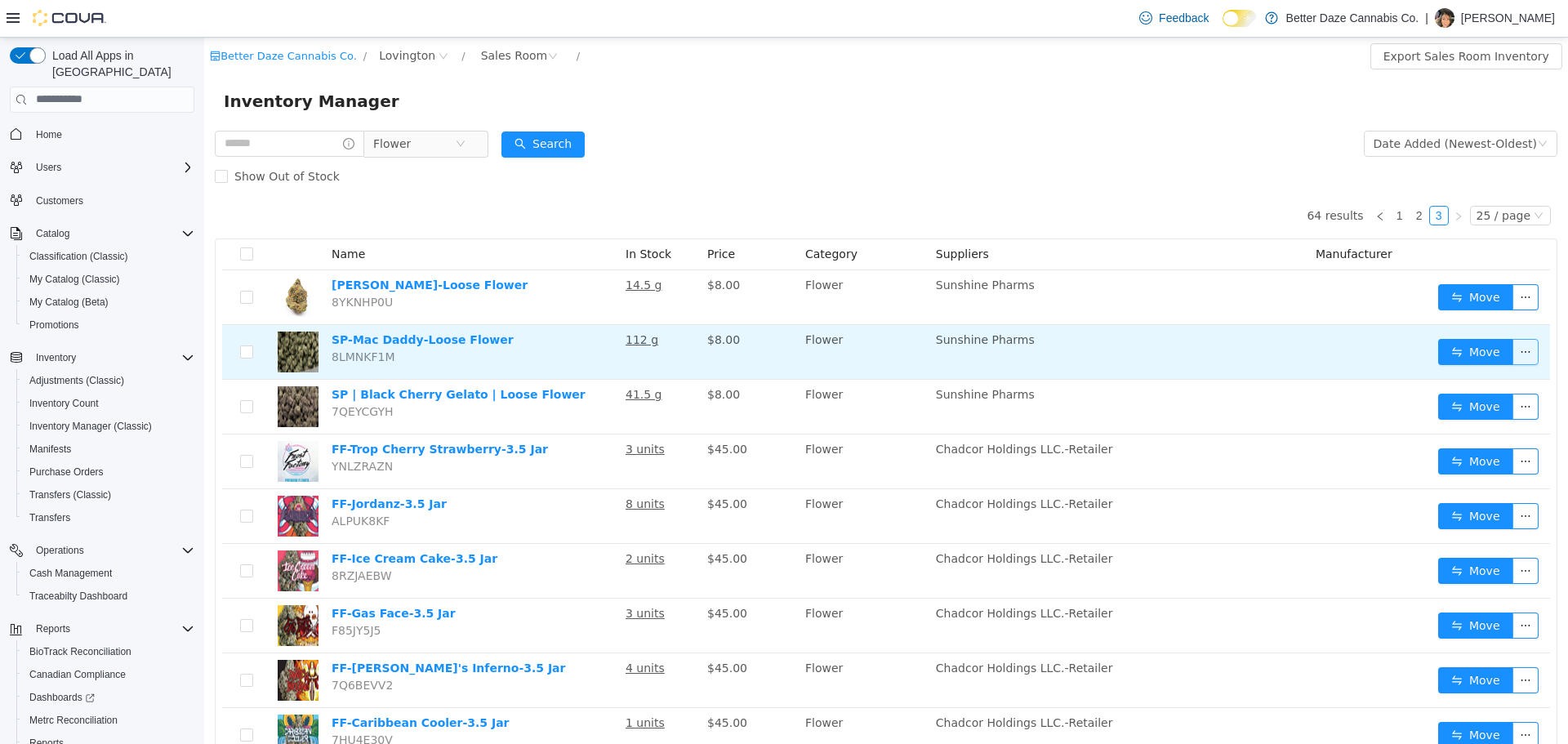
click at [1513, 359] on button "button" at bounding box center [1526, 351] width 26 height 26
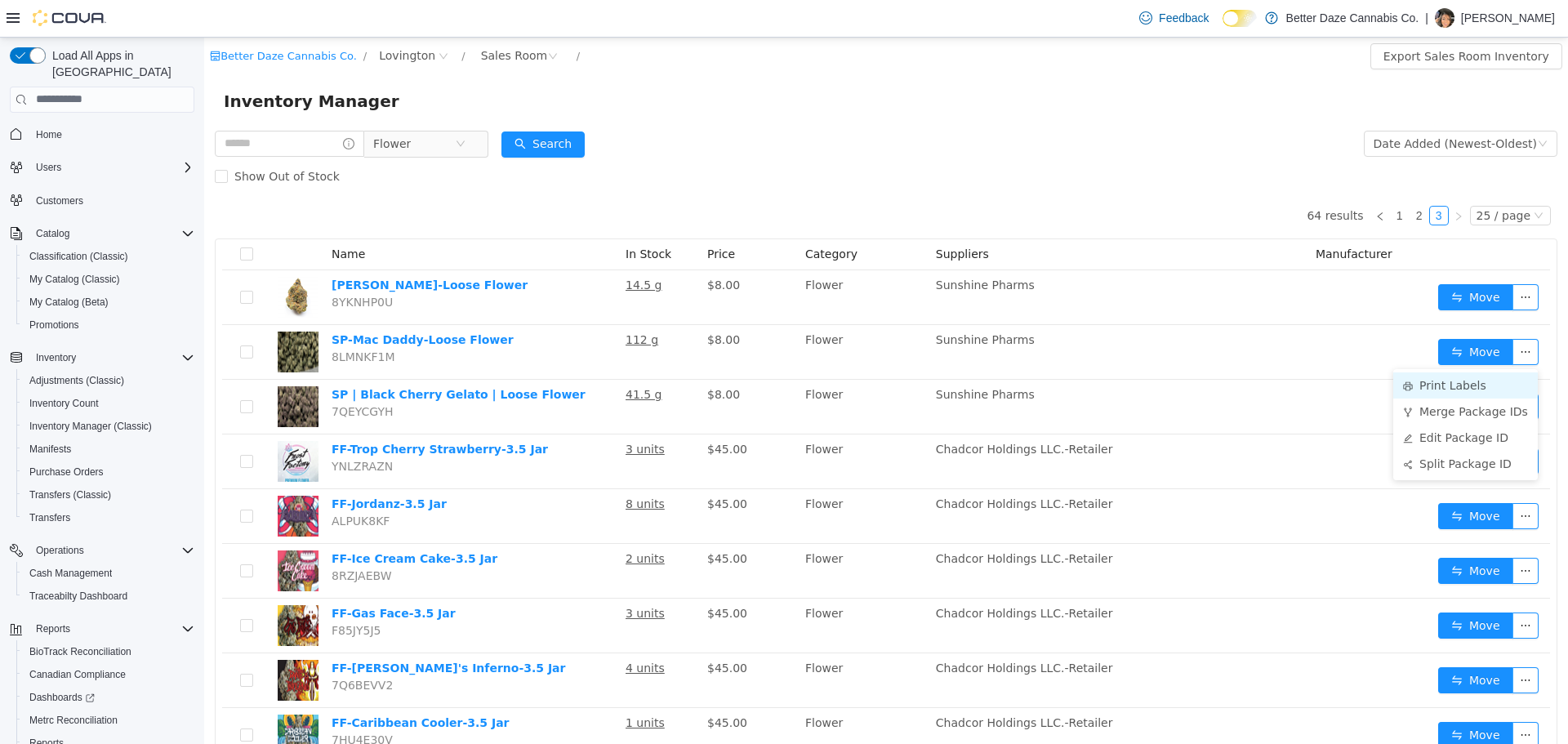
click at [1481, 384] on li "Print Labels" at bounding box center [1466, 384] width 145 height 26
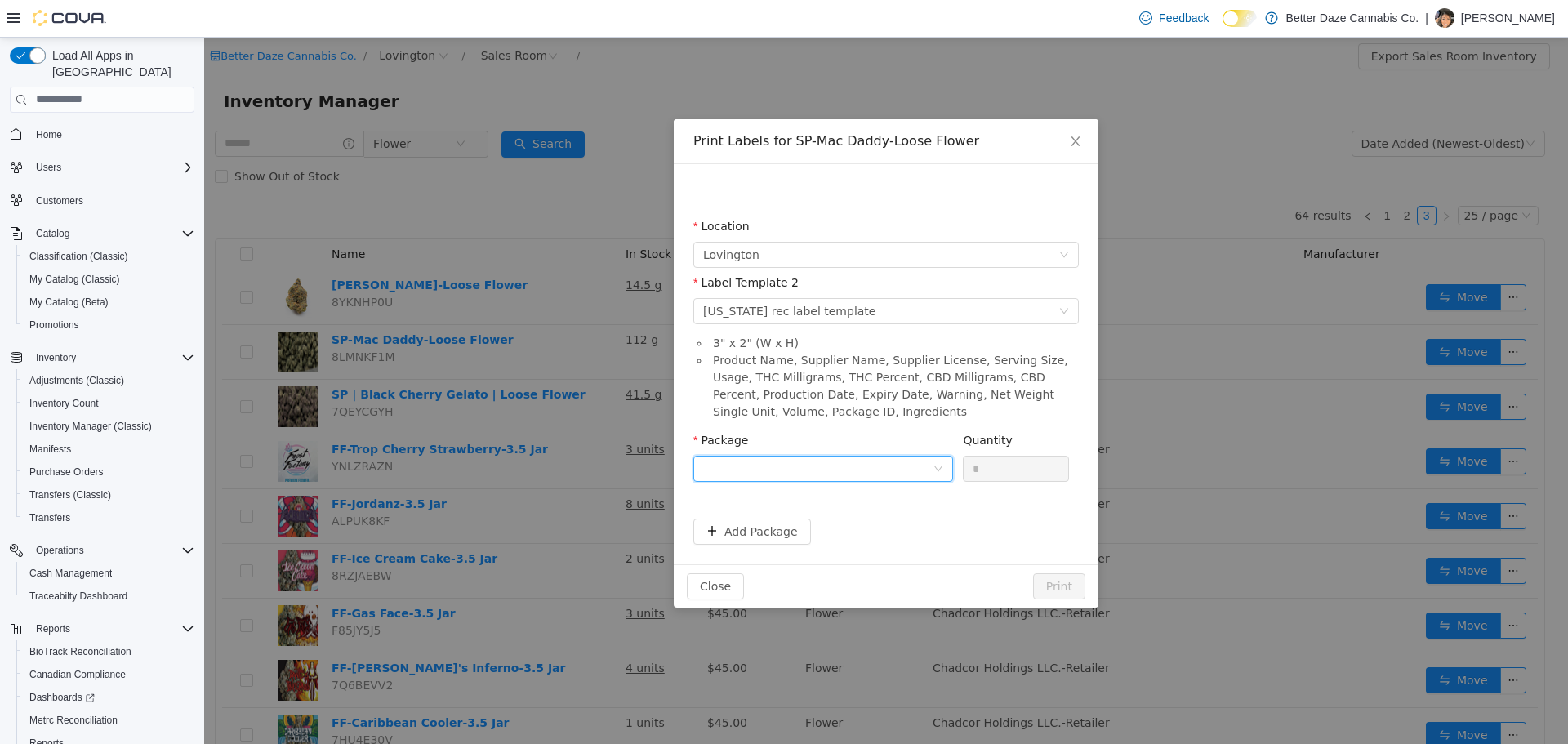
click at [830, 471] on div at bounding box center [818, 467] width 230 height 25
click at [813, 522] on li "1151136749939596" at bounding box center [823, 526] width 260 height 26
click at [1057, 581] on button "Print" at bounding box center [1059, 585] width 53 height 26
